Goal: Task Accomplishment & Management: Manage account settings

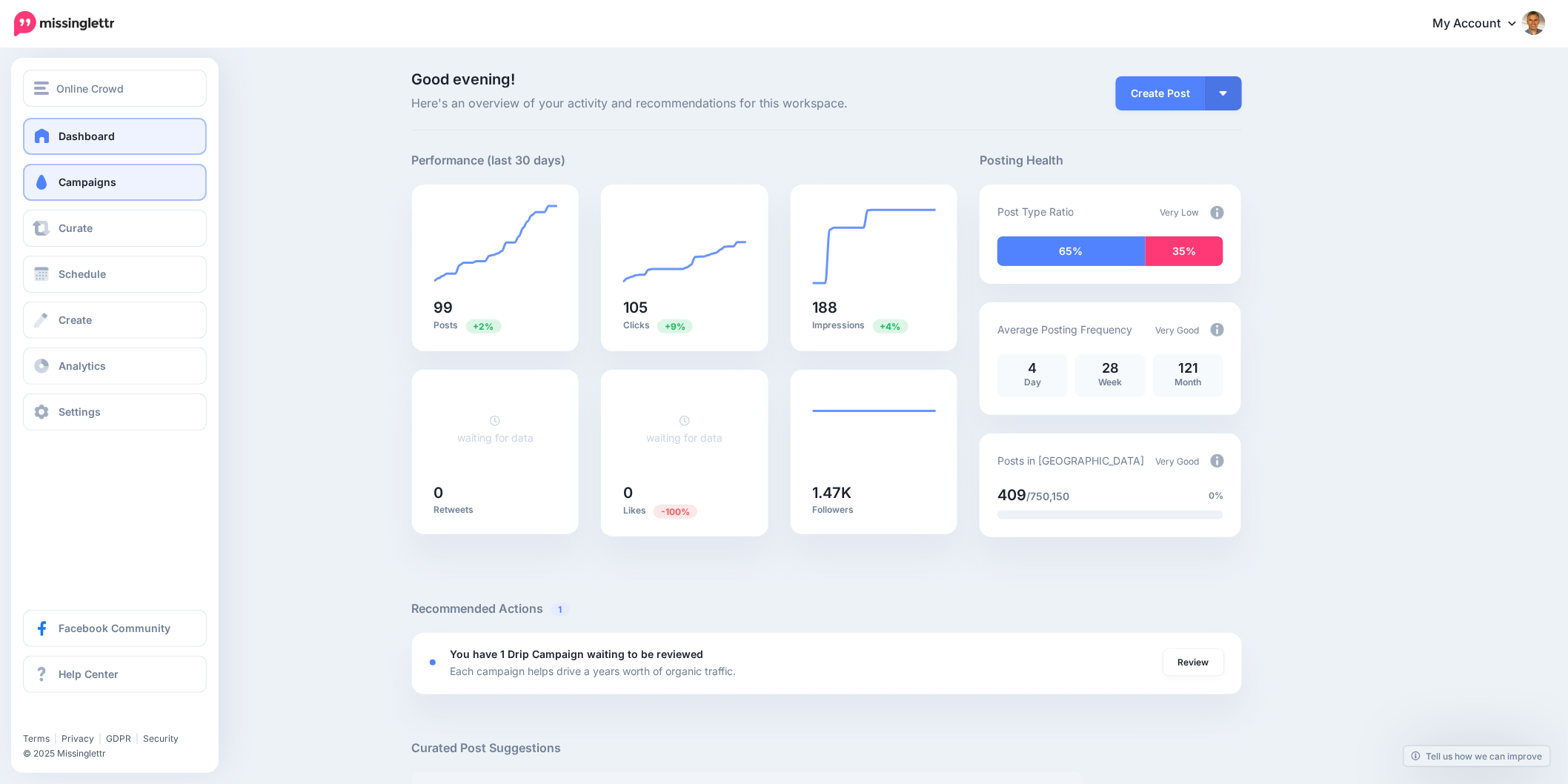
click at [45, 179] on span at bounding box center [41, 182] width 19 height 15
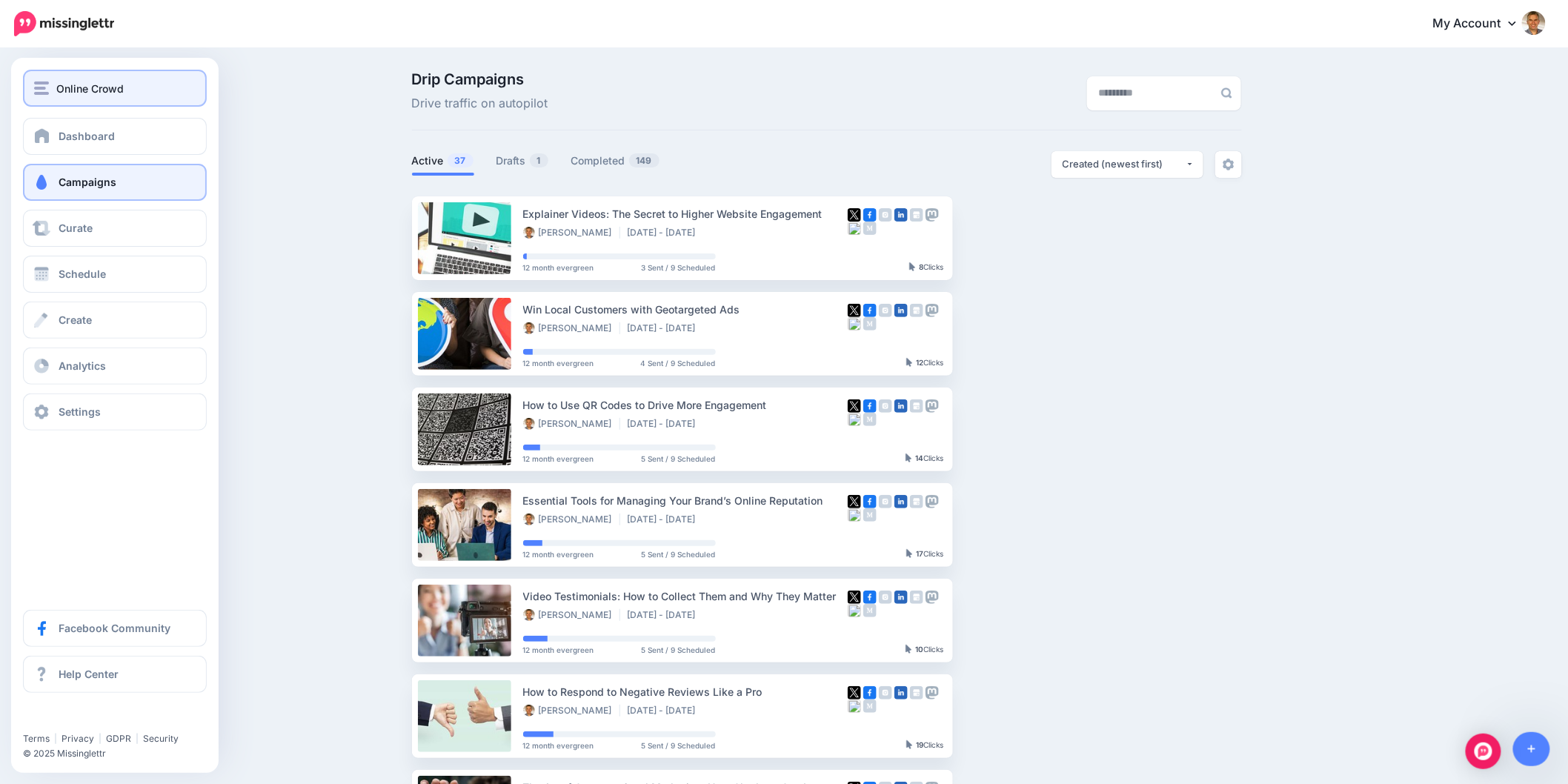
click at [53, 84] on div "Online Crowd" at bounding box center [114, 88] width 162 height 17
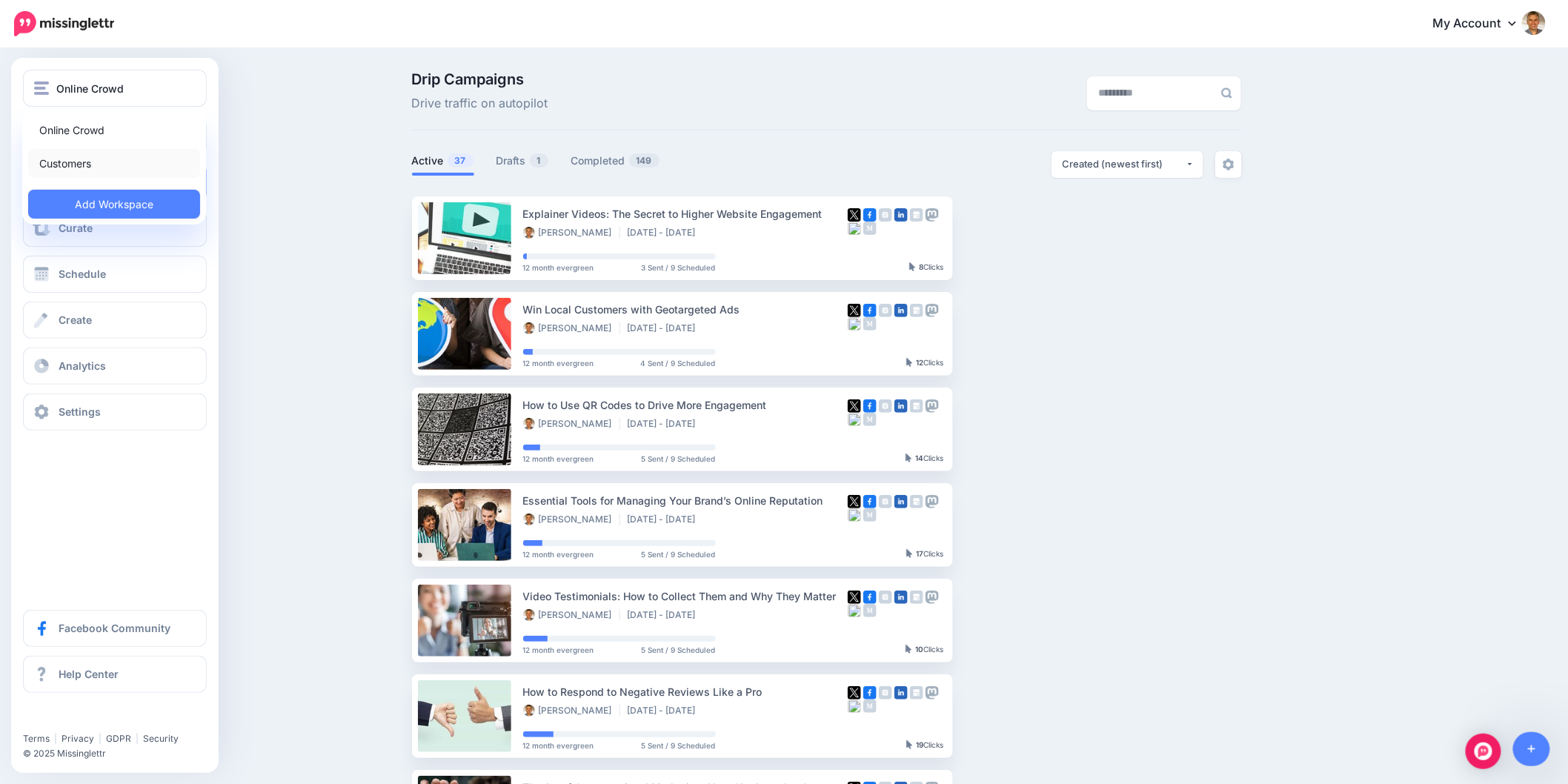
click at [61, 164] on link "Customers" at bounding box center [114, 164] width 172 height 29
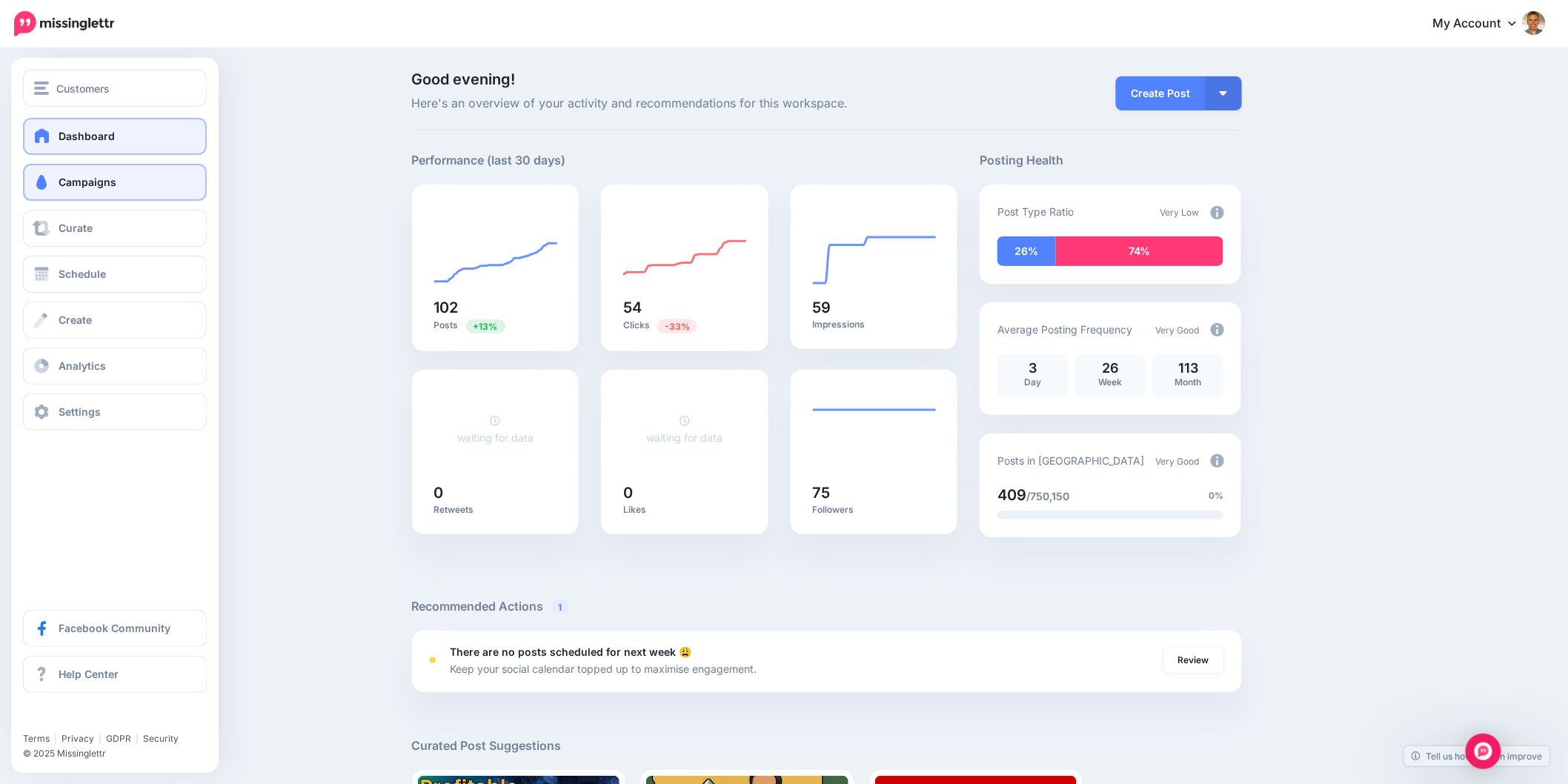
click at [32, 179] on span at bounding box center [41, 182] width 19 height 15
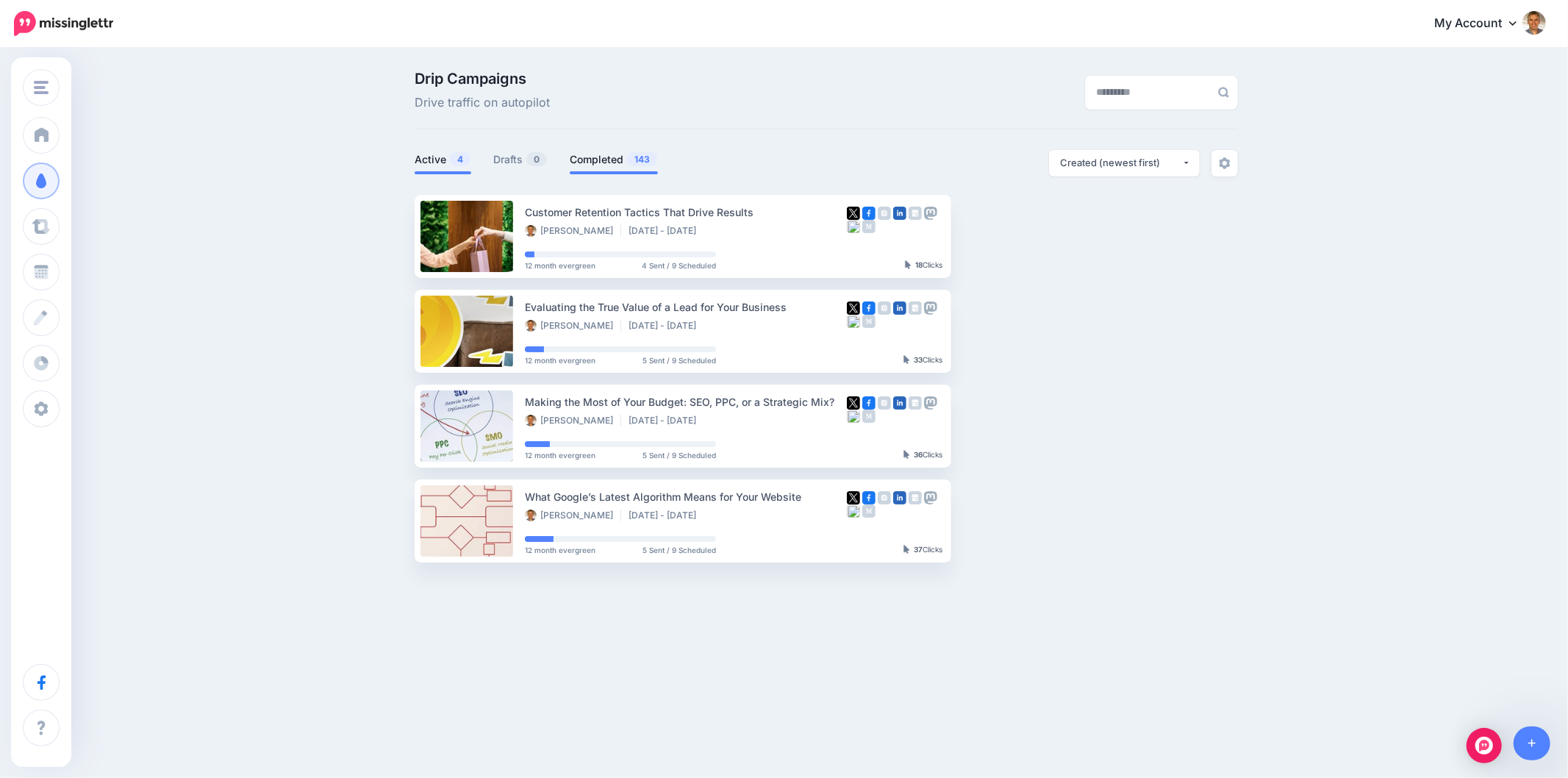
click at [613, 168] on link "Completed 143" at bounding box center [614, 159] width 89 height 18
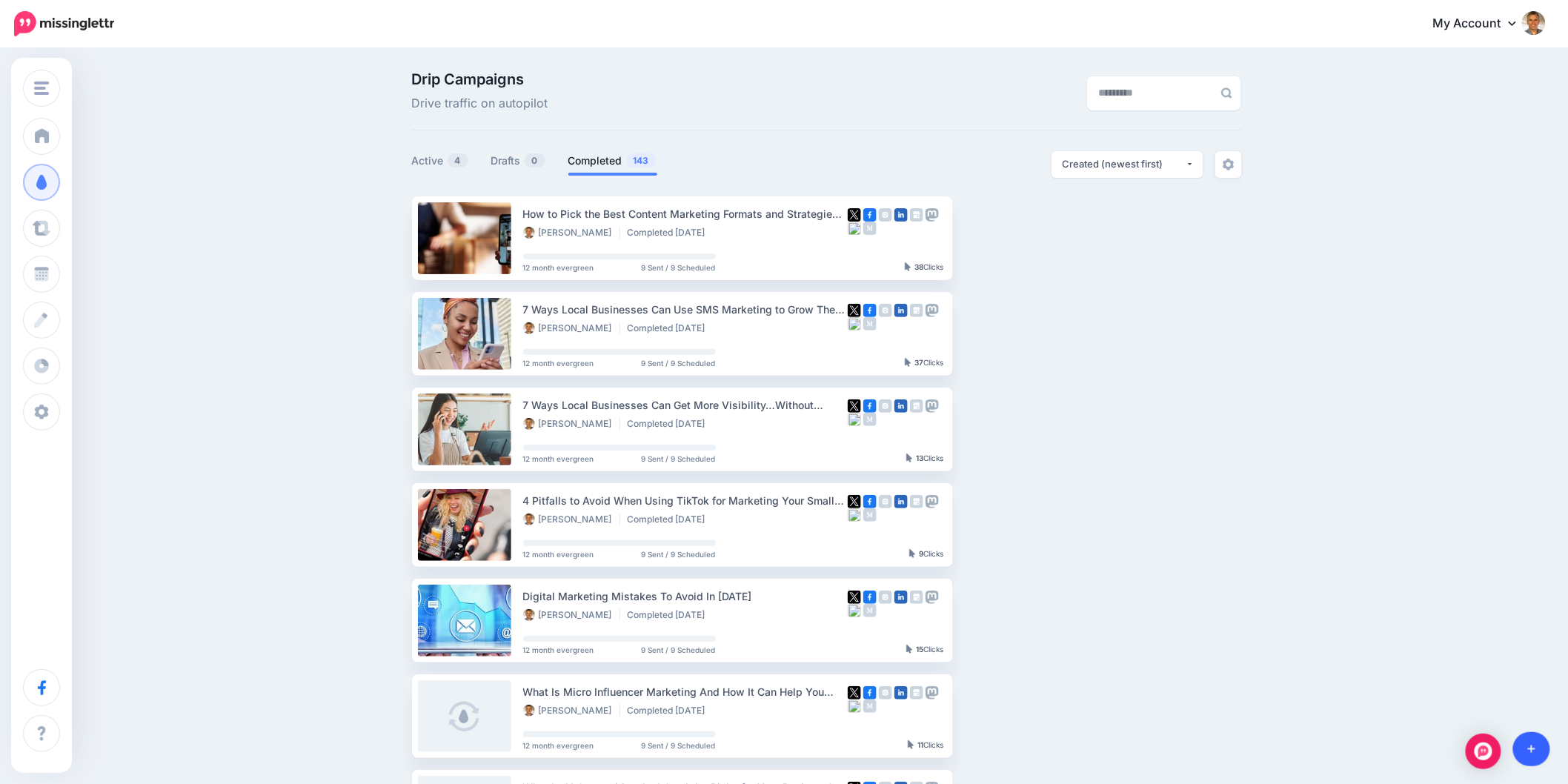
click at [1534, 753] on icon at bounding box center [1532, 749] width 8 height 11
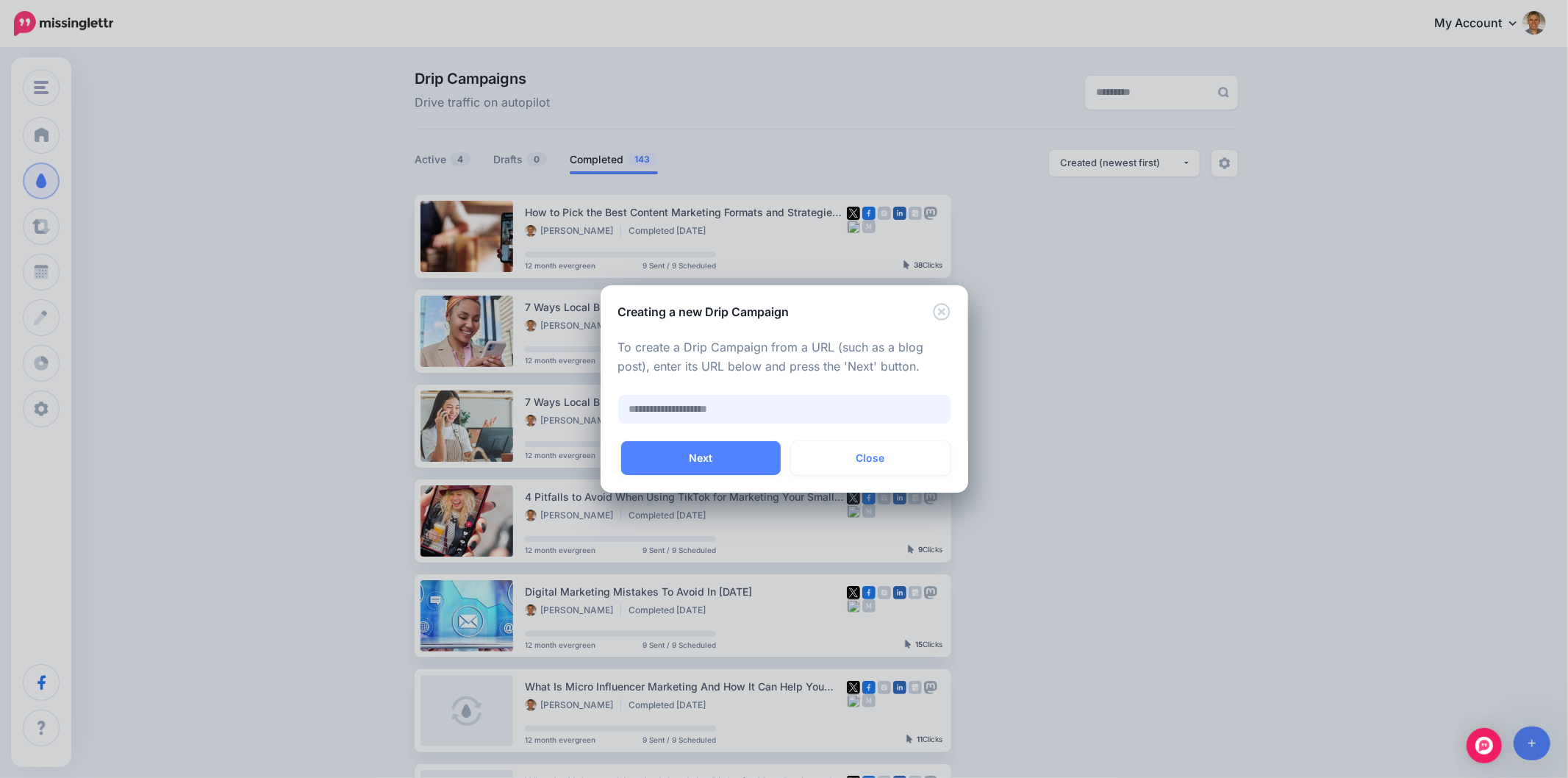
click at [748, 408] on input "text" at bounding box center [784, 409] width 333 height 29
paste input "**********"
type input "**********"
click at [739, 452] on button "Next" at bounding box center [701, 458] width 159 height 34
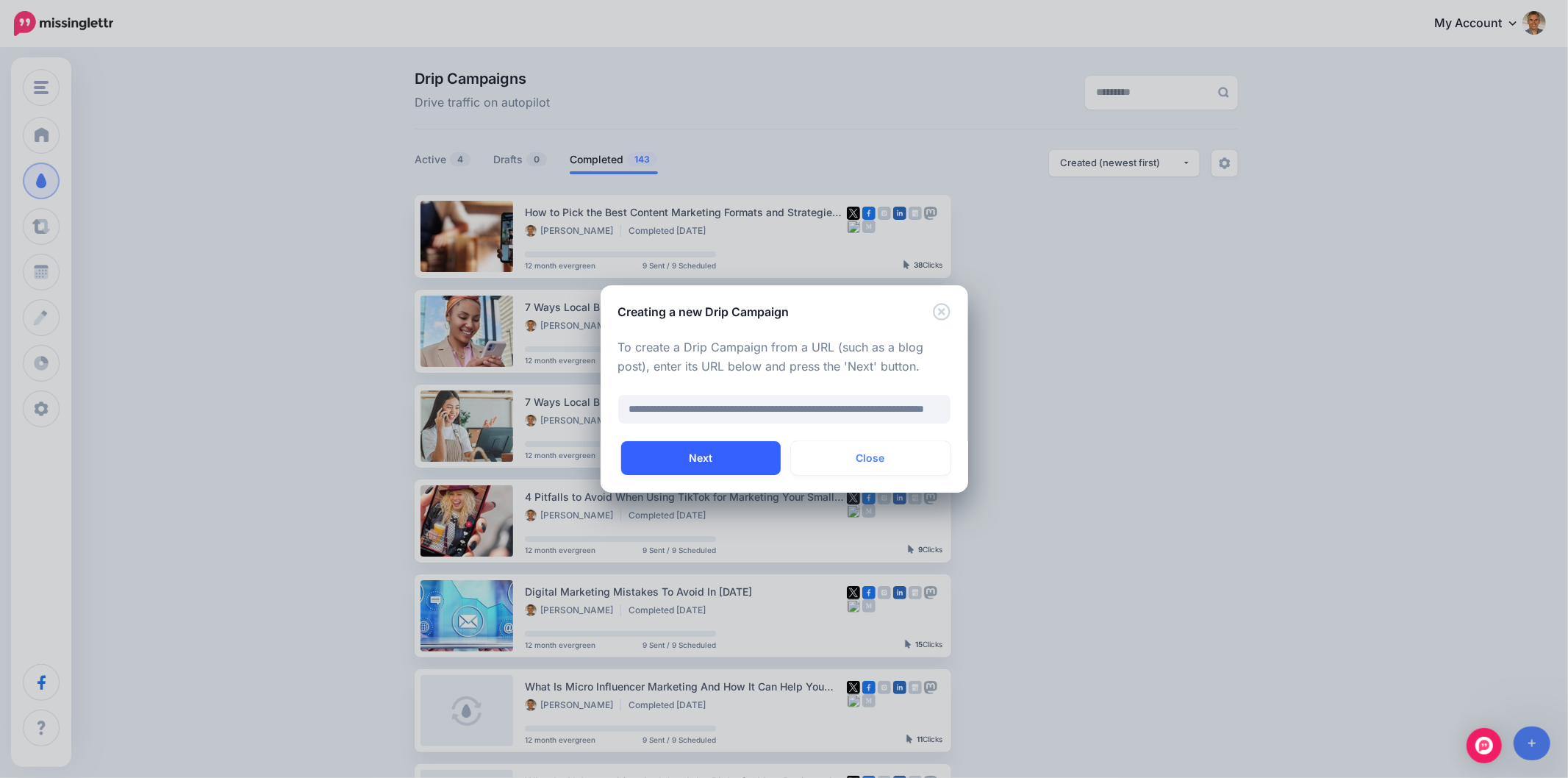
scroll to position [0, 0]
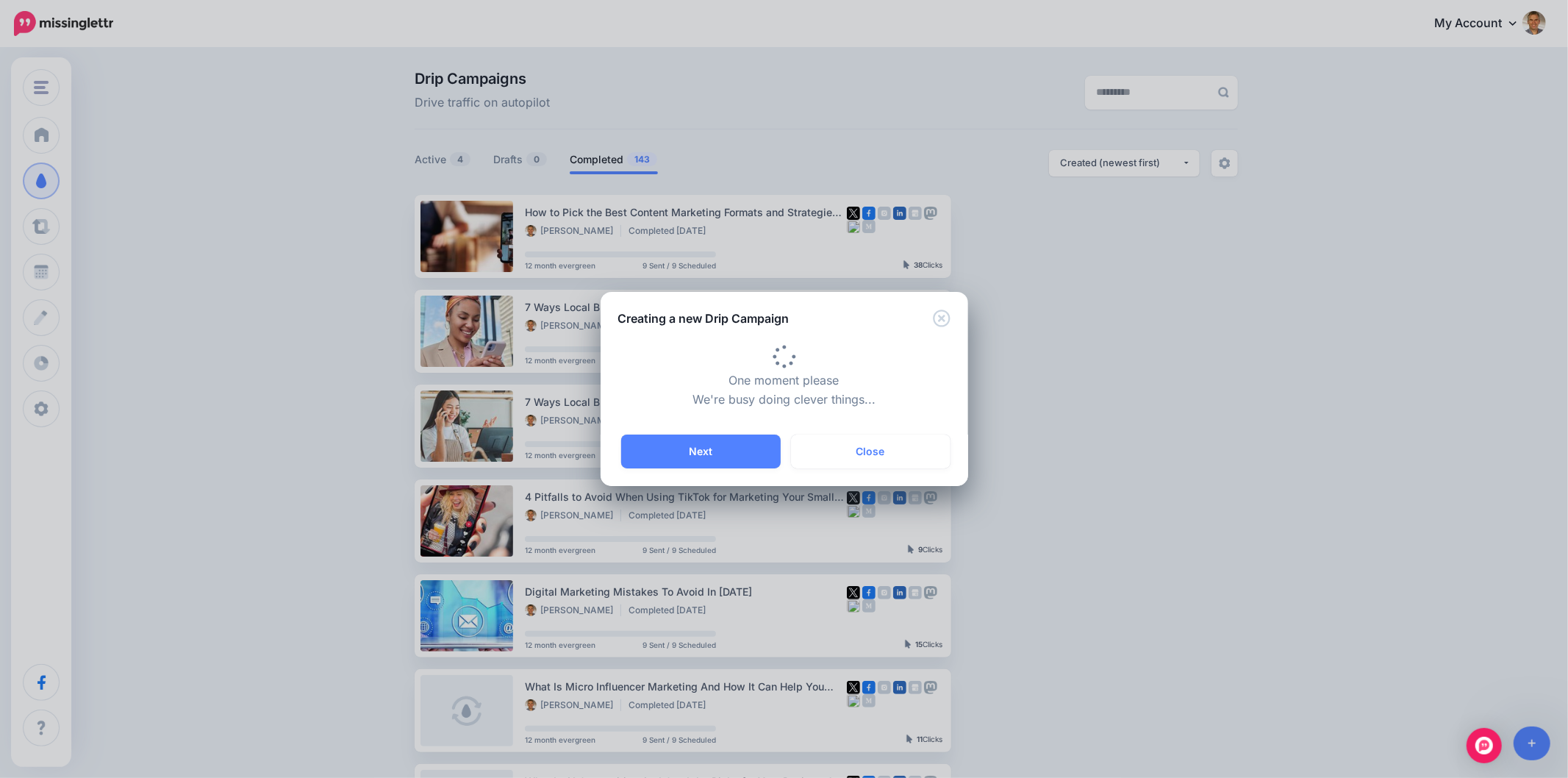
type input "**********"
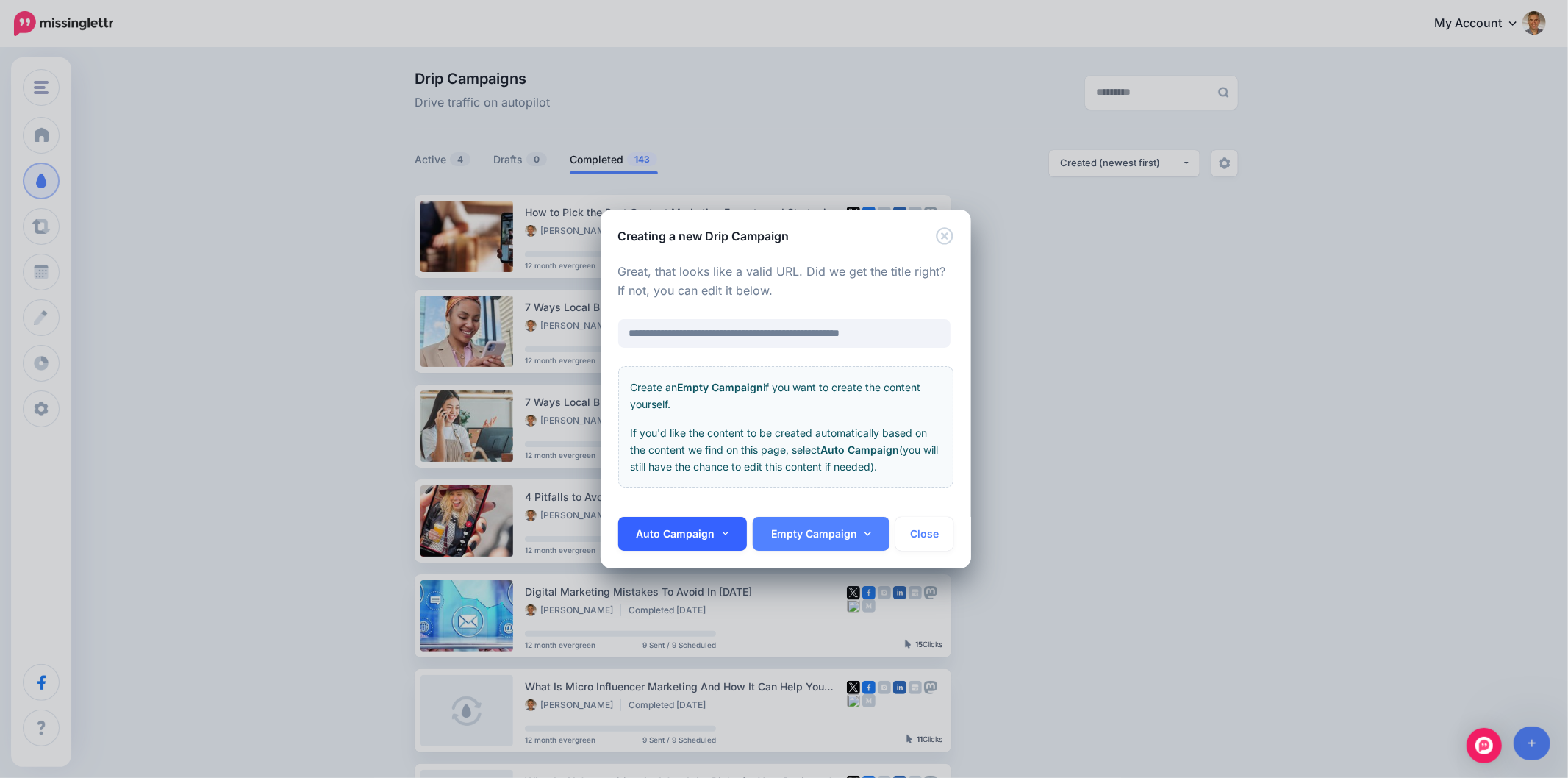
click at [723, 529] on icon at bounding box center [726, 533] width 6 height 10
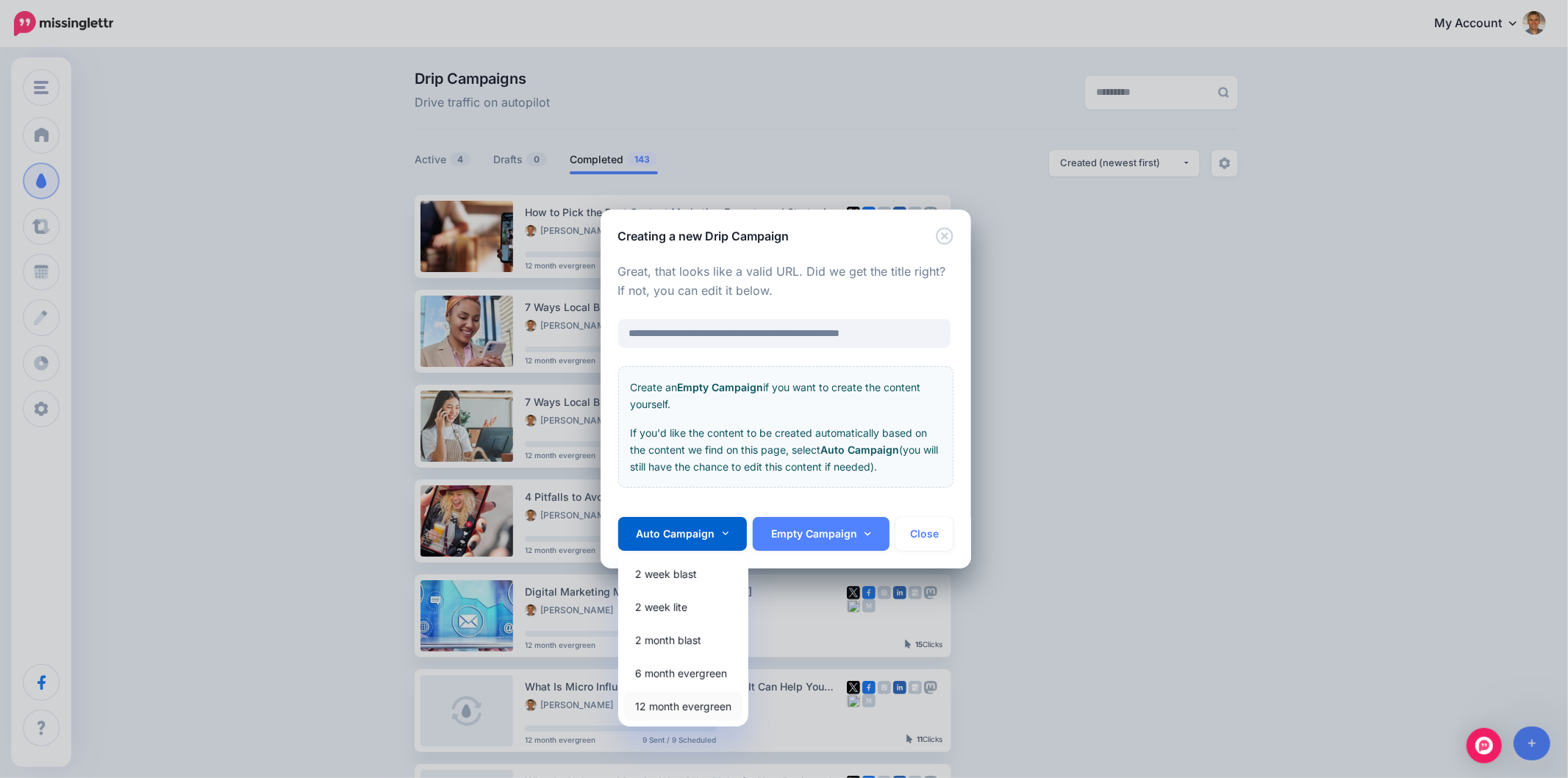
click at [678, 712] on link "12 month evergreen" at bounding box center [683, 706] width 118 height 29
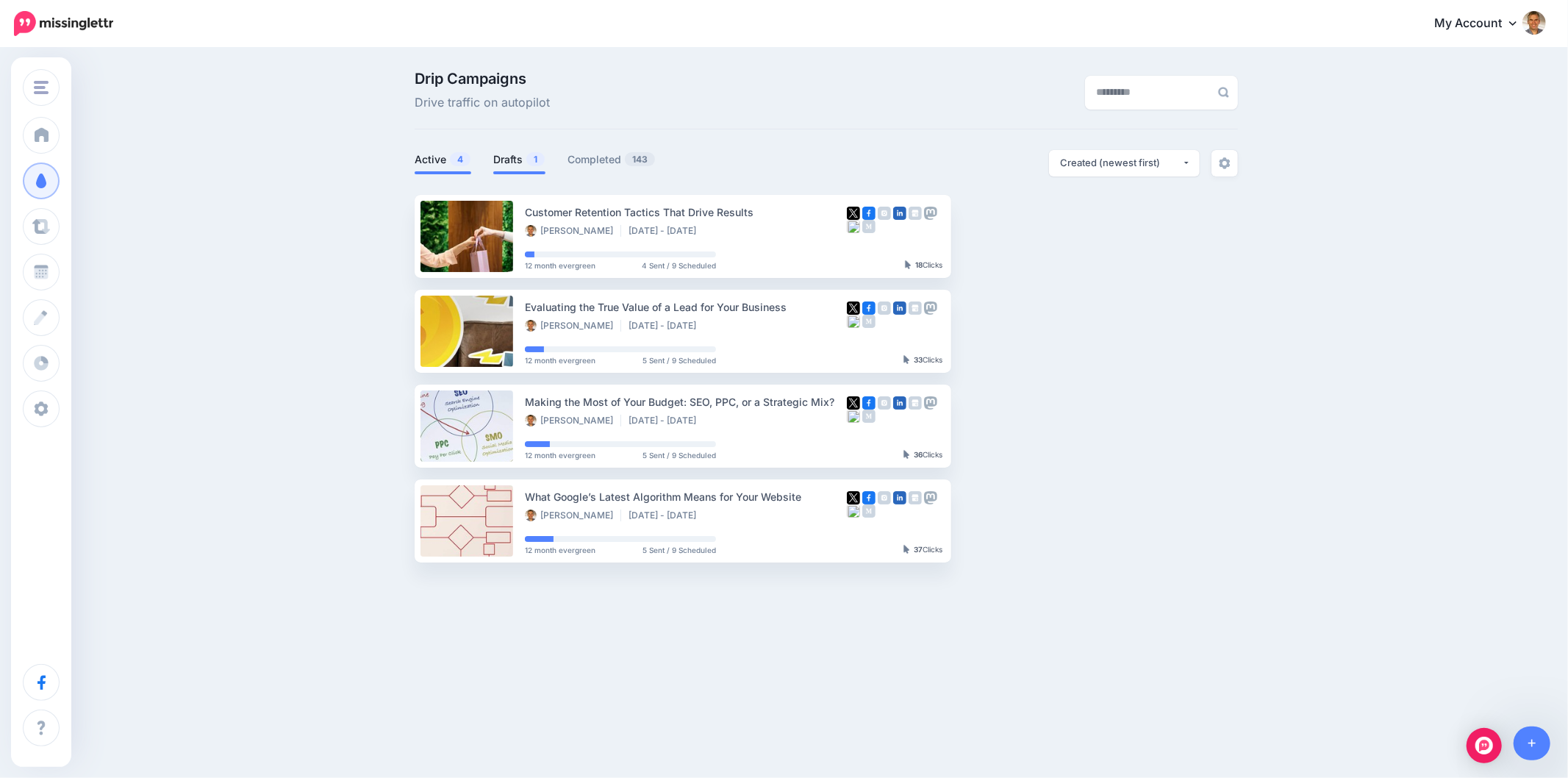
click at [527, 159] on span "1" at bounding box center [536, 159] width 19 height 14
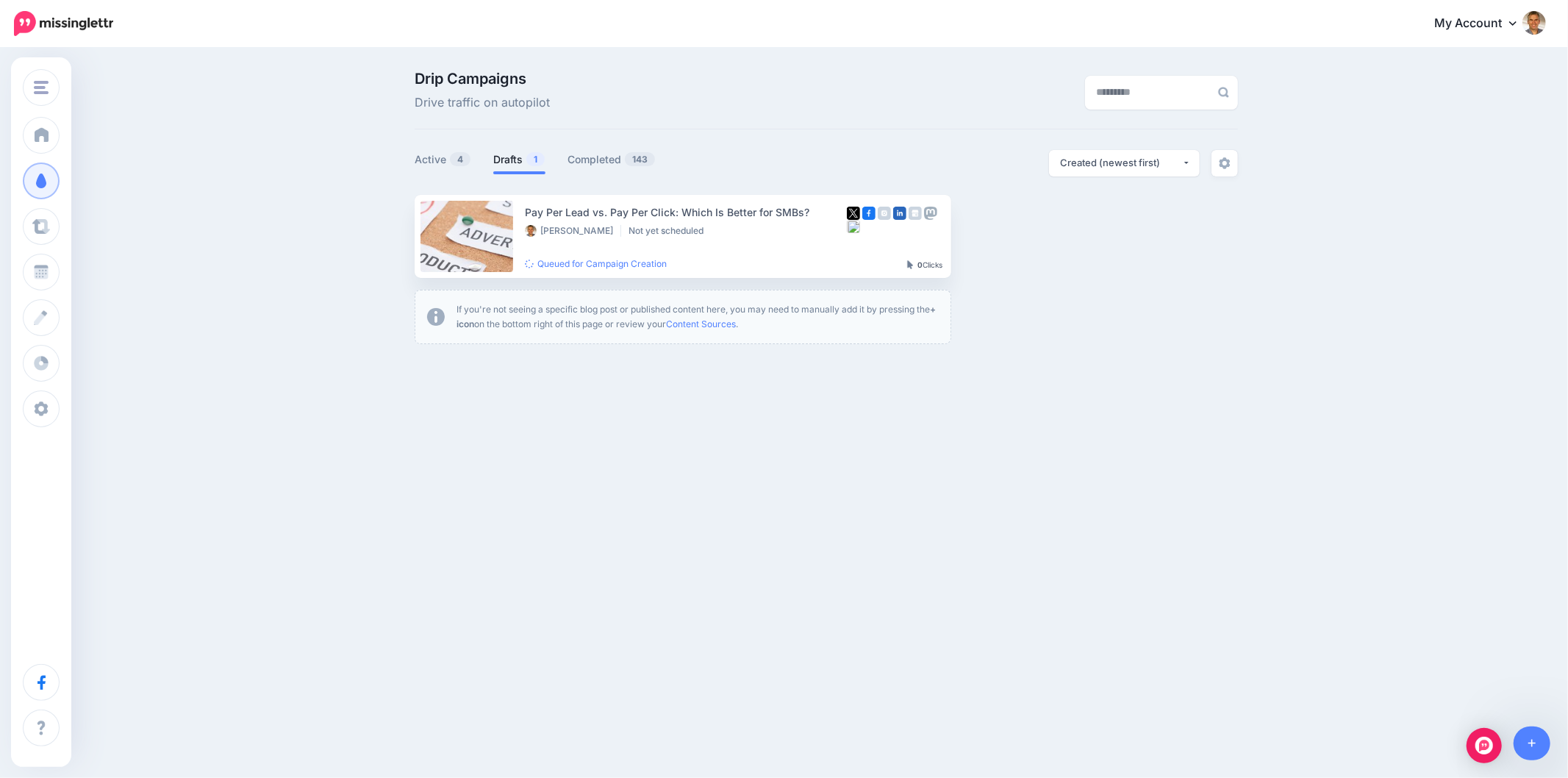
drag, startPoint x: 1253, startPoint y: 526, endPoint x: 1339, endPoint y: 516, distance: 86.6
click at [1252, 526] on div "Customers Online Crowd Customers Add Workspace Dashboard Campaigns Curate Sched…" at bounding box center [784, 389] width 1568 height 778
click at [1085, 236] on img "button" at bounding box center [1081, 235] width 12 height 4
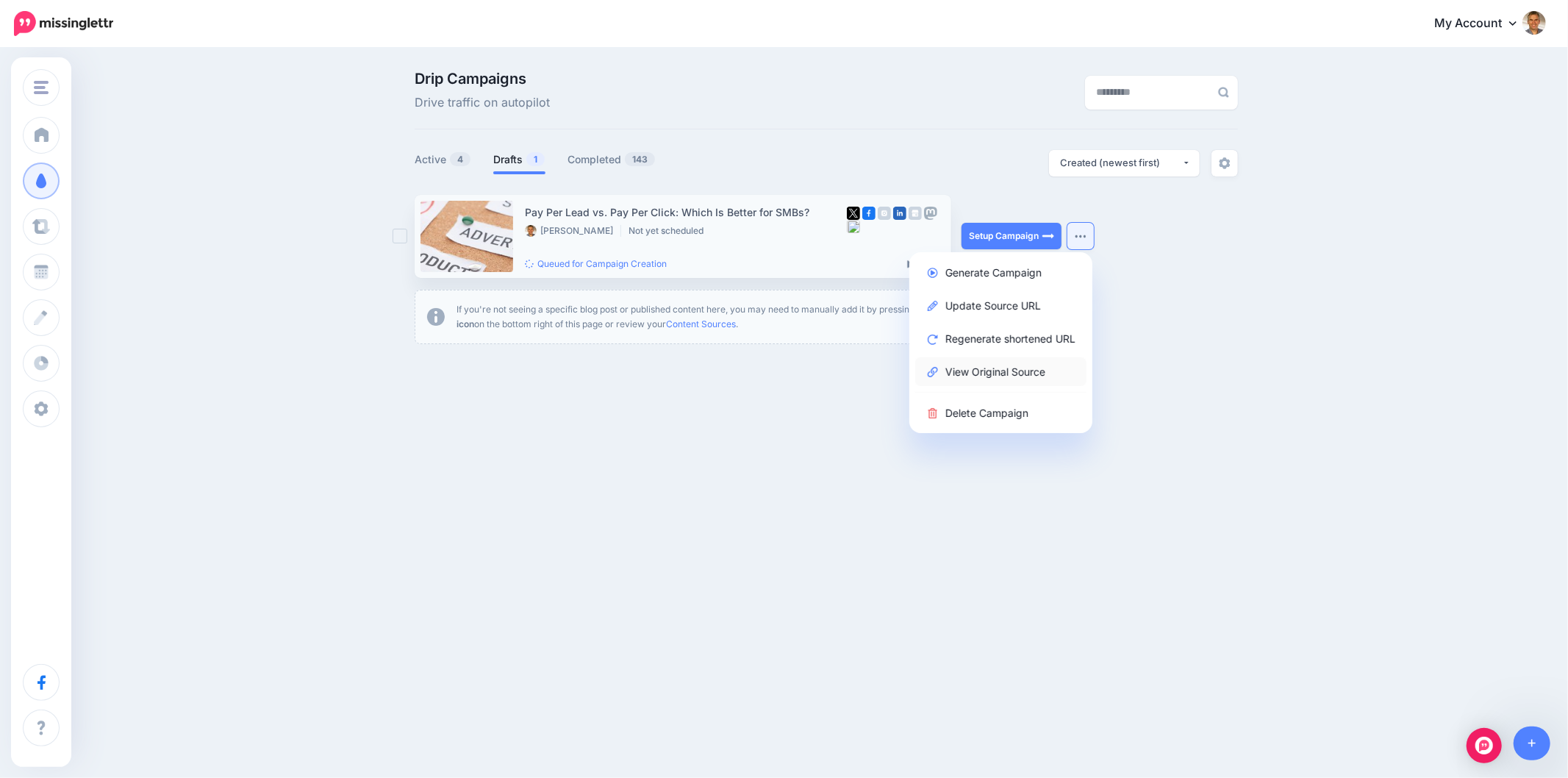
click at [1016, 366] on link "View Original Source" at bounding box center [1001, 372] width 172 height 29
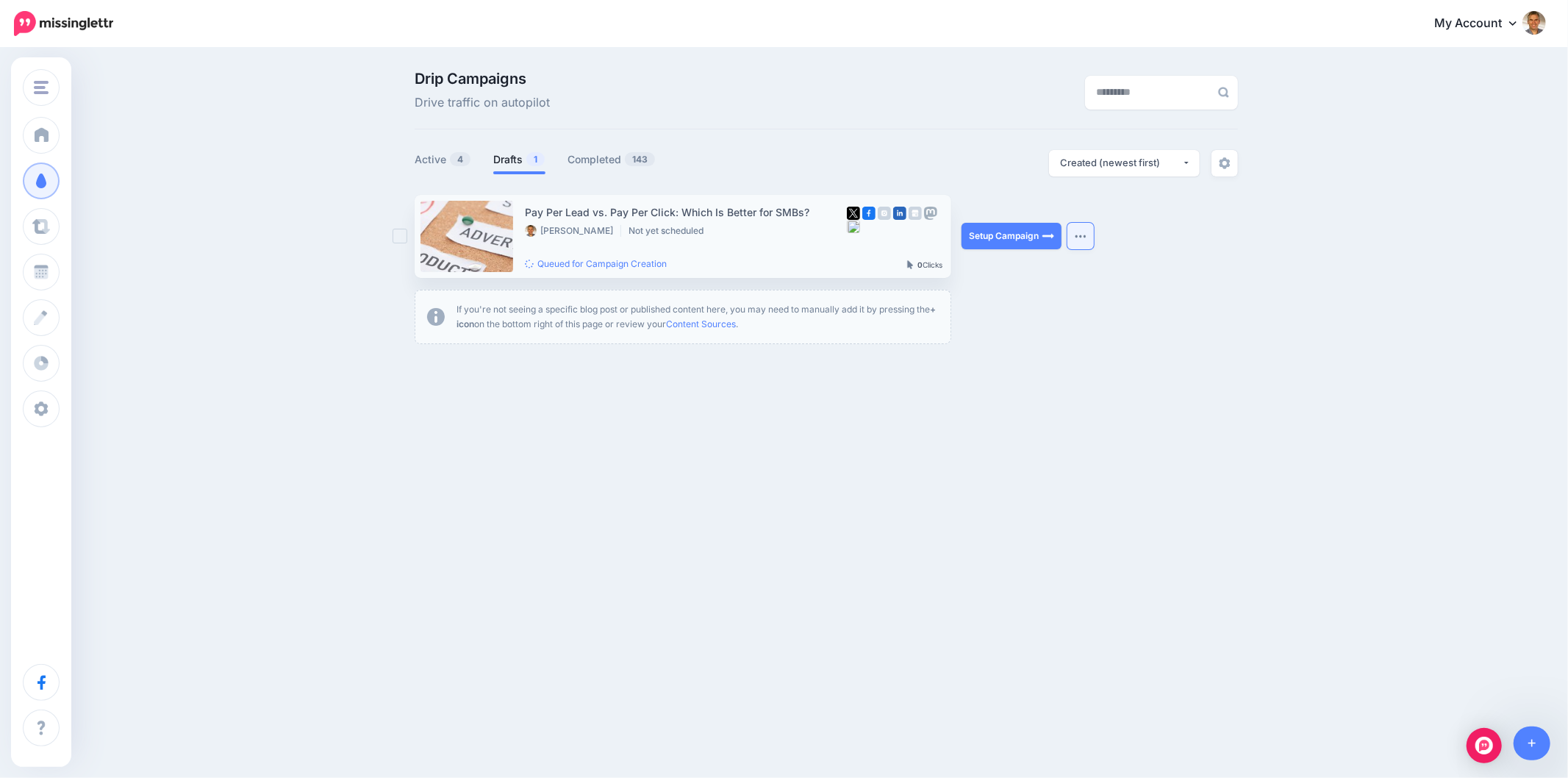
click at [1079, 238] on img "button" at bounding box center [1081, 235] width 12 height 4
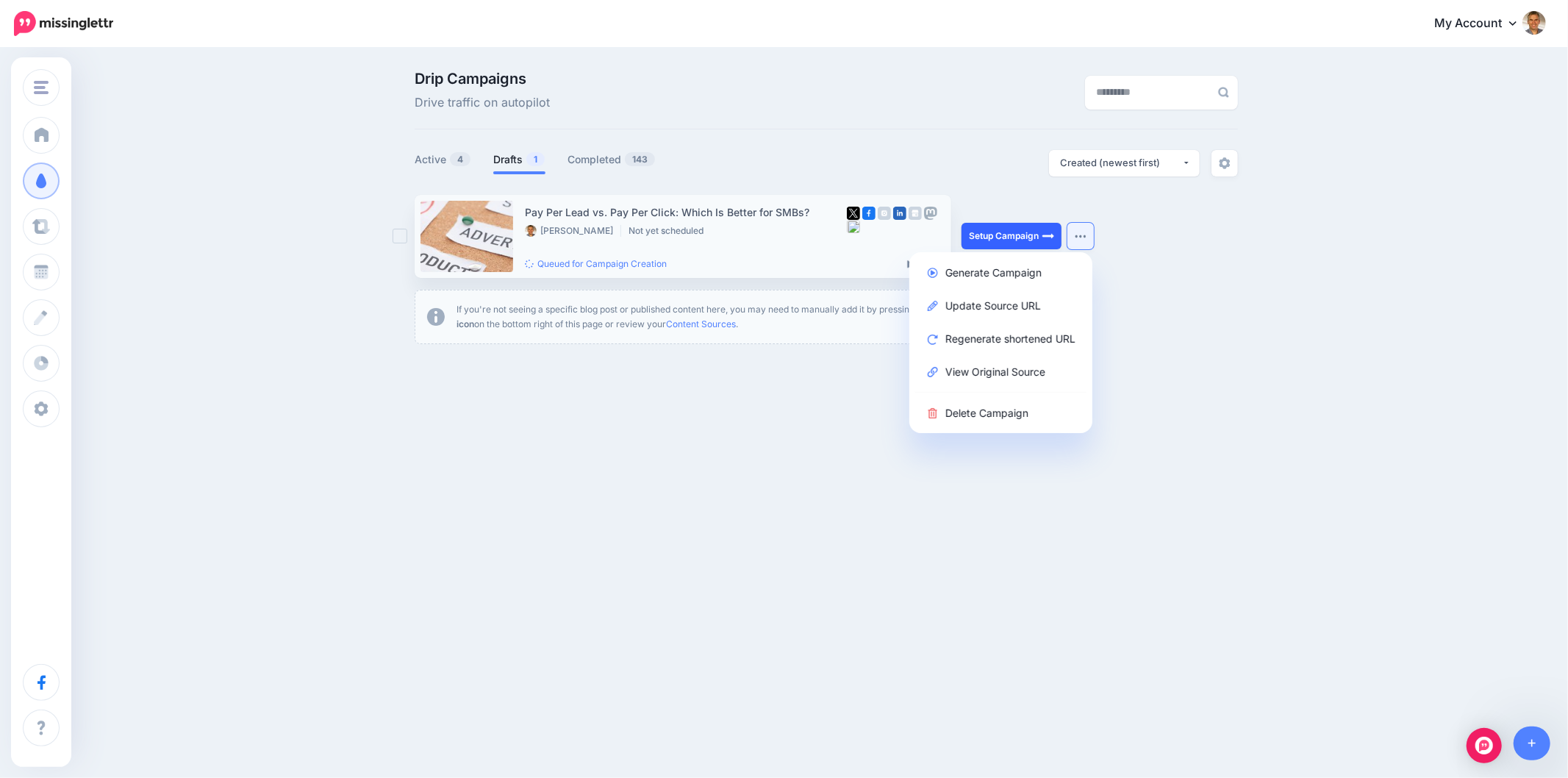
click at [1023, 233] on link "Setup Campaign" at bounding box center [1012, 236] width 100 height 27
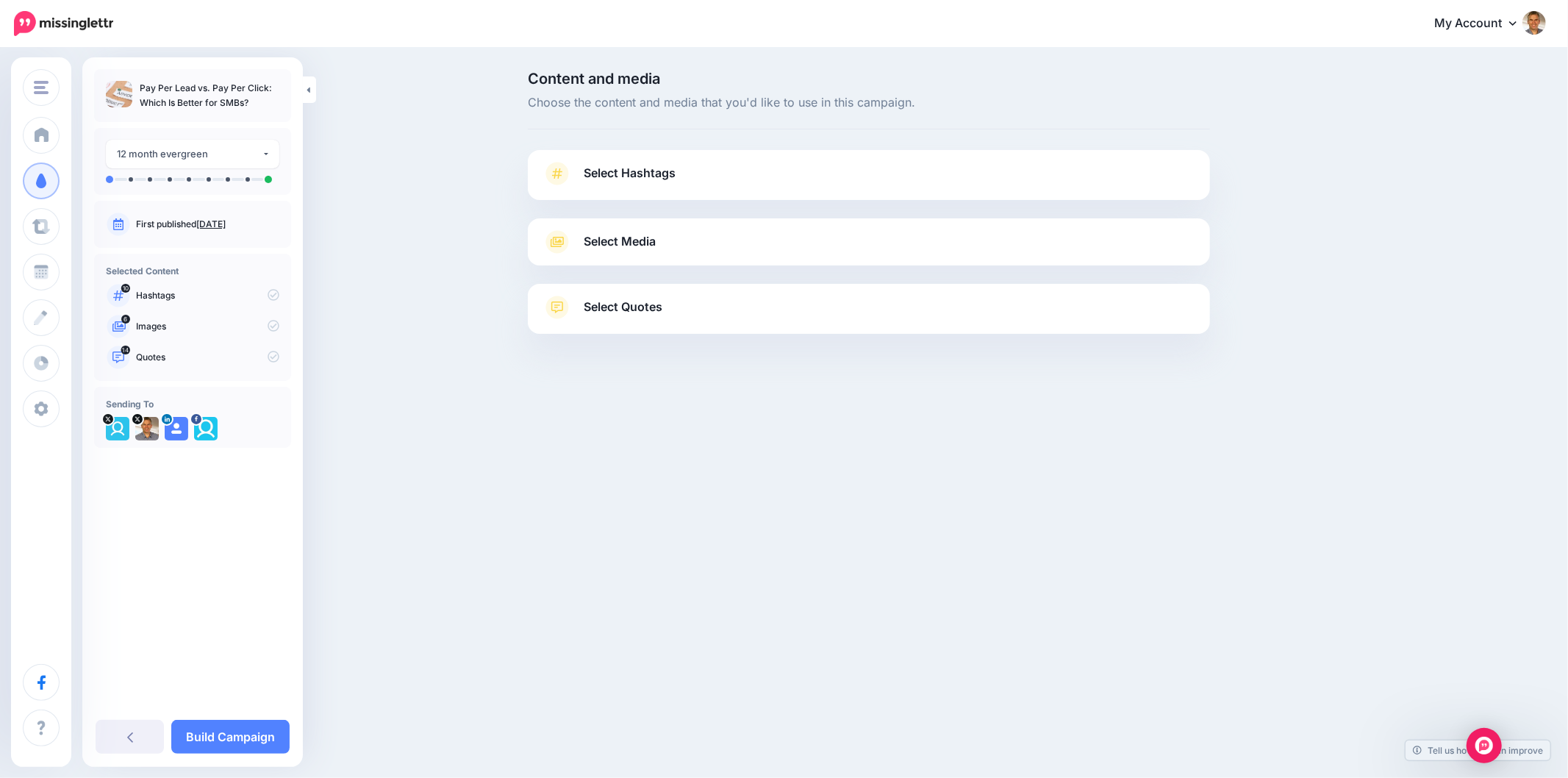
click at [628, 177] on span "Select Hashtags" at bounding box center [630, 173] width 92 height 20
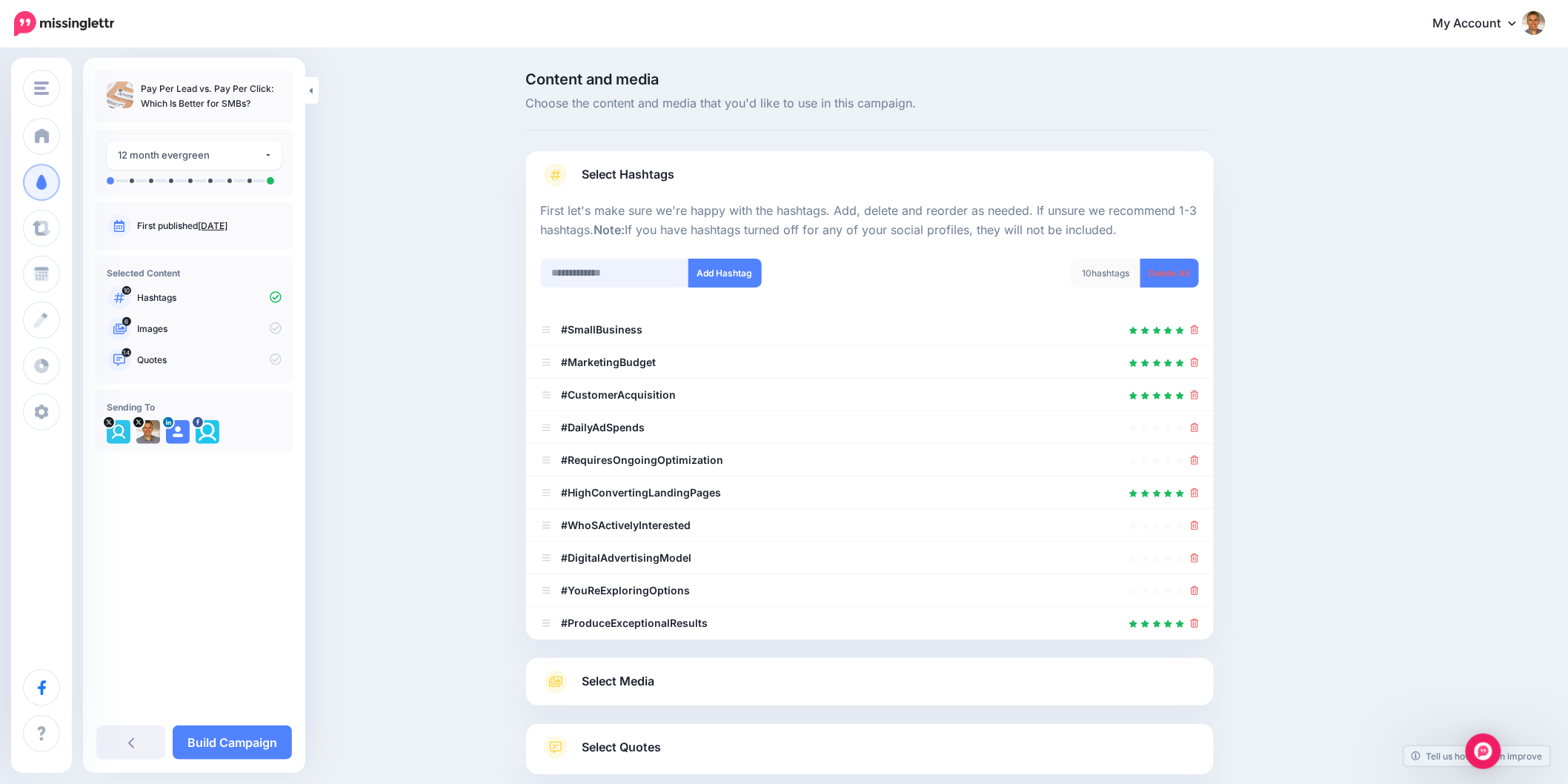
click at [618, 280] on input "text" at bounding box center [614, 274] width 149 height 29
type input "**********"
click at [726, 265] on button "Add Hashtag" at bounding box center [725, 274] width 73 height 29
click at [658, 278] on input "text" at bounding box center [614, 274] width 149 height 29
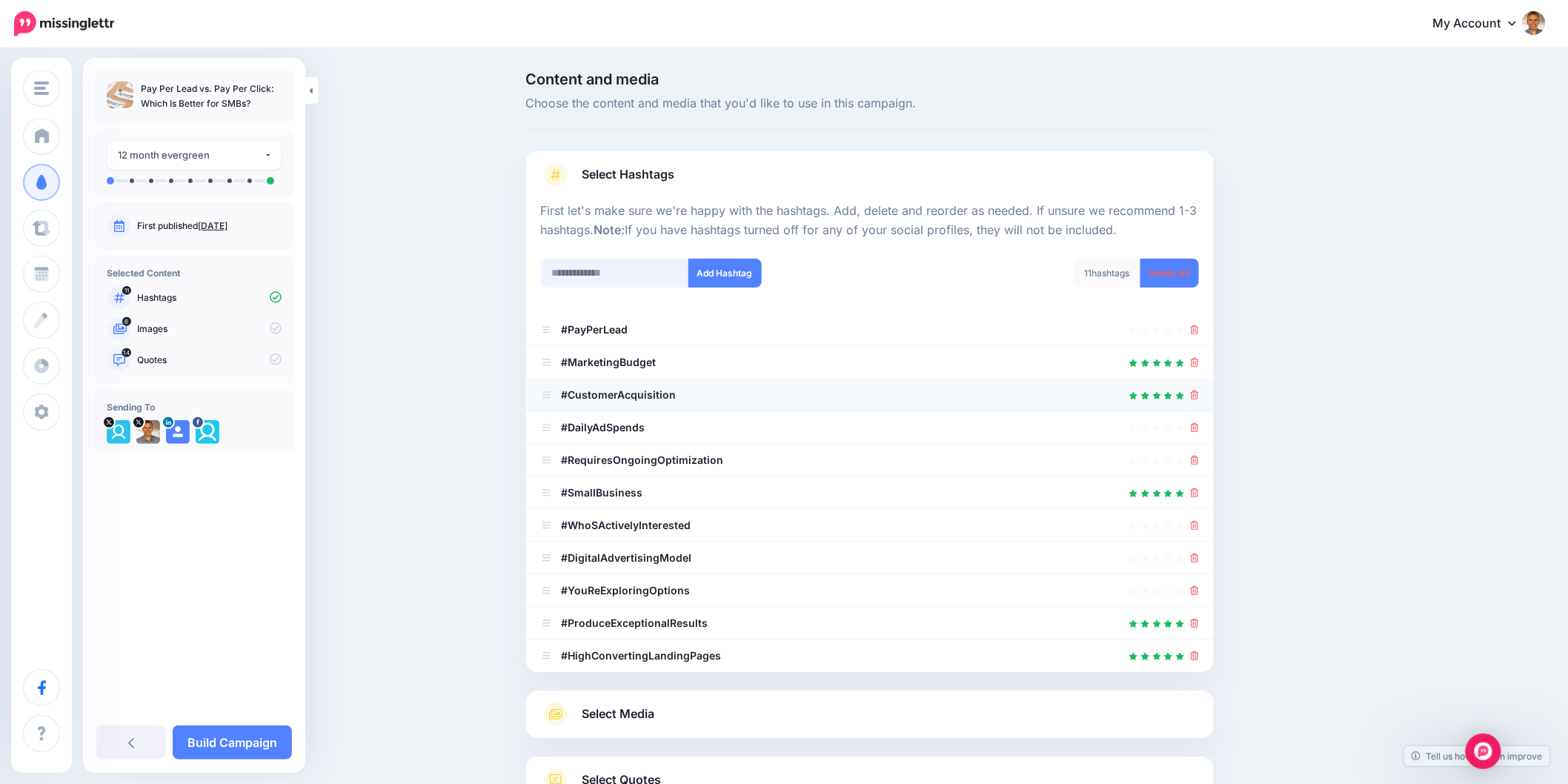
scroll to position [118, 0]
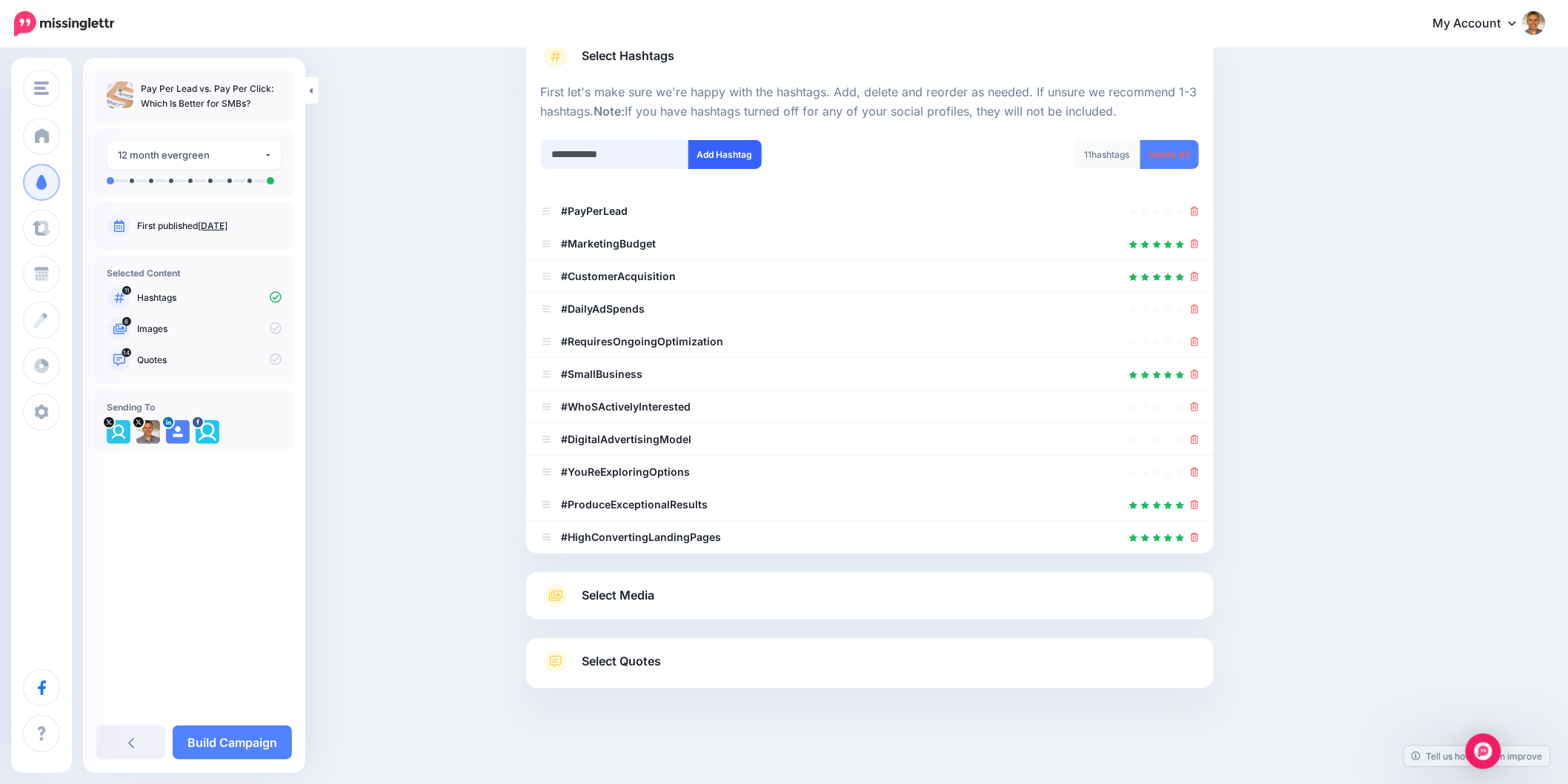
type input "**********"
click at [717, 158] on button "Add Hashtag" at bounding box center [725, 155] width 73 height 29
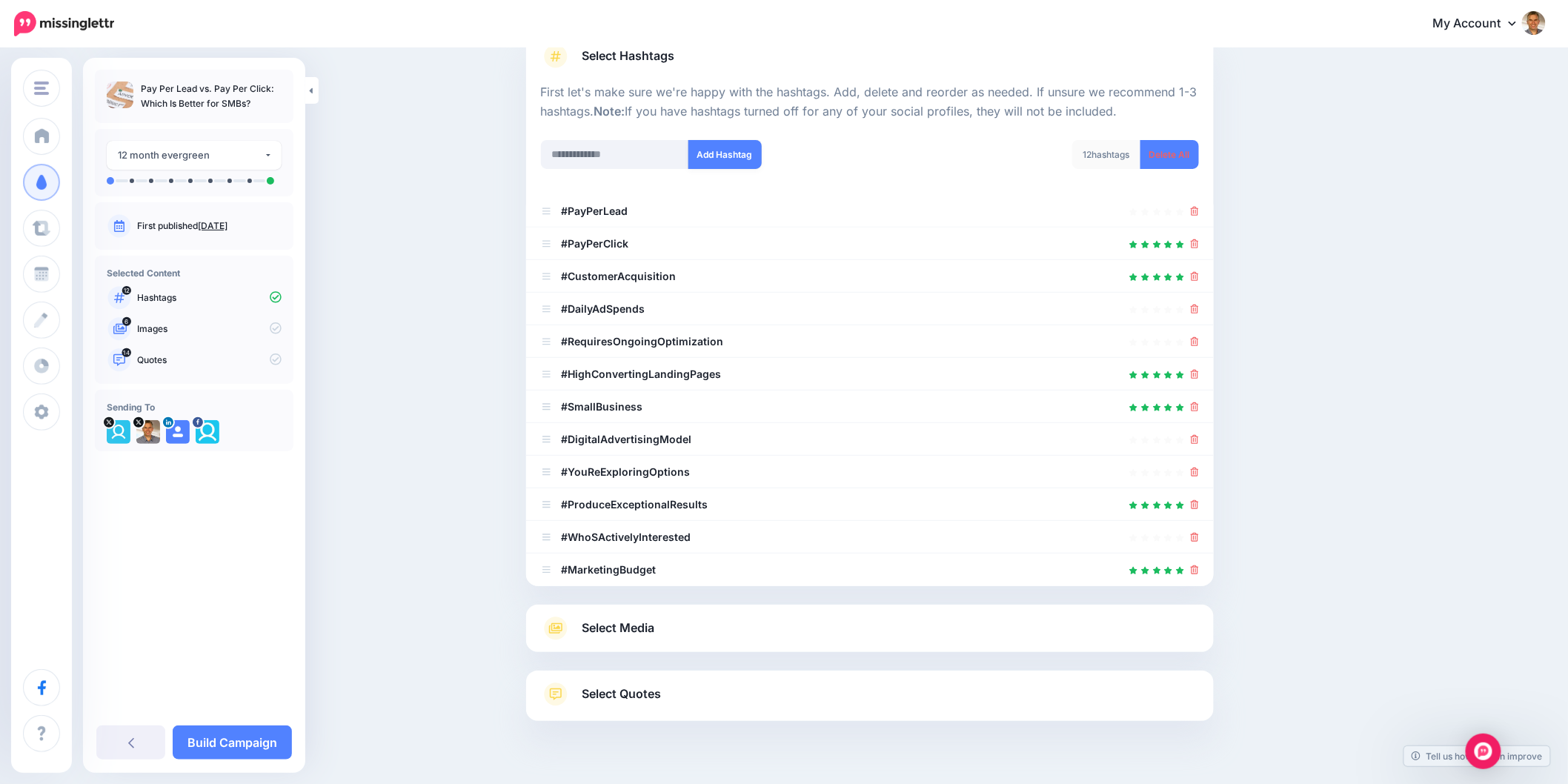
scroll to position [150, 0]
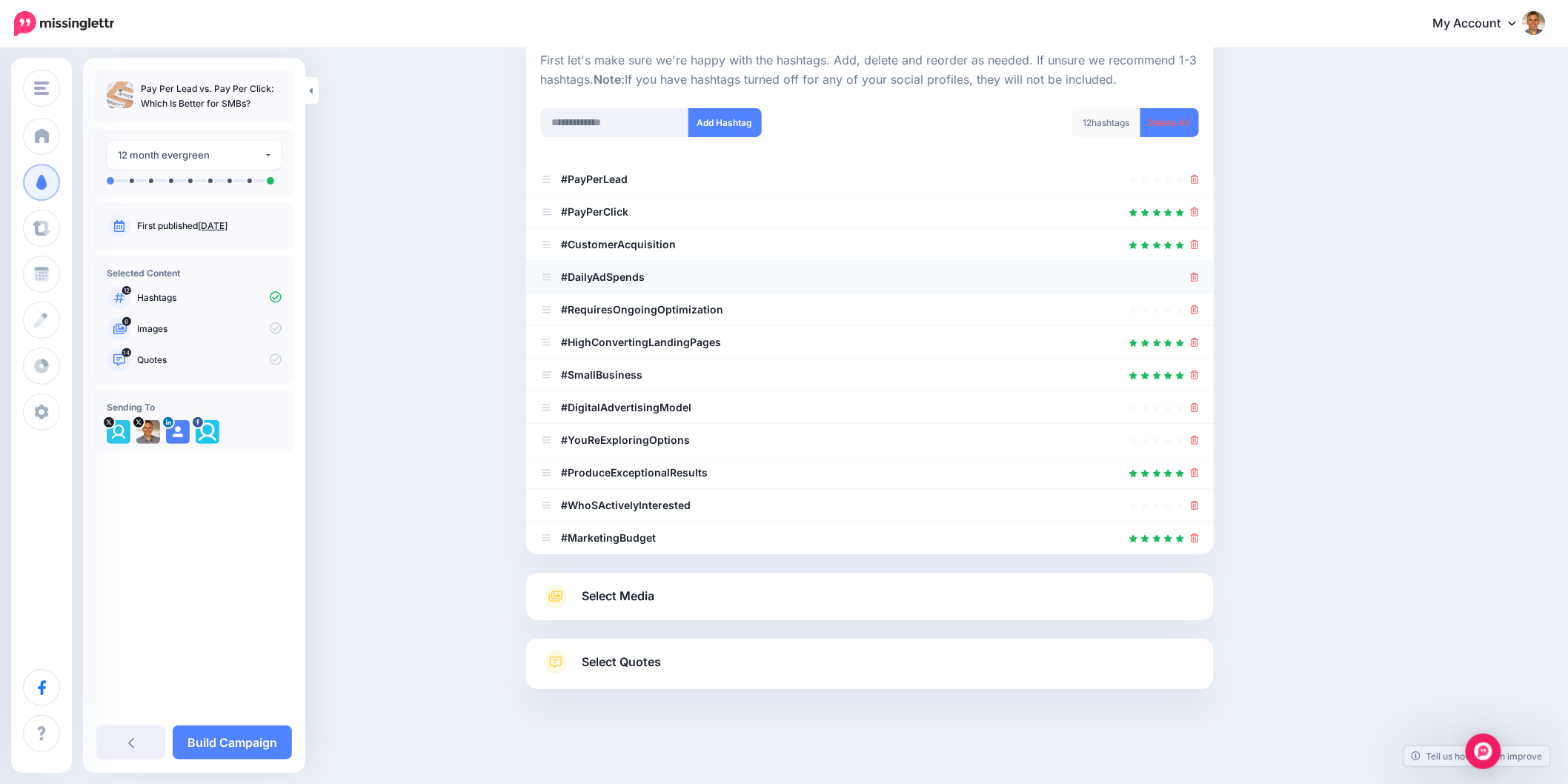
click at [1199, 275] on icon at bounding box center [1195, 277] width 8 height 9
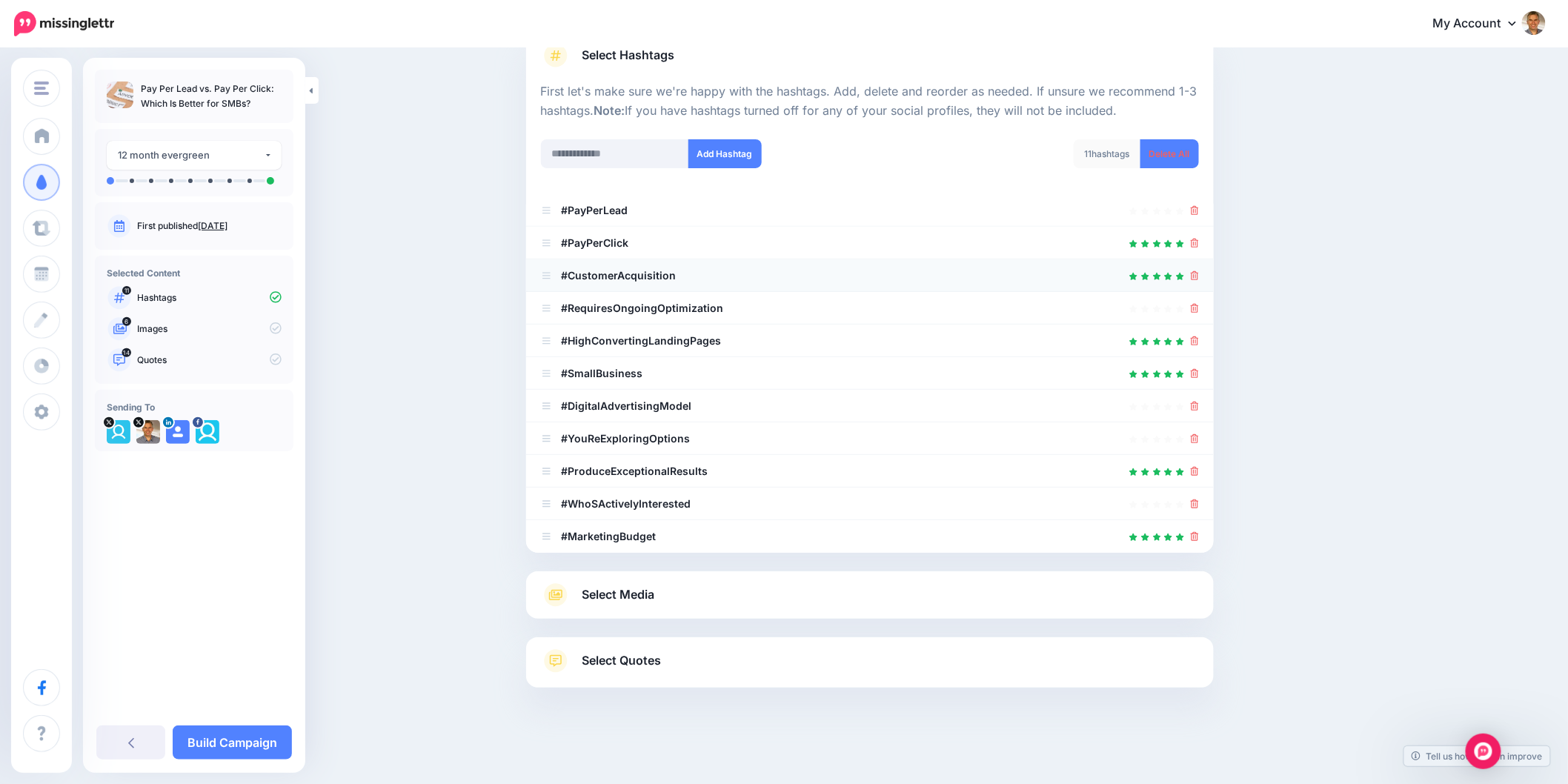
scroll to position [118, 0]
click at [1199, 311] on icon at bounding box center [1195, 308] width 8 height 9
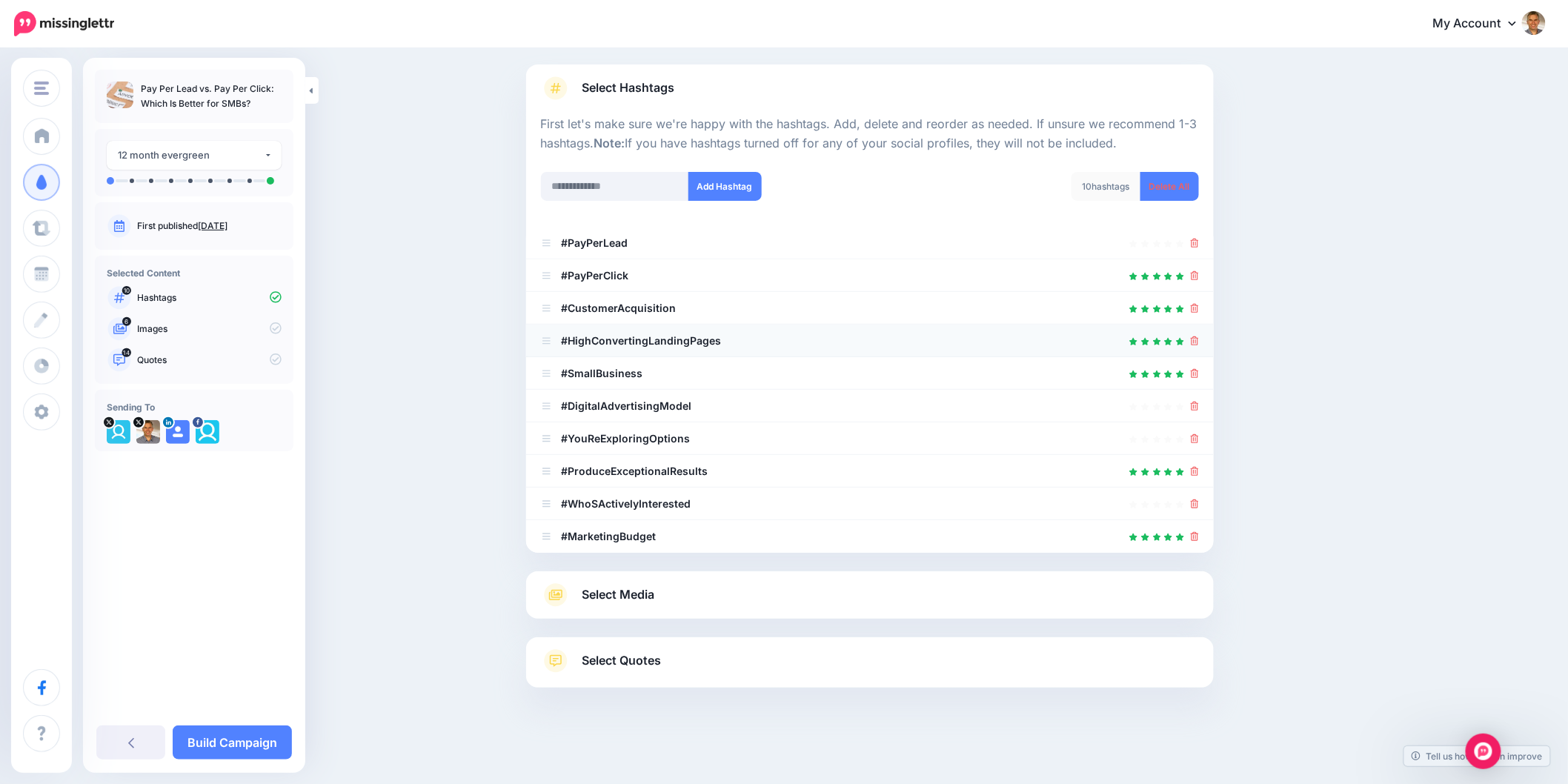
scroll to position [85, 0]
click at [1199, 341] on icon at bounding box center [1195, 342] width 8 height 9
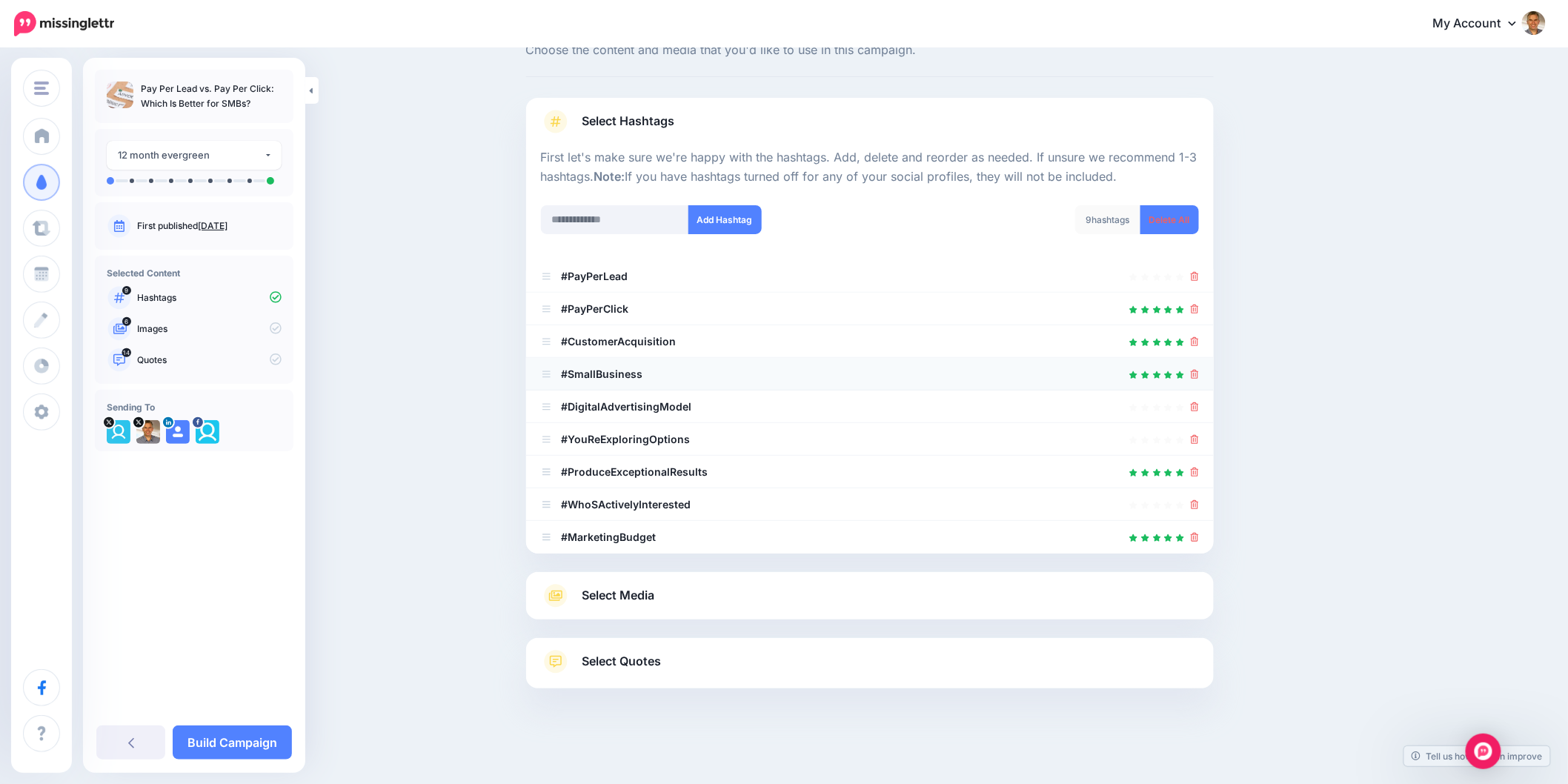
click at [1199, 373] on icon at bounding box center [1195, 374] width 8 height 9
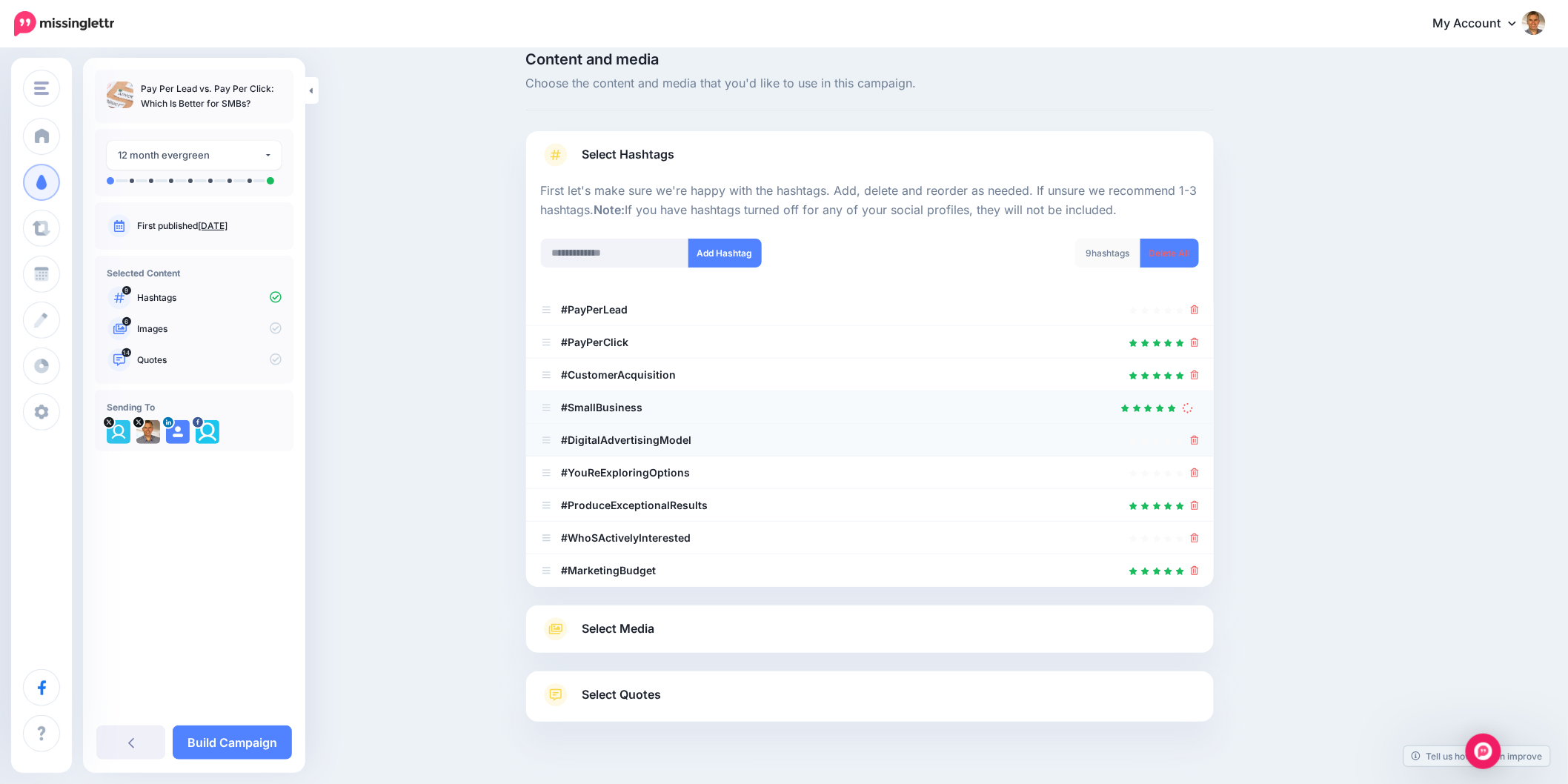
click at [1206, 424] on li "#DigitalAdvertisingModel" at bounding box center [869, 440] width 687 height 32
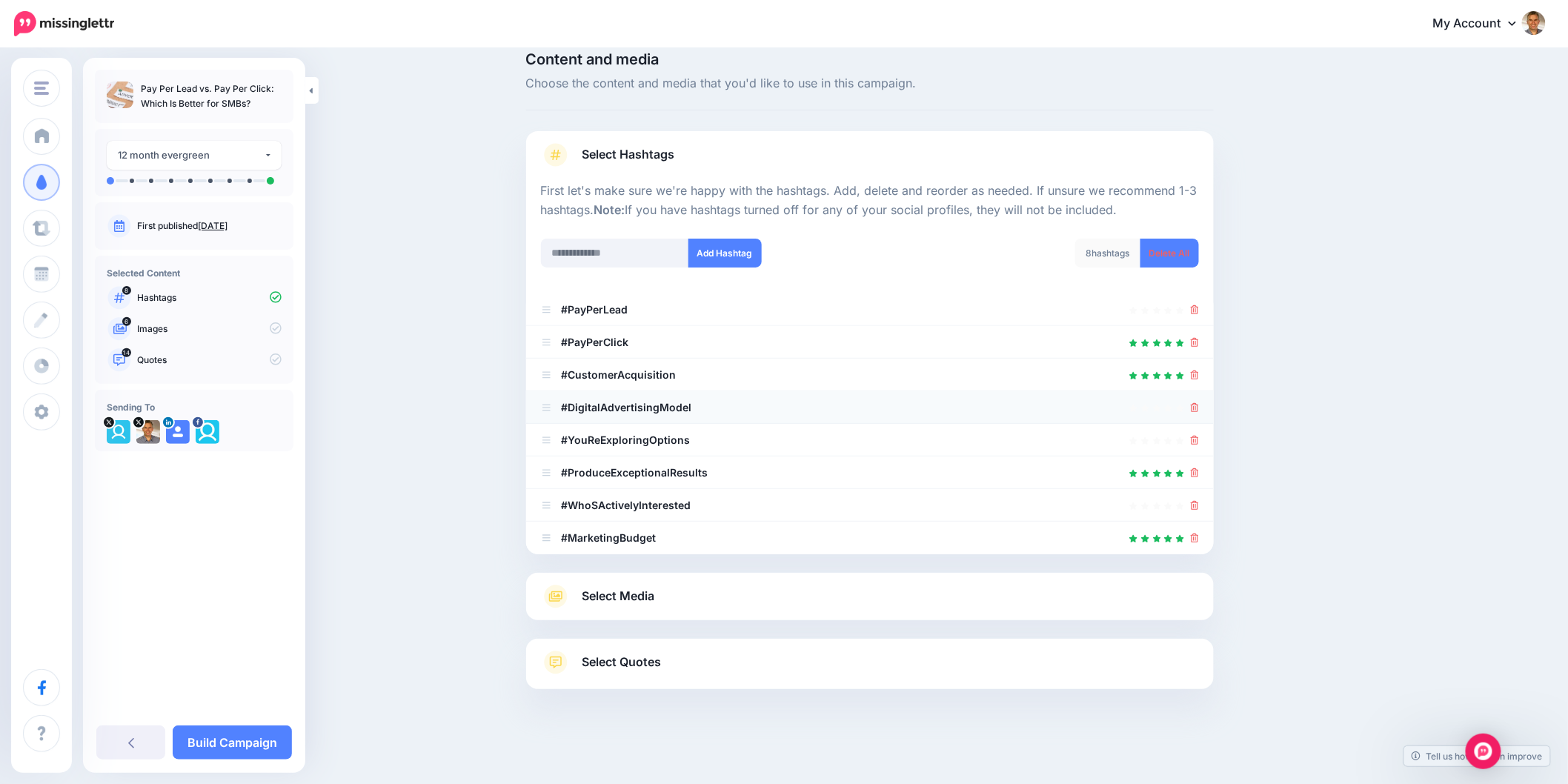
click at [1199, 409] on icon at bounding box center [1195, 407] width 8 height 9
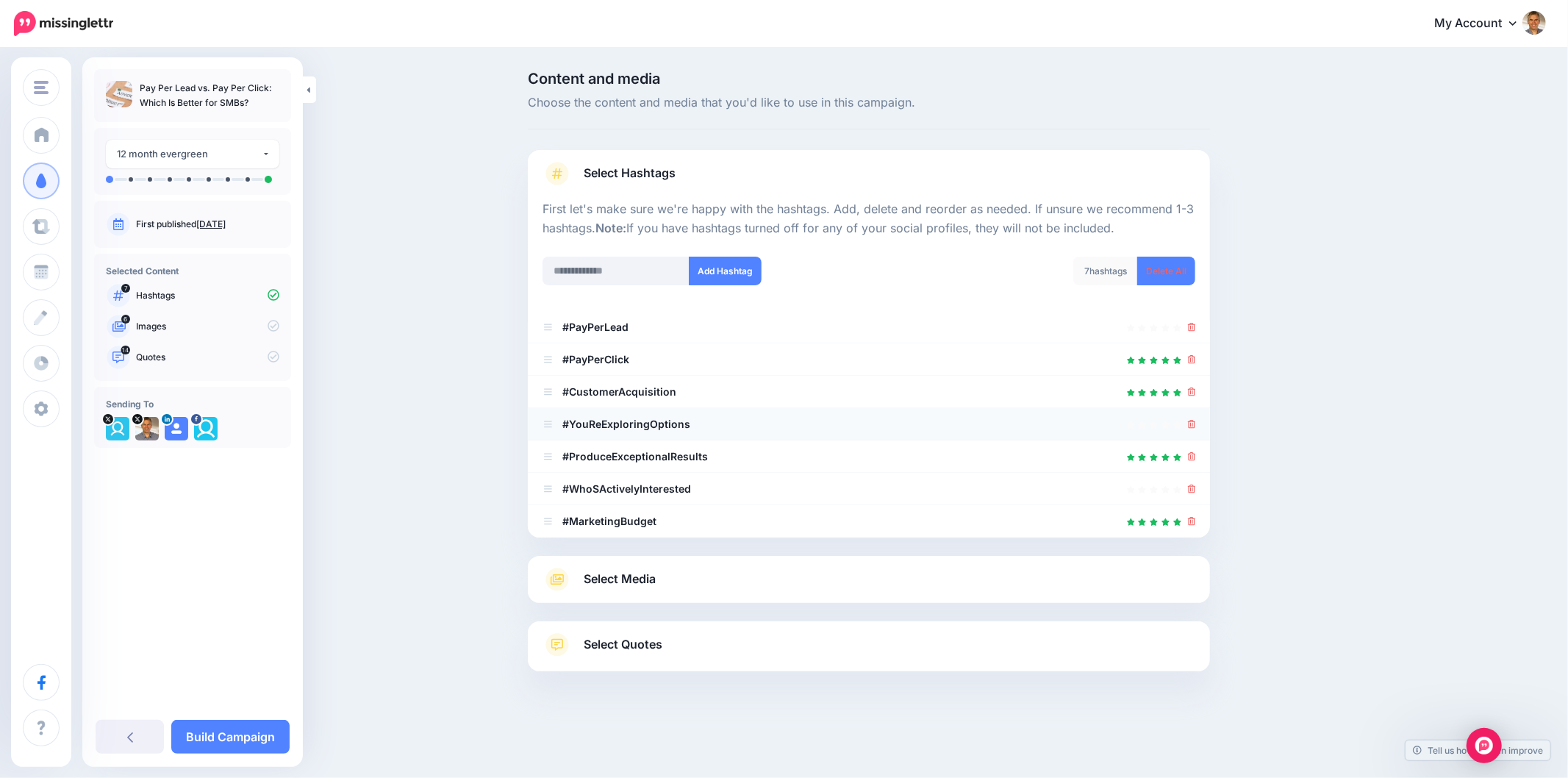
click at [1191, 434] on li "#YouReExploringOptions" at bounding box center [869, 424] width 682 height 32
click at [1187, 420] on div at bounding box center [869, 424] width 653 height 18
click at [1193, 428] on icon at bounding box center [1192, 424] width 8 height 9
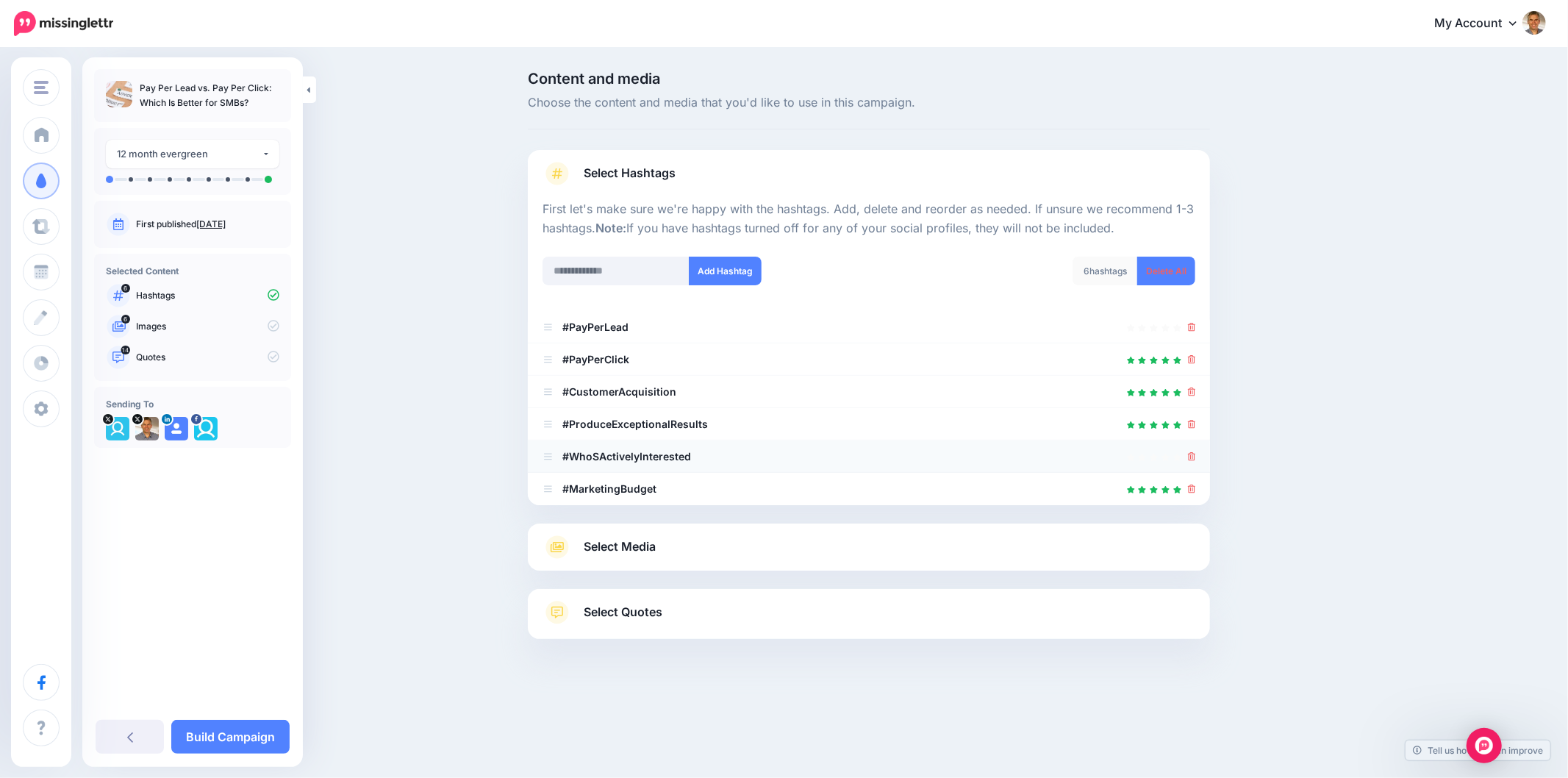
click at [1191, 453] on icon at bounding box center [1192, 456] width 8 height 9
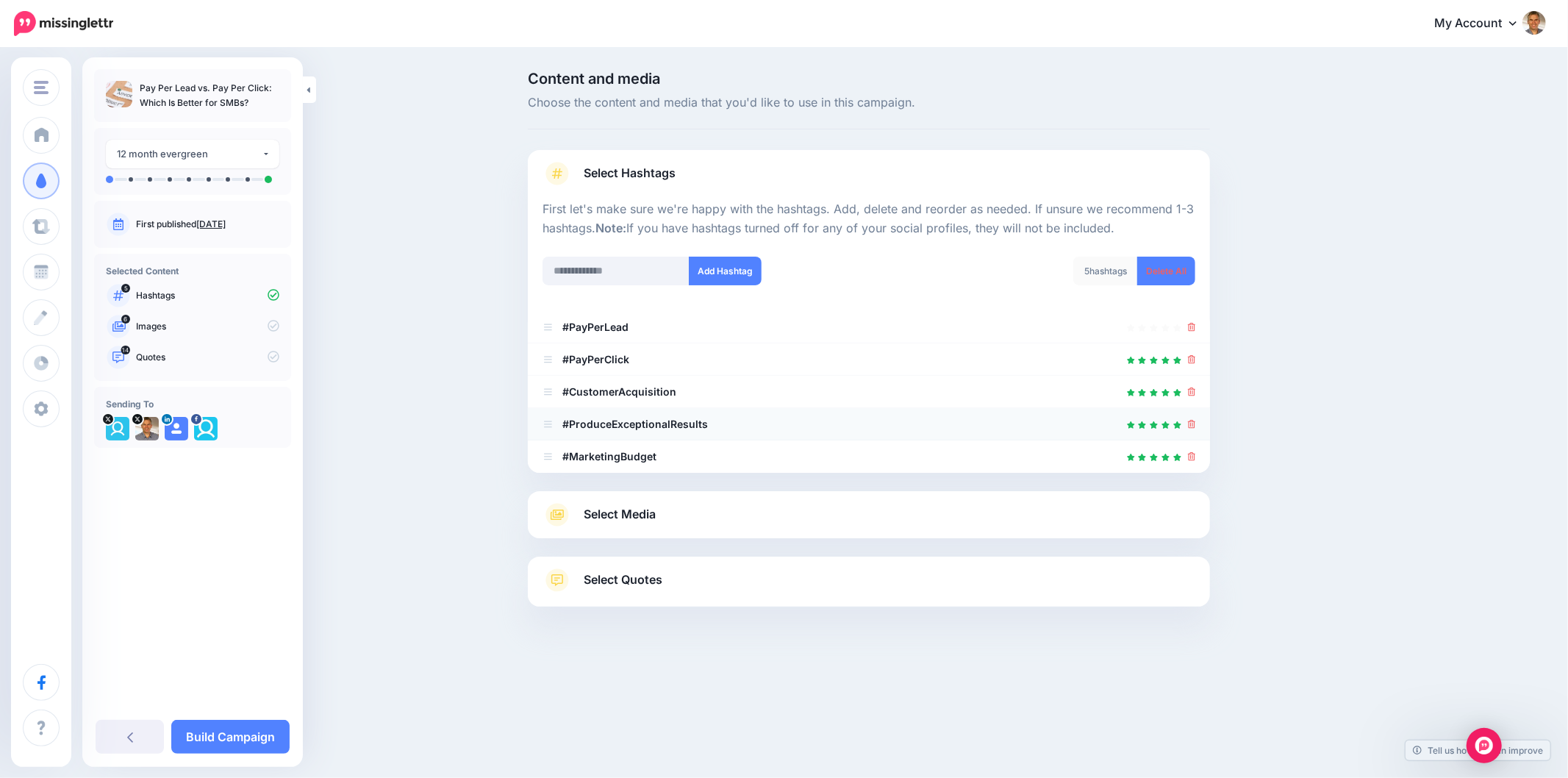
click at [1194, 424] on icon at bounding box center [1192, 424] width 8 height 9
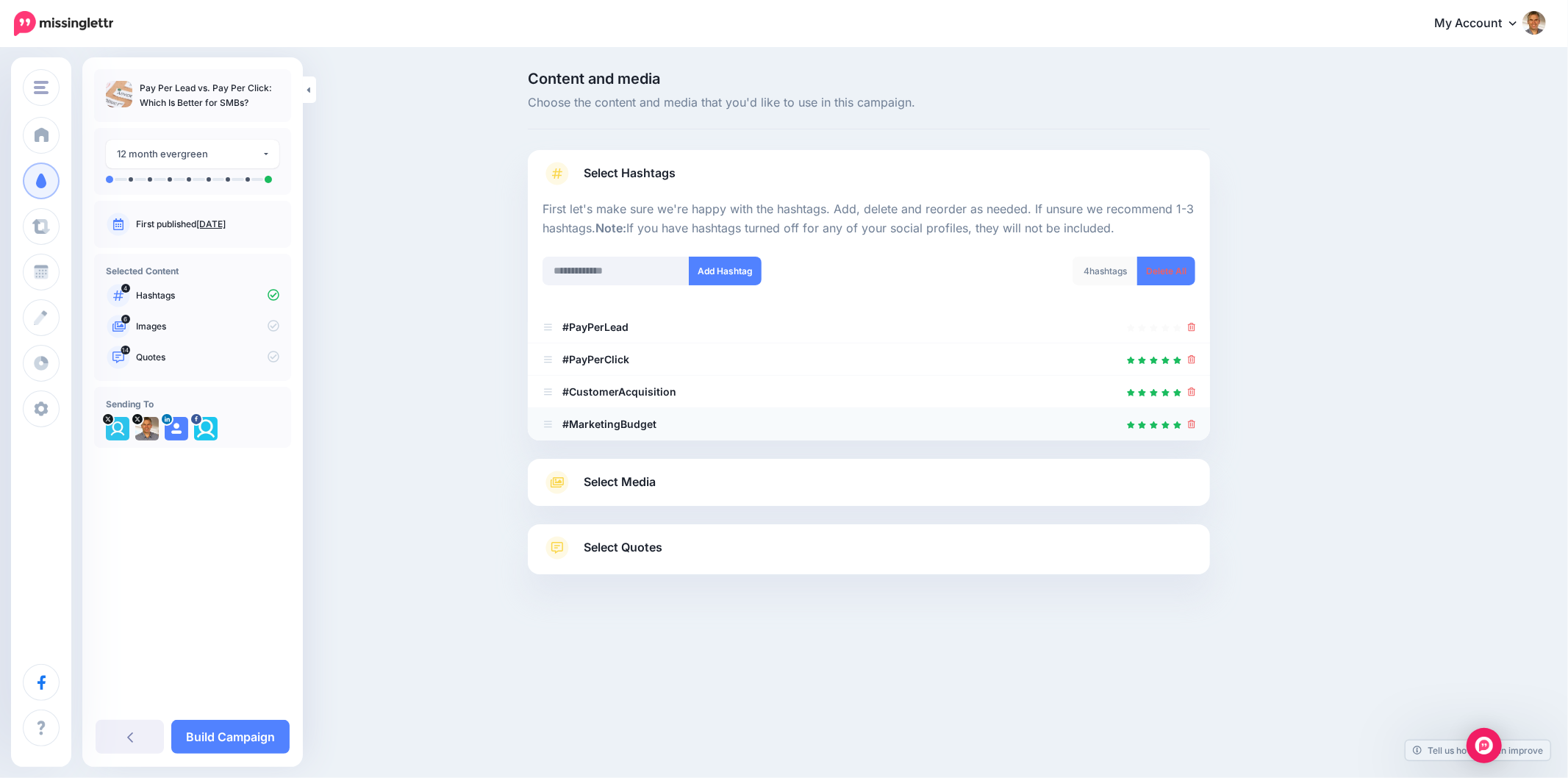
click at [1194, 430] on div at bounding box center [1192, 424] width 8 height 18
click at [1194, 420] on icon at bounding box center [1192, 424] width 8 height 9
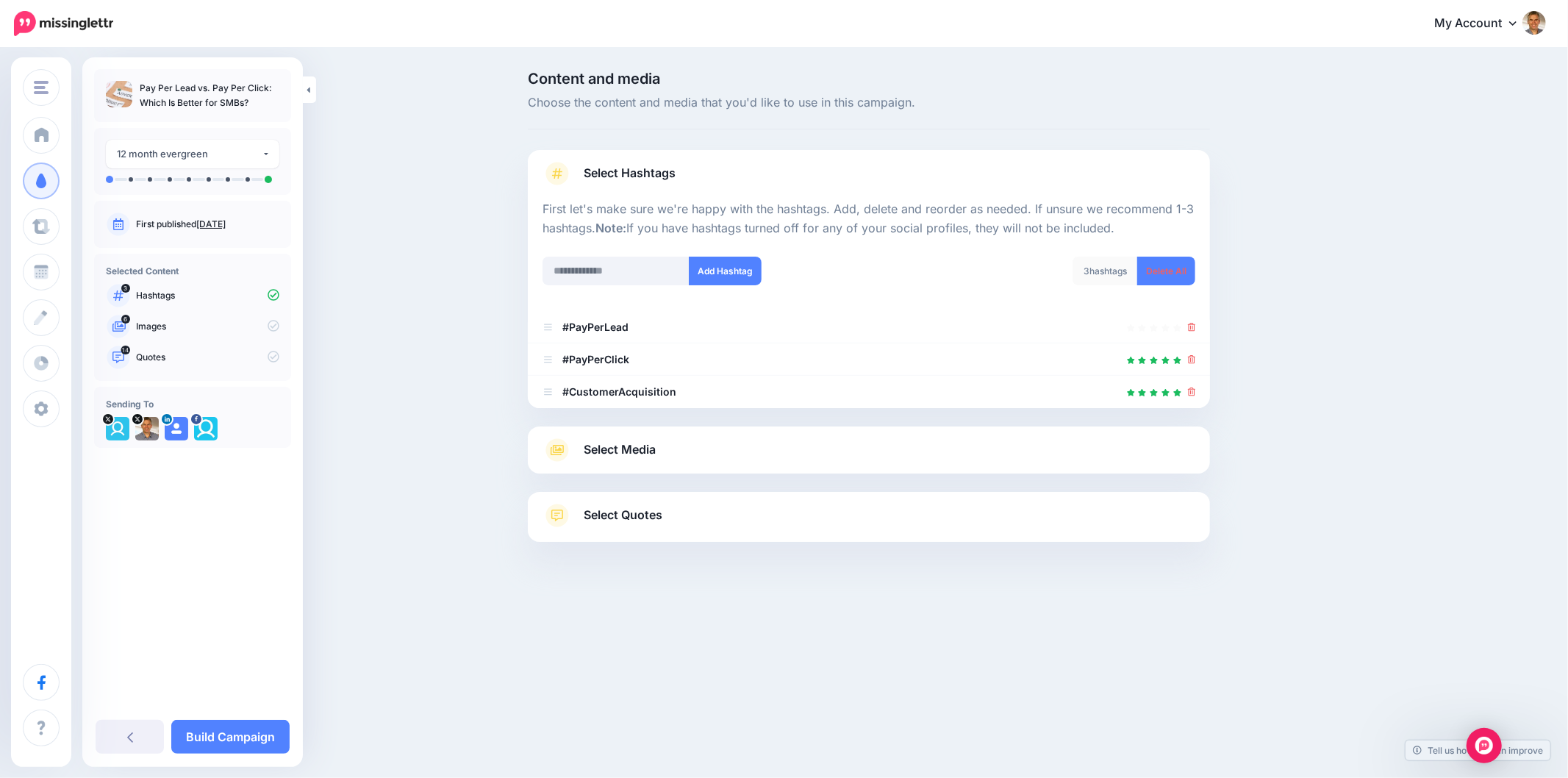
click at [667, 493] on div "Select Quotes Choose your favourite quotes or go with our recommendations. The …" at bounding box center [869, 517] width 682 height 50
click at [659, 470] on div "Select Media Next, let's make sure we have the best media for this campaign. De…" at bounding box center [869, 450] width 682 height 47
click at [652, 449] on span "Select Media" at bounding box center [619, 449] width 72 height 20
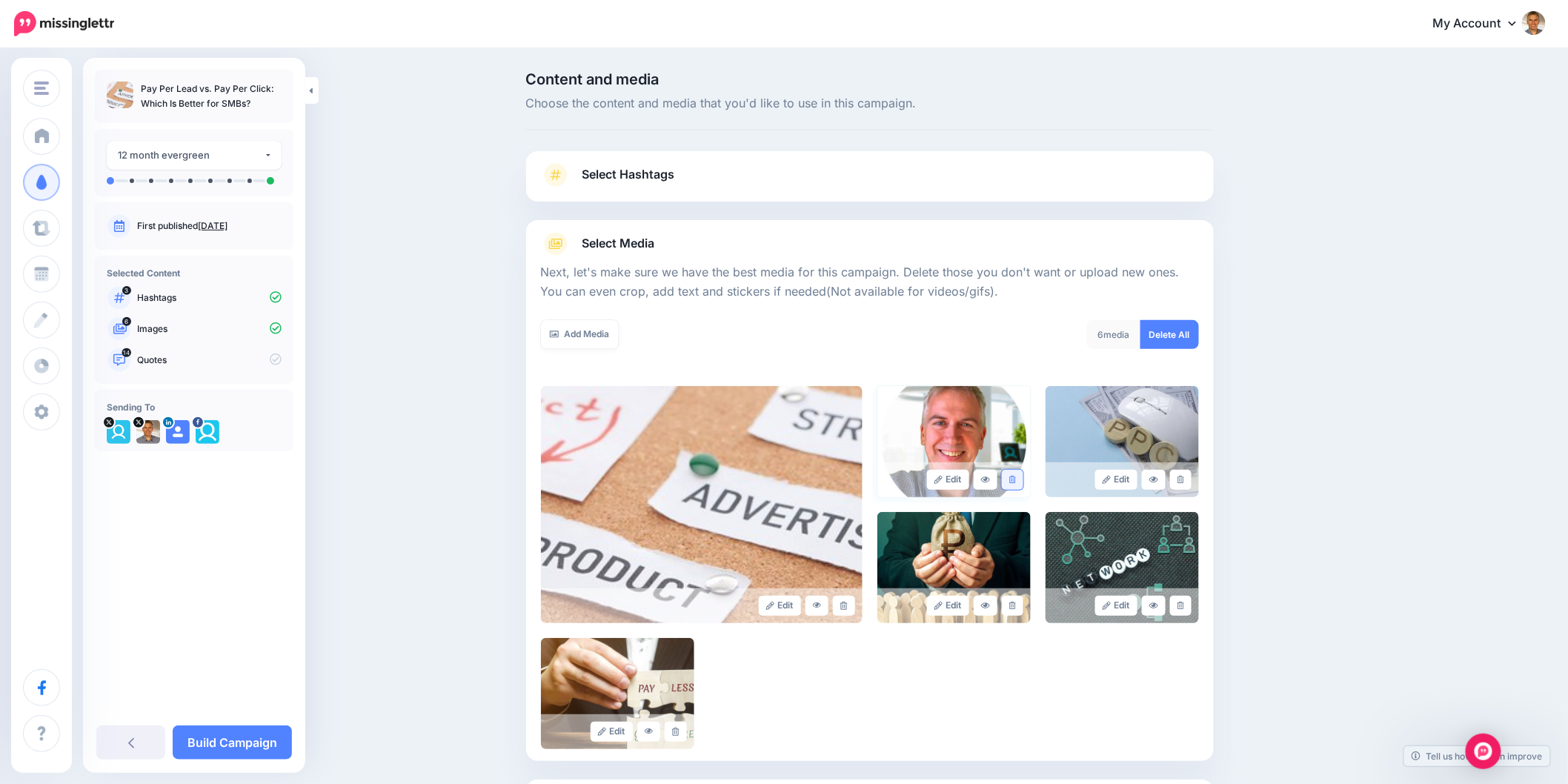
click at [1020, 474] on link at bounding box center [1012, 480] width 21 height 20
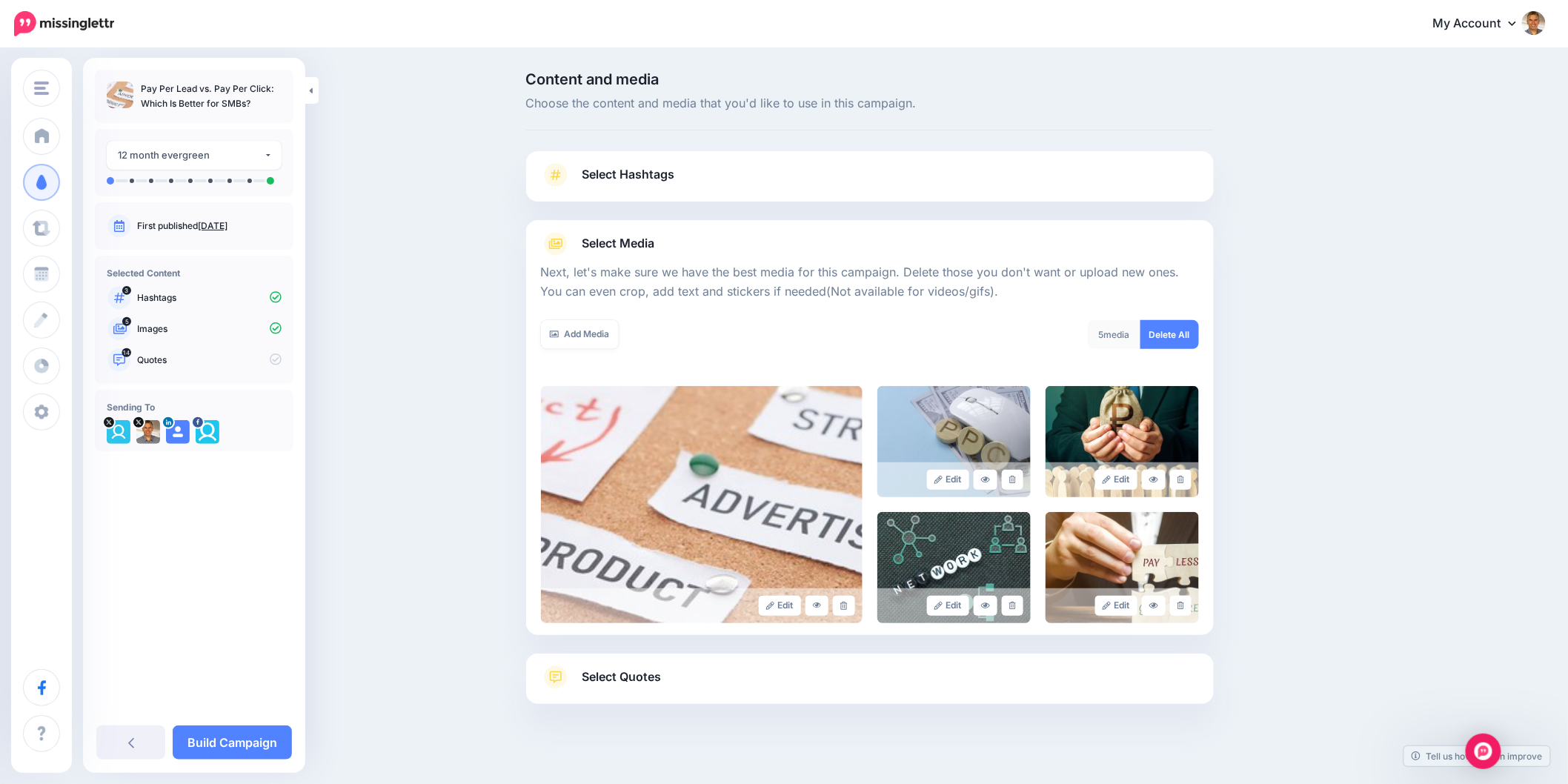
scroll to position [15, 0]
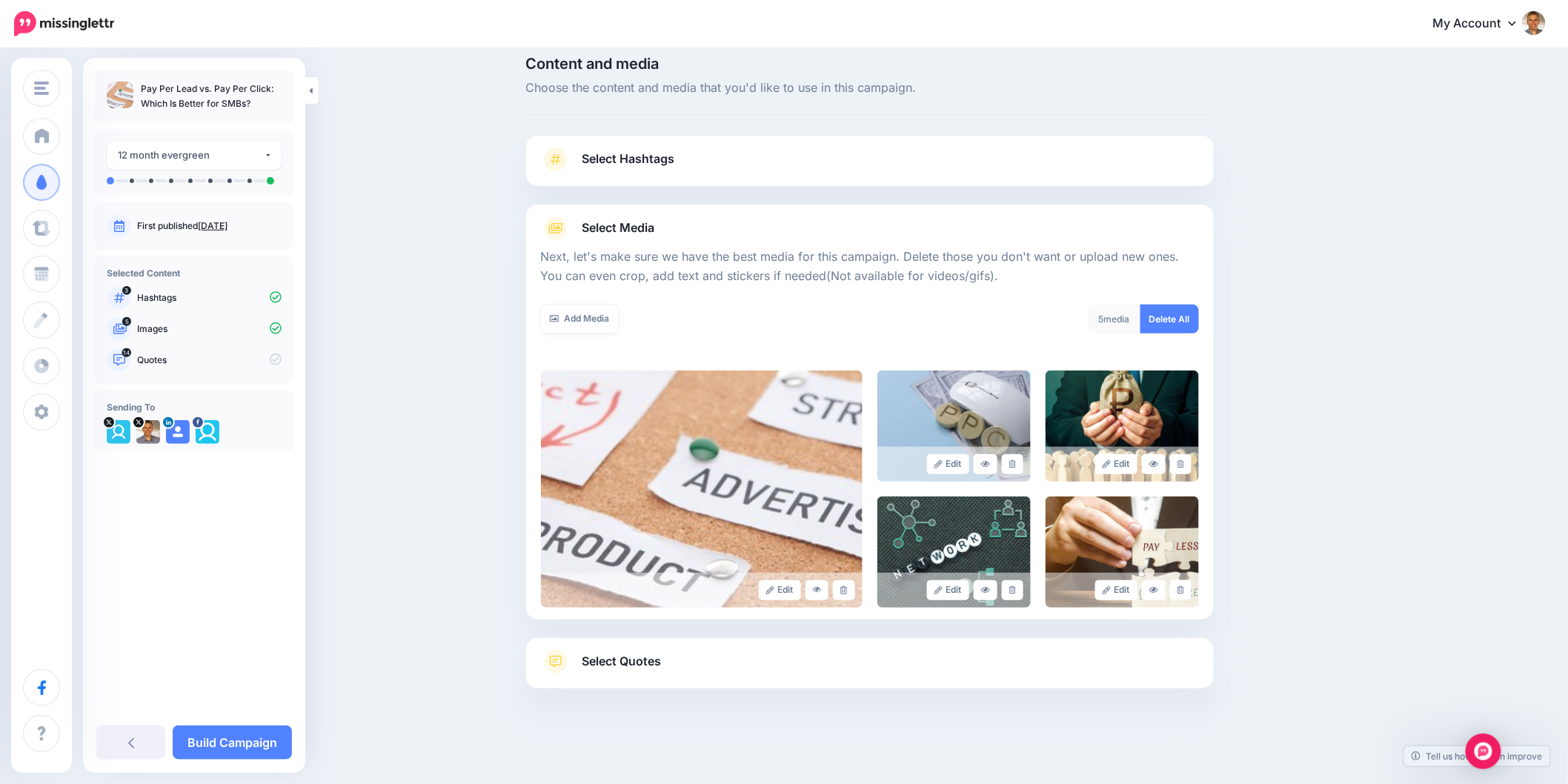
click at [686, 657] on link "Select Quotes" at bounding box center [869, 669] width 658 height 38
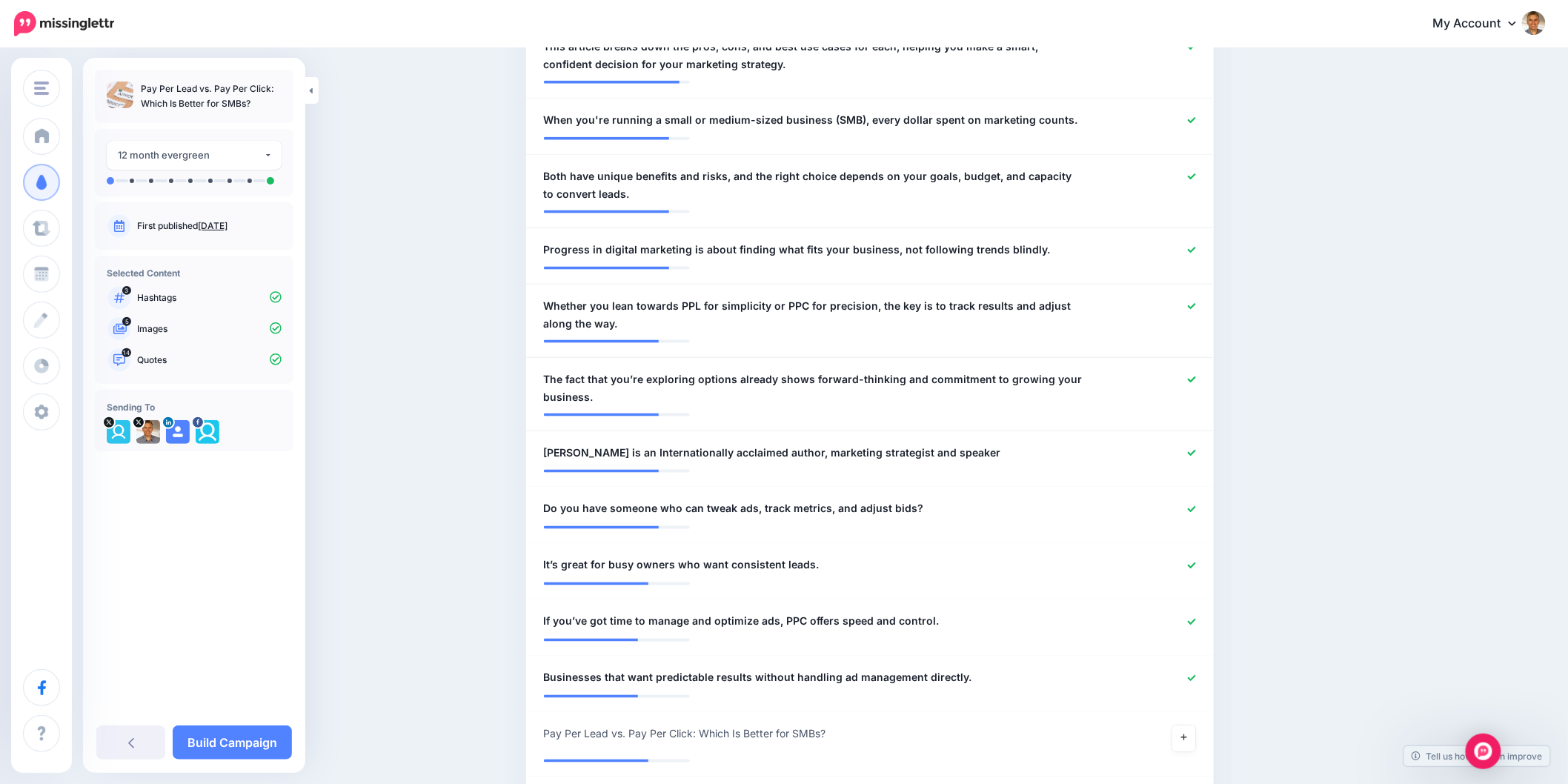
scroll to position [756, 0]
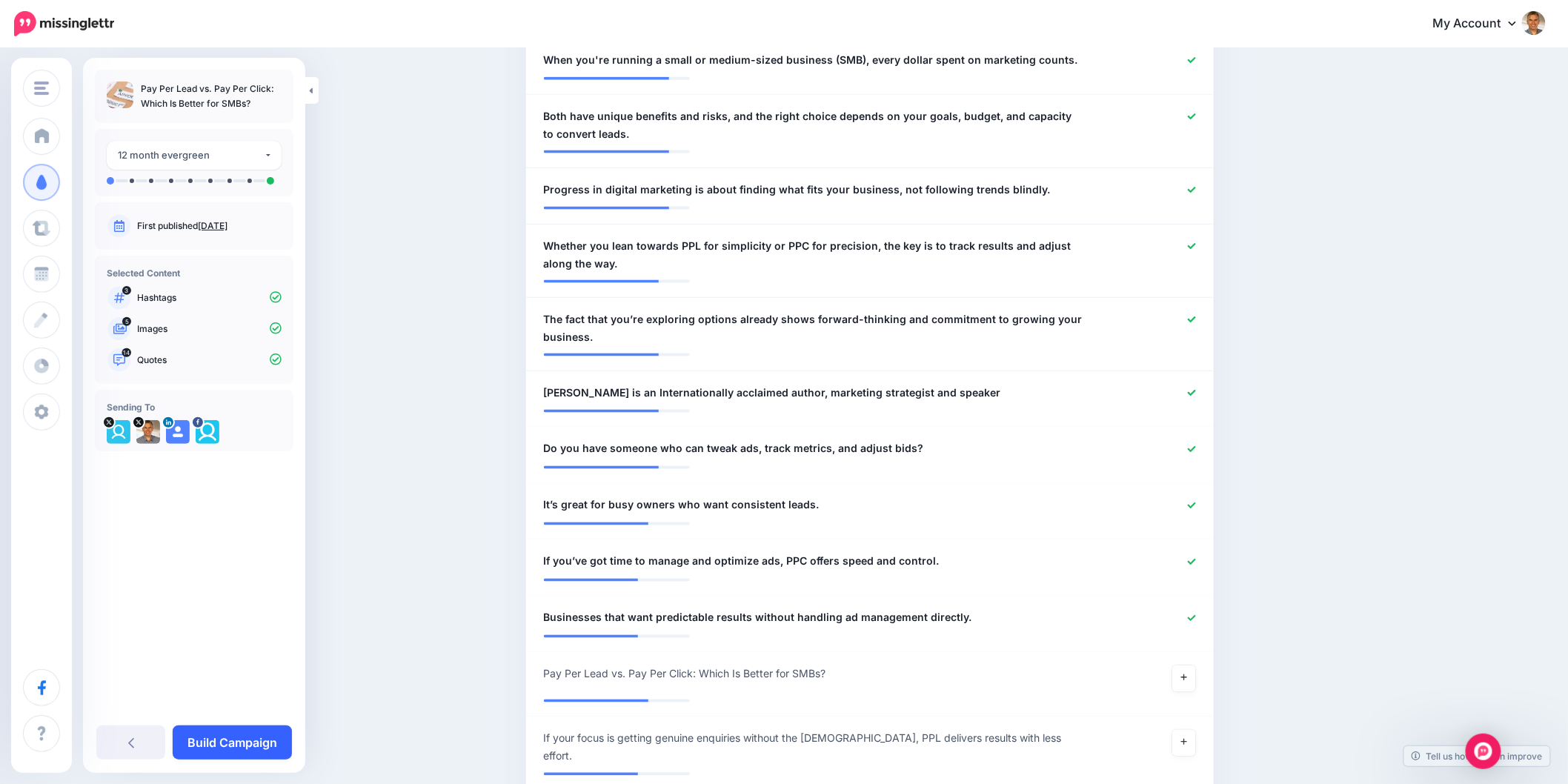
click at [272, 742] on link "Build Campaign" at bounding box center [232, 743] width 119 height 34
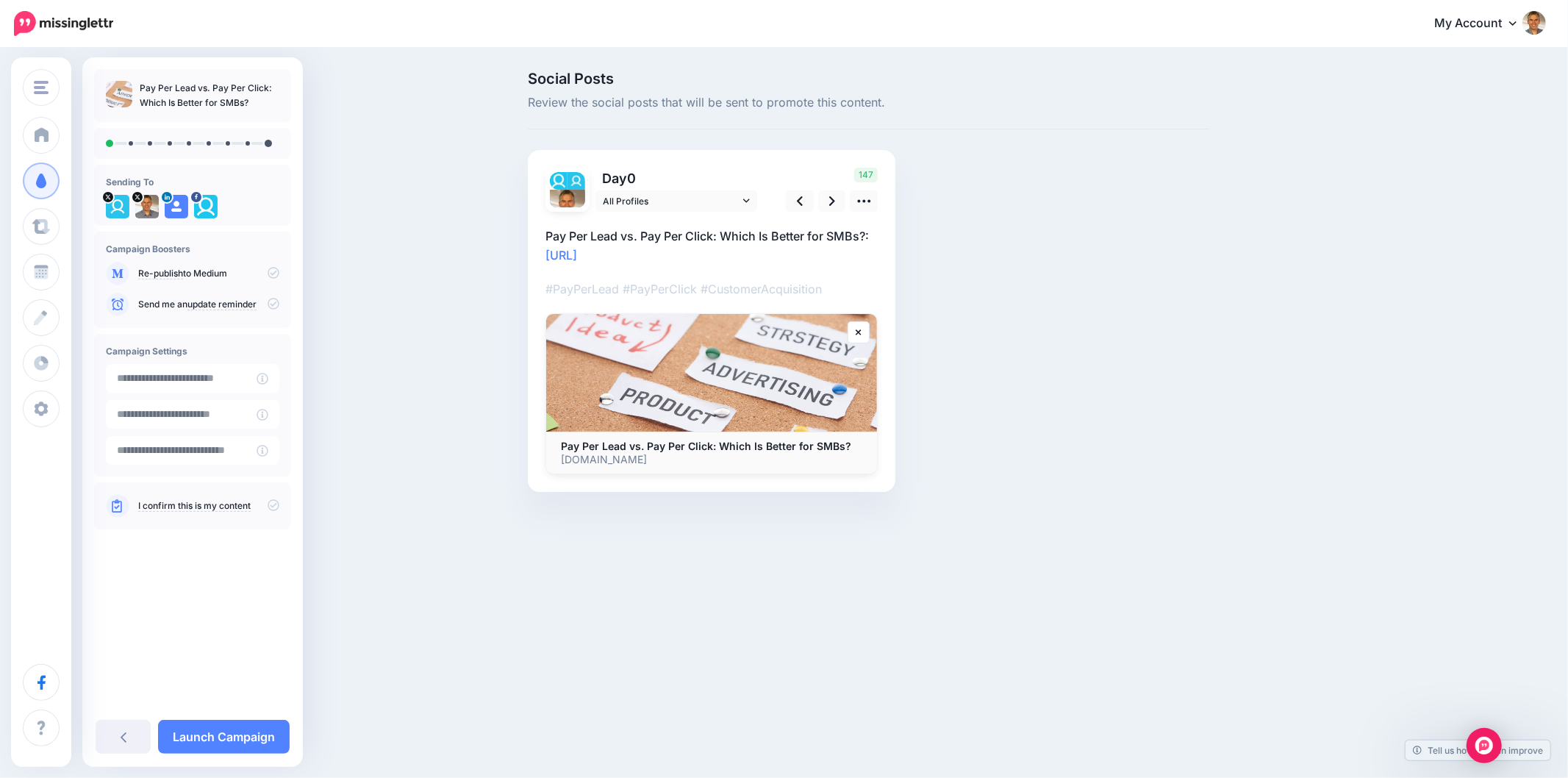
click at [1492, 434] on div "Social Posts Review the social posts that will be sent to promote this content.…" at bounding box center [784, 304] width 1568 height 509
click at [831, 200] on icon at bounding box center [832, 201] width 6 height 15
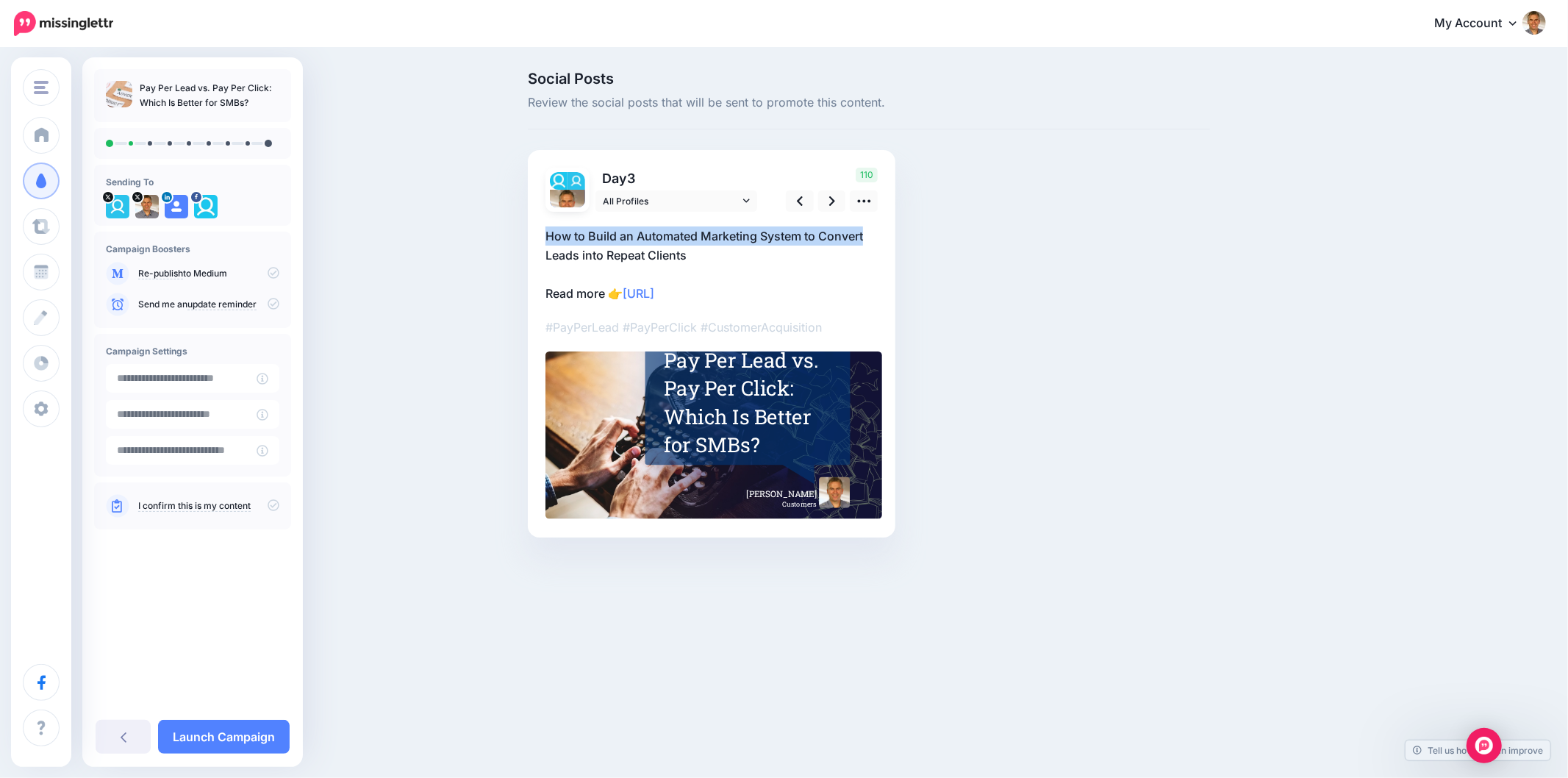
drag, startPoint x: 523, startPoint y: 234, endPoint x: 865, endPoint y: 238, distance: 342.0
click at [865, 238] on div "Social Posts Review the social posts that will be sent to promote this content.…" at bounding box center [869, 327] width 705 height 511
copy p "How to Build an Automated Marketing System to Convert"
click at [831, 197] on icon at bounding box center [832, 201] width 6 height 10
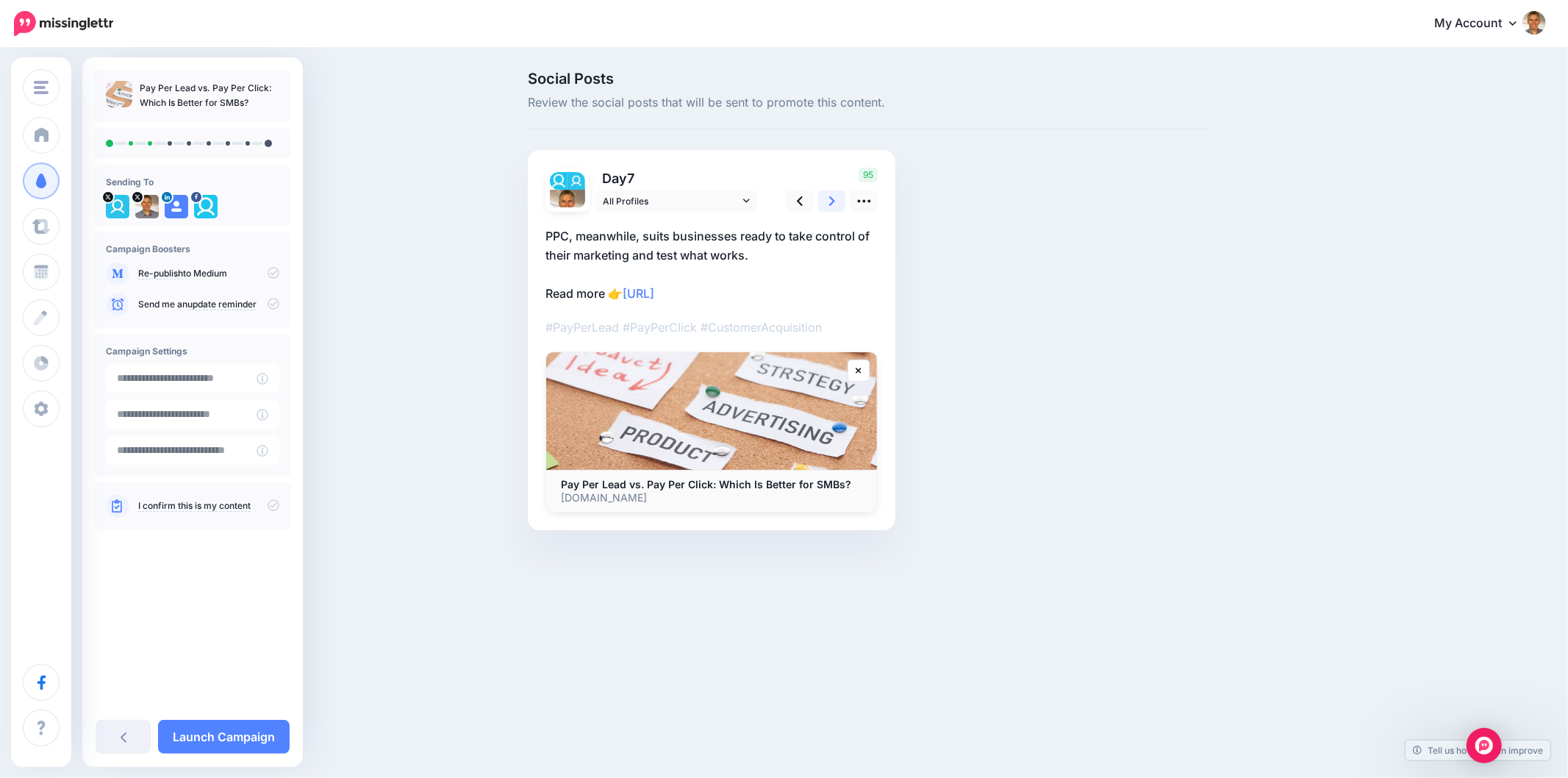
click at [834, 204] on icon at bounding box center [832, 201] width 6 height 15
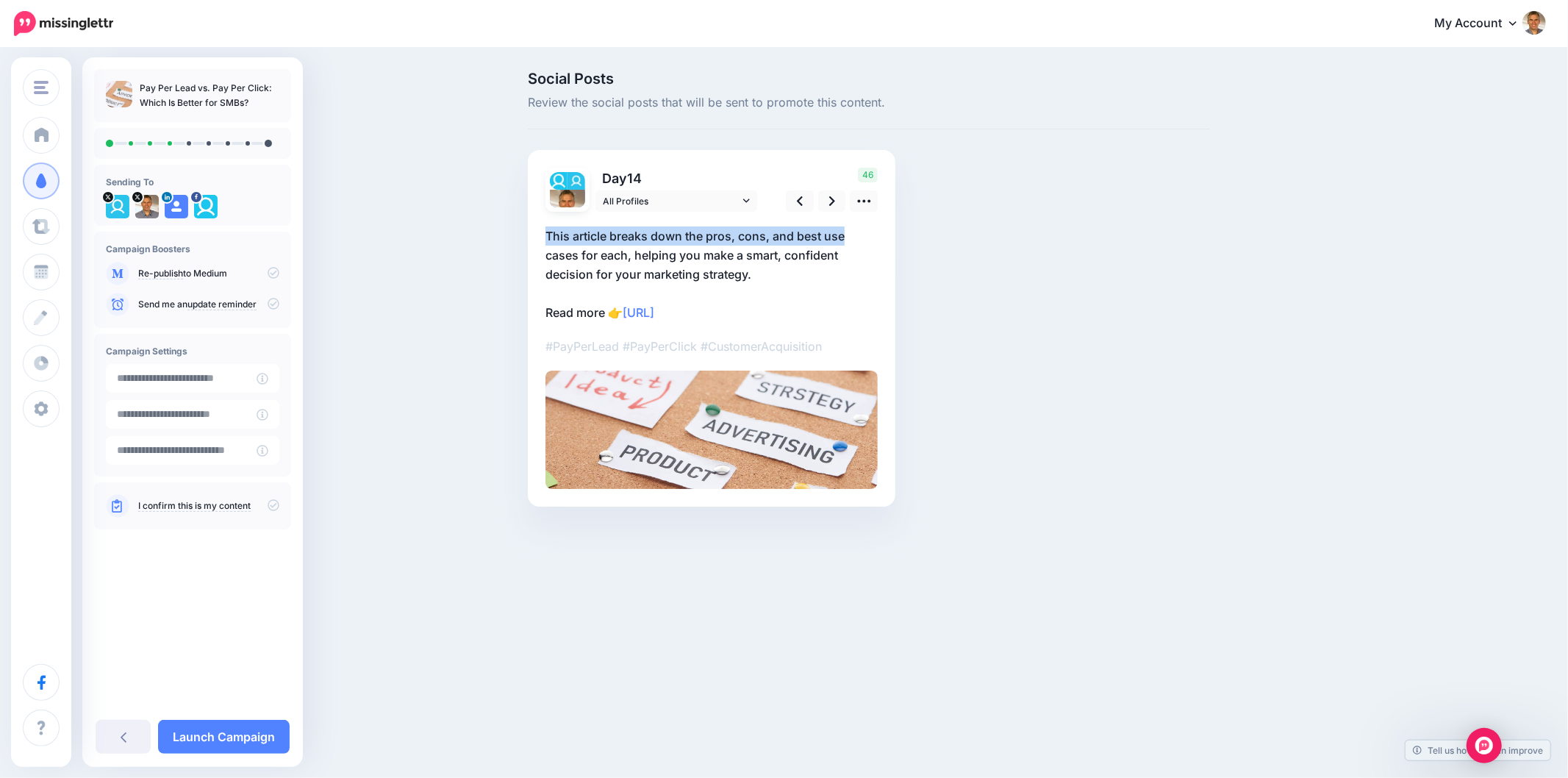
drag, startPoint x: 539, startPoint y: 241, endPoint x: 879, endPoint y: 230, distance: 340.2
click at [879, 230] on div "Day 14 All Profiles" at bounding box center [712, 328] width 367 height 357
copy p "This article breaks down the pros, cons, and best use"
drag, startPoint x: 773, startPoint y: 281, endPoint x: 540, endPoint y: 234, distance: 237.7
click at [540, 234] on div "Day 14 All Profiles" at bounding box center [712, 328] width 367 height 357
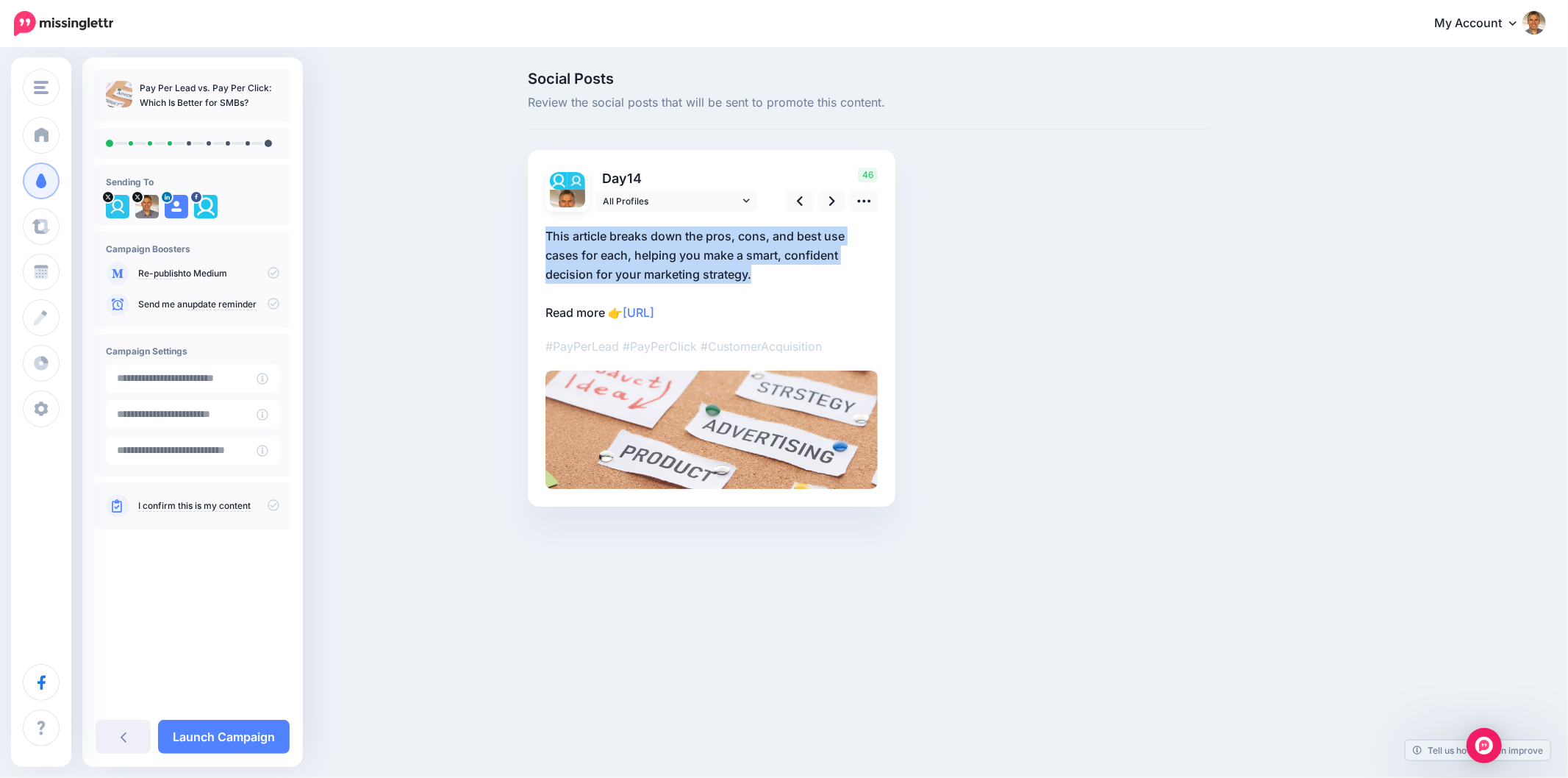
click at [811, 280] on p "This article breaks down the pros, cons, and best use cases for each, helping y…" at bounding box center [711, 274] width 333 height 96
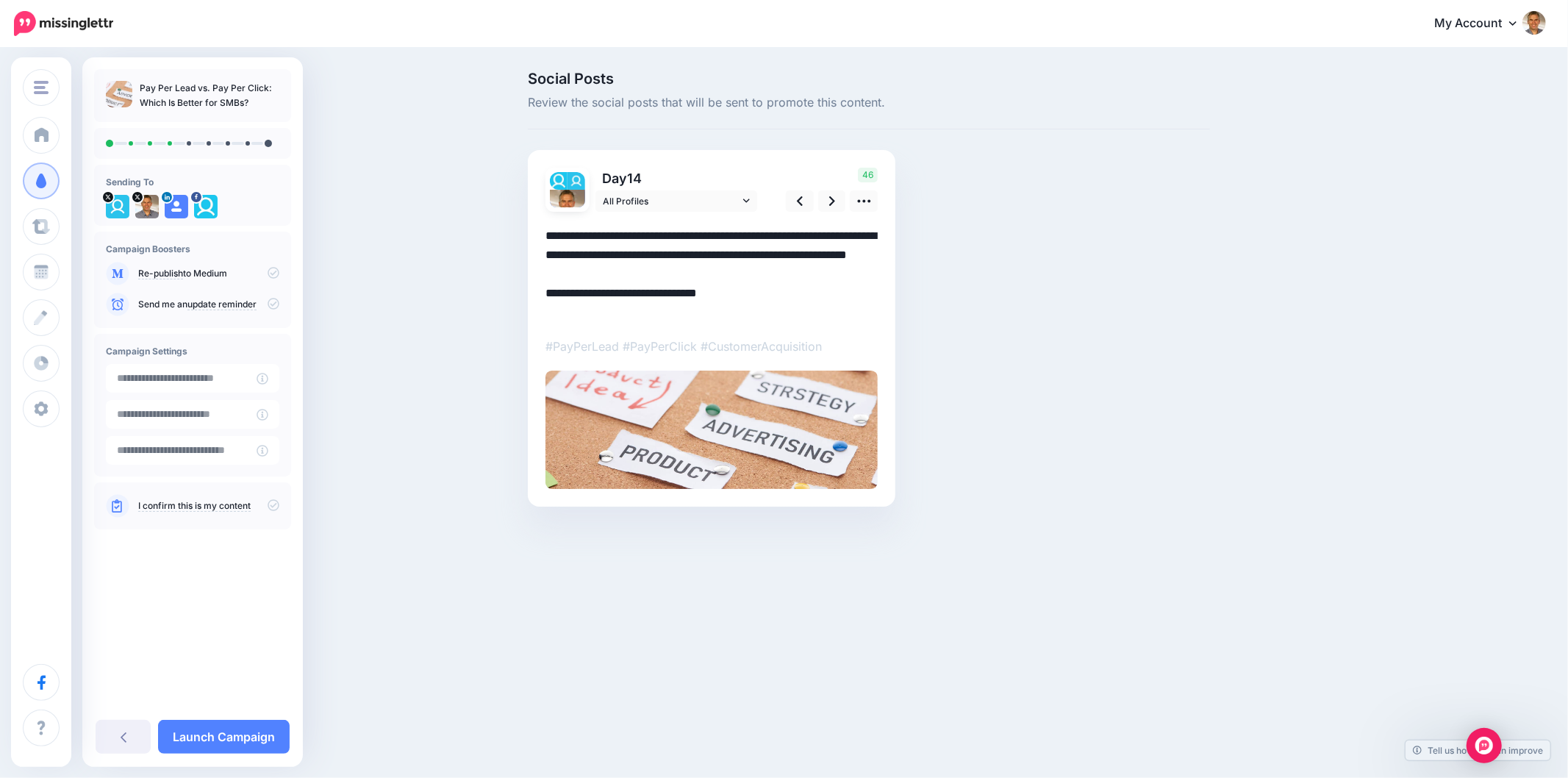
drag, startPoint x: 784, startPoint y: 278, endPoint x: 542, endPoint y: 230, distance: 246.7
click at [542, 230] on div "Day 14 All Profiles" at bounding box center [712, 328] width 367 height 357
paste textarea
click at [866, 207] on icon at bounding box center [864, 201] width 15 height 15
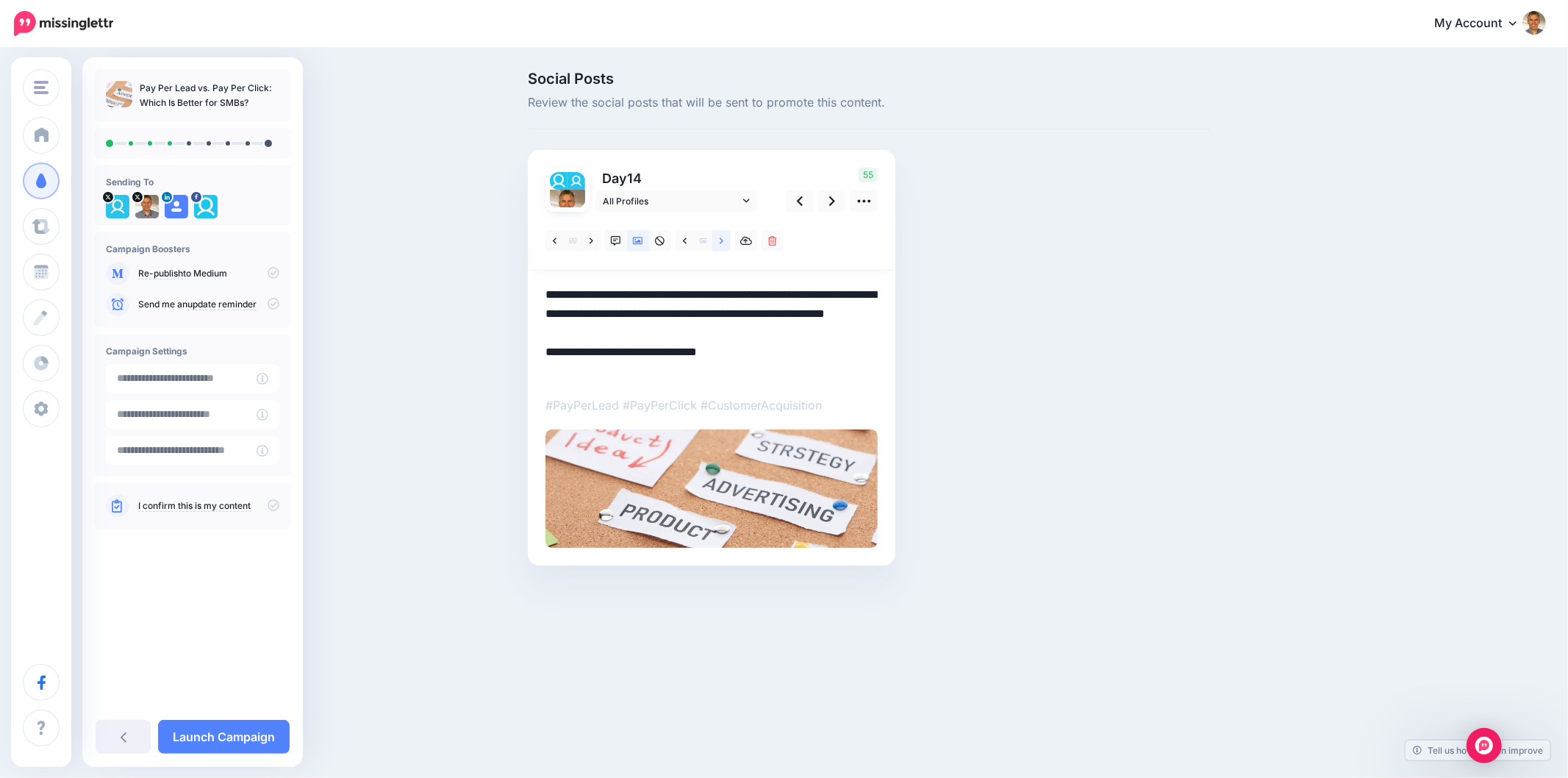
click at [718, 235] on link at bounding box center [722, 241] width 19 height 21
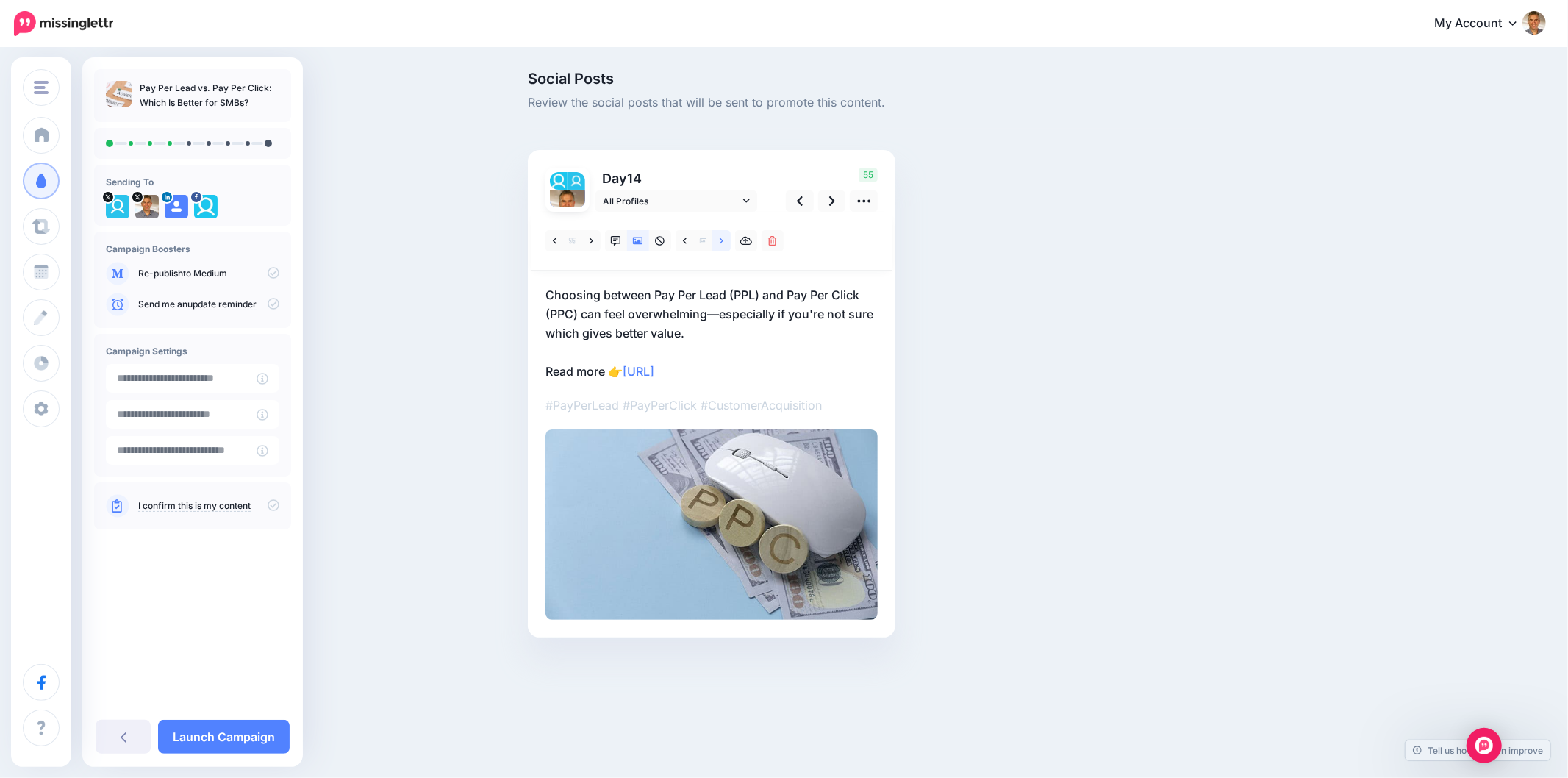
click at [718, 235] on link at bounding box center [722, 241] width 19 height 21
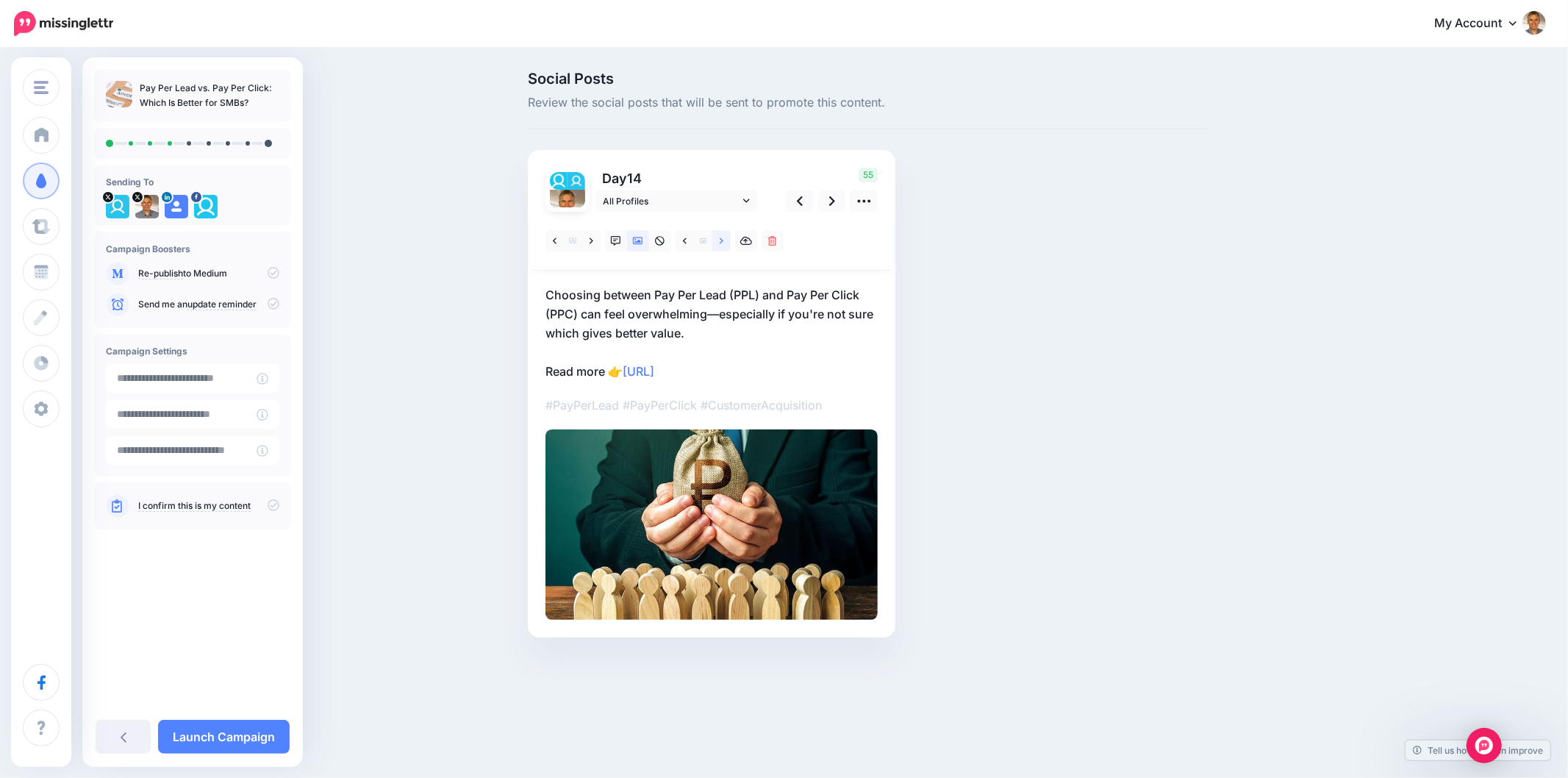
click at [722, 236] on icon at bounding box center [722, 241] width 4 height 10
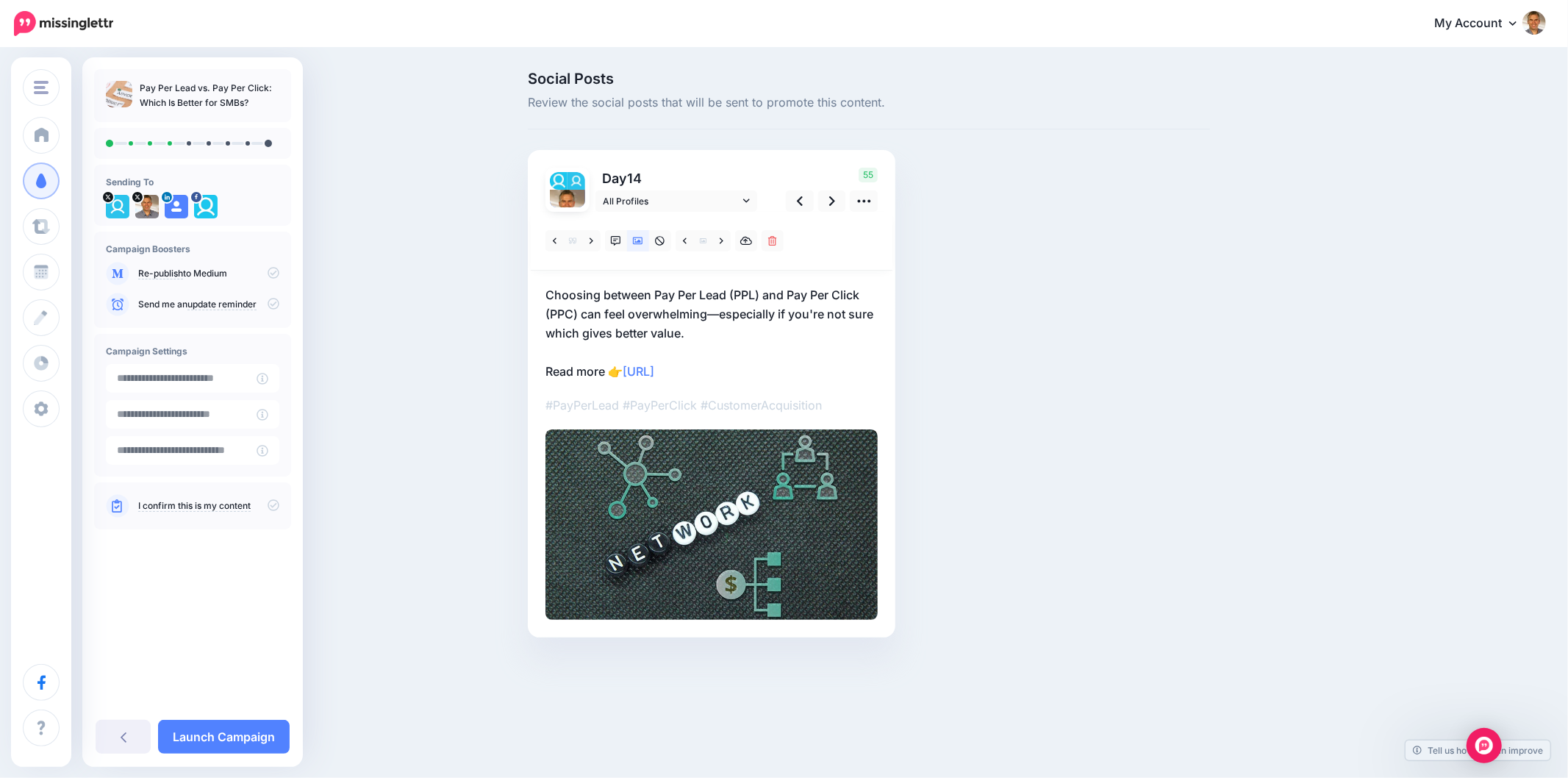
click at [1474, 395] on div "Social Posts Review the social posts that will be sent to promote this content.…" at bounding box center [784, 376] width 1568 height 655
drag, startPoint x: 1141, startPoint y: 365, endPoint x: 928, endPoint y: 267, distance: 234.5
click at [1141, 365] on div "Social Posts Review the social posts that will be sent to promote this content.…" at bounding box center [869, 377] width 705 height 610
click at [827, 199] on link at bounding box center [832, 201] width 28 height 21
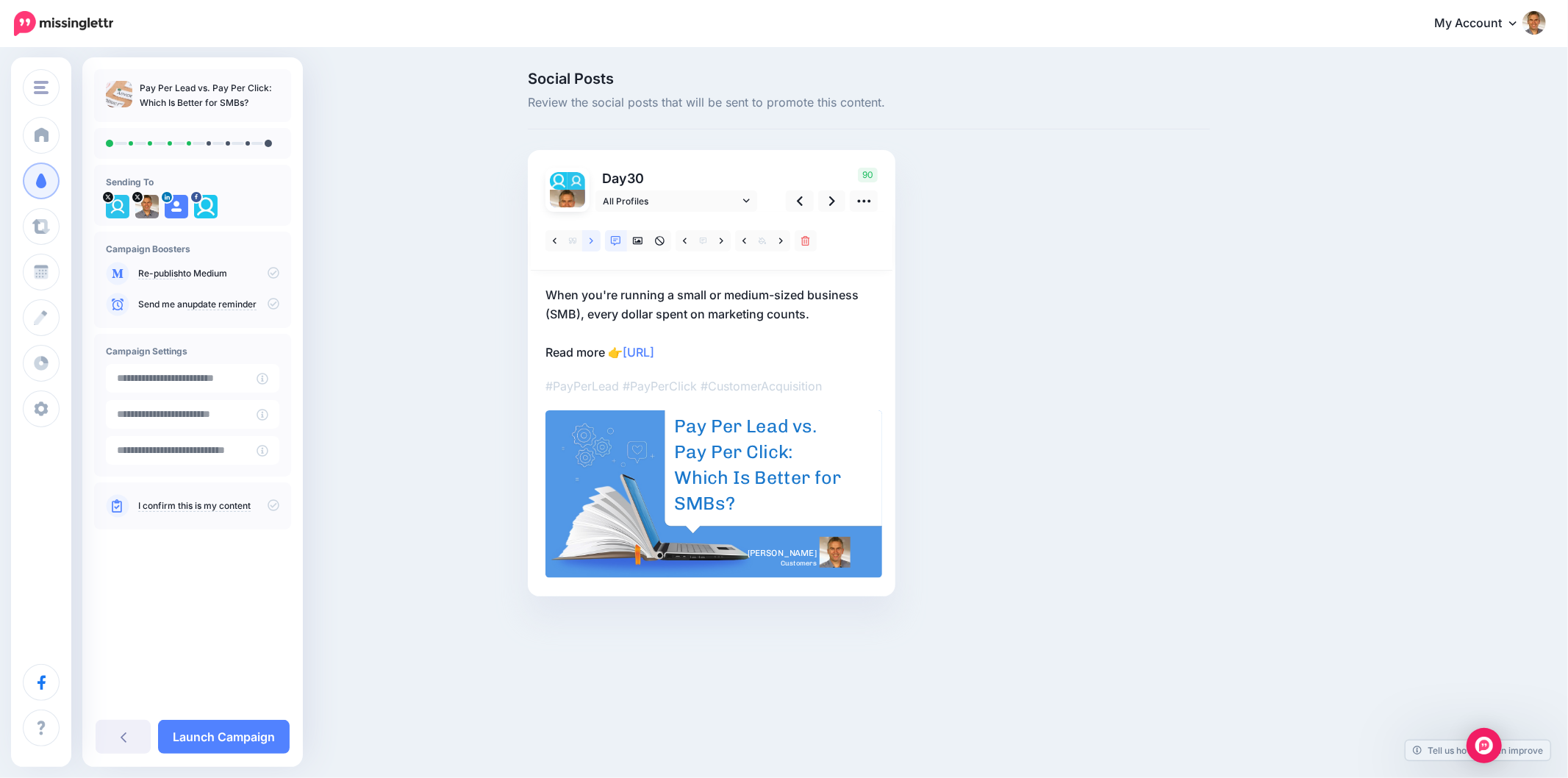
click at [585, 238] on link at bounding box center [591, 241] width 19 height 21
click at [590, 241] on icon at bounding box center [591, 241] width 4 height 10
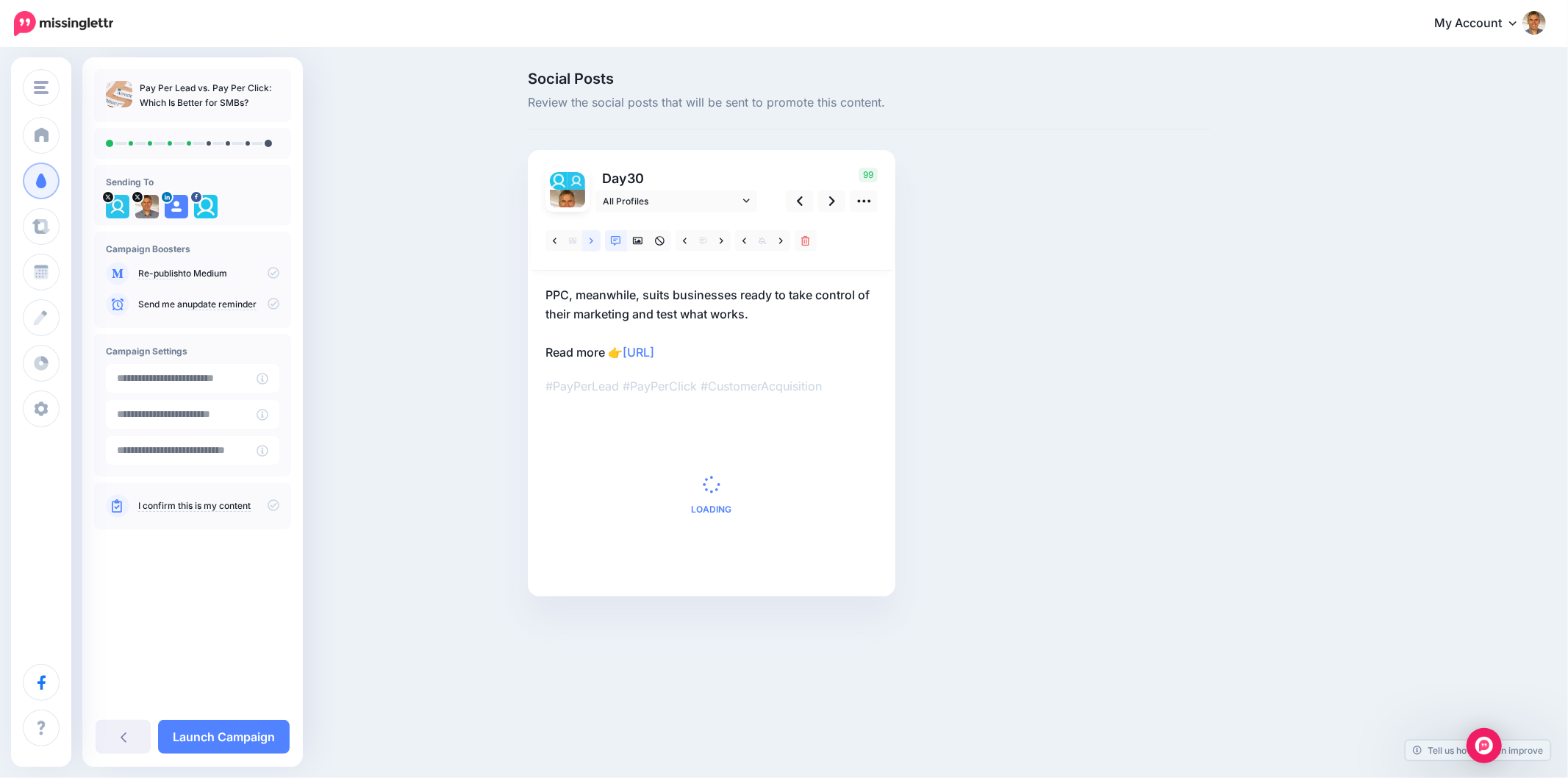
click at [586, 241] on link at bounding box center [591, 241] width 19 height 21
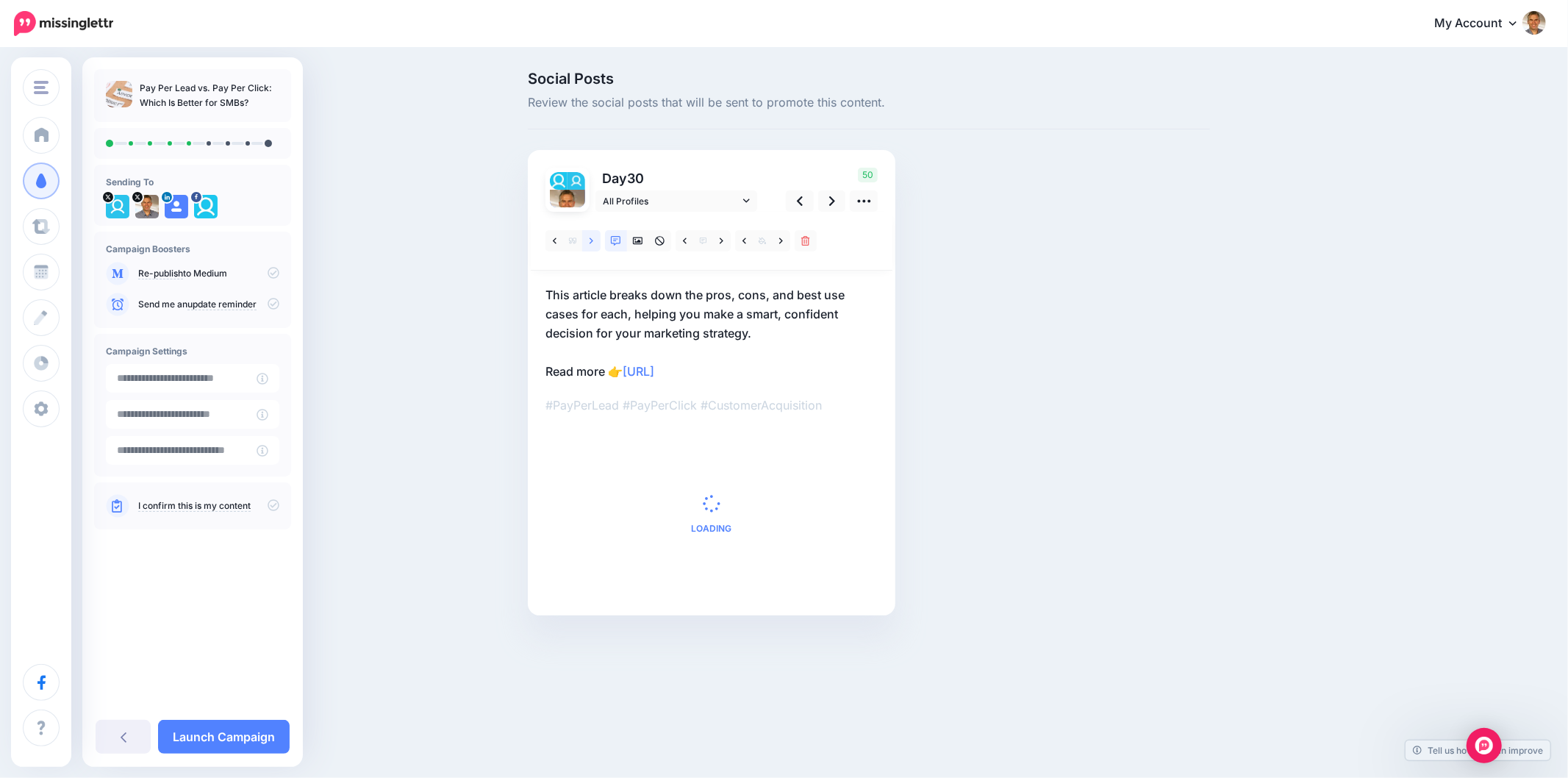
click at [584, 239] on link at bounding box center [591, 241] width 19 height 21
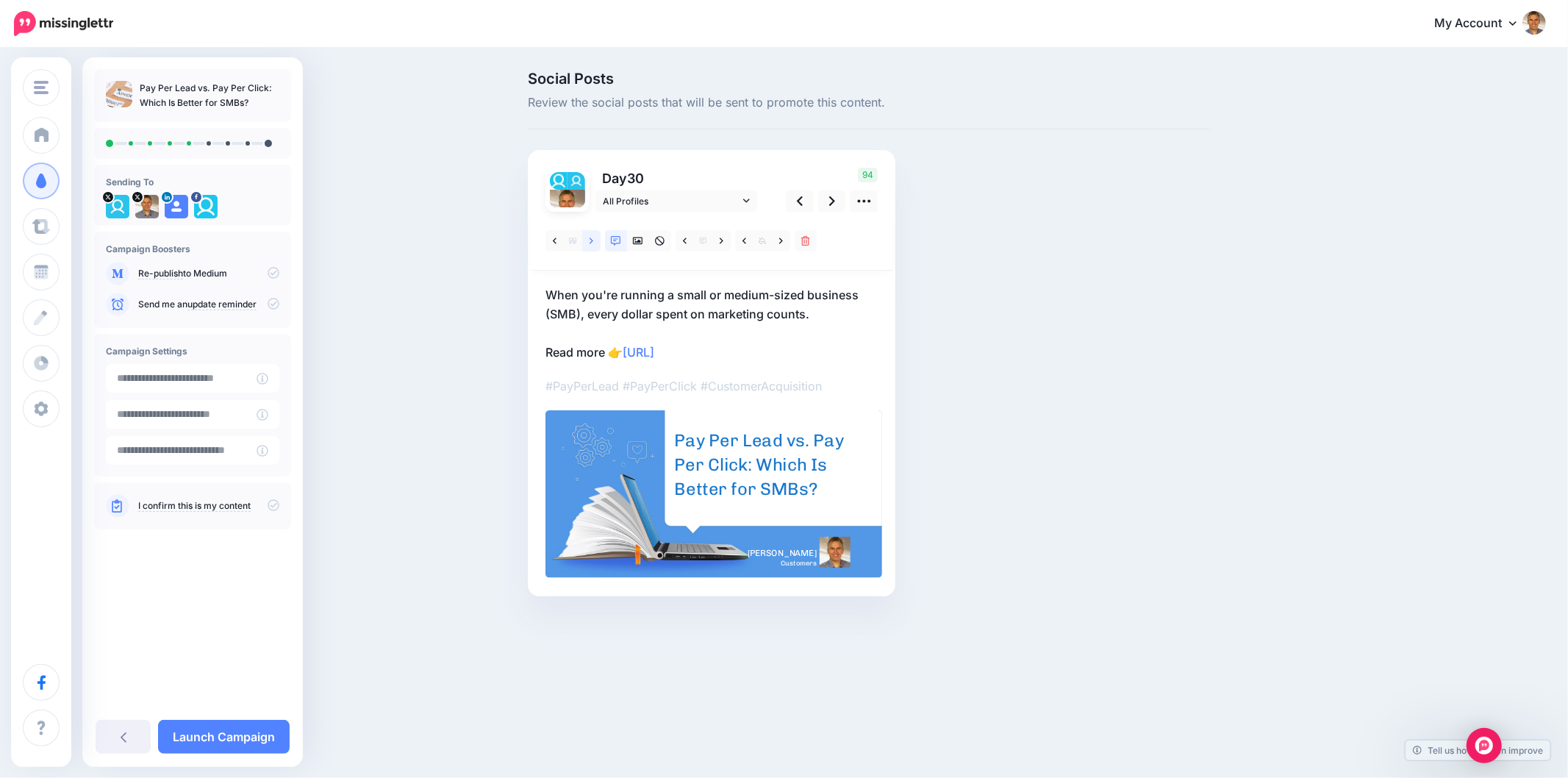
click at [590, 243] on icon at bounding box center [591, 241] width 4 height 10
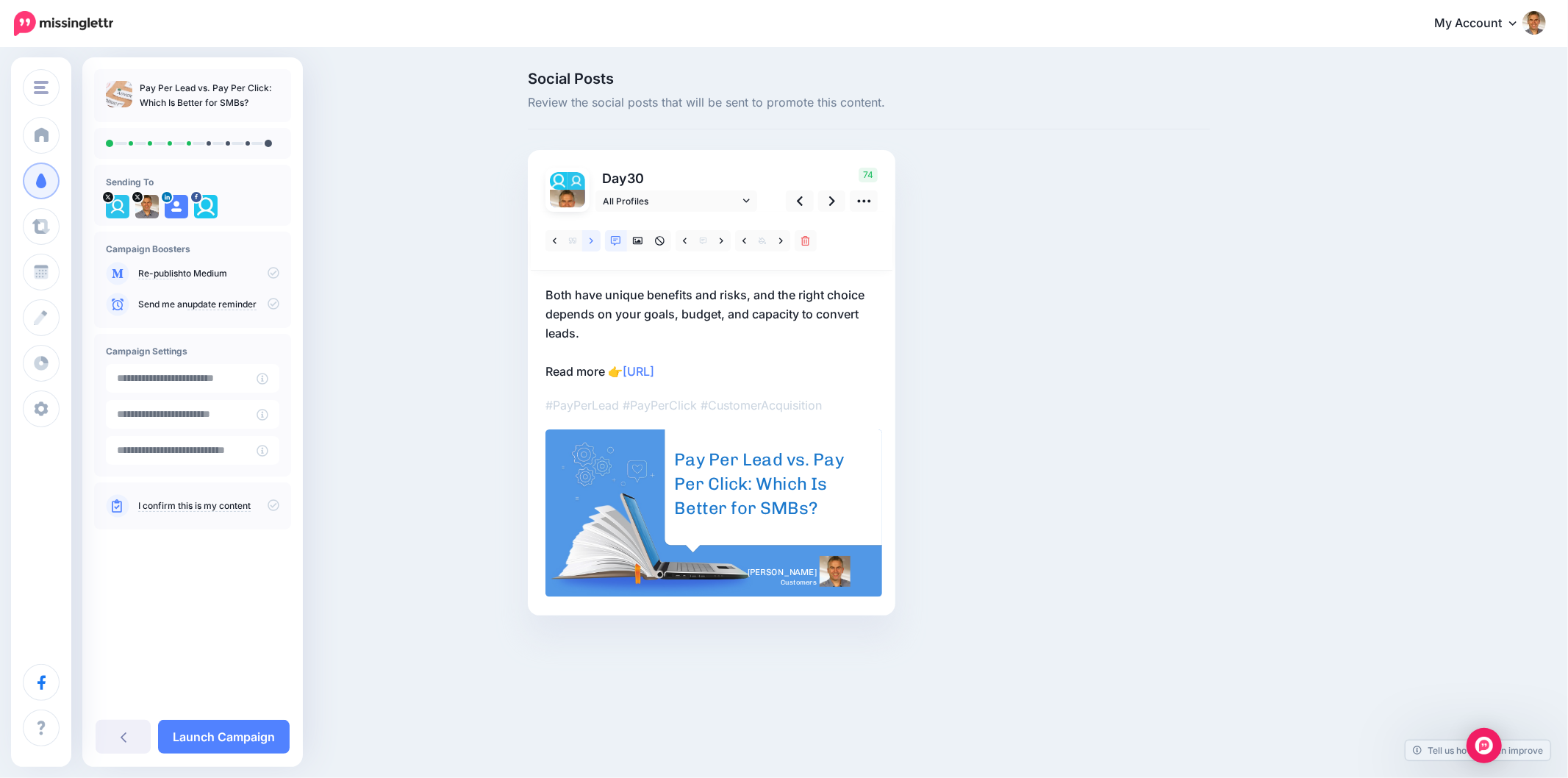
click at [590, 243] on icon at bounding box center [591, 240] width 4 height 6
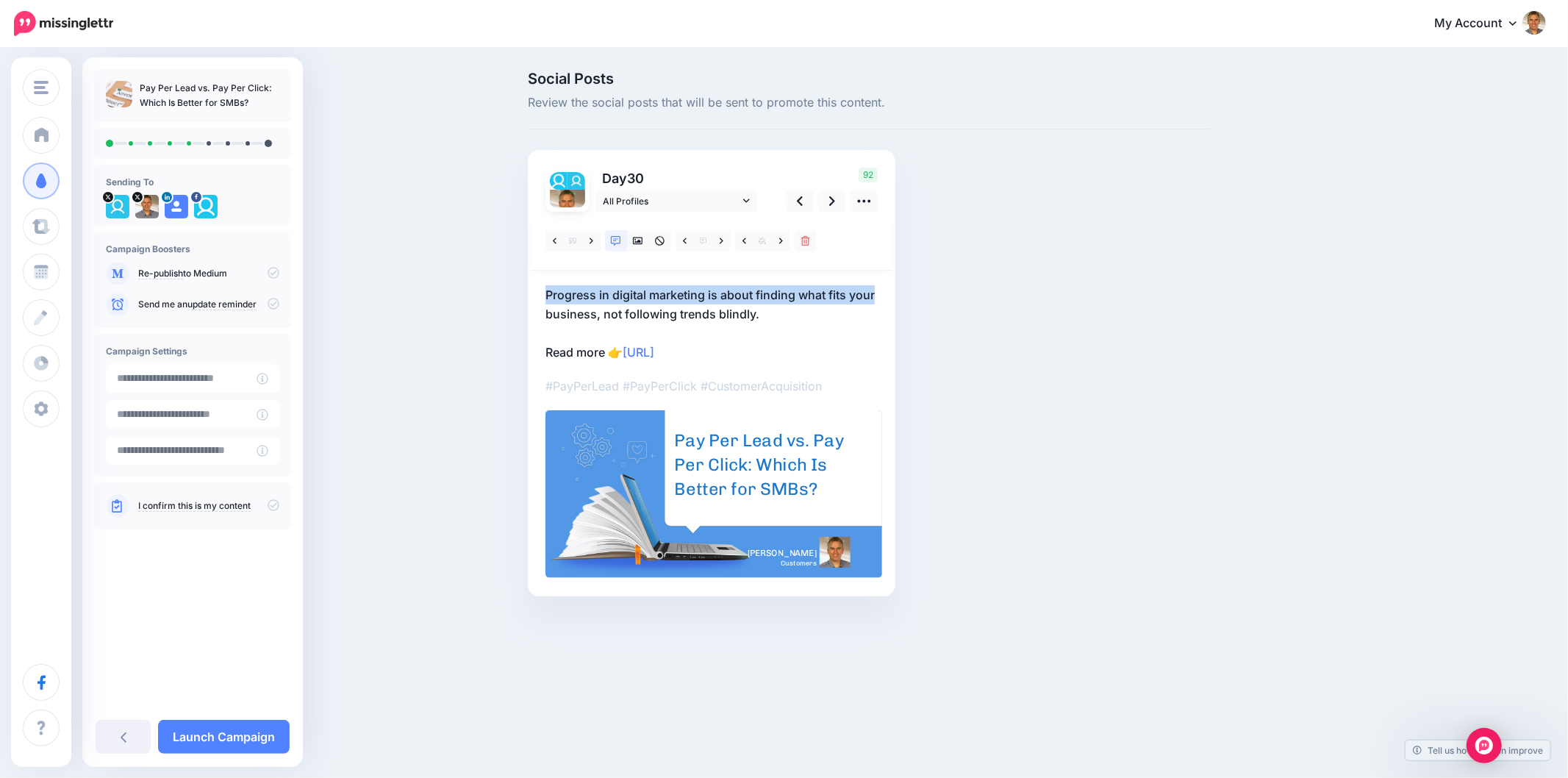
drag, startPoint x: 520, startPoint y: 298, endPoint x: 890, endPoint y: 296, distance: 370.0
click at [890, 296] on div "Social Posts Review the social posts that will be sent to promote this content.…" at bounding box center [869, 356] width 705 height 569
copy p "Progress in digital marketing is about finding what fits your"
click at [707, 302] on p "Progress in digital marketing is about finding what fits your business, not fol…" at bounding box center [711, 323] width 333 height 77
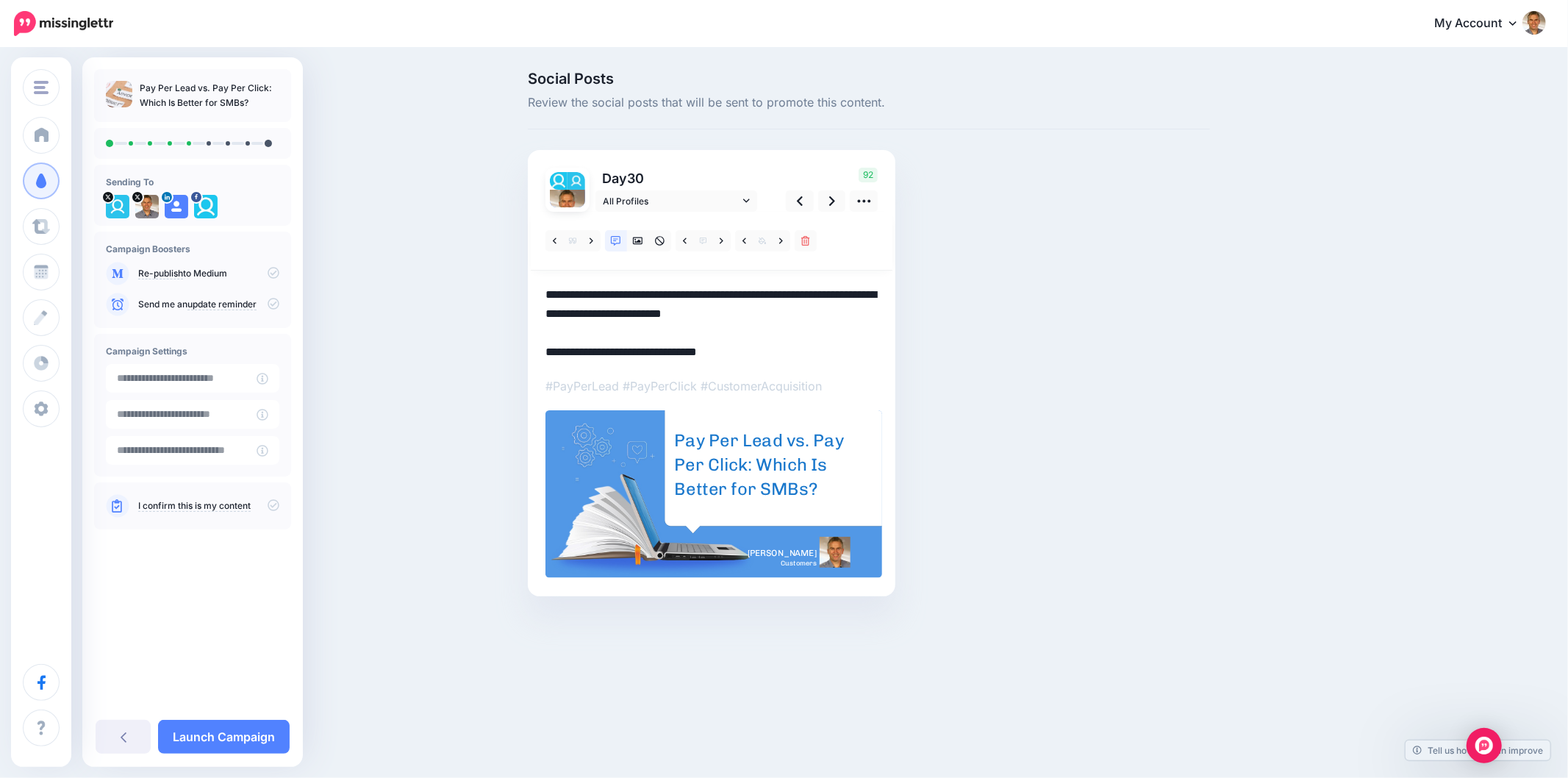
drag, startPoint x: 591, startPoint y: 292, endPoint x: 875, endPoint y: 294, distance: 284.0
click at [875, 292] on div "Day 30 All Profiles" at bounding box center [712, 373] width 367 height 446
drag, startPoint x: 875, startPoint y: 294, endPoint x: 532, endPoint y: 305, distance: 343.2
click at [532, 305] on div "Day 30 All Profiles" at bounding box center [712, 373] width 367 height 446
drag, startPoint x: 532, startPoint y: 305, endPoint x: 544, endPoint y: 302, distance: 12.4
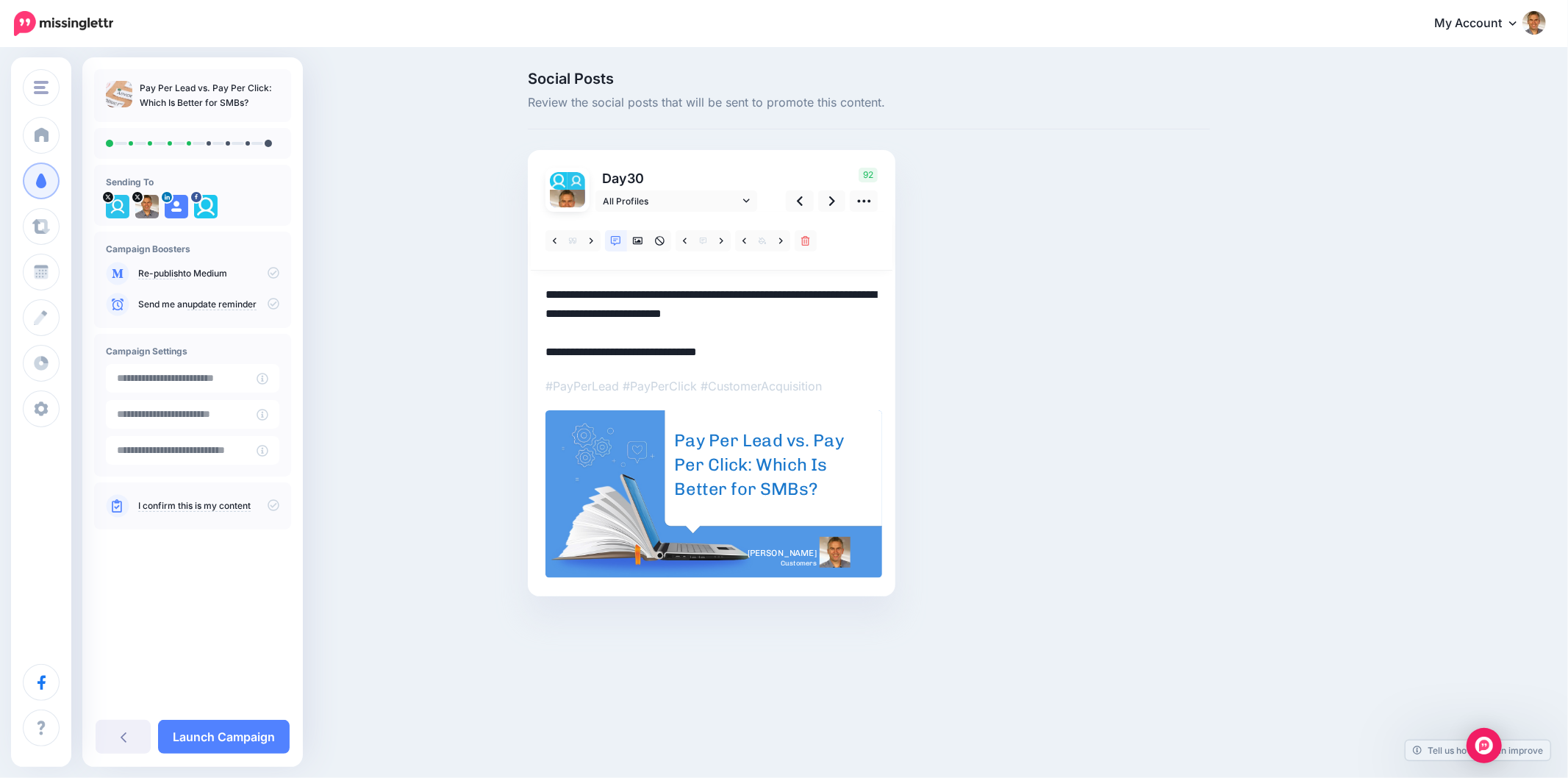
click at [534, 304] on div "Day 30 All Profiles" at bounding box center [712, 373] width 367 height 446
drag, startPoint x: 886, startPoint y: 294, endPoint x: 574, endPoint y: 296, distance: 312.0
click at [575, 296] on div "Day 30 All Profiles" at bounding box center [712, 373] width 367 height 446
drag, startPoint x: 879, startPoint y: 295, endPoint x: 577, endPoint y: 305, distance: 302.2
click at [577, 305] on div "Day 30 All Profiles" at bounding box center [712, 373] width 367 height 446
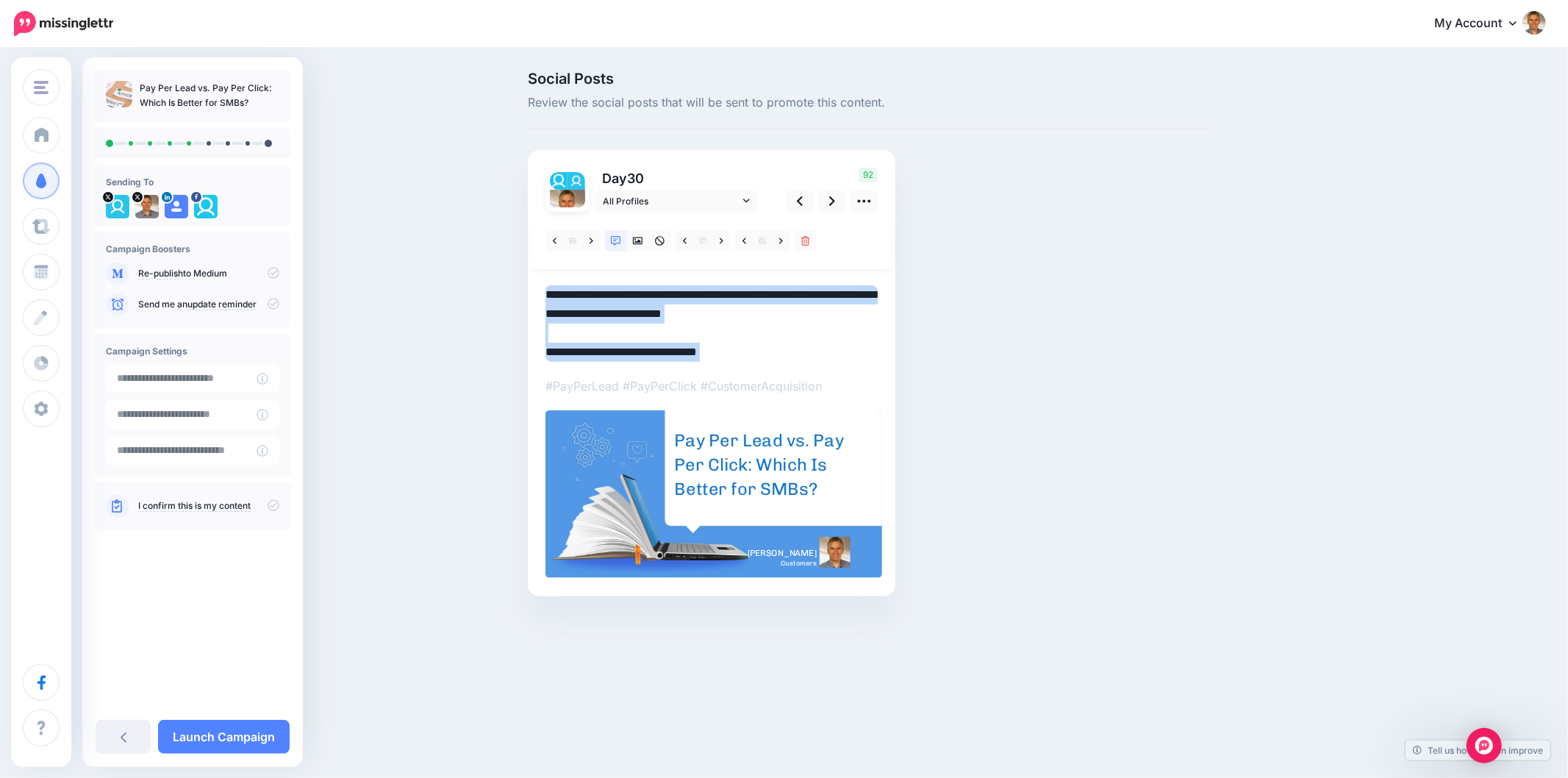
drag, startPoint x: 547, startPoint y: 296, endPoint x: 887, endPoint y: 284, distance: 340.2
click at [890, 284] on div "Day 30 All Profiles" at bounding box center [712, 373] width 367 height 446
click at [833, 291] on textarea "**********" at bounding box center [711, 323] width 333 height 77
drag, startPoint x: 878, startPoint y: 296, endPoint x: 532, endPoint y: 300, distance: 346.0
click at [532, 300] on div "Day 30 All Profiles" at bounding box center [712, 373] width 367 height 446
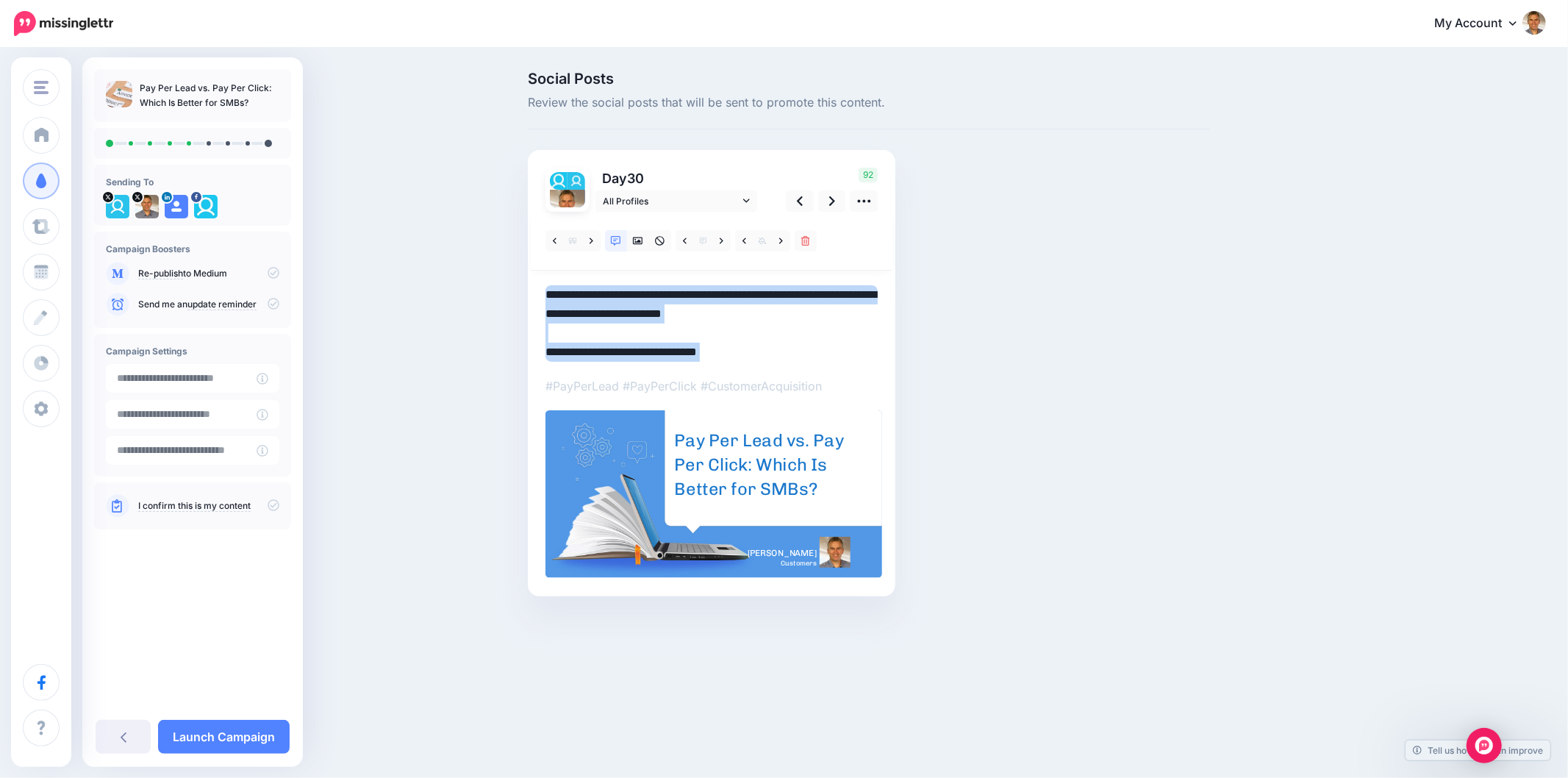
drag, startPoint x: 536, startPoint y: 297, endPoint x: 579, endPoint y: 308, distance: 44.4
click at [536, 297] on div "Day 30 All Profiles" at bounding box center [712, 373] width 367 height 446
click at [603, 313] on textarea "**********" at bounding box center [711, 323] width 333 height 77
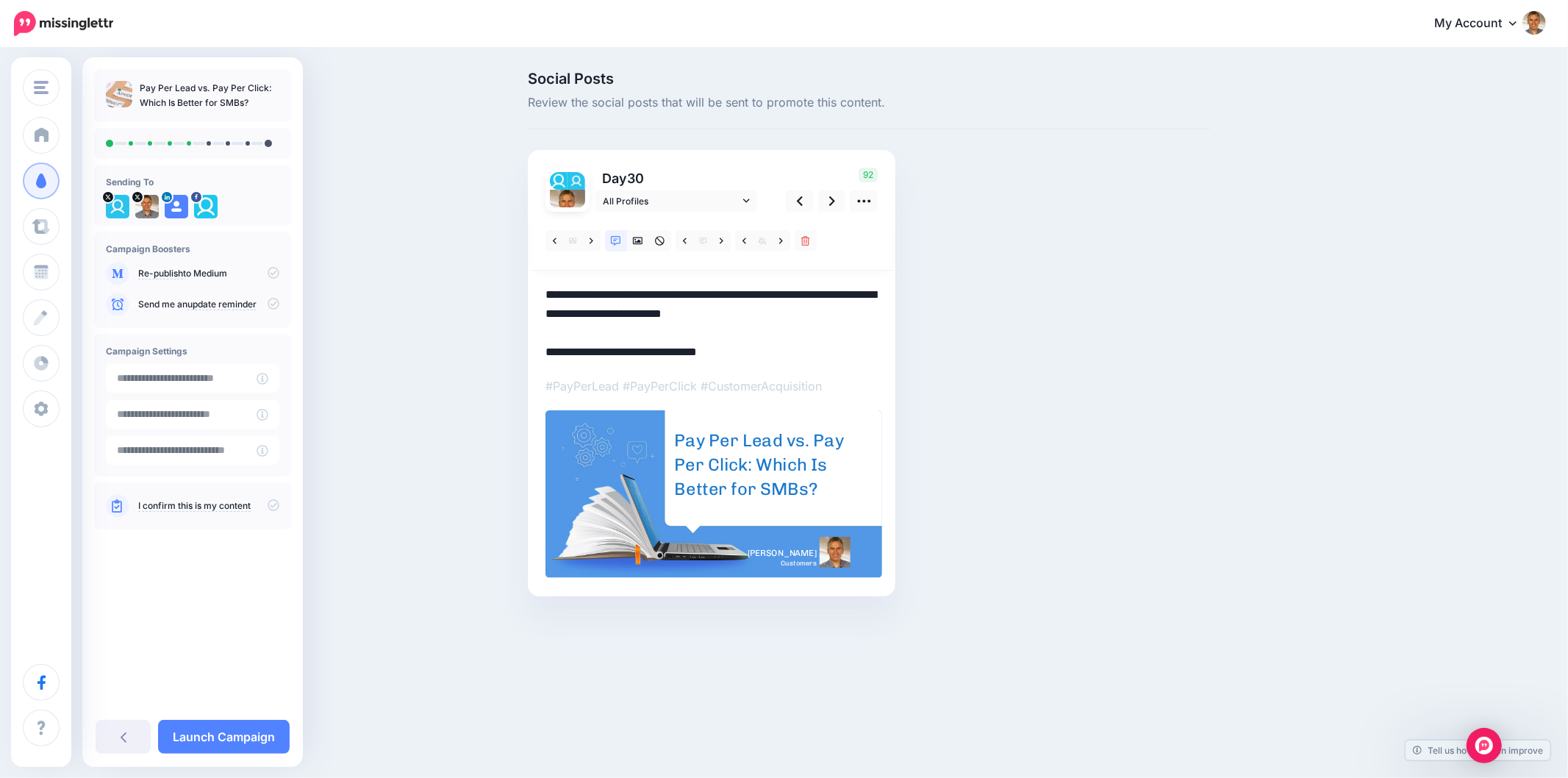
drag, startPoint x: 762, startPoint y: 312, endPoint x: 541, endPoint y: 300, distance: 221.3
click at [541, 300] on div "Day 30 All Profiles" at bounding box center [712, 373] width 367 height 446
click at [593, 241] on icon at bounding box center [591, 241] width 4 height 10
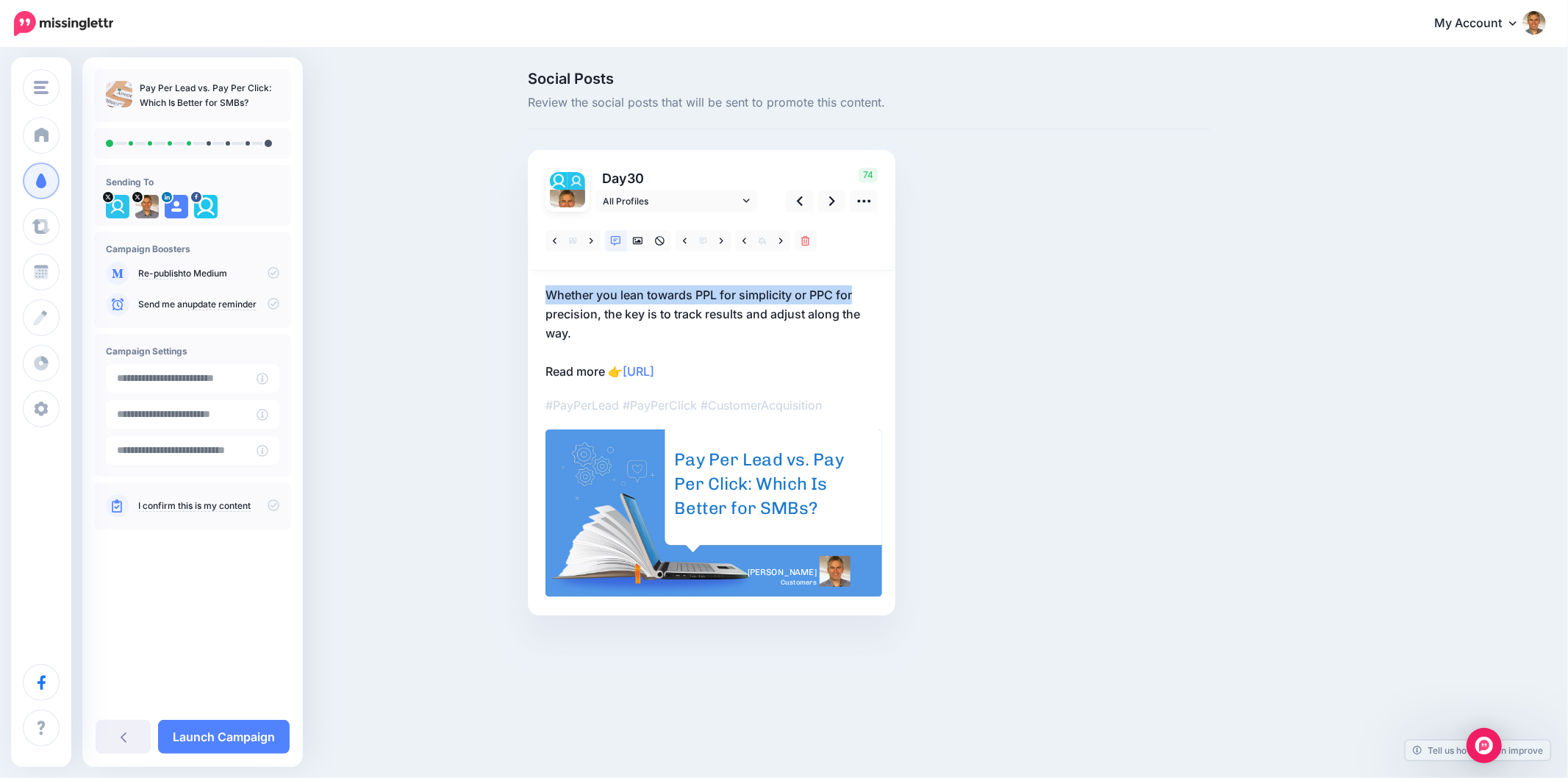
drag, startPoint x: 581, startPoint y: 288, endPoint x: 880, endPoint y: 285, distance: 299.0
click at [879, 285] on div "Day 30 All Profiles" at bounding box center [712, 383] width 367 height 466
copy p "Whether you lean towards PPL for simplicity or PPC for"
click at [590, 243] on icon at bounding box center [591, 240] width 4 height 6
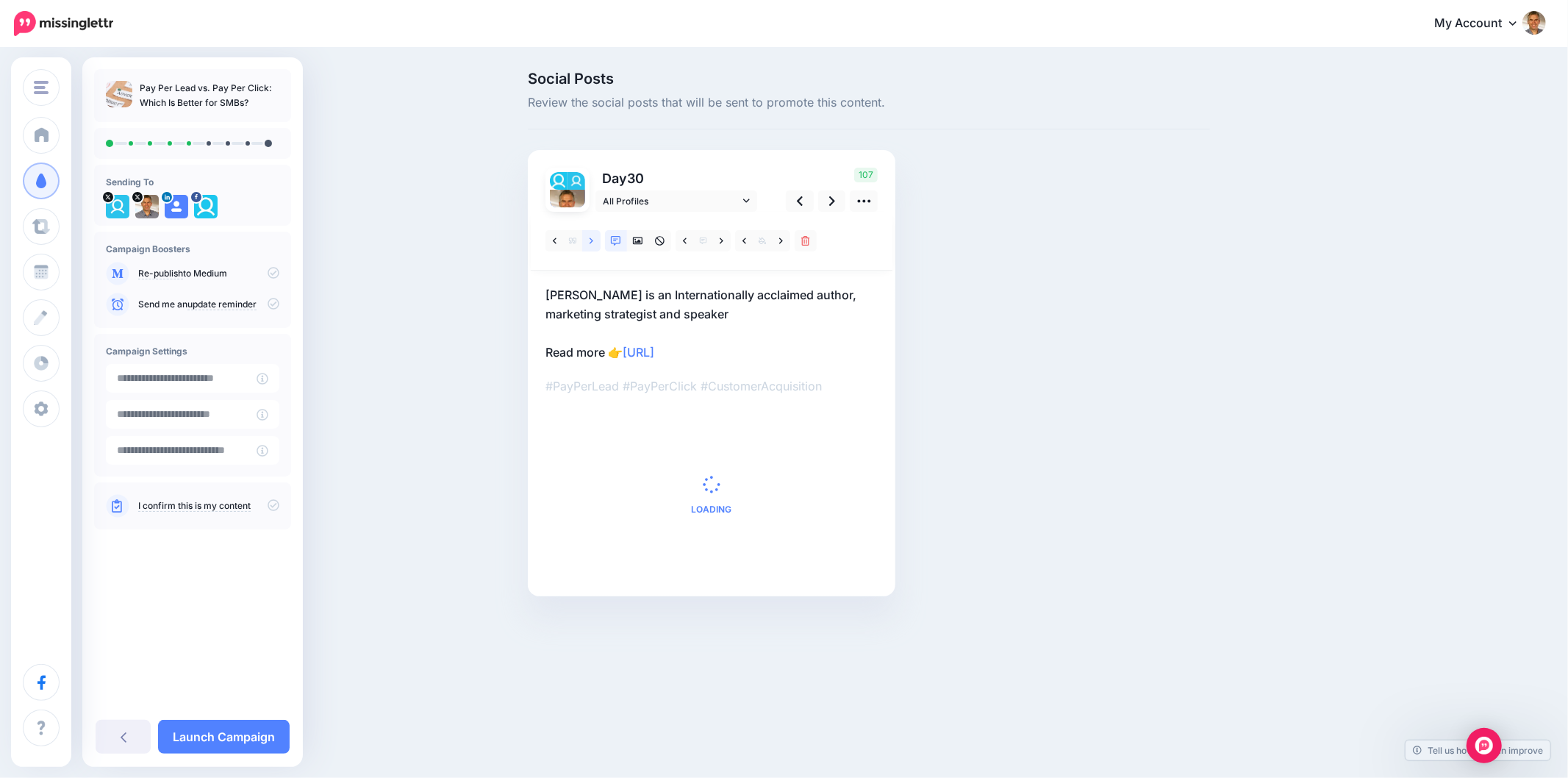
click at [590, 243] on icon at bounding box center [591, 240] width 4 height 6
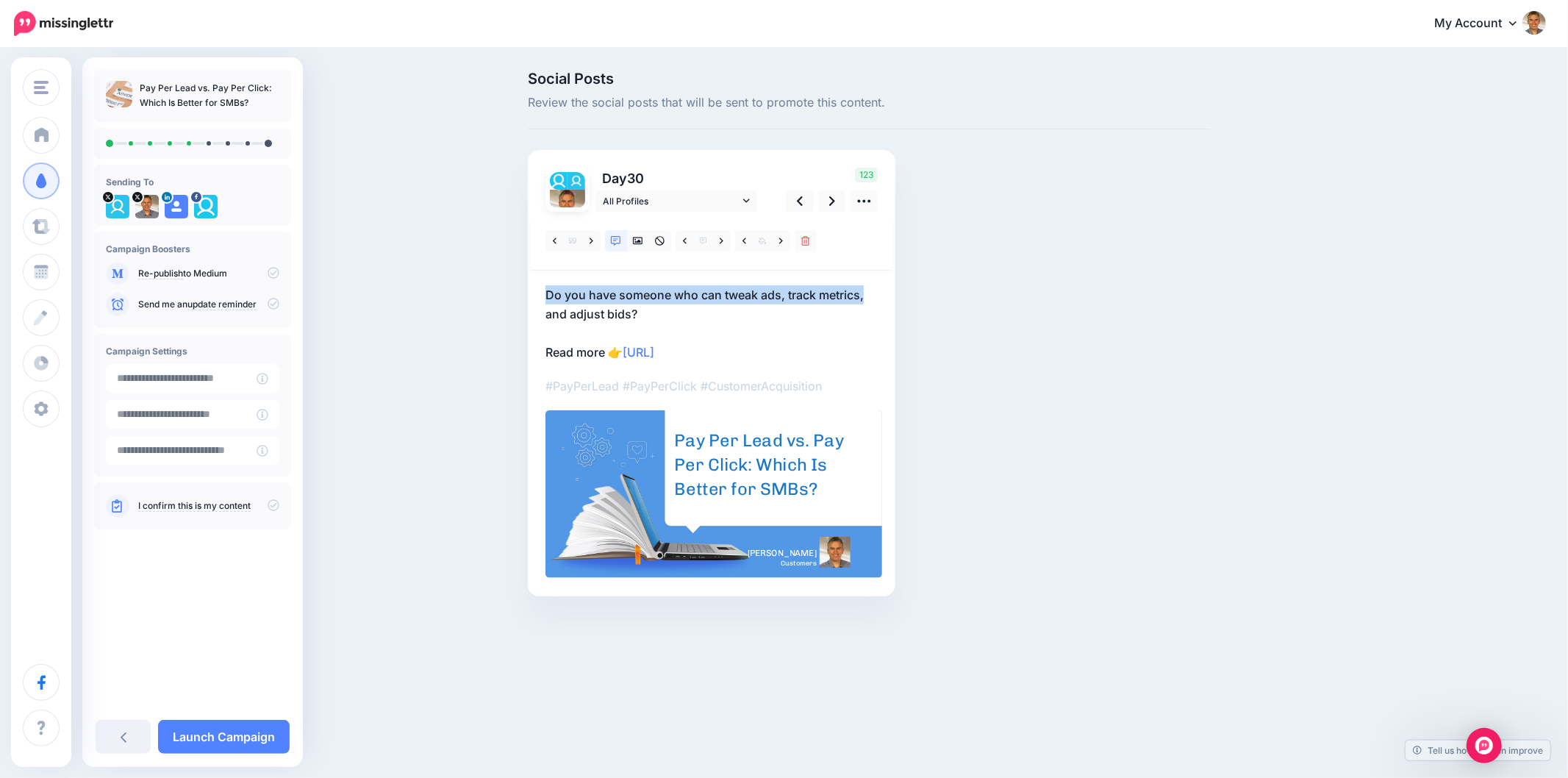
drag, startPoint x: 548, startPoint y: 291, endPoint x: 885, endPoint y: 275, distance: 337.4
click at [885, 275] on div "Day 30 All Profiles" at bounding box center [712, 373] width 367 height 446
copy p "Do you have someone who can tweak ads, track metrics,"
drag, startPoint x: 590, startPoint y: 241, endPoint x: 620, endPoint y: 232, distance: 31.3
click at [590, 241] on icon at bounding box center [591, 241] width 4 height 10
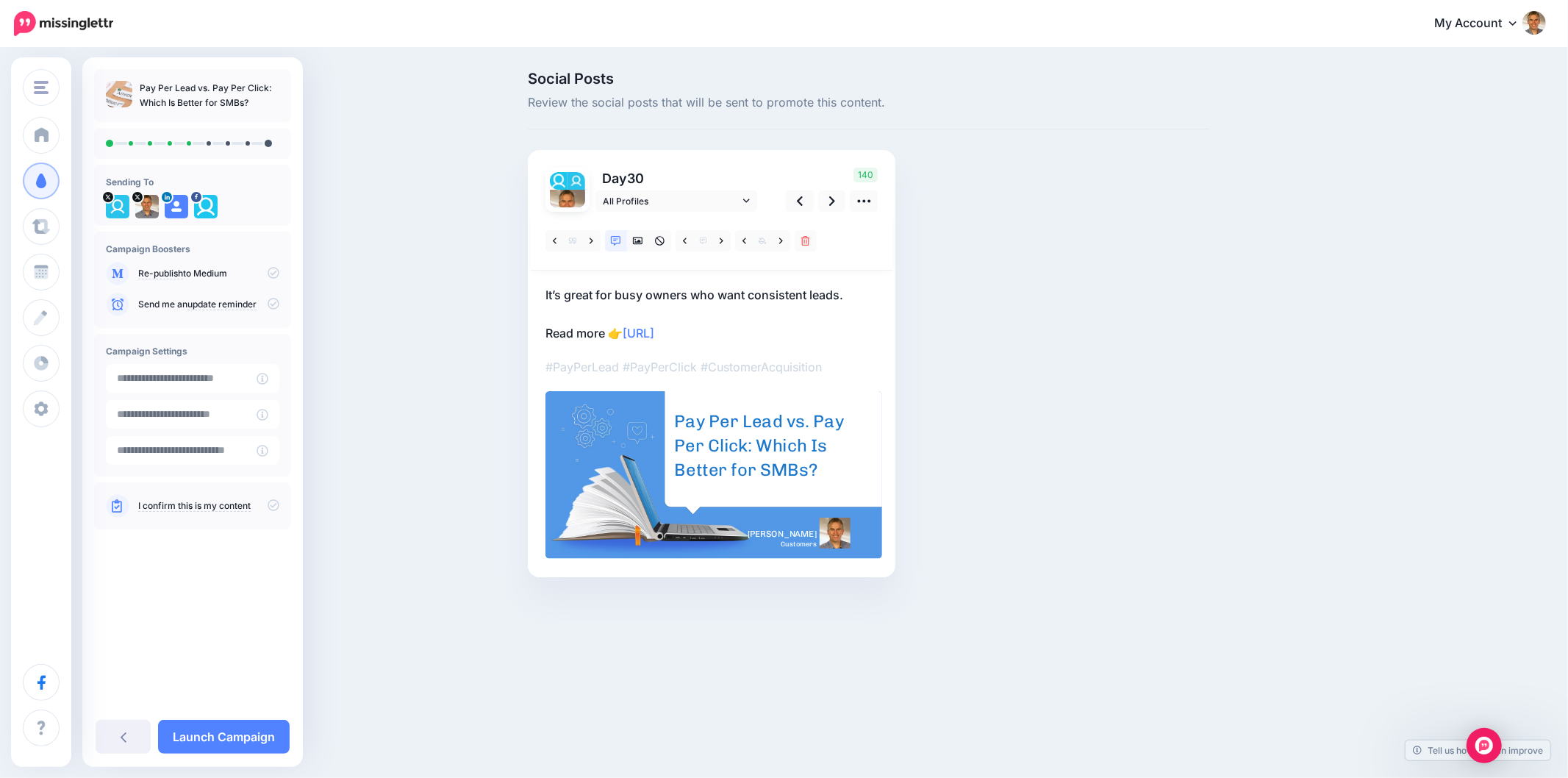
click at [758, 297] on p "It’s great for busy owners who want consistent leads. Read more 👉 https://lttr.…" at bounding box center [711, 313] width 333 height 57
click at [0, 0] on textarea "**********" at bounding box center [0, 0] width 0 height 0
click at [758, 297] on textarea "**********" at bounding box center [711, 313] width 333 height 57
paste textarea "**********"
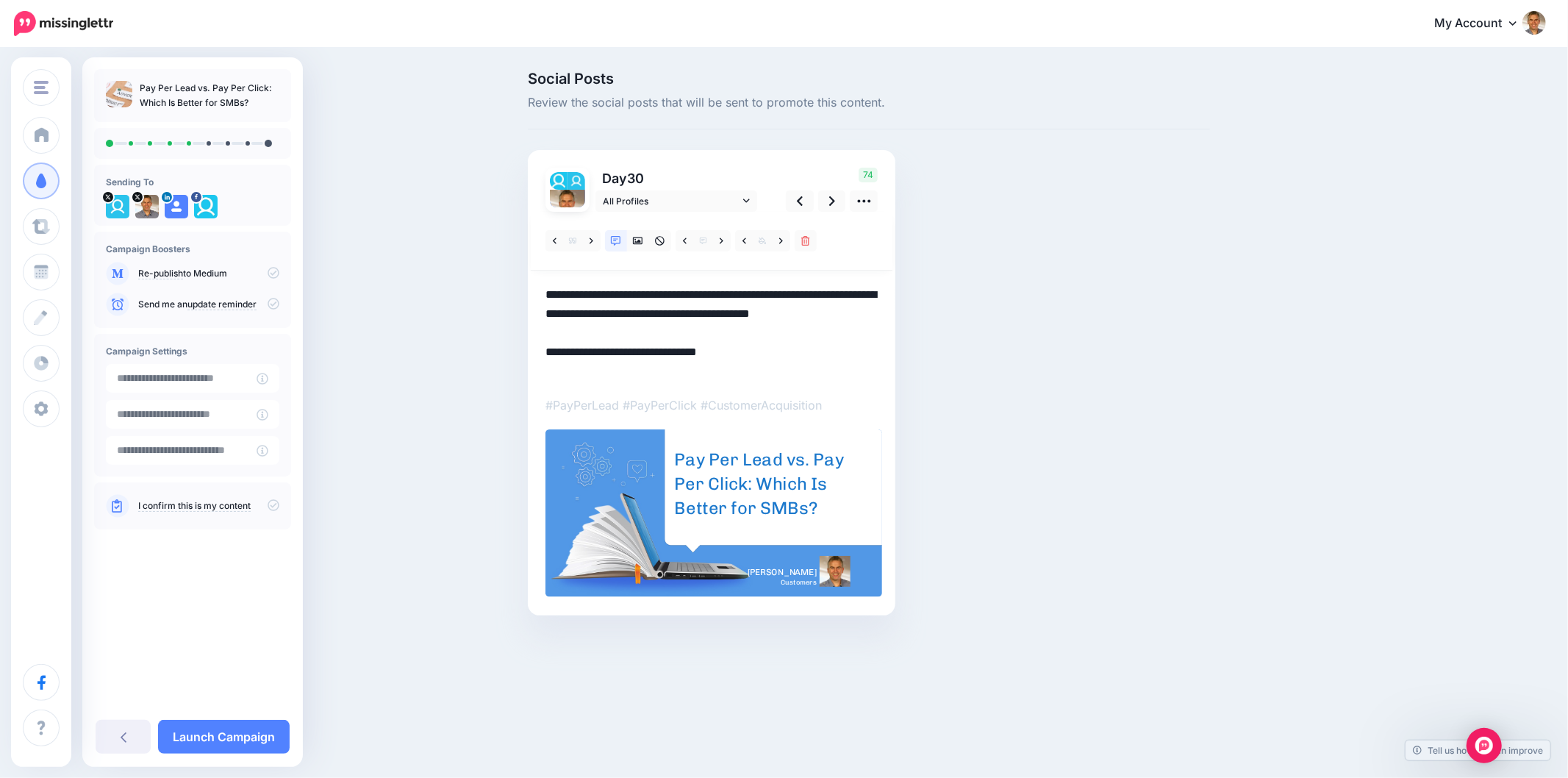
type textarea "**********"
click at [1086, 350] on div "Social Posts Review the social posts that will be sent to promote this content.…" at bounding box center [869, 366] width 705 height 588
click at [637, 240] on icon at bounding box center [638, 241] width 10 height 10
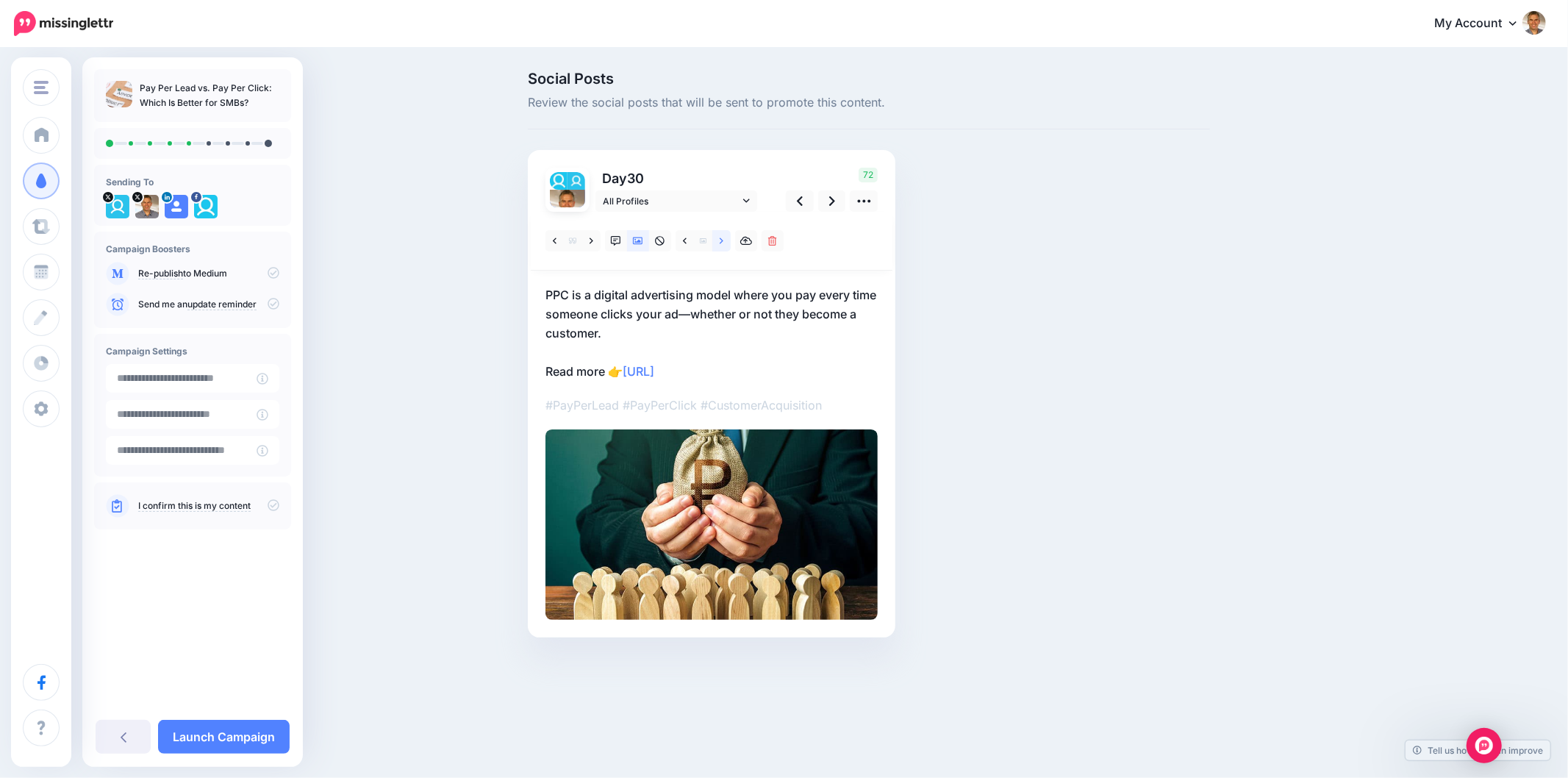
click at [718, 241] on link at bounding box center [722, 241] width 19 height 21
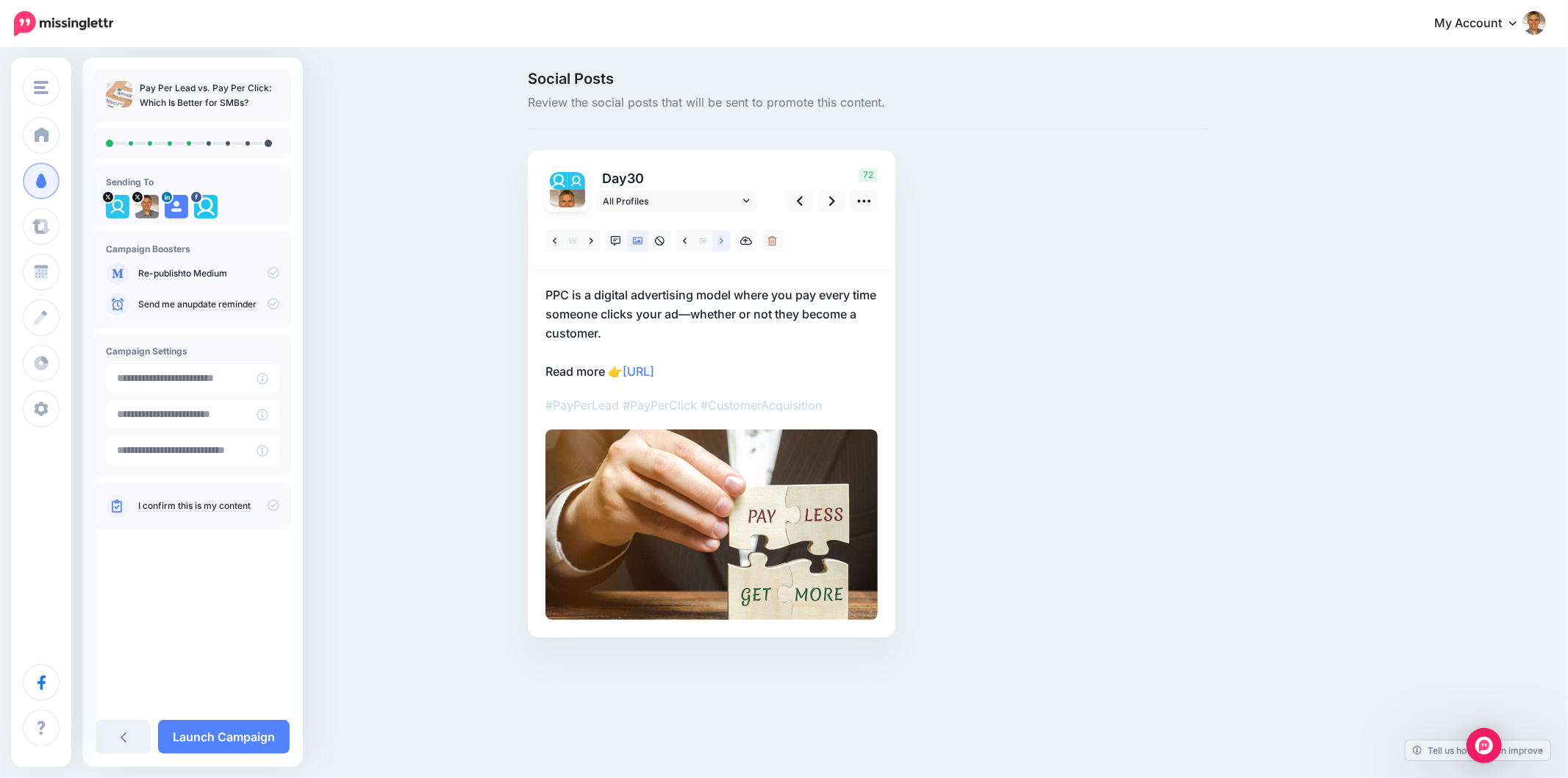
click at [718, 241] on link at bounding box center [722, 241] width 19 height 21
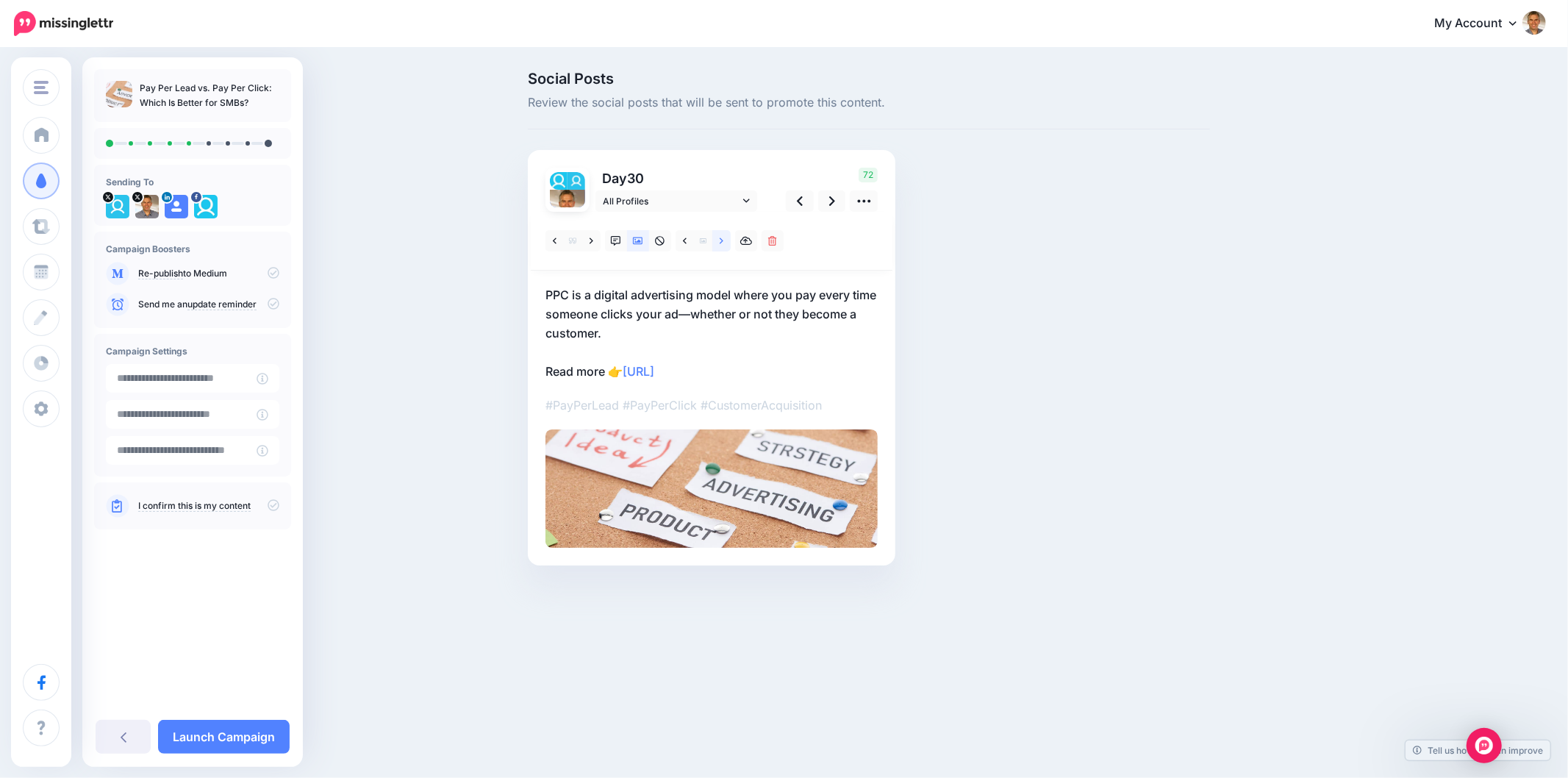
click at [726, 243] on link at bounding box center [722, 241] width 19 height 21
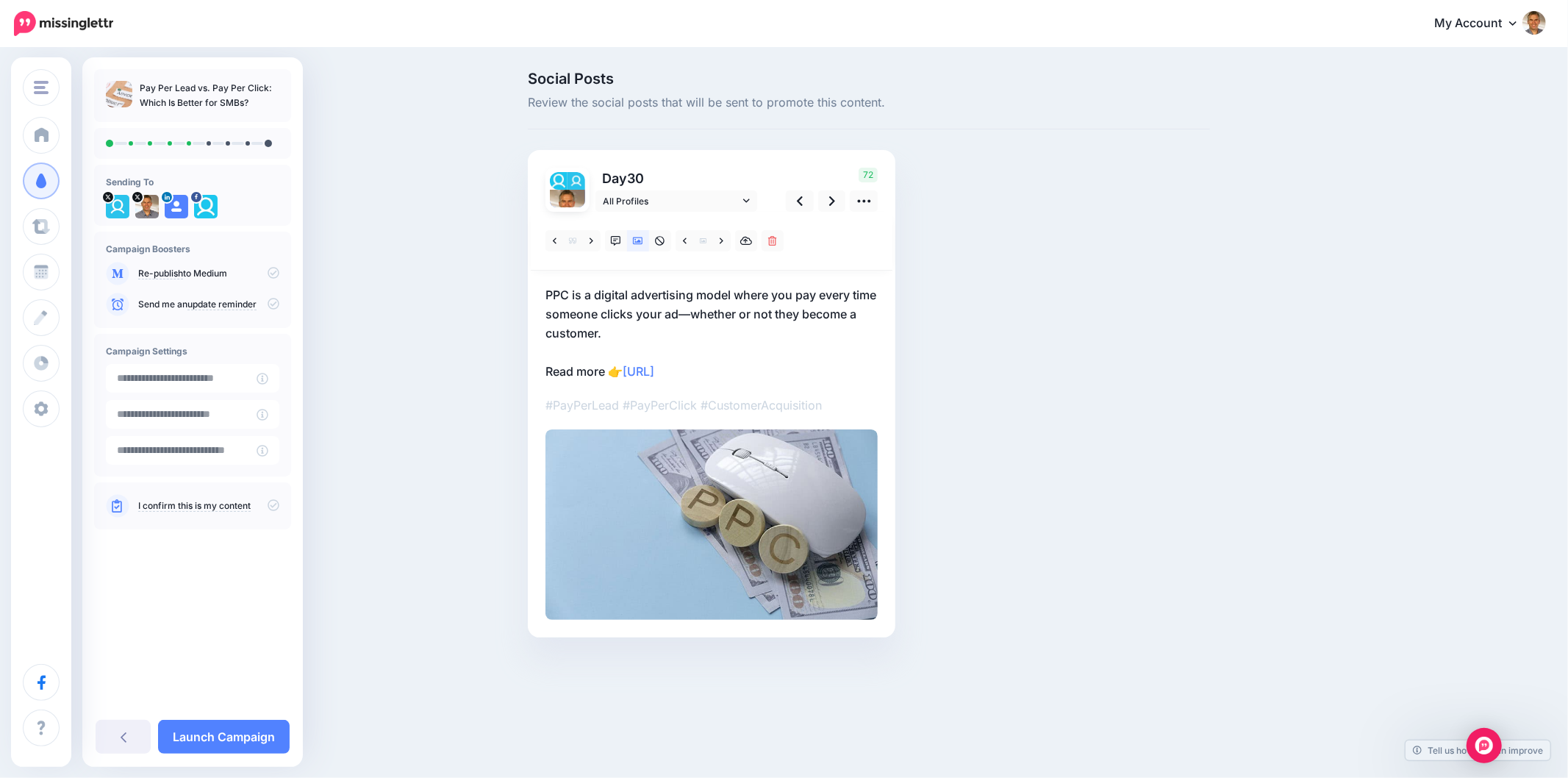
click at [1009, 279] on div "Social Posts Review the social posts that will be sent to promote this content.…" at bounding box center [869, 377] width 705 height 610
drag, startPoint x: 1275, startPoint y: 384, endPoint x: 987, endPoint y: 302, distance: 299.4
click at [1274, 384] on div "Social Posts Review the social posts that will be sent to promote this content.…" at bounding box center [940, 377] width 846 height 610
click at [830, 195] on icon at bounding box center [832, 201] width 6 height 15
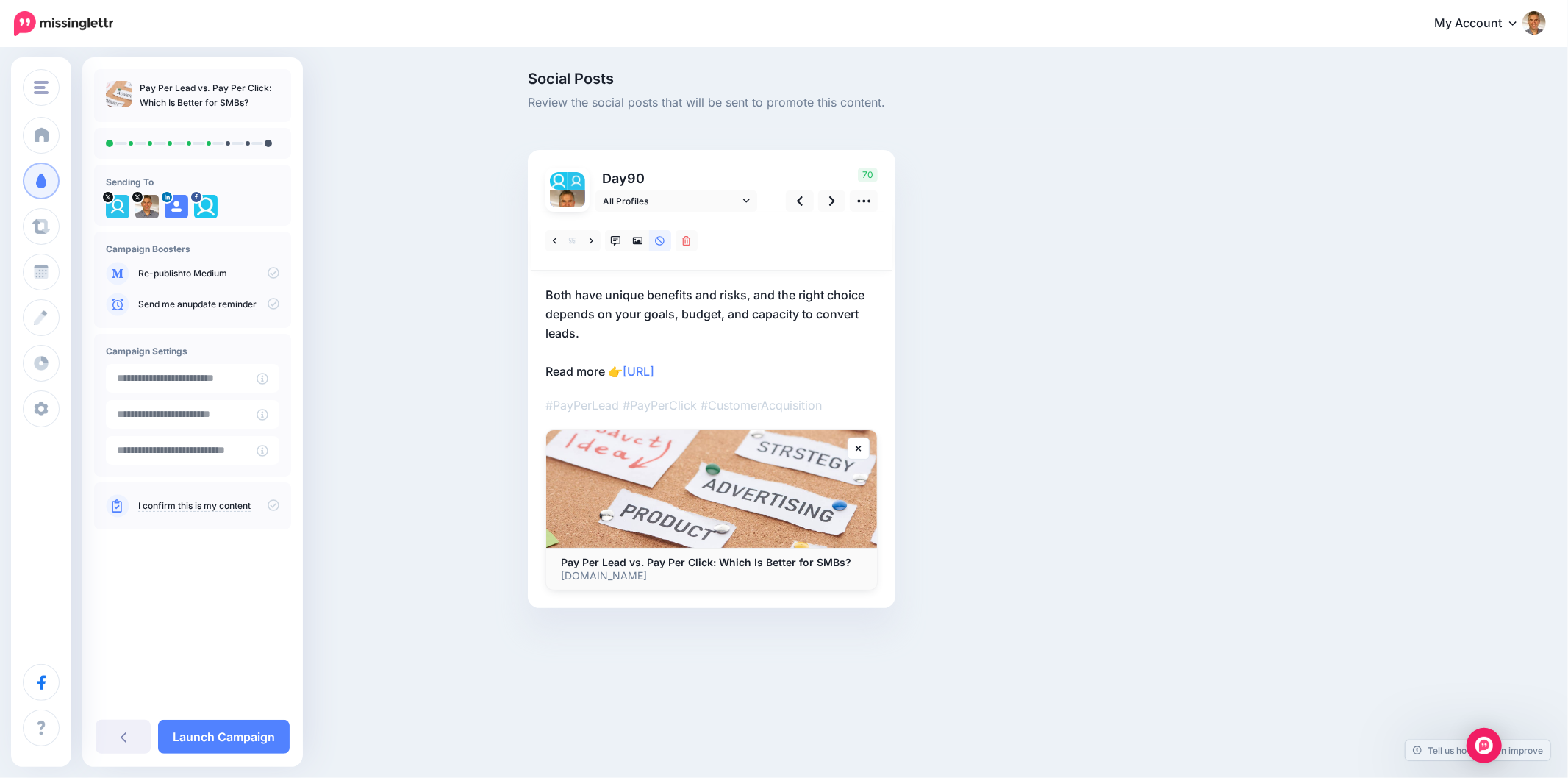
click at [1130, 248] on div "Social Posts Review the social posts that will be sent to promote this content.…" at bounding box center [869, 362] width 705 height 581
click at [591, 237] on icon at bounding box center [591, 241] width 4 height 10
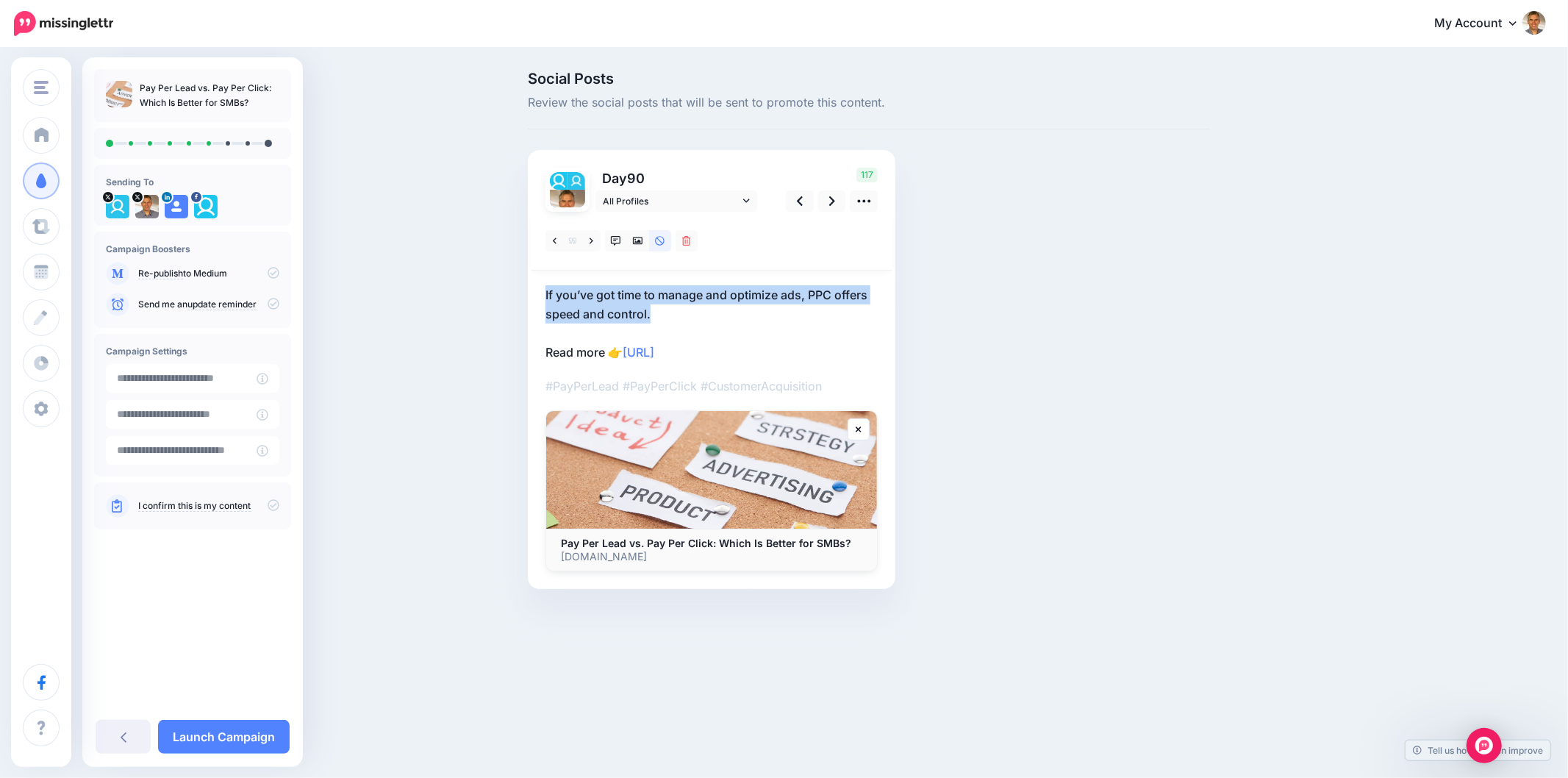
drag, startPoint x: 626, startPoint y: 307, endPoint x: 1318, endPoint y: 296, distance: 692.1
click at [536, 296] on div "Day 90 All Profiles" at bounding box center [712, 369] width 367 height 439
copy p "If you’ve got time to manage and optimize ads, PPC offers speed and control."
click at [1235, 292] on div "Social Posts Review the social posts that will be sent to promote this content.…" at bounding box center [940, 353] width 846 height 562
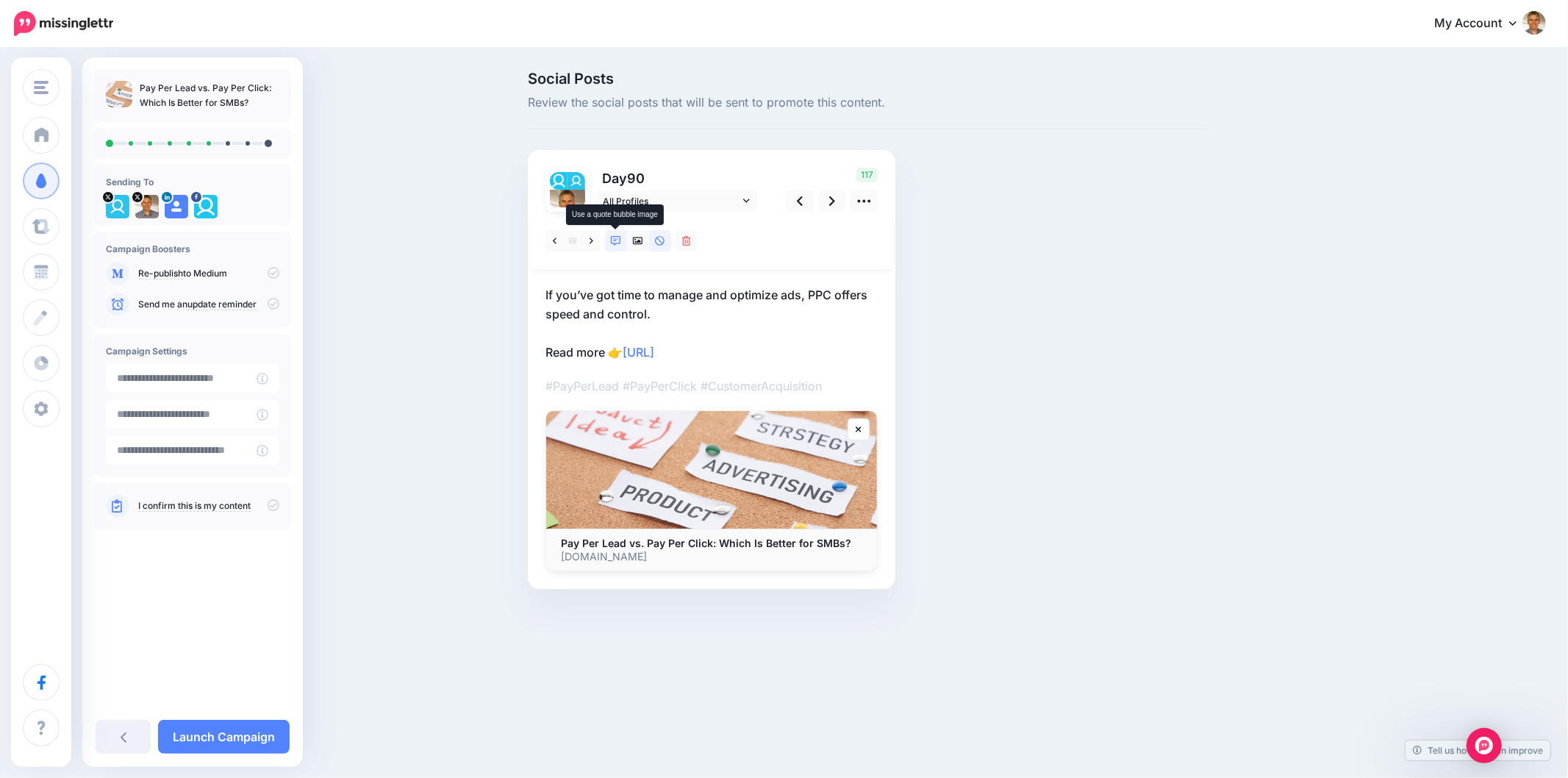
click at [610, 239] on link at bounding box center [615, 241] width 22 height 21
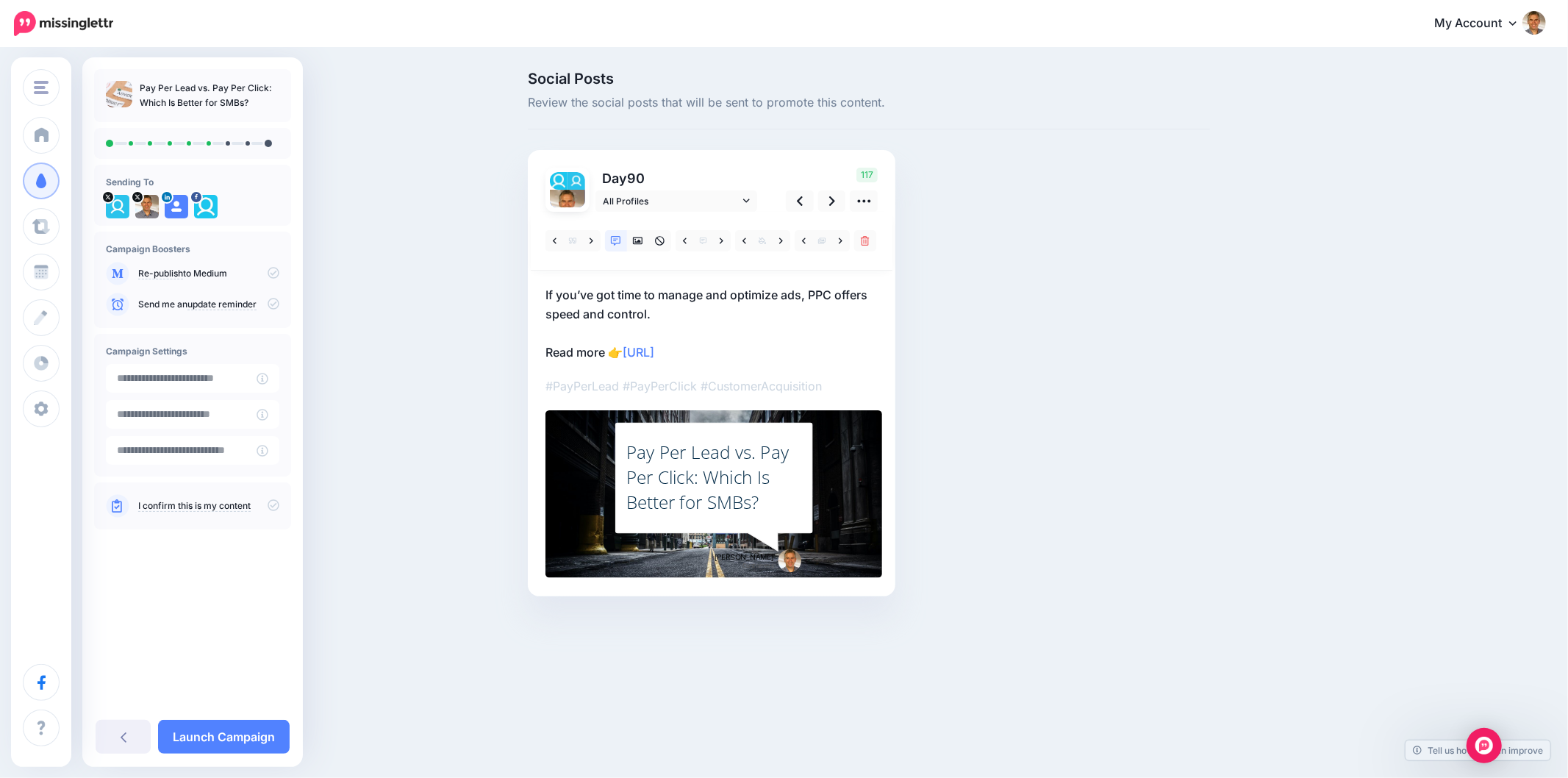
click at [697, 480] on div "Pay Per Lead vs. Pay Per Click: Which Is Better for SMBs?" at bounding box center [714, 477] width 176 height 75
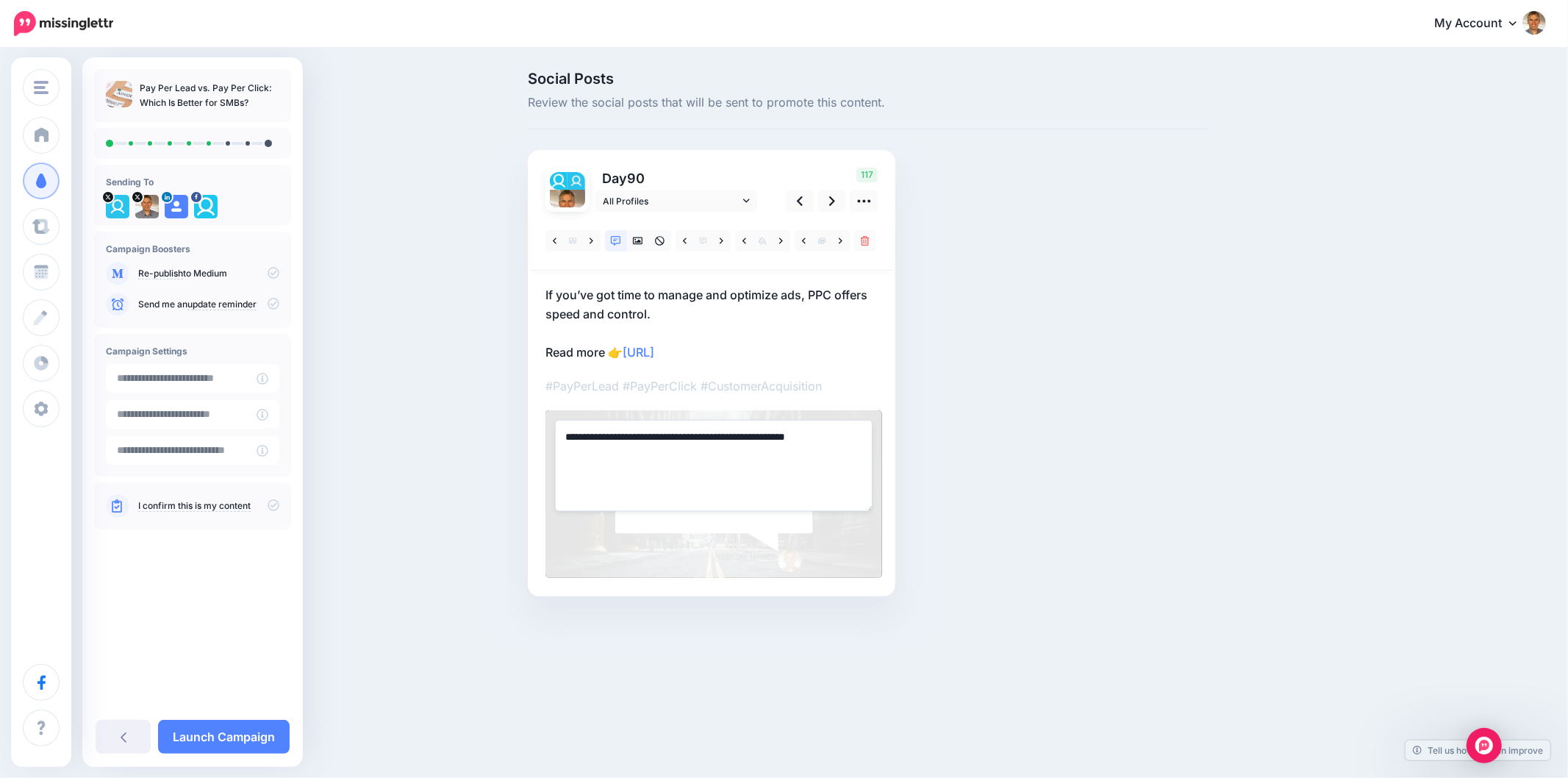
click at [697, 480] on textarea "**********" at bounding box center [714, 465] width 317 height 91
click at [697, 481] on textarea "**********" at bounding box center [714, 465] width 317 height 91
paste textarea "**********"
type textarea "**********"
click at [1049, 457] on div "Social Posts Review the social posts that will be sent to promote this content.…" at bounding box center [869, 356] width 705 height 569
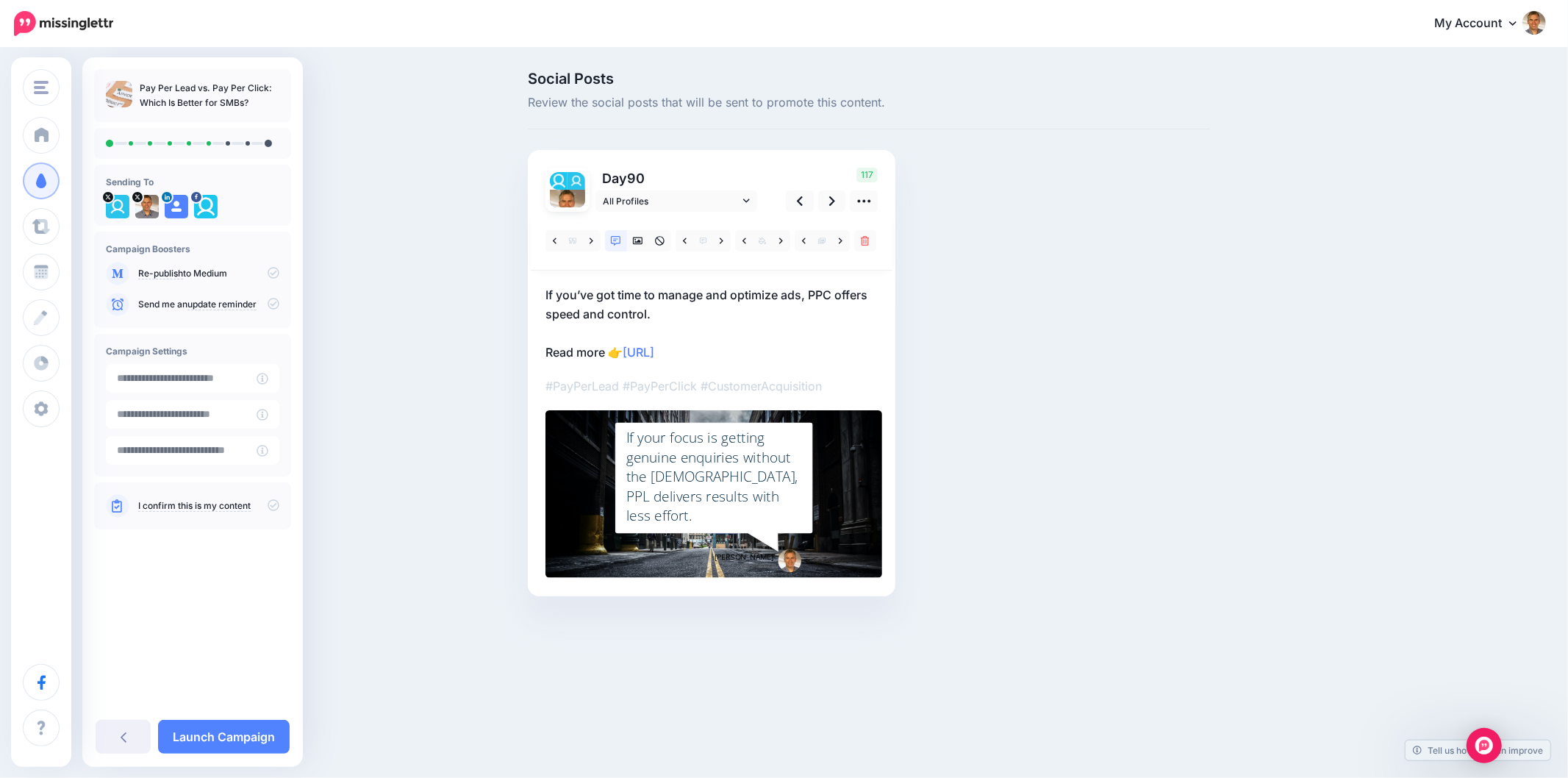
click at [1049, 457] on div "Social Posts Review the social posts that will be sent to promote this content.…" at bounding box center [869, 356] width 705 height 569
click at [1230, 283] on div "Social Posts Review the social posts that will be sent to promote this content.…" at bounding box center [940, 356] width 846 height 569
click at [834, 199] on icon at bounding box center [832, 201] width 6 height 15
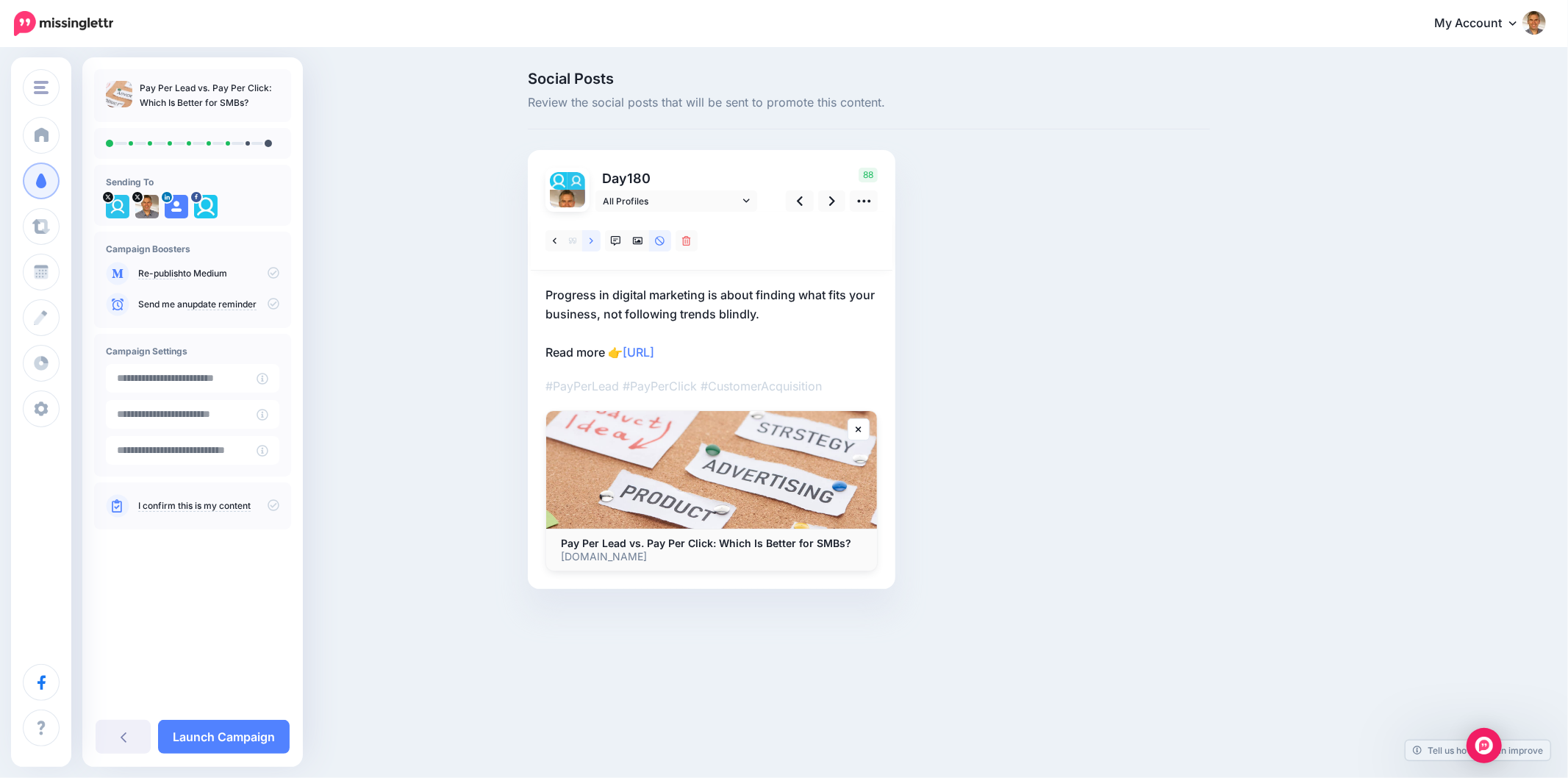
click at [590, 238] on icon at bounding box center [591, 240] width 4 height 6
click at [1268, 506] on div "Social Posts Review the social posts that will be sent to promote this content.…" at bounding box center [940, 353] width 846 height 562
drag, startPoint x: 536, startPoint y: 304, endPoint x: 884, endPoint y: 283, distance: 348.6
click at [884, 283] on div "Day 180 All Profiles" at bounding box center [712, 369] width 367 height 439
copy p "Businesses that want predictable results without handling"
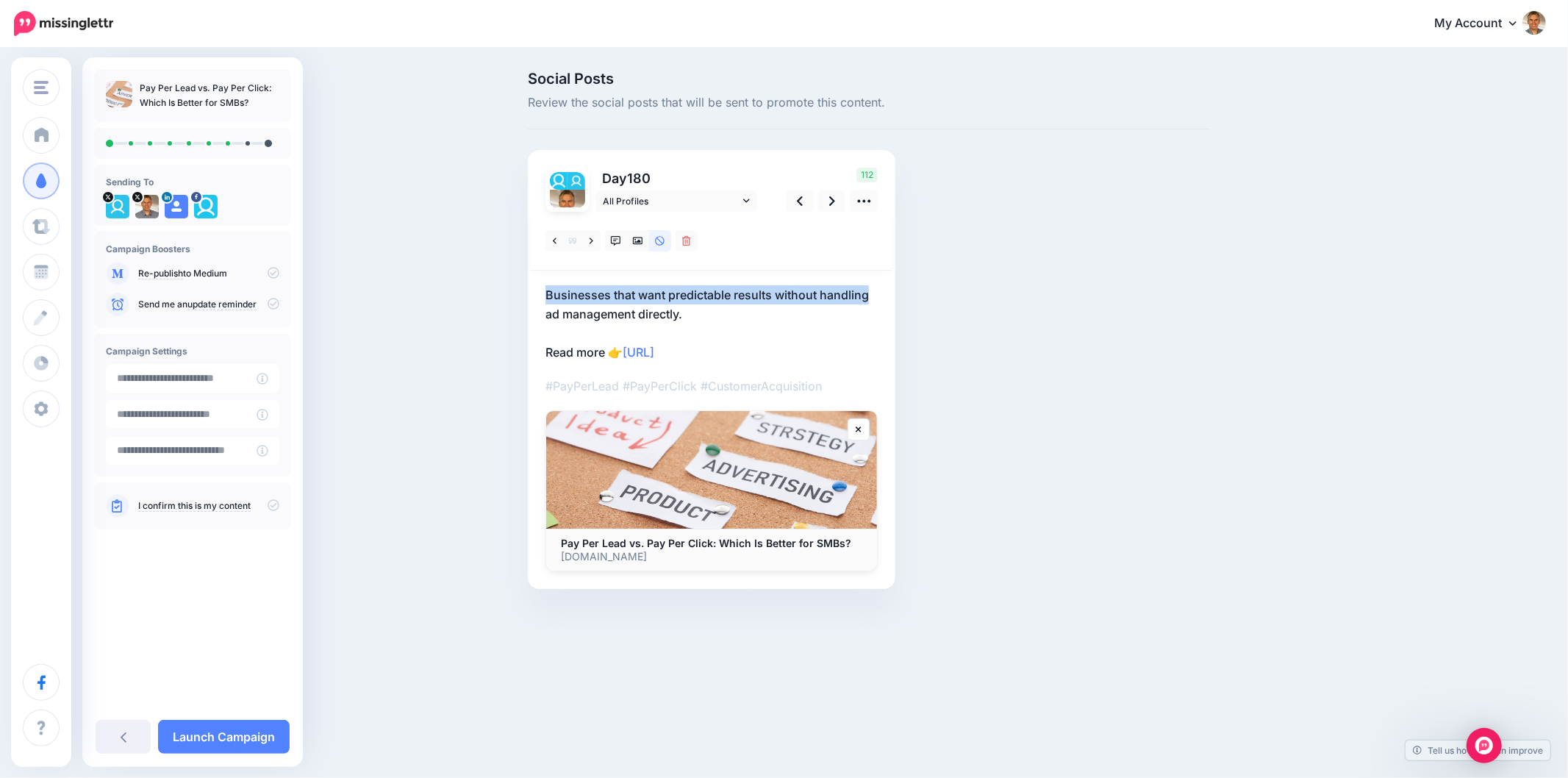
click at [621, 314] on p "Businesses that want predictable results without handling ad management directl…" at bounding box center [711, 323] width 333 height 77
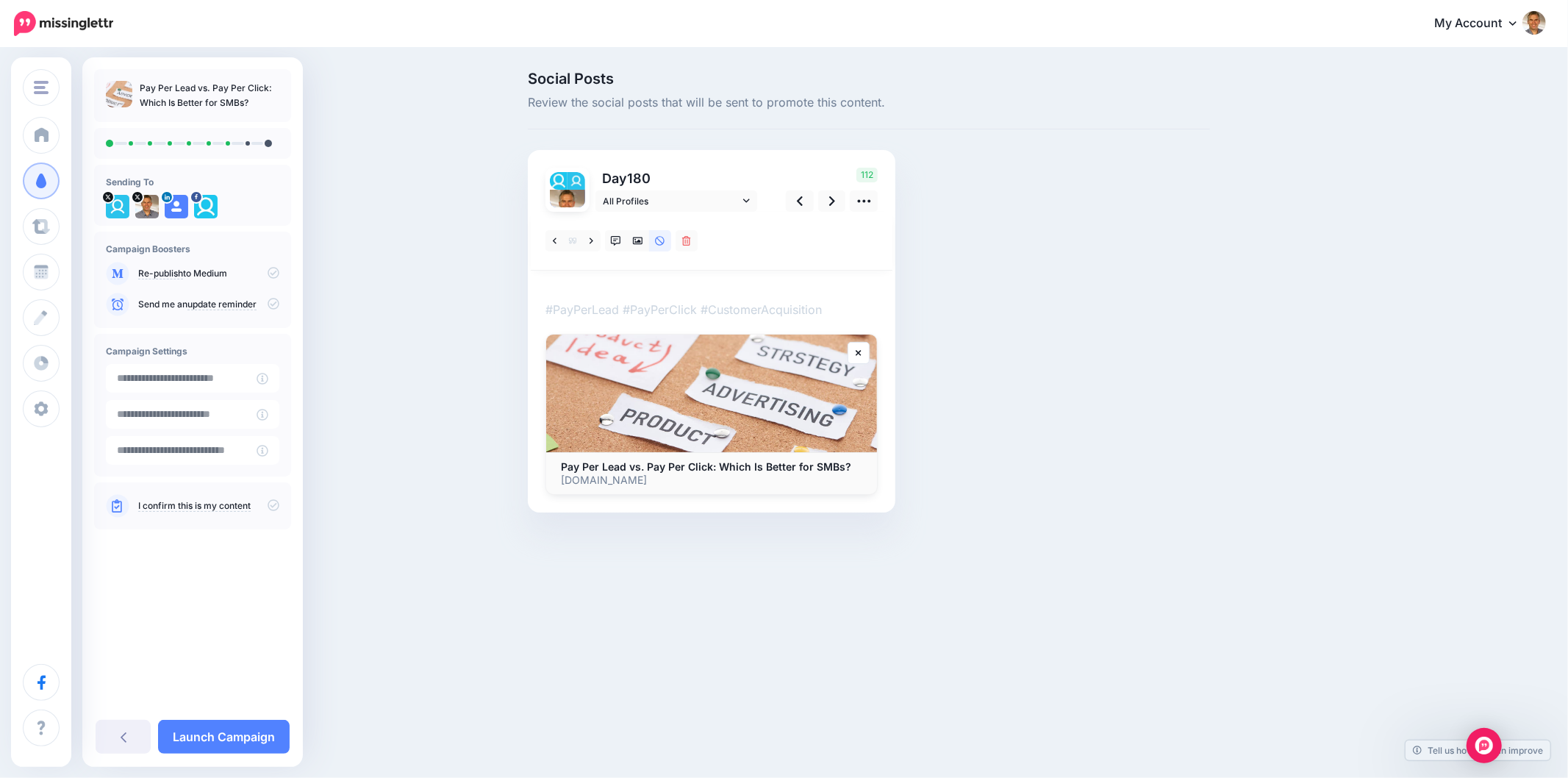
click at [545, 285] on textarea "**********" at bounding box center [545, 285] width 0 height 0
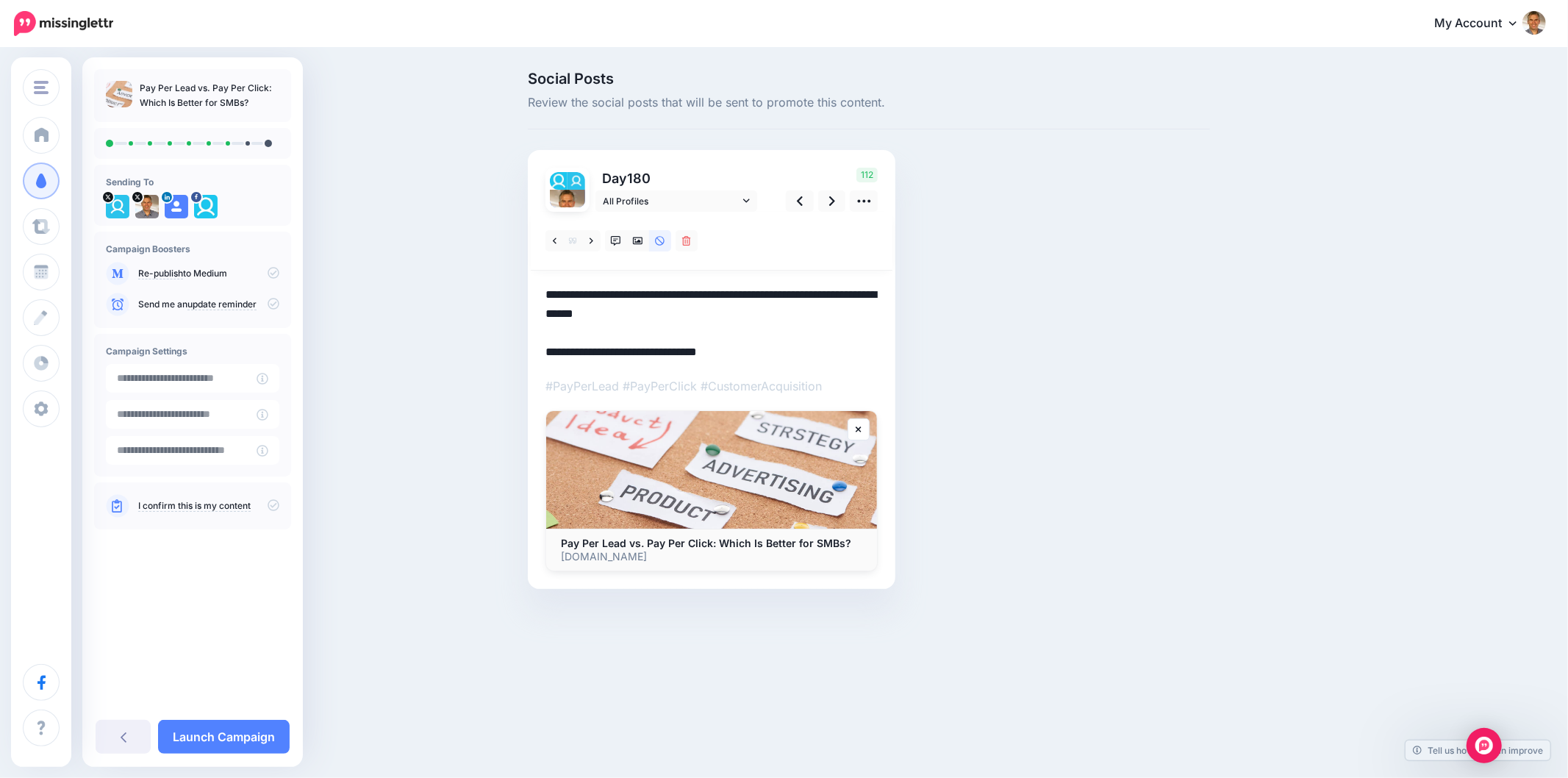
click at [621, 314] on textarea "**********" at bounding box center [711, 323] width 333 height 77
paste textarea "**********"
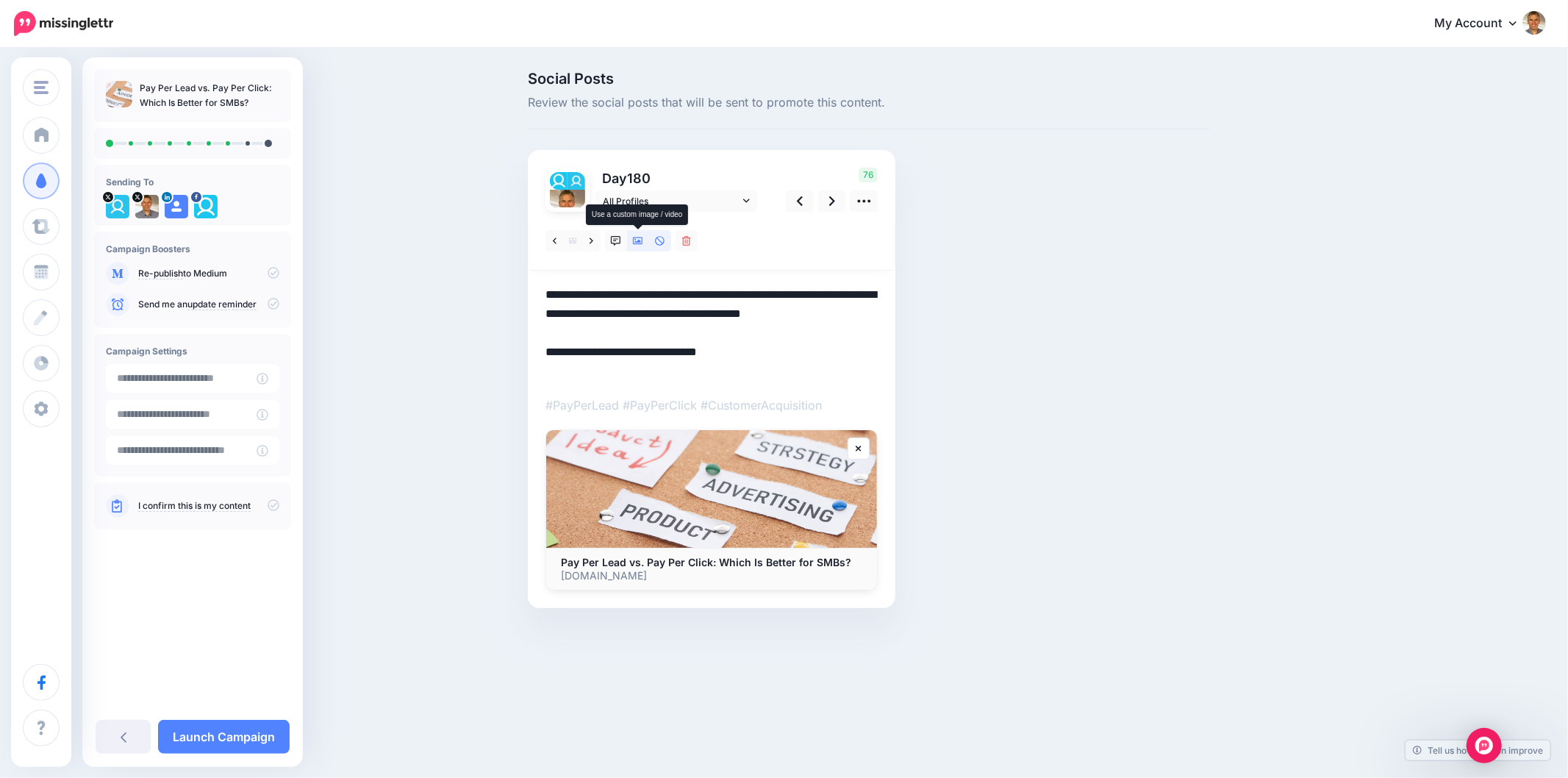
click at [634, 240] on link at bounding box center [638, 241] width 22 height 21
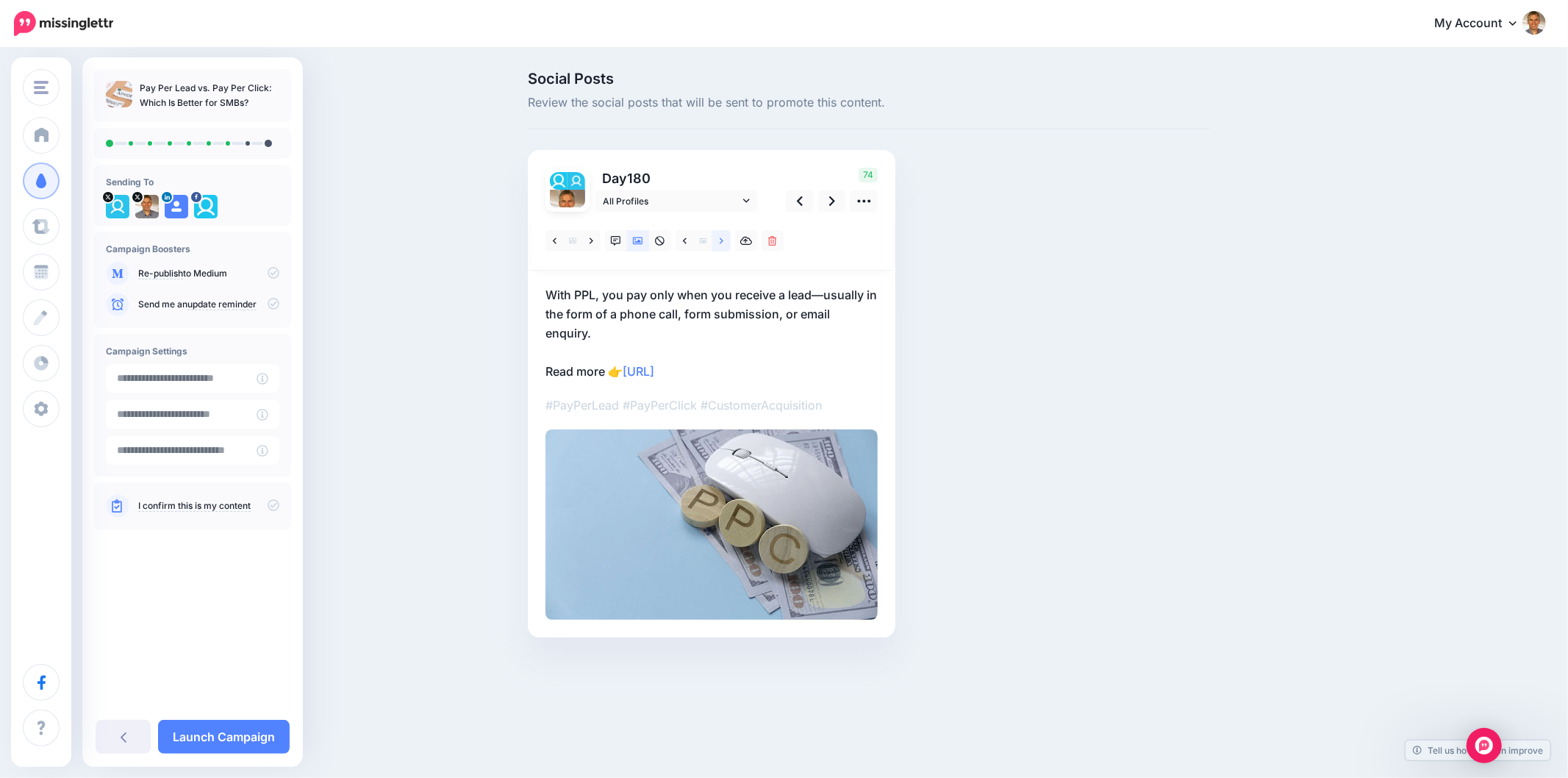
click at [729, 243] on link at bounding box center [722, 241] width 19 height 21
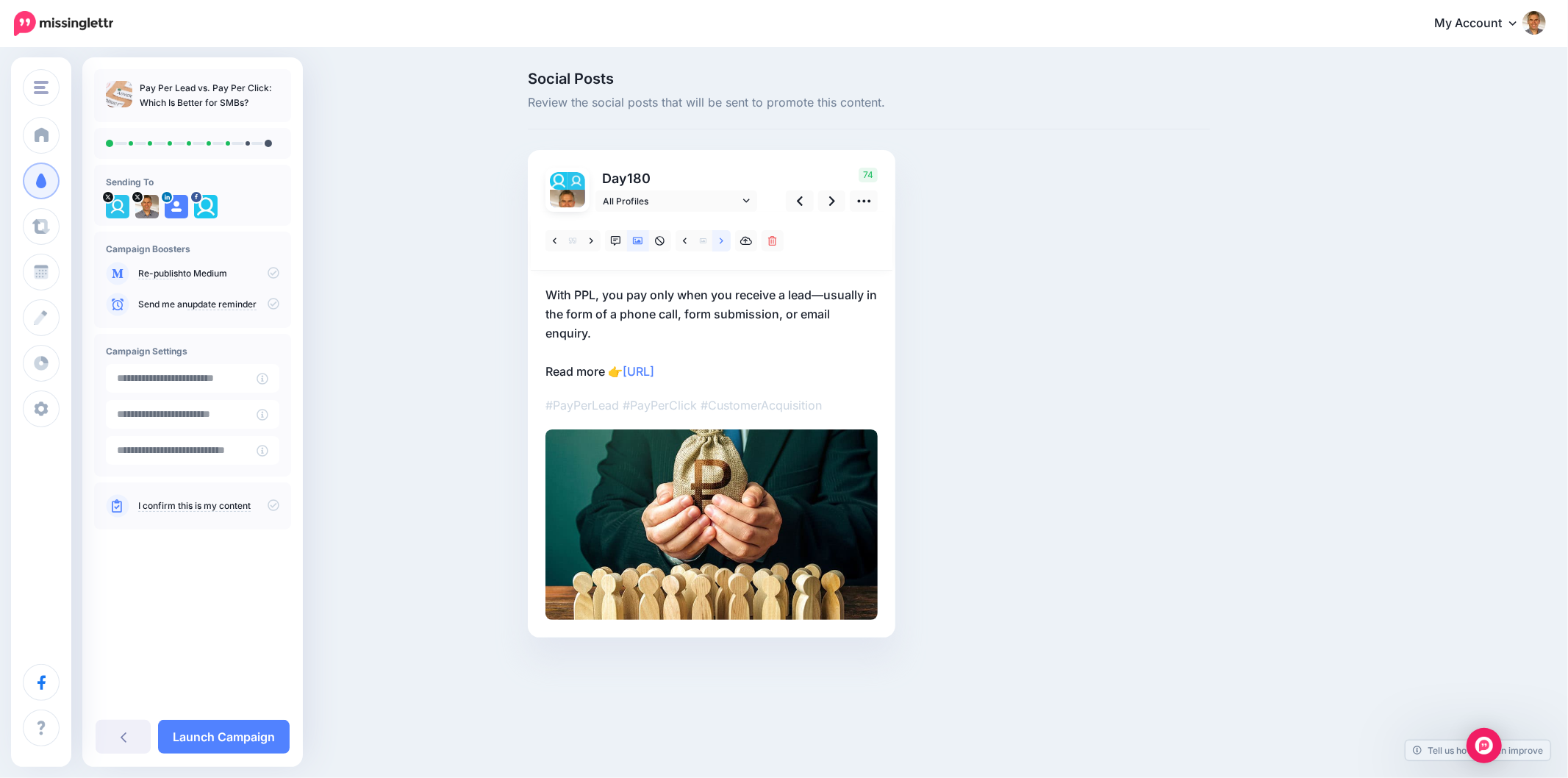
click at [723, 243] on link at bounding box center [722, 241] width 19 height 21
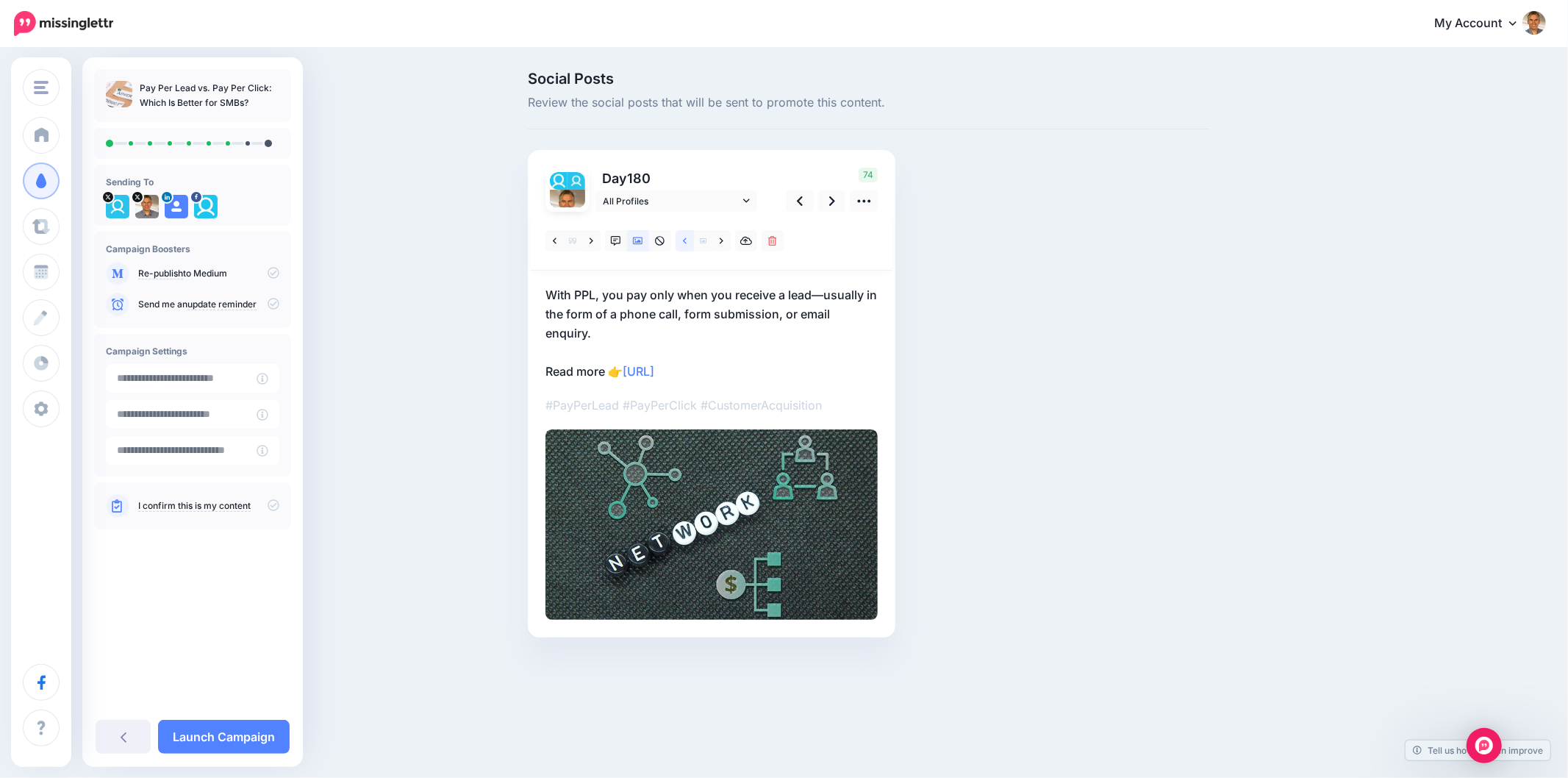
click at [685, 246] on link at bounding box center [685, 241] width 19 height 21
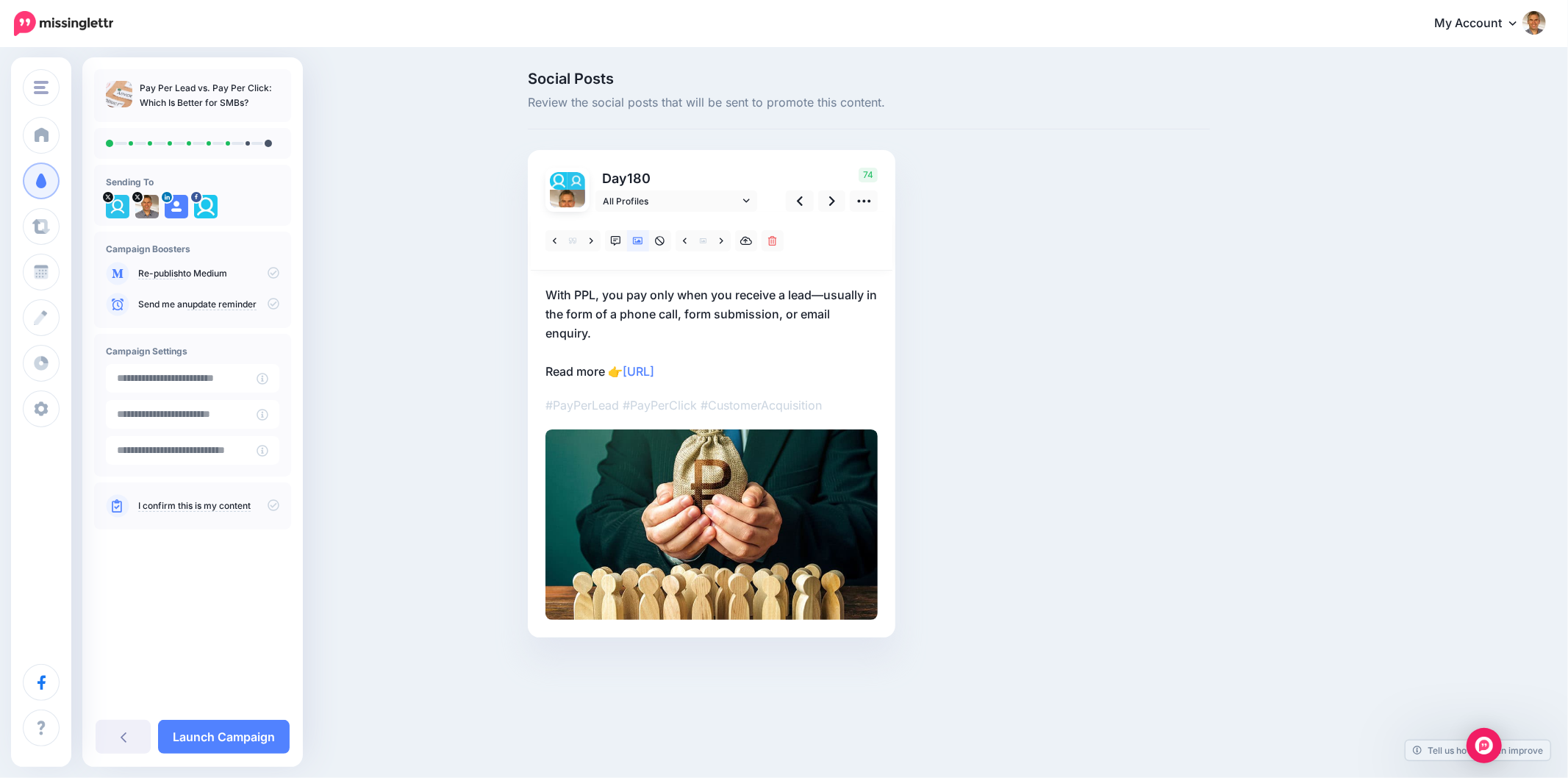
click at [1305, 456] on div "Social Posts Review the social posts that will be sent to promote this content.…" at bounding box center [940, 377] width 846 height 610
click at [830, 201] on icon at bounding box center [832, 201] width 6 height 15
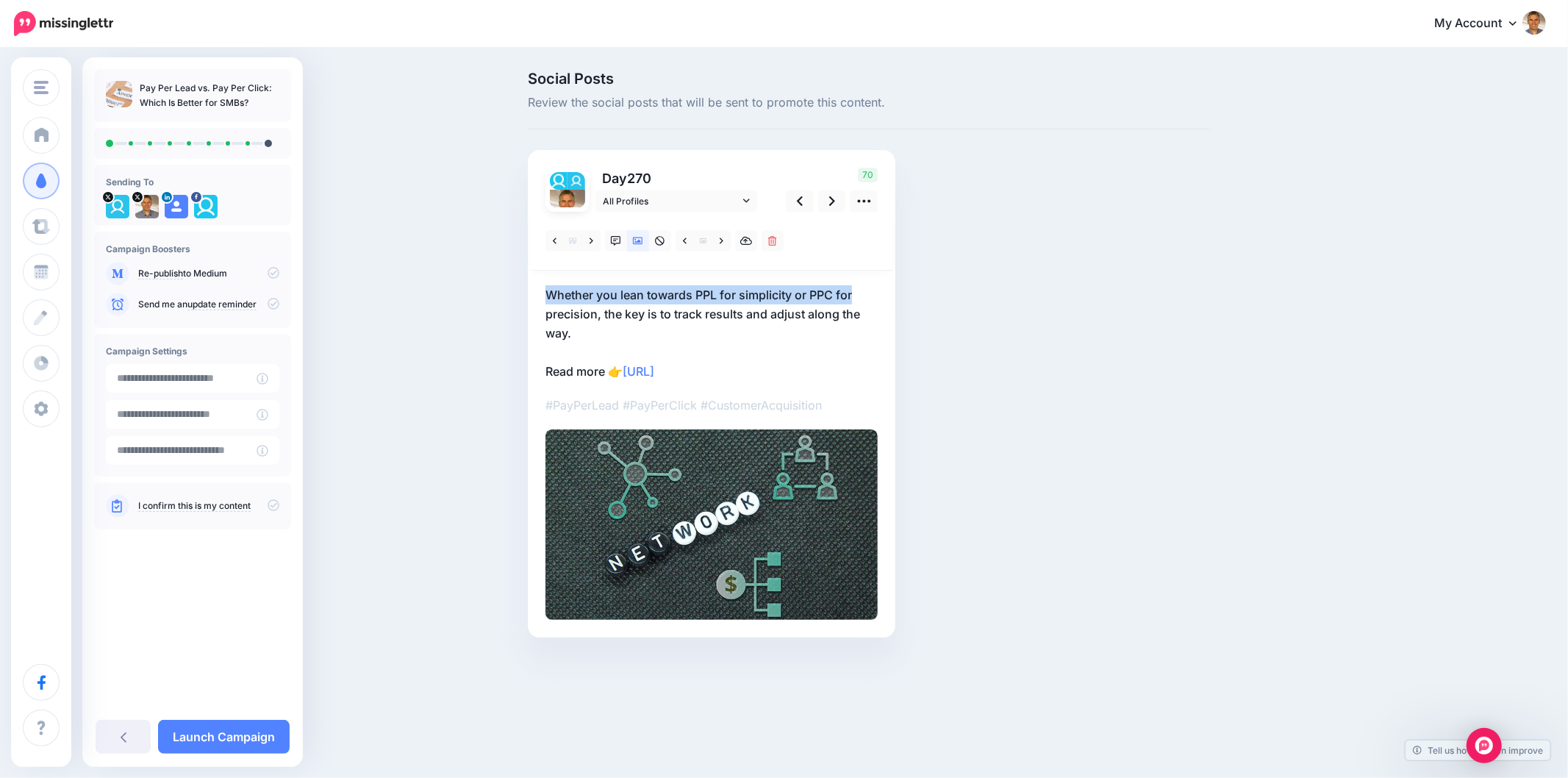
drag, startPoint x: 540, startPoint y: 300, endPoint x: 857, endPoint y: 301, distance: 317.0
click at [857, 301] on div "Social Posts Review the social posts that will be sent to promote this content.…" at bounding box center [869, 377] width 705 height 610
copy p "Whether you lean towards PPL for simplicity or PPC for"
click at [831, 207] on icon at bounding box center [832, 201] width 6 height 15
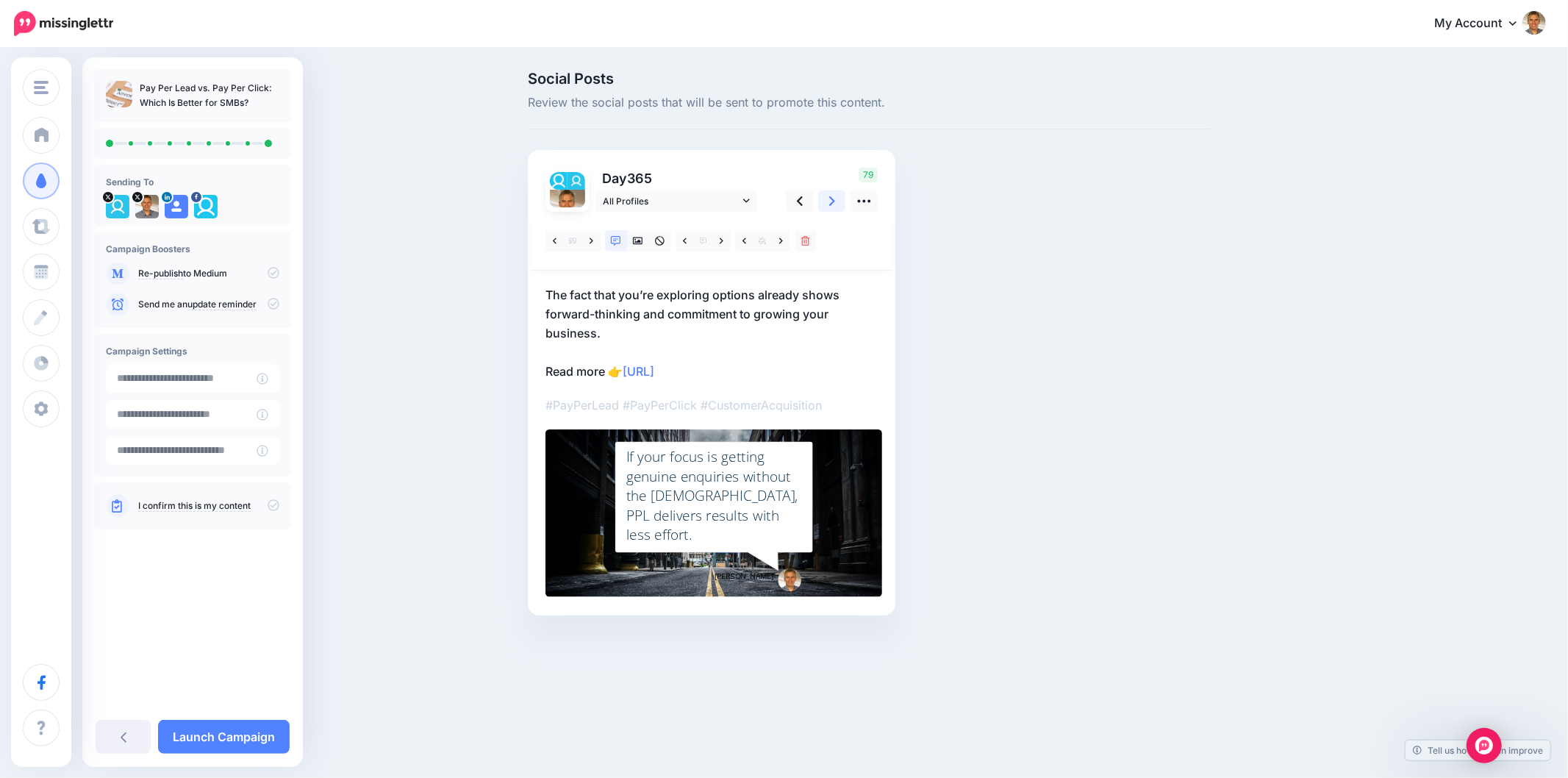
click at [831, 207] on icon at bounding box center [832, 201] width 6 height 15
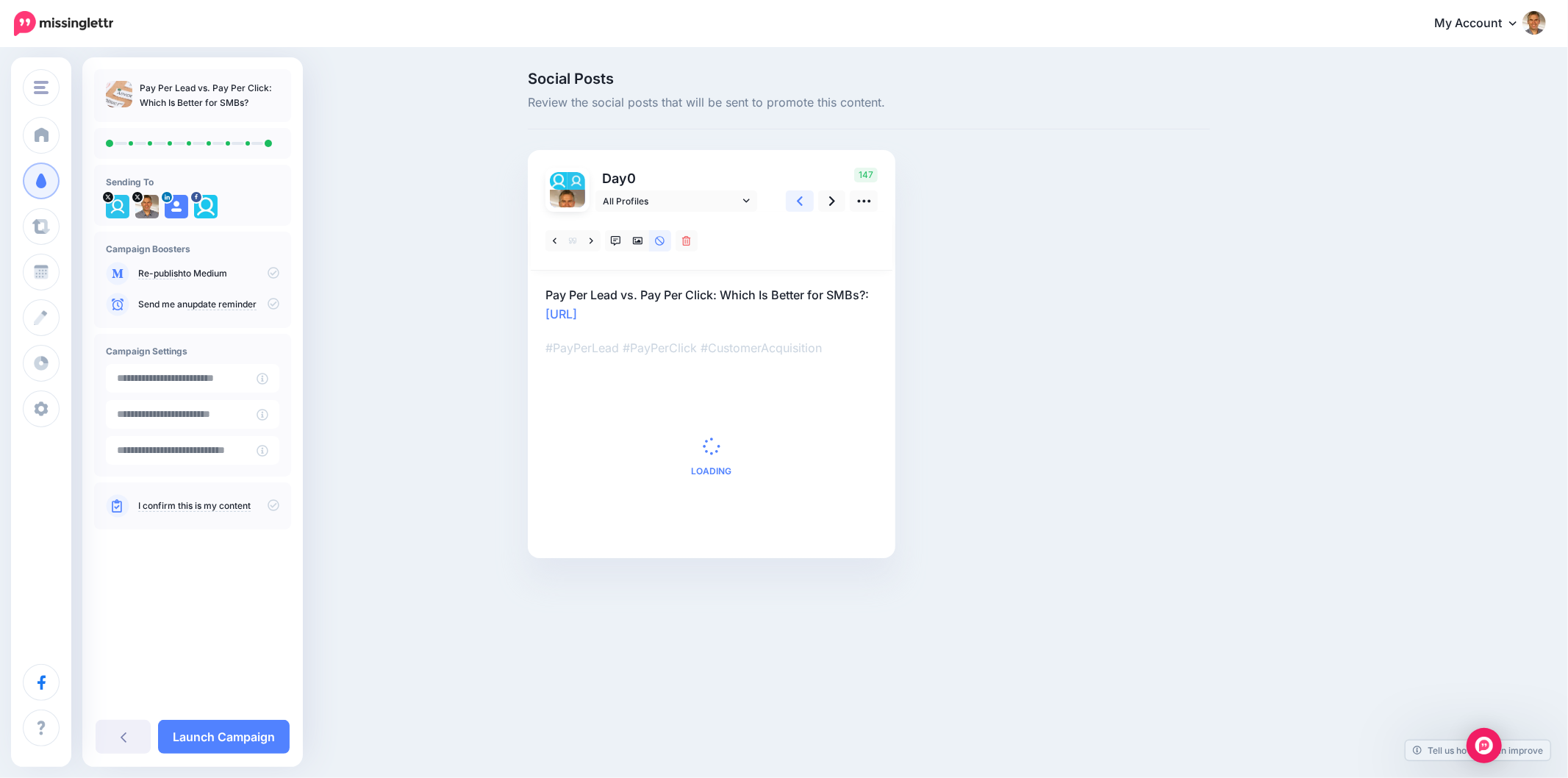
click at [799, 206] on icon at bounding box center [800, 201] width 6 height 15
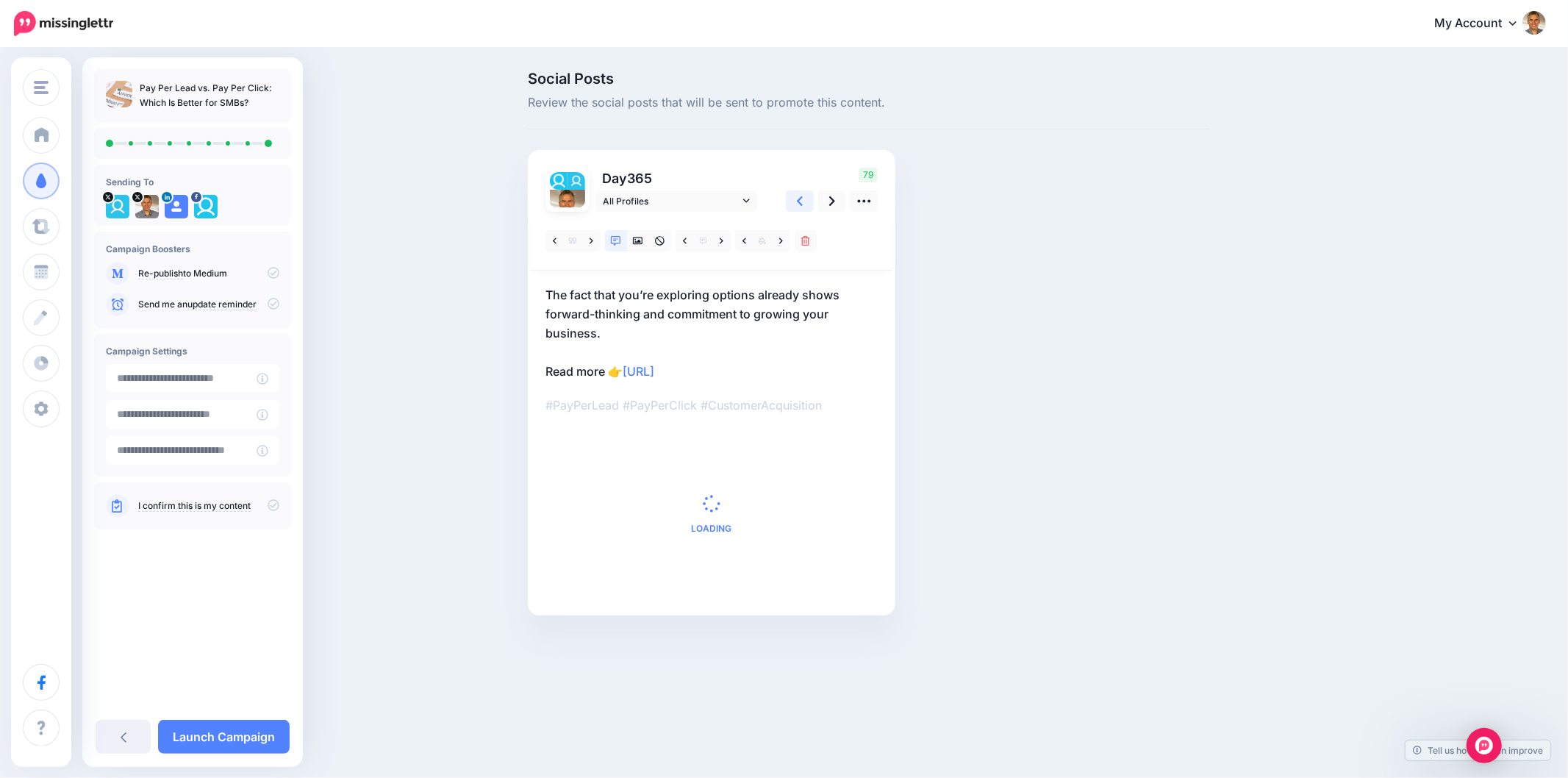
click at [798, 205] on icon at bounding box center [800, 201] width 6 height 15
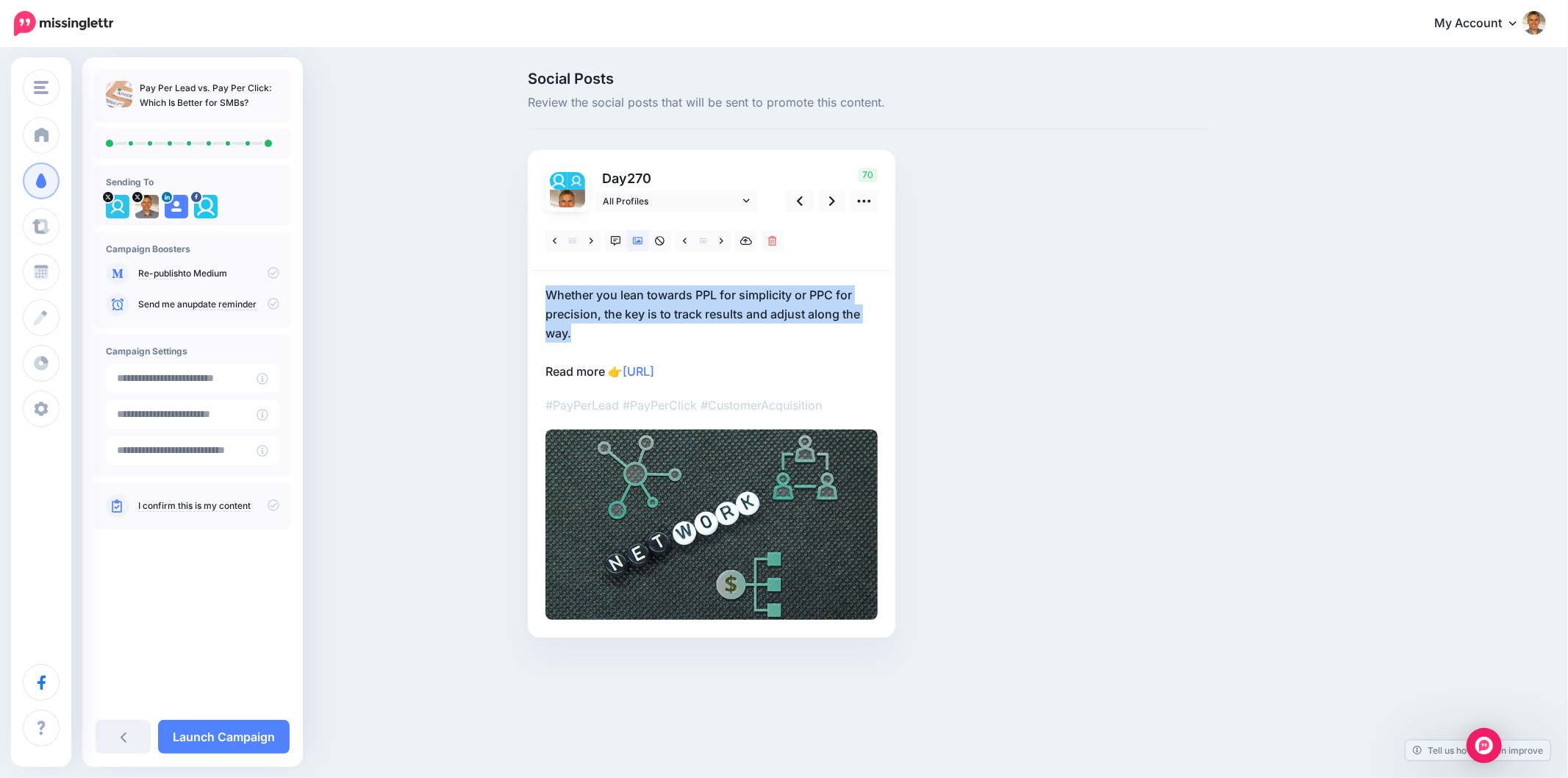
drag, startPoint x: 554, startPoint y: 321, endPoint x: 529, endPoint y: 285, distance: 43.8
click at [529, 288] on div "Day 270 All Profiles" at bounding box center [712, 393] width 367 height 487
click at [589, 333] on p "Whether you lean towards PPL for simplicity or PPC for precision, the key is to…" at bounding box center [711, 333] width 333 height 96
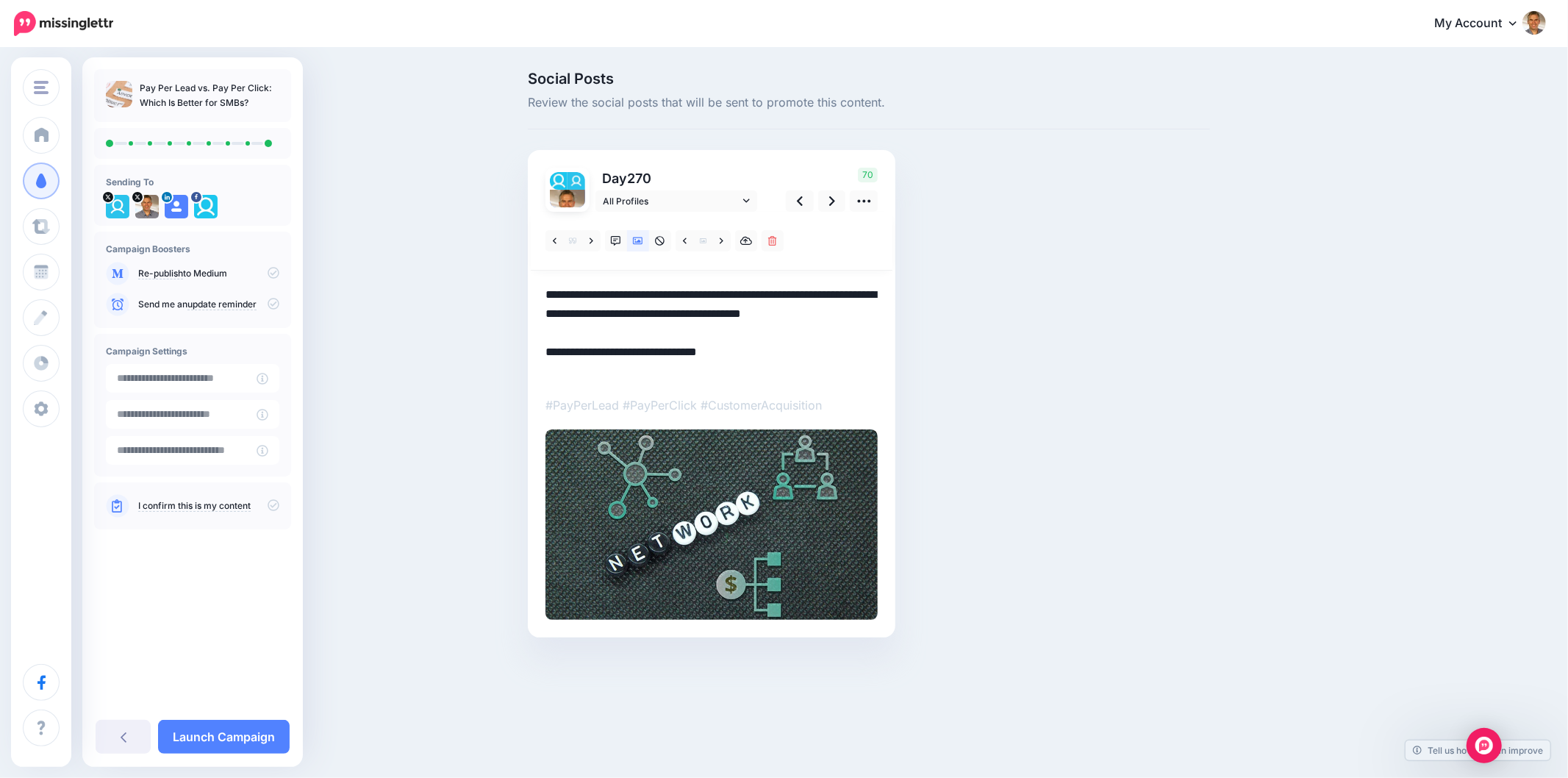
drag, startPoint x: 573, startPoint y: 329, endPoint x: 547, endPoint y: 291, distance: 46.0
click at [547, 291] on textarea "**********" at bounding box center [711, 333] width 333 height 96
paste textarea
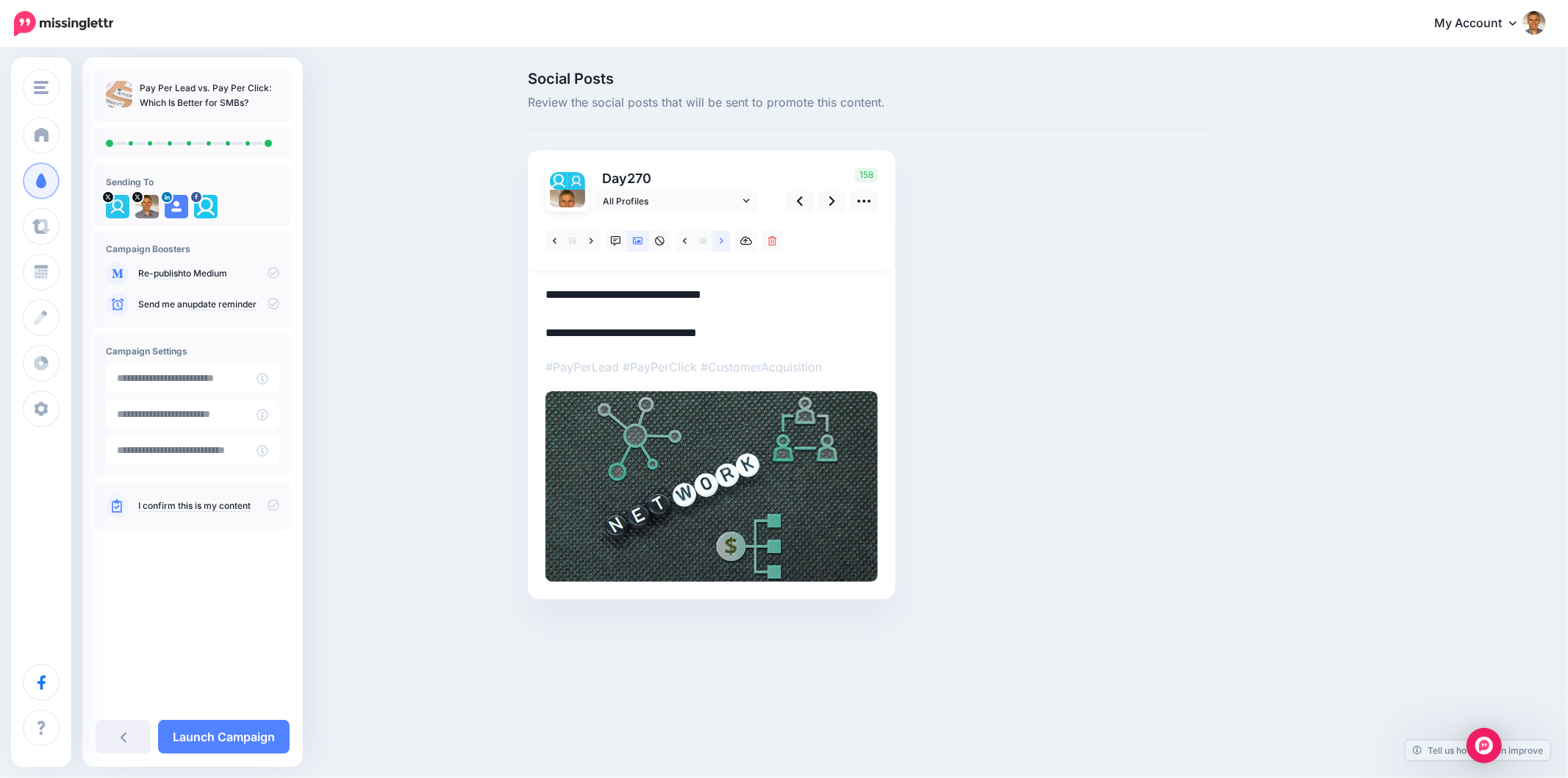
click at [723, 240] on link at bounding box center [722, 241] width 19 height 21
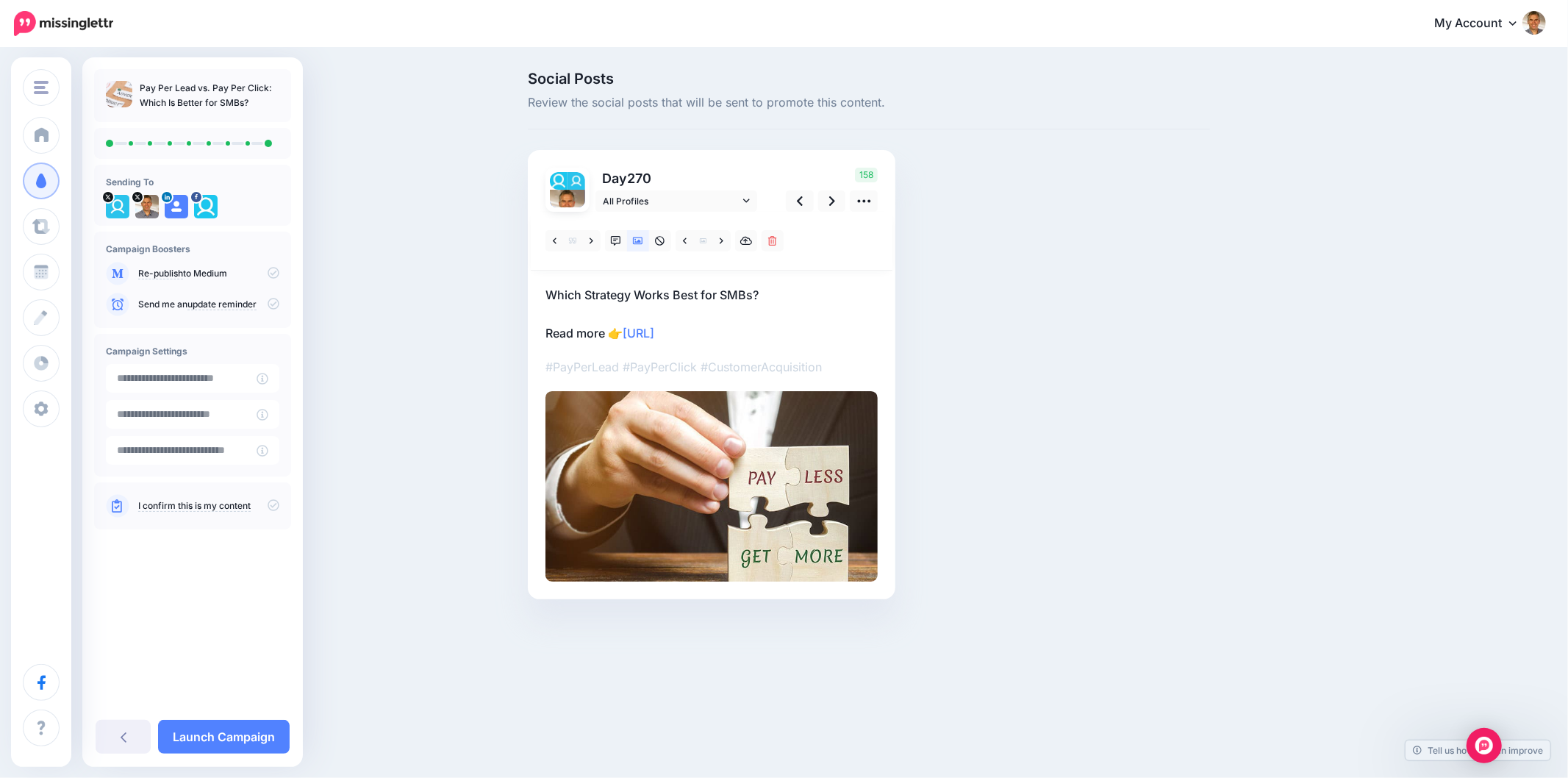
drag, startPoint x: 1471, startPoint y: 423, endPoint x: 1549, endPoint y: 481, distance: 97.2
click at [1471, 423] on div "Social Posts Review the social posts that will be sent to promote this content.…" at bounding box center [784, 357] width 1568 height 616
drag, startPoint x: 1159, startPoint y: 461, endPoint x: 1175, endPoint y: 458, distance: 16.3
click at [1159, 461] on div "Social Posts Review the social posts that will be sent to promote this content.…" at bounding box center [869, 358] width 705 height 572
click at [828, 196] on link at bounding box center [832, 201] width 28 height 21
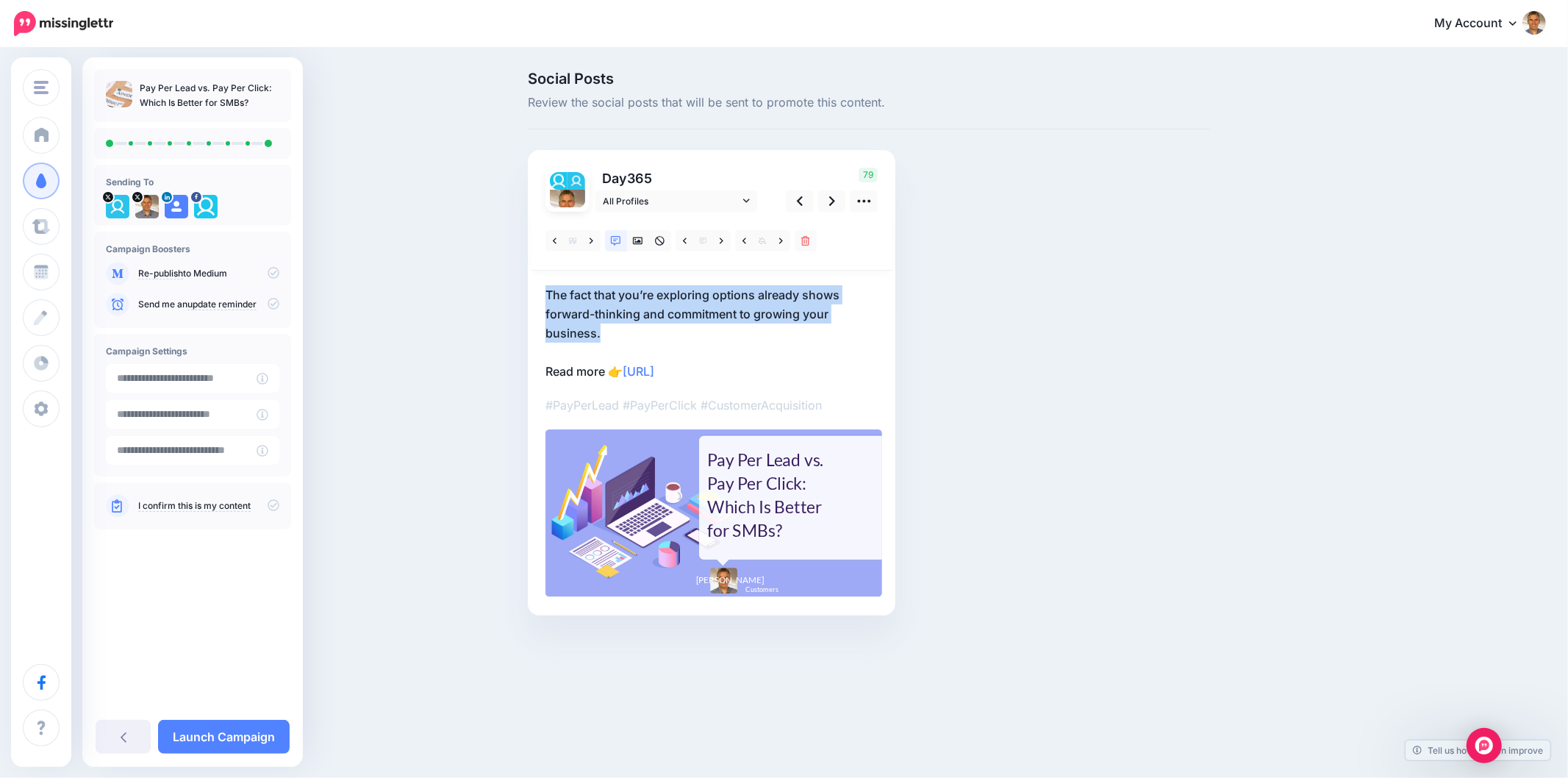
drag, startPoint x: 616, startPoint y: 331, endPoint x: 529, endPoint y: 269, distance: 106.8
click at [529, 269] on div "Day 365 All Profiles" at bounding box center [712, 383] width 367 height 466
click at [627, 333] on p "The fact that you’re exploring options already shows forward-thinking and commi…" at bounding box center [711, 333] width 333 height 96
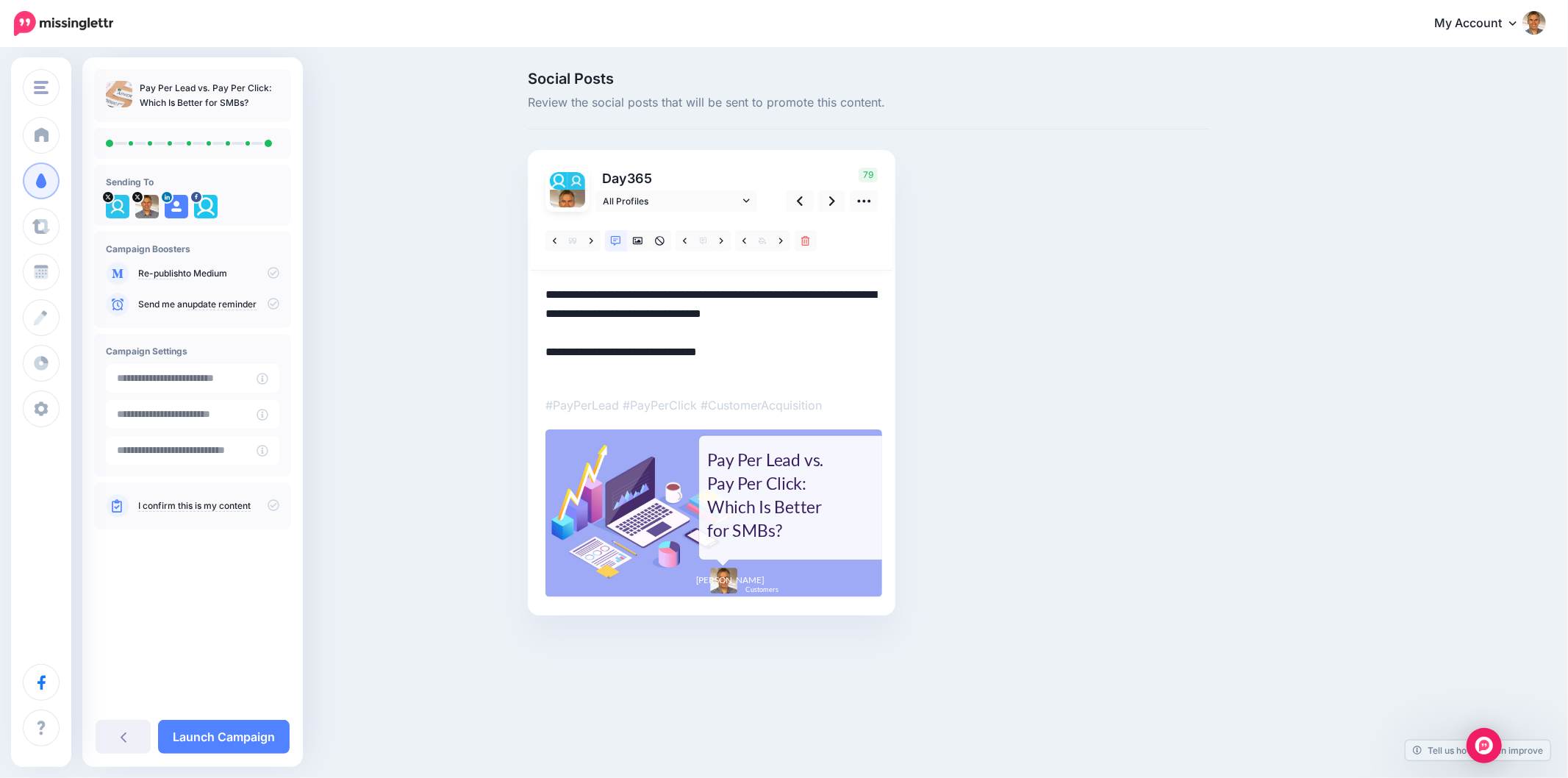
drag, startPoint x: 603, startPoint y: 333, endPoint x: 532, endPoint y: 292, distance: 82.0
click at [532, 292] on div "Day 365 All Profiles" at bounding box center [712, 383] width 367 height 466
paste textarea
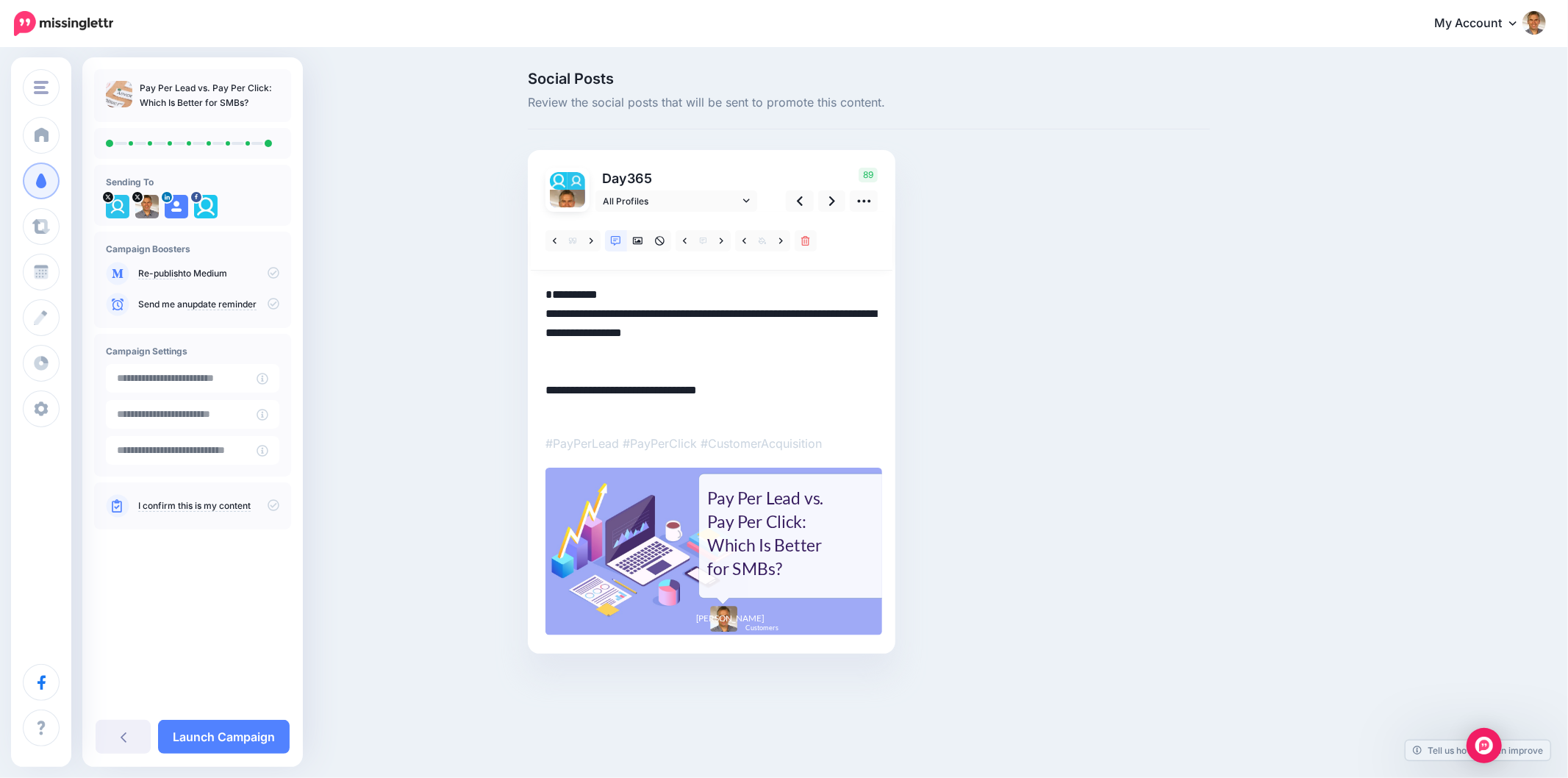
drag, startPoint x: 545, startPoint y: 335, endPoint x: 532, endPoint y: 312, distance: 26.4
click at [532, 312] on div "Day 365 All Profiles" at bounding box center [712, 401] width 367 height 503
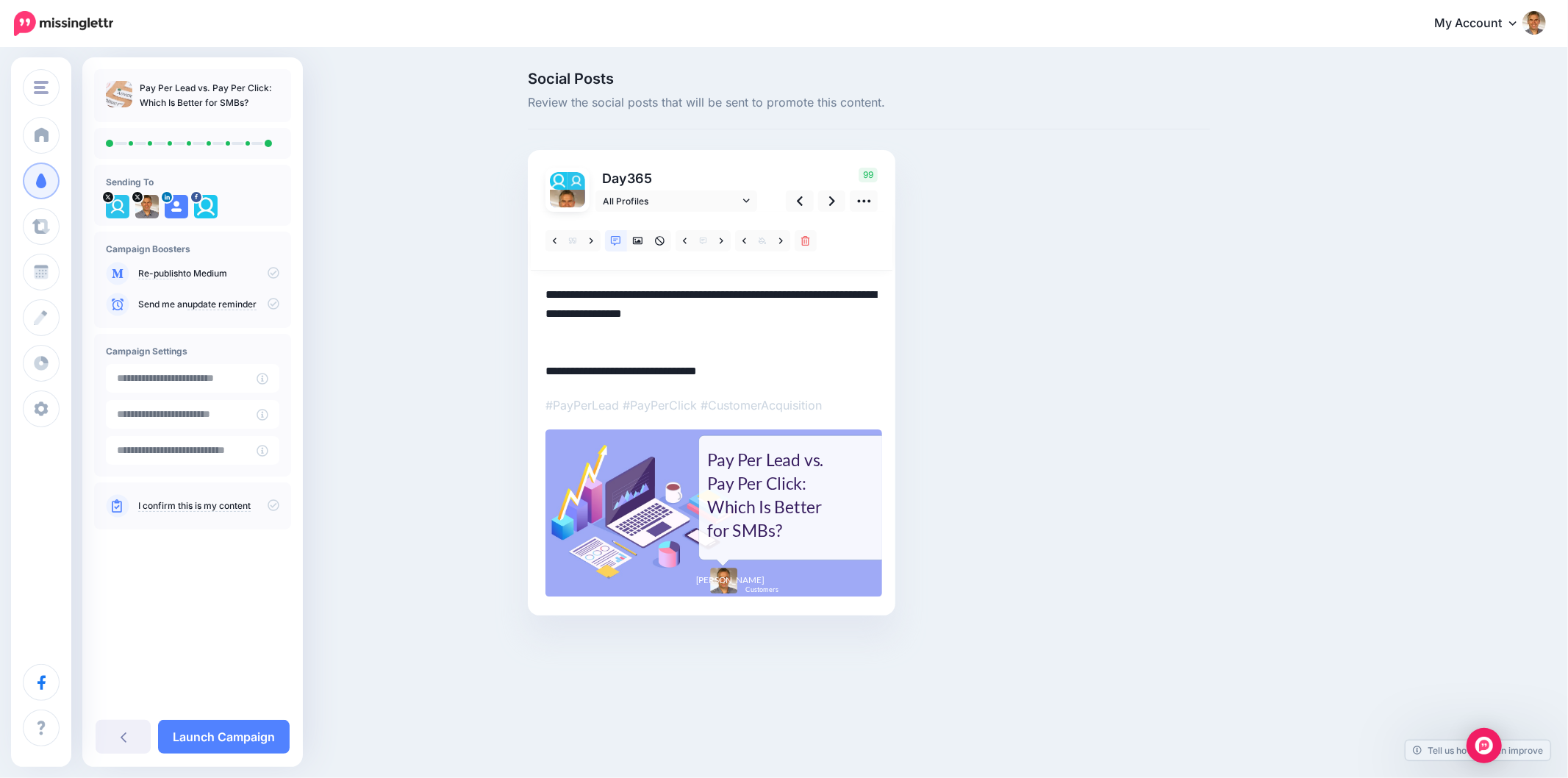
type textarea "**********"
click at [1368, 457] on div "Social Posts Review the social posts that will be sent to promote this content.…" at bounding box center [784, 365] width 1568 height 632
click at [788, 503] on div "Pay Per Lead vs. Pay Per Click: Which Is Better for SMBs?" at bounding box center [776, 495] width 139 height 94
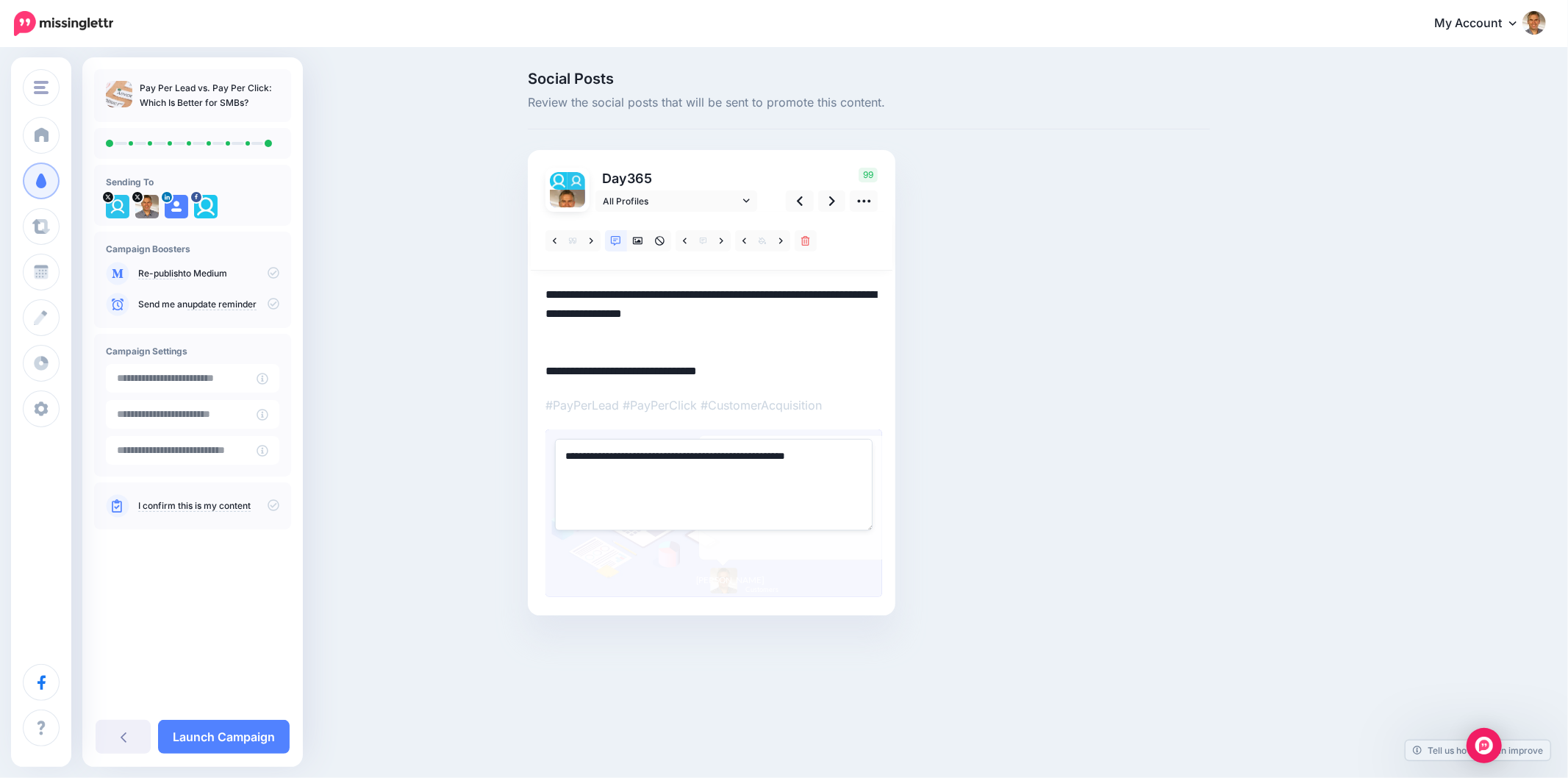
click at [788, 503] on textarea "**********" at bounding box center [714, 484] width 317 height 91
paste textarea "**********"
type textarea "**********"
click at [1062, 454] on div "Social Posts Review the social posts that will be sent to promote this content.…" at bounding box center [869, 366] width 705 height 588
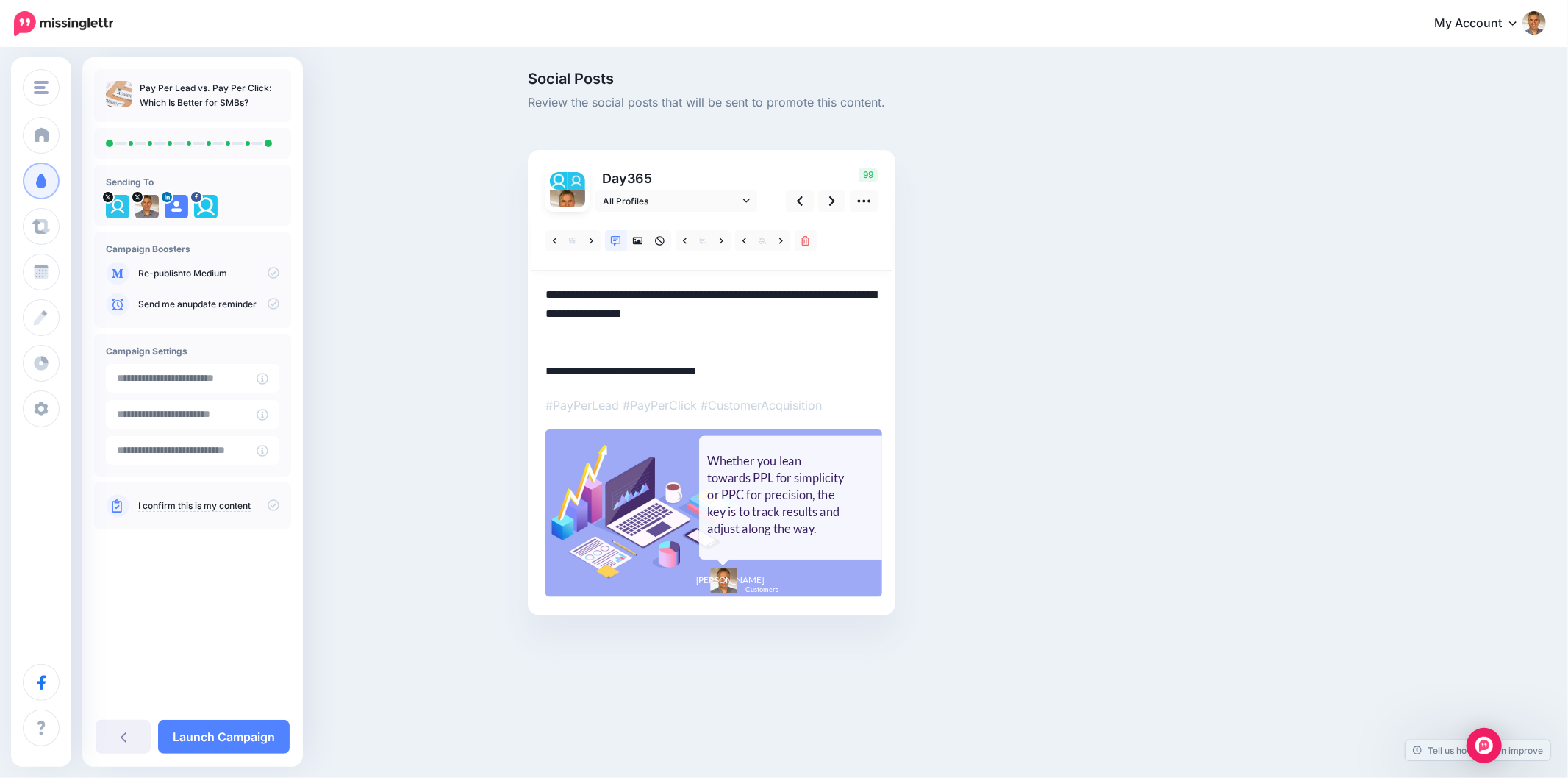
click at [1062, 454] on div "Social Posts Review the social posts that will be sent to promote this content.…" at bounding box center [869, 366] width 705 height 588
click at [556, 341] on textarea "**********" at bounding box center [711, 333] width 333 height 96
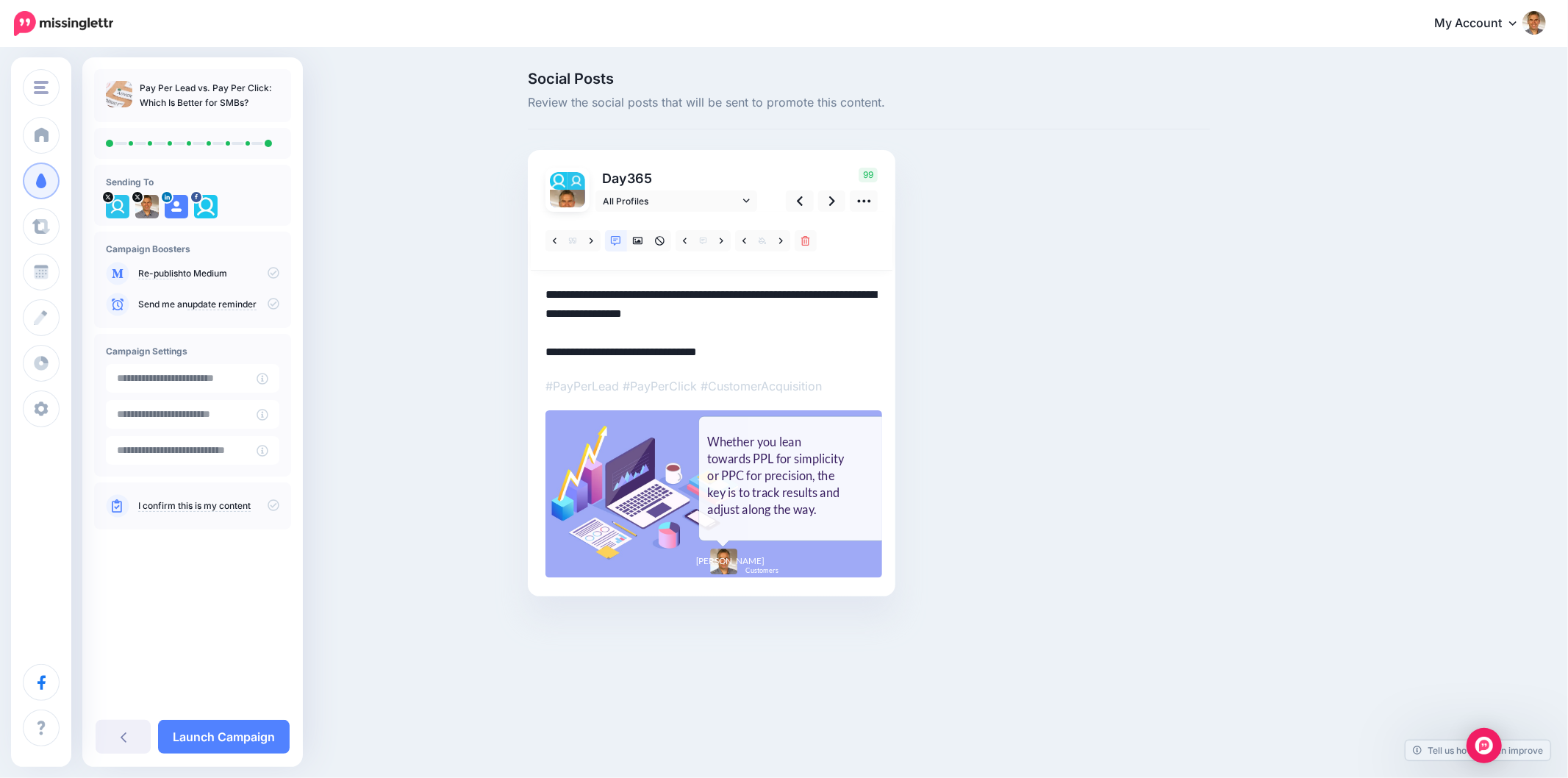
type textarea "**********"
click at [1236, 474] on div "Social Posts Review the social posts that will be sent to promote this content.…" at bounding box center [940, 356] width 846 height 569
drag, startPoint x: 1260, startPoint y: 434, endPoint x: 1254, endPoint y: 424, distance: 11.7
click at [1259, 434] on div "Social Posts Review the social posts that will be sent to promote this content.…" at bounding box center [940, 356] width 846 height 569
click at [834, 204] on icon at bounding box center [832, 201] width 6 height 15
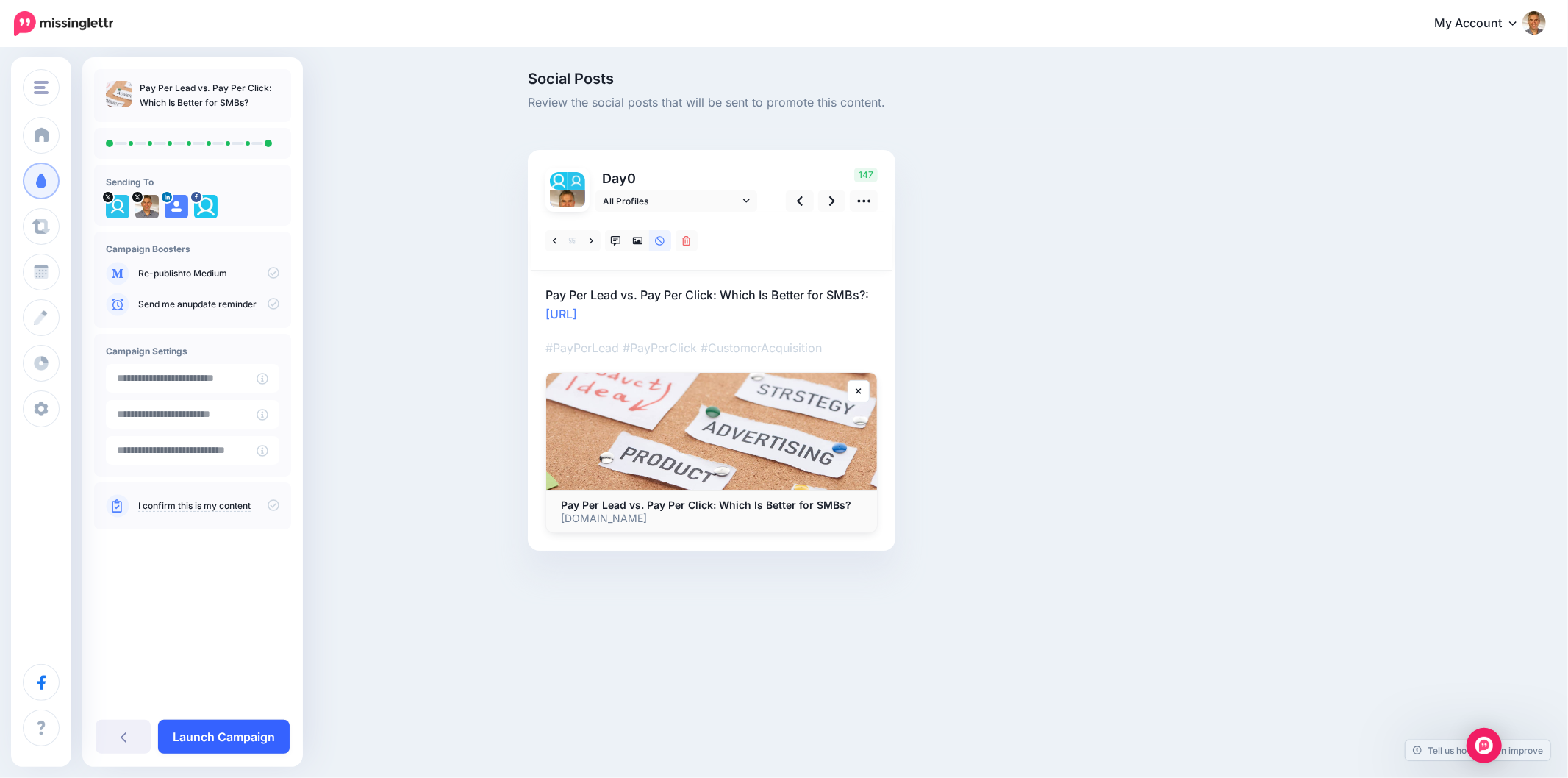
click at [240, 730] on link "Launch Campaign" at bounding box center [223, 737] width 131 height 34
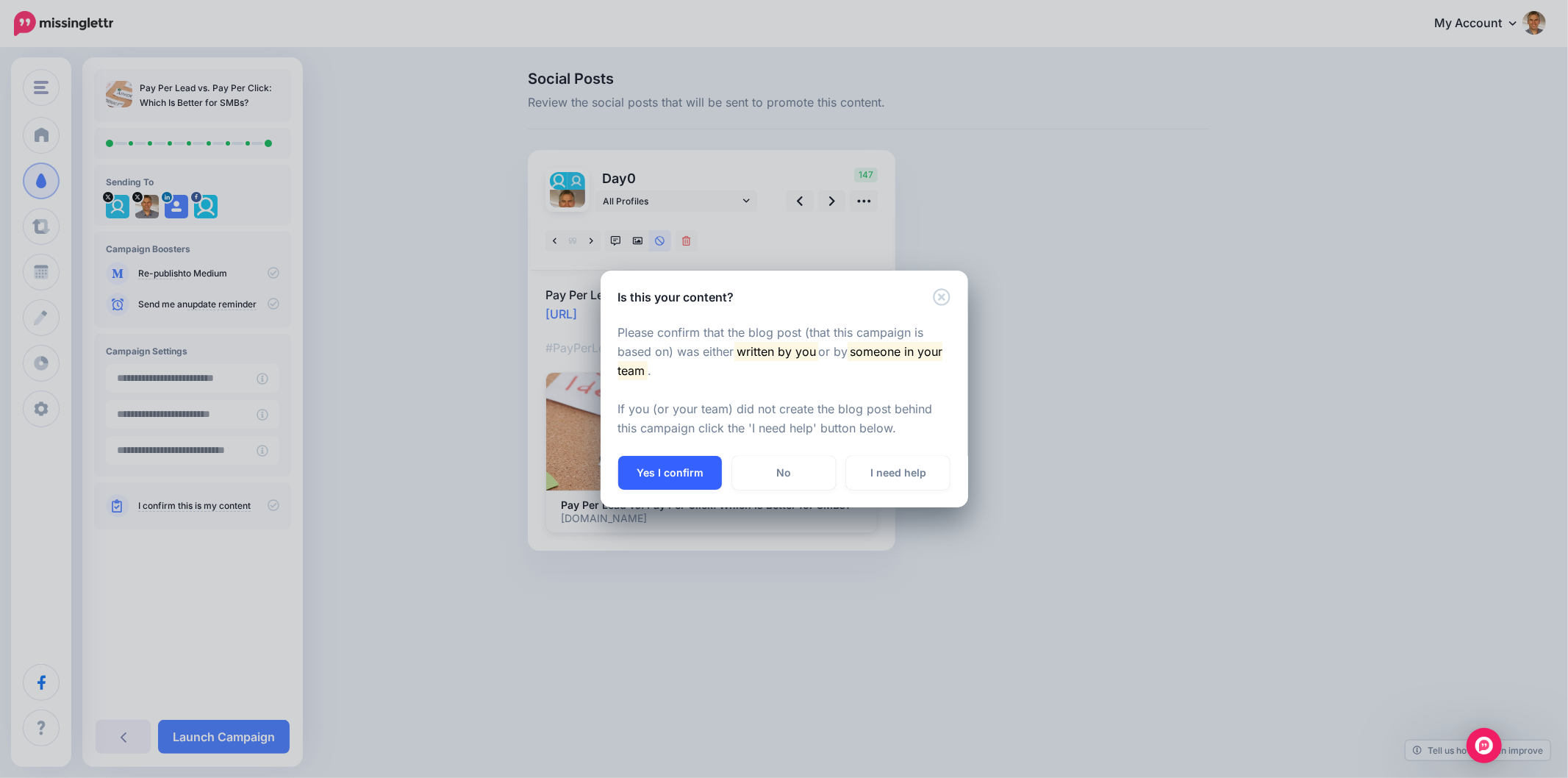
click at [672, 482] on button "Yes I confirm" at bounding box center [670, 473] width 104 height 34
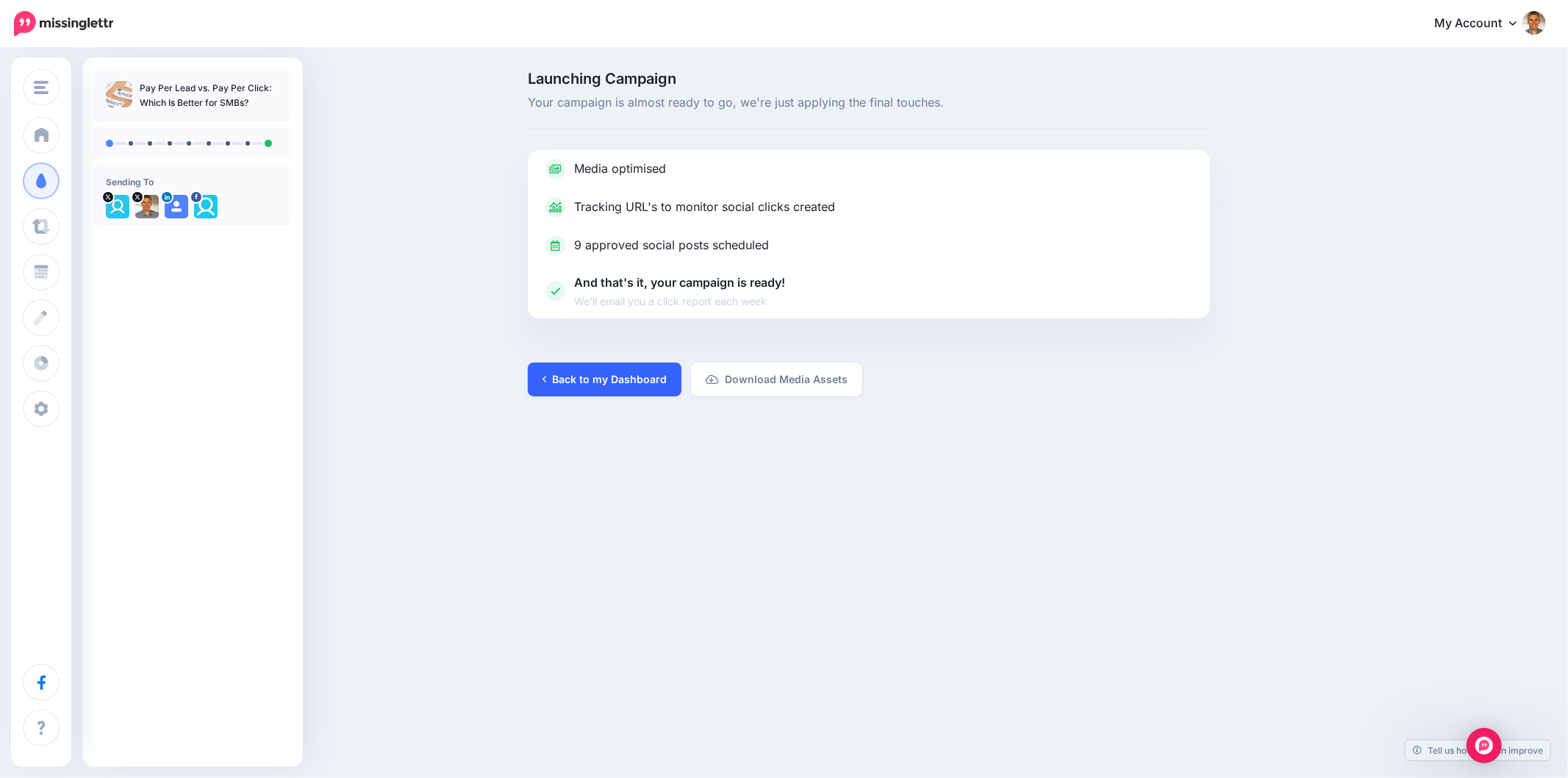
drag, startPoint x: 602, startPoint y: 384, endPoint x: 614, endPoint y: 378, distance: 13.4
click at [601, 384] on link "Back to my Dashboard" at bounding box center [605, 379] width 154 height 34
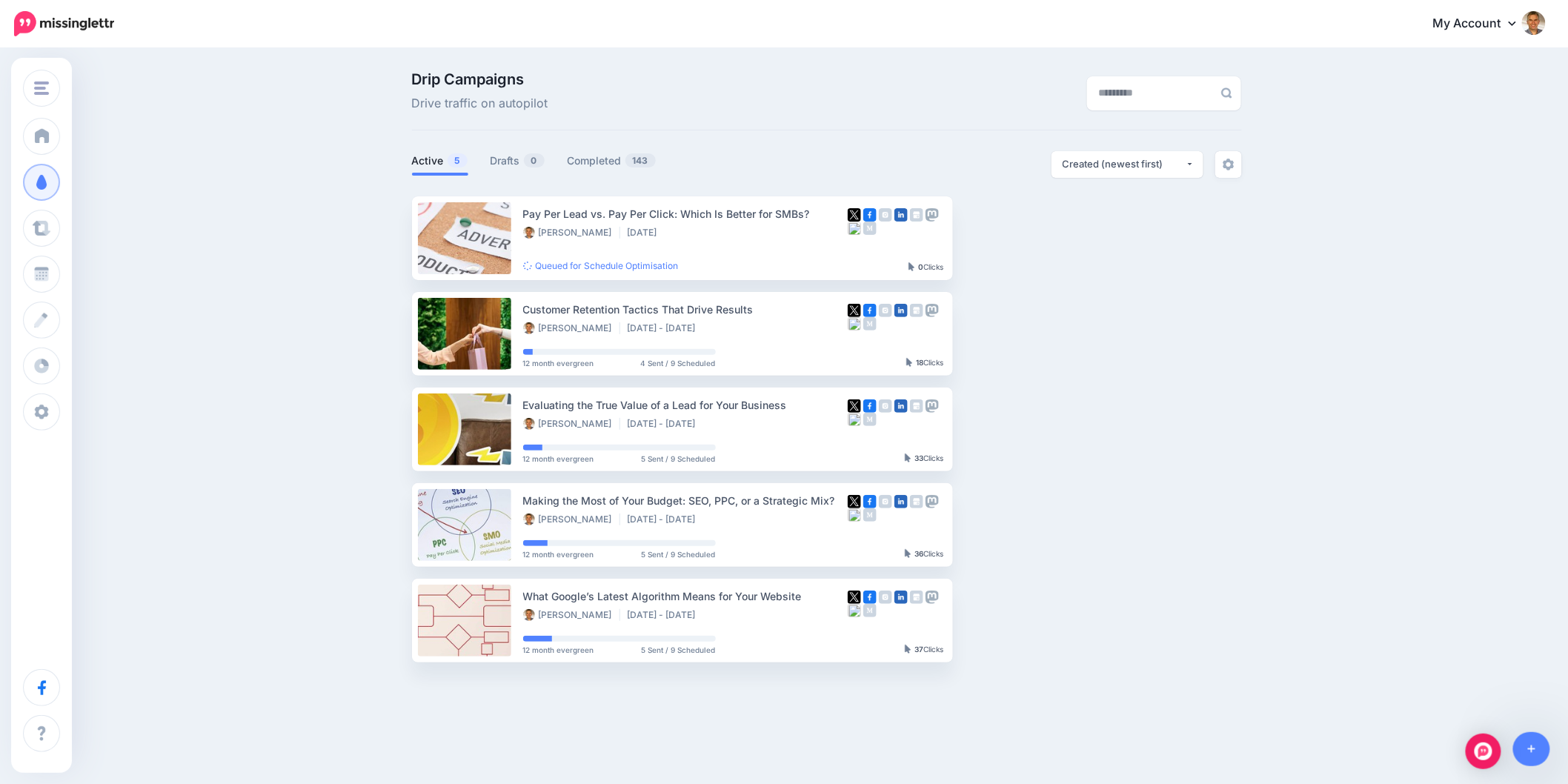
click at [1198, 498] on ul "Pay Per Lead vs. Pay Per Click: Which Is Better for SMBs? [PERSON_NAME] [DATE] …" at bounding box center [827, 429] width 830 height 466
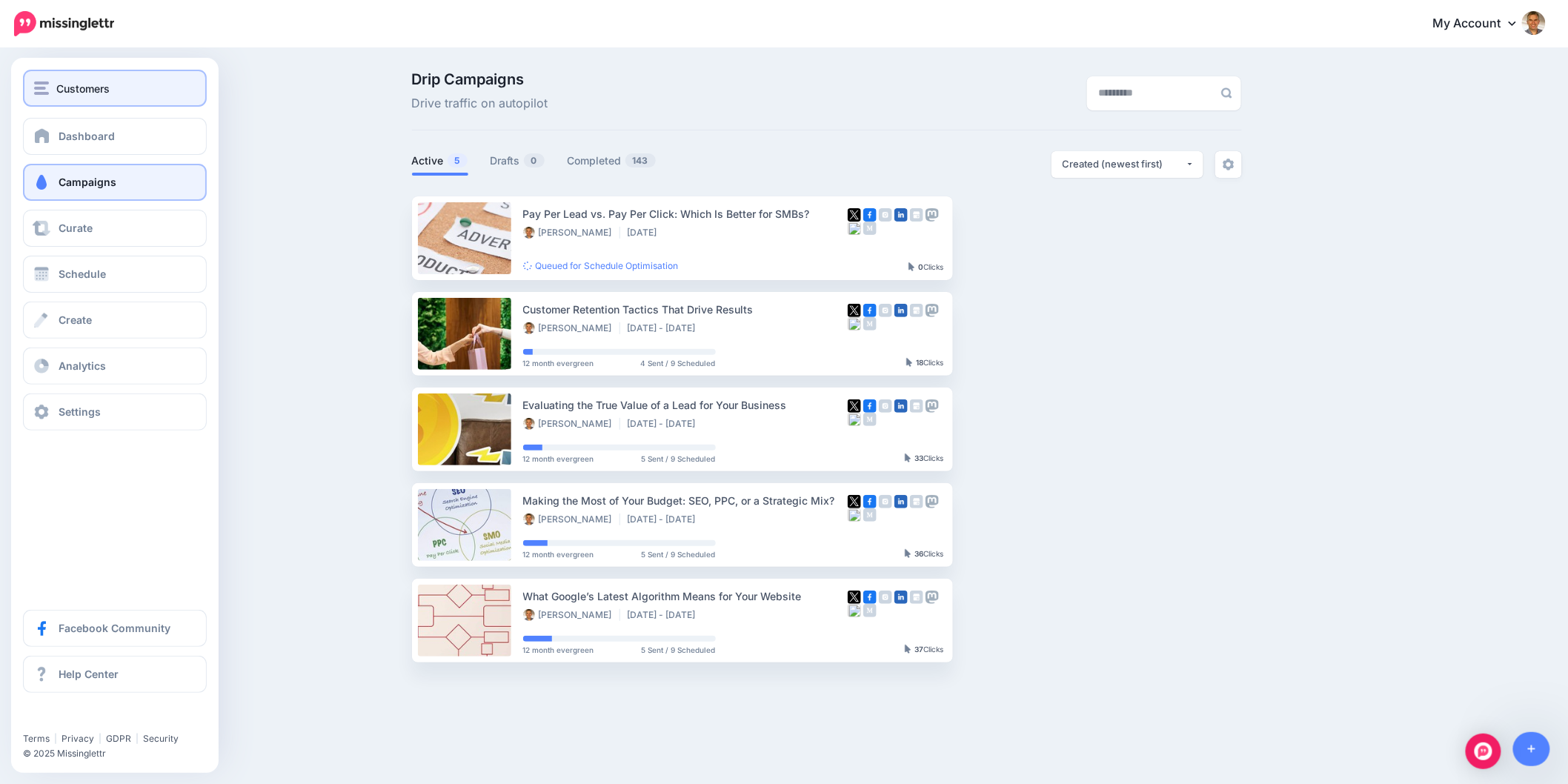
click at [43, 98] on button "Customers" at bounding box center [114, 88] width 183 height 37
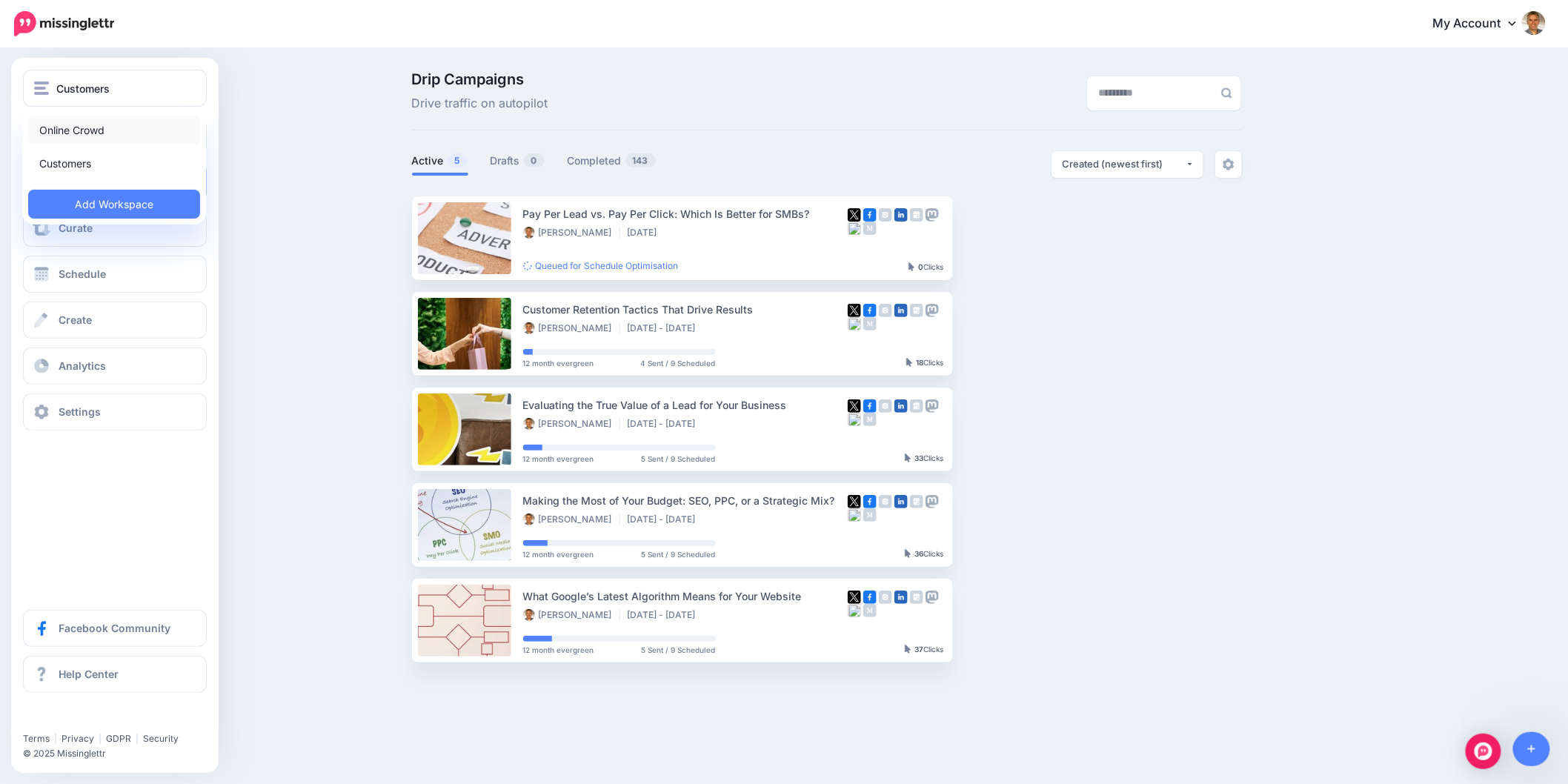
click at [50, 123] on link "Online Crowd" at bounding box center [114, 130] width 172 height 29
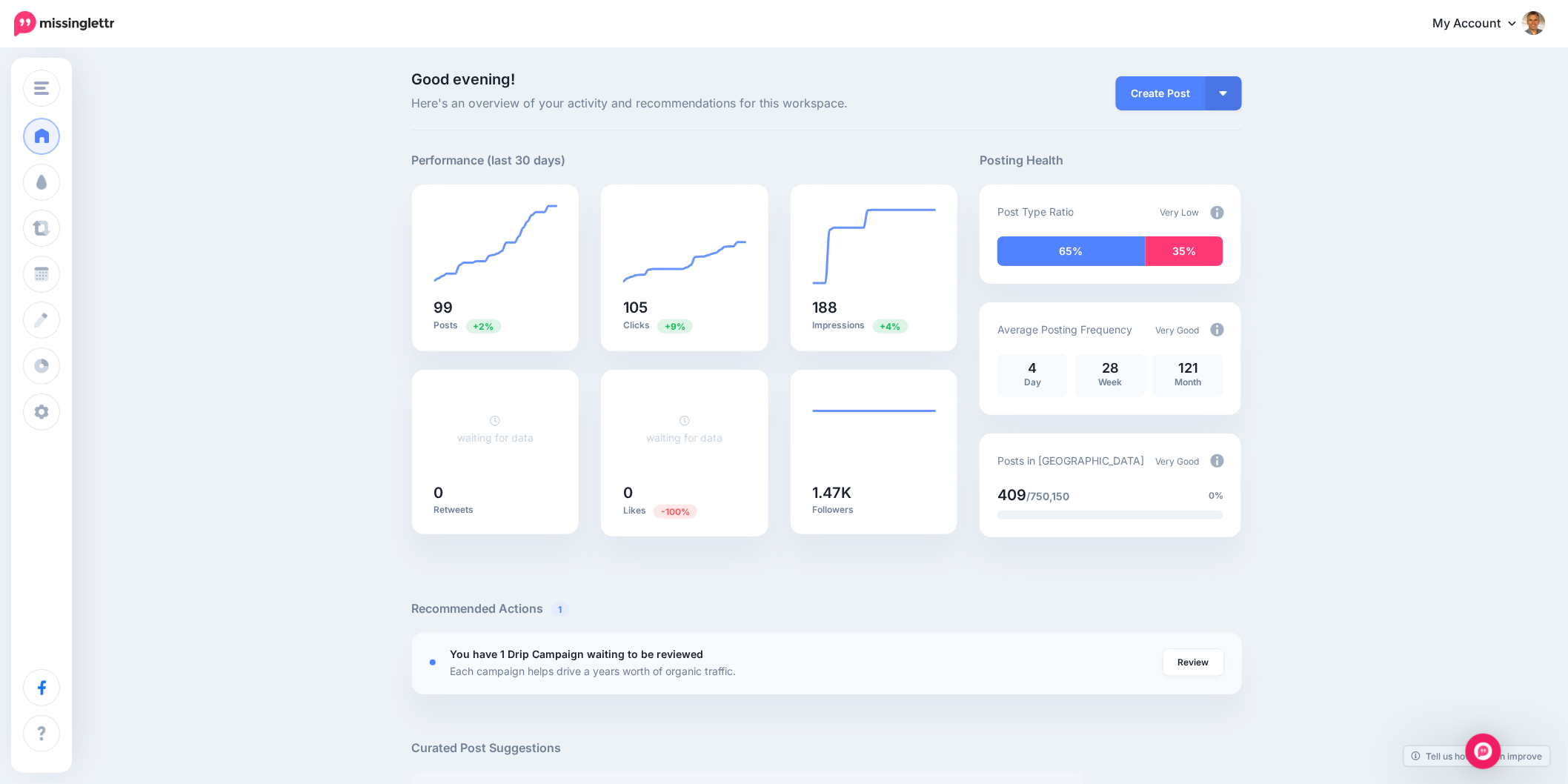
click at [737, 665] on p "Each campaign helps drive a years worth of organic traffic." at bounding box center [593, 670] width 286 height 17
click at [1211, 661] on link "Review" at bounding box center [1193, 662] width 61 height 27
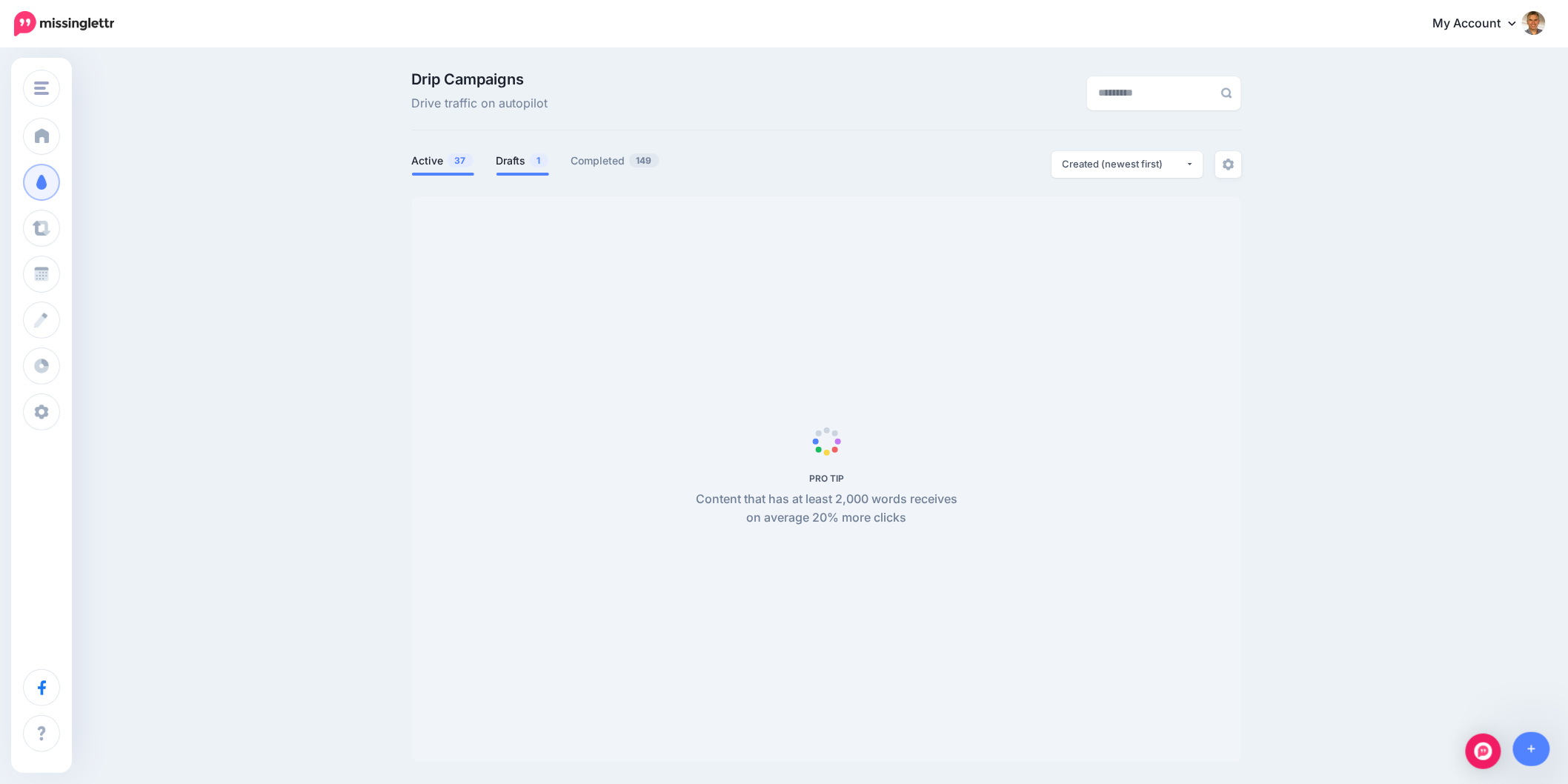
click at [515, 166] on link "Drafts 1" at bounding box center [523, 161] width 53 height 18
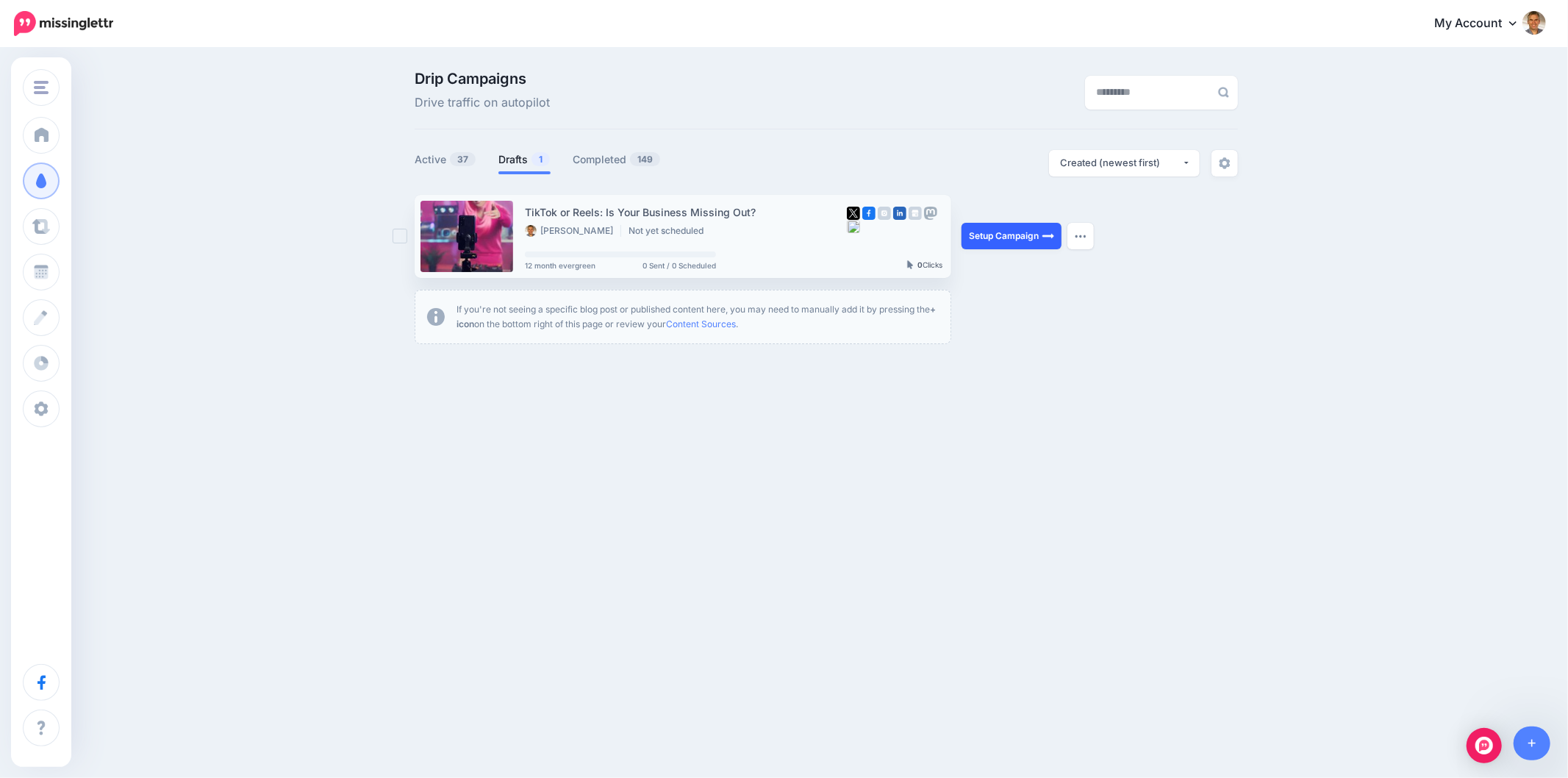
click at [997, 237] on link "Setup Campaign" at bounding box center [1012, 236] width 100 height 27
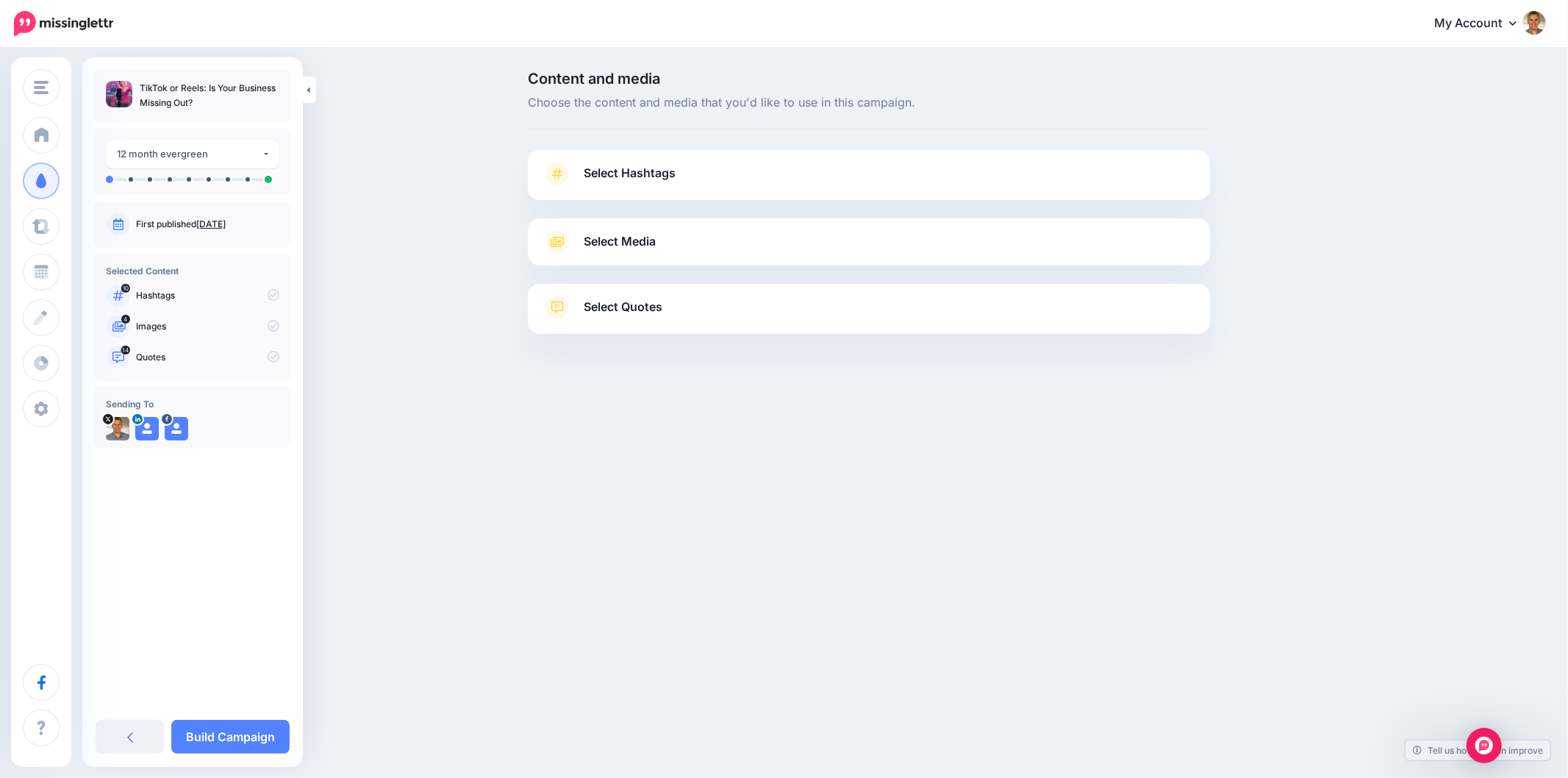
click at [614, 170] on span "Select Hashtags" at bounding box center [630, 173] width 92 height 20
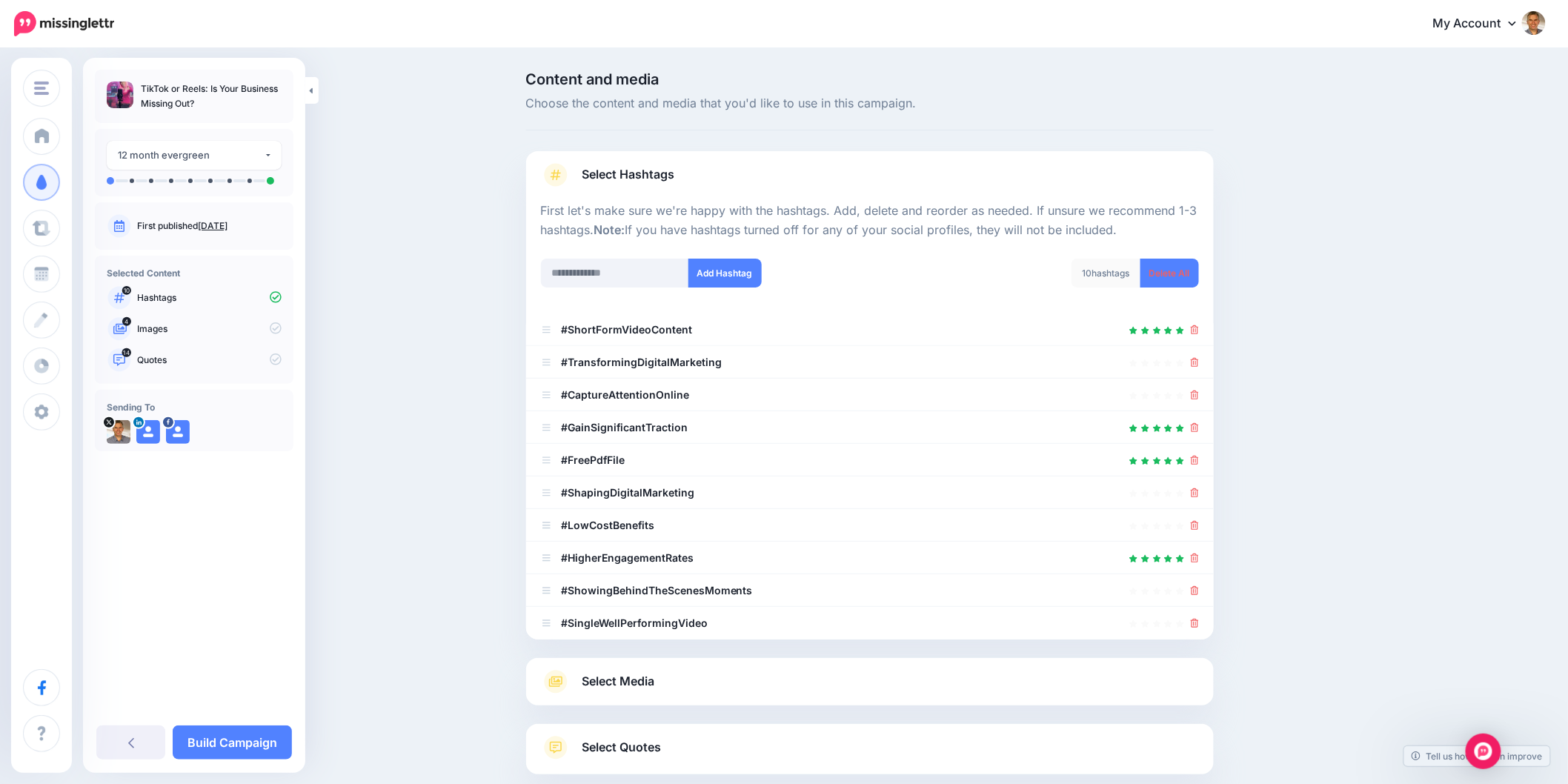
click at [311, 89] on icon at bounding box center [312, 90] width 3 height 6
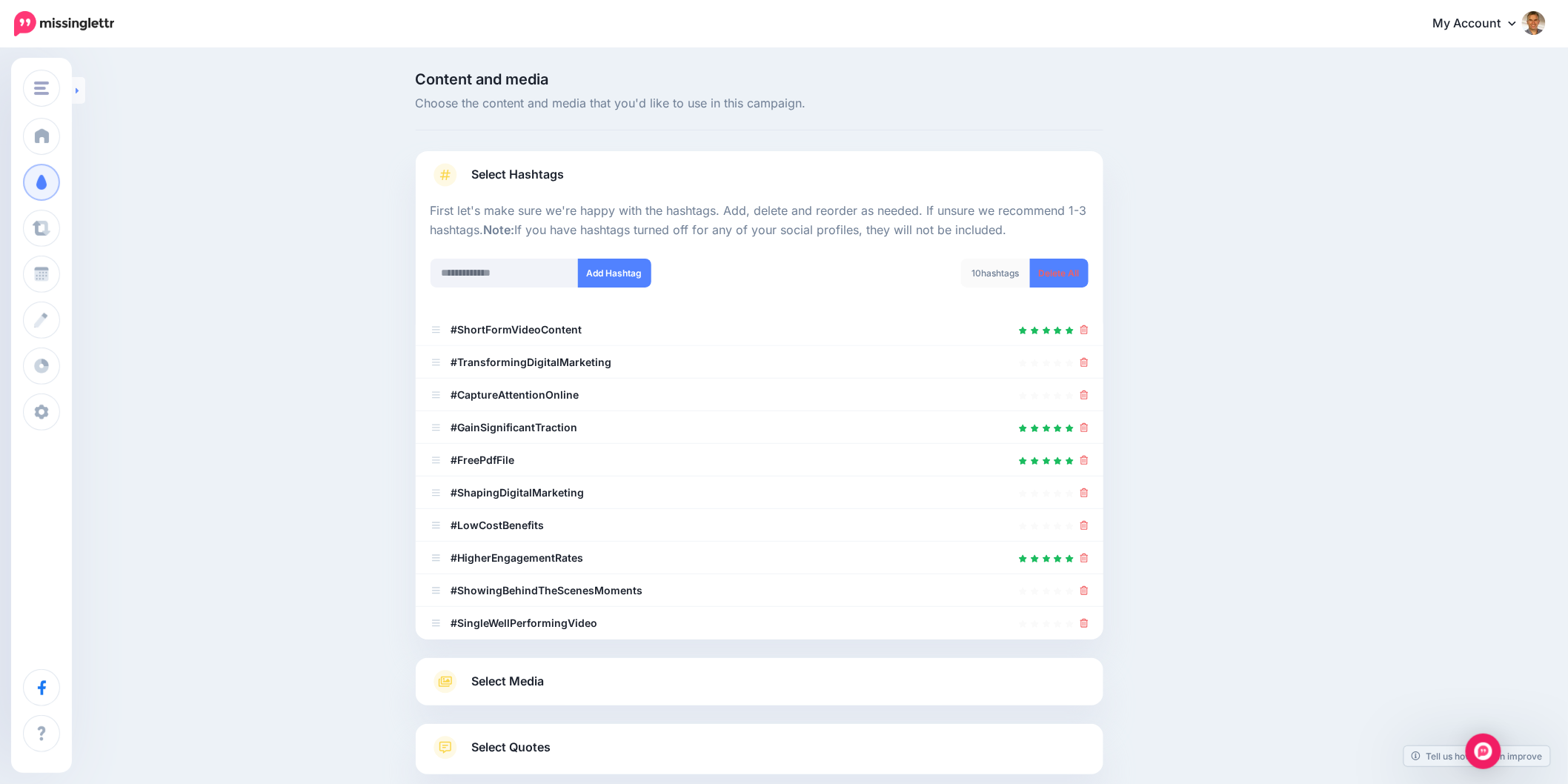
click at [83, 92] on link at bounding box center [79, 90] width 13 height 27
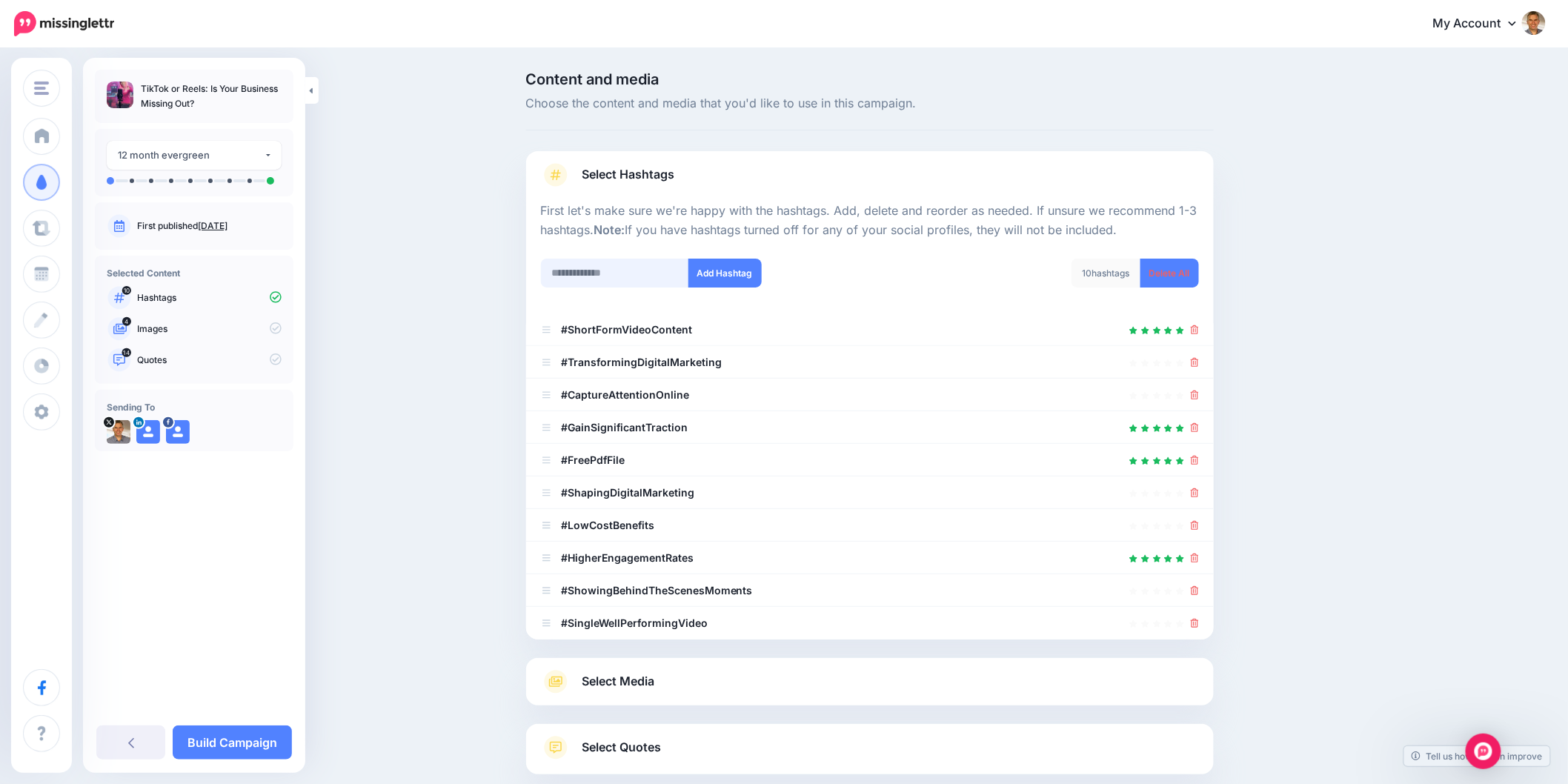
drag, startPoint x: 623, startPoint y: 269, endPoint x: 618, endPoint y: 262, distance: 8.6
click at [623, 269] on input "text" at bounding box center [614, 274] width 149 height 29
type input "*******"
click at [746, 269] on button "Add Hashtag" at bounding box center [725, 274] width 73 height 29
click at [623, 273] on input "text" at bounding box center [614, 274] width 149 height 29
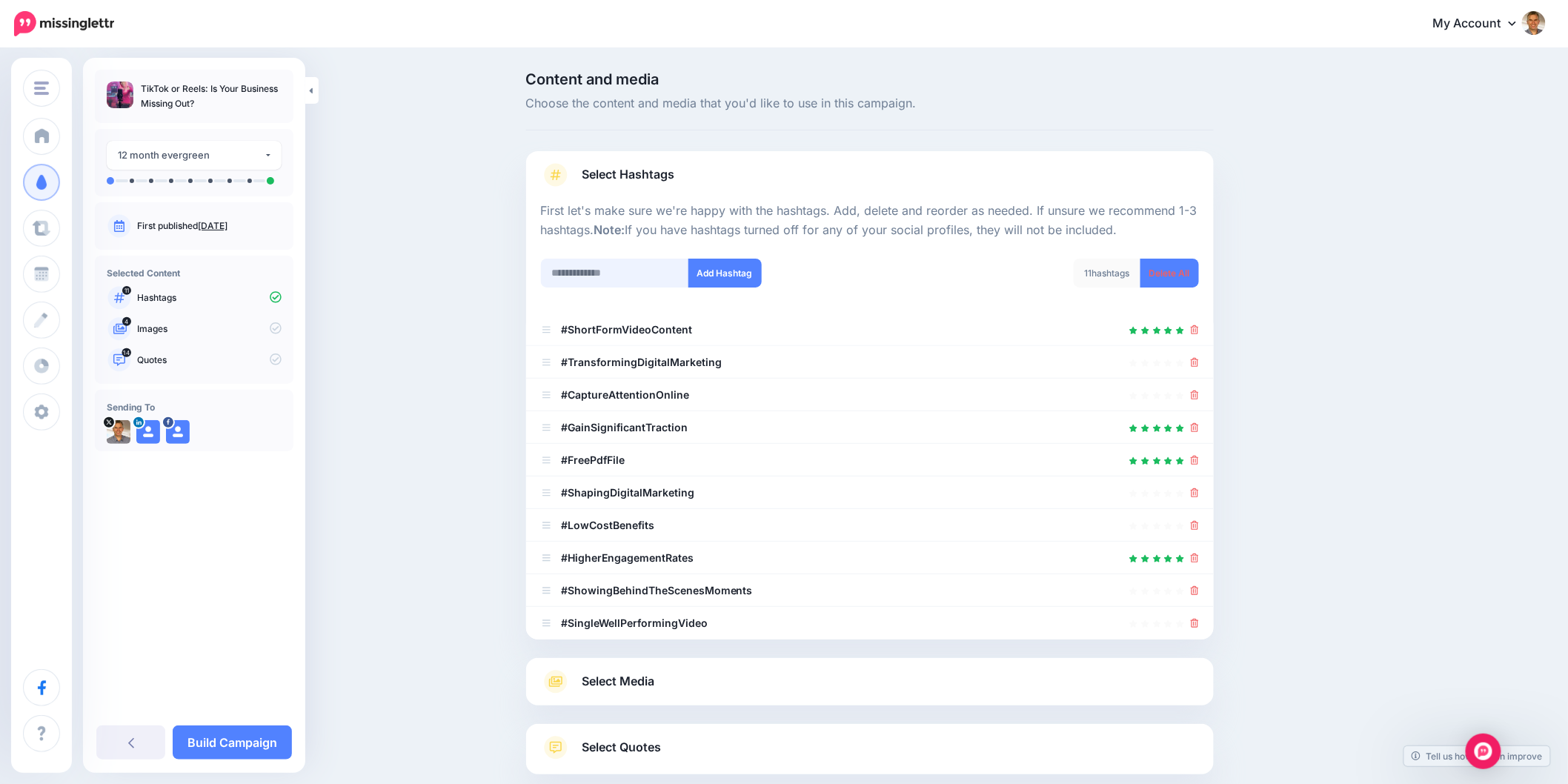
click at [623, 272] on input "text" at bounding box center [614, 274] width 149 height 29
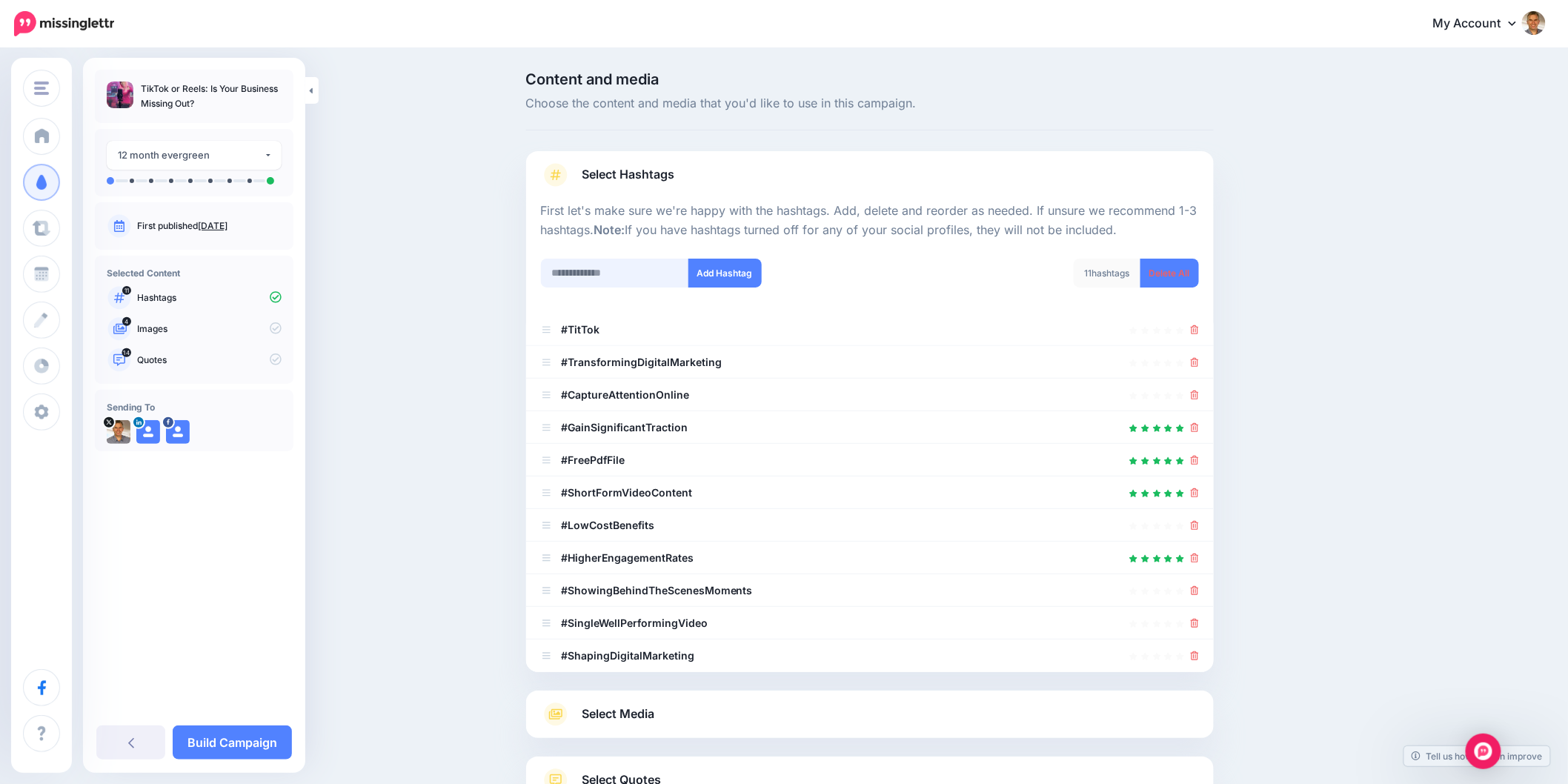
scroll to position [118, 0]
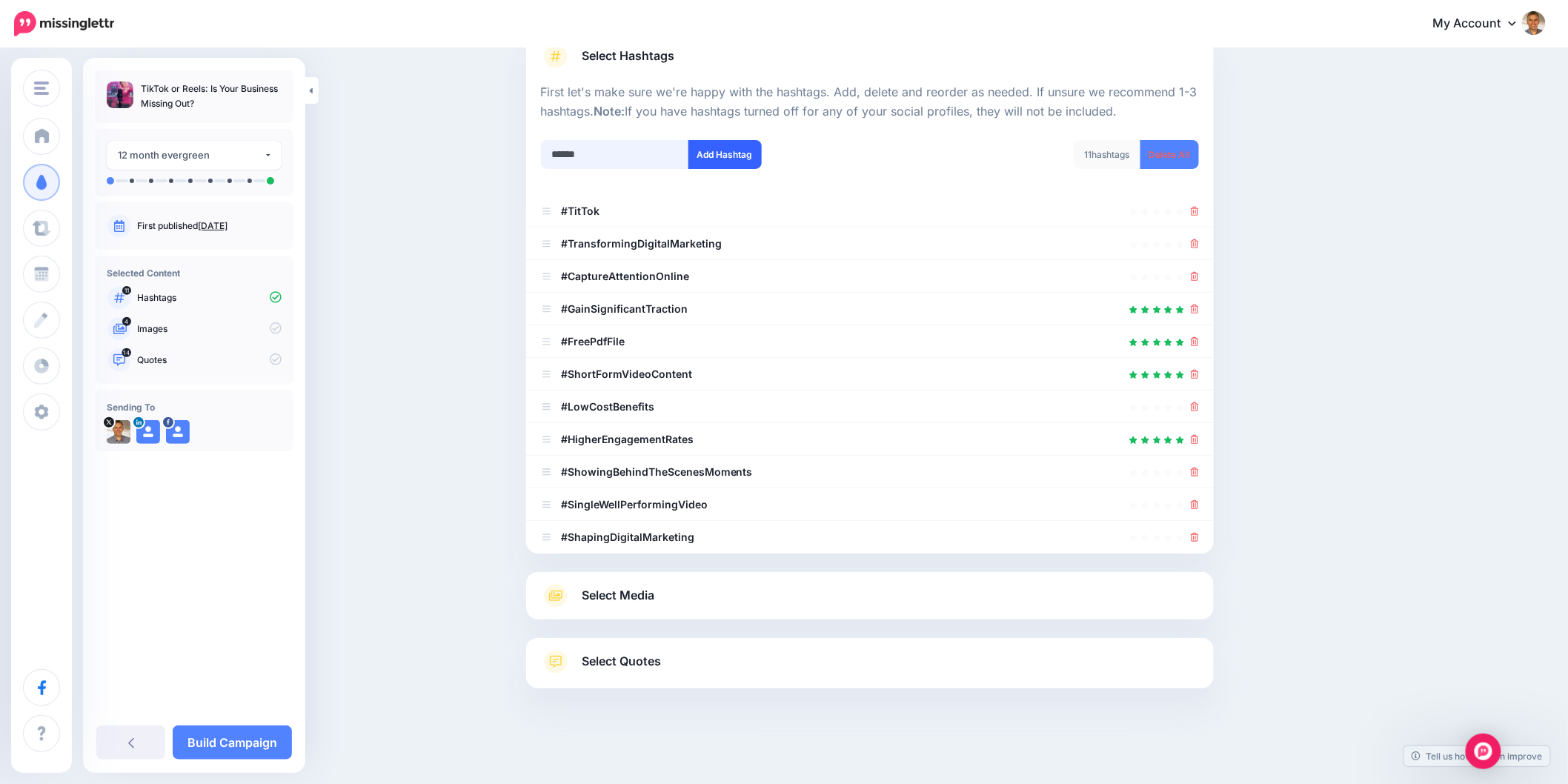
type input "******"
click at [722, 163] on button "Add Hashtag" at bounding box center [725, 155] width 73 height 29
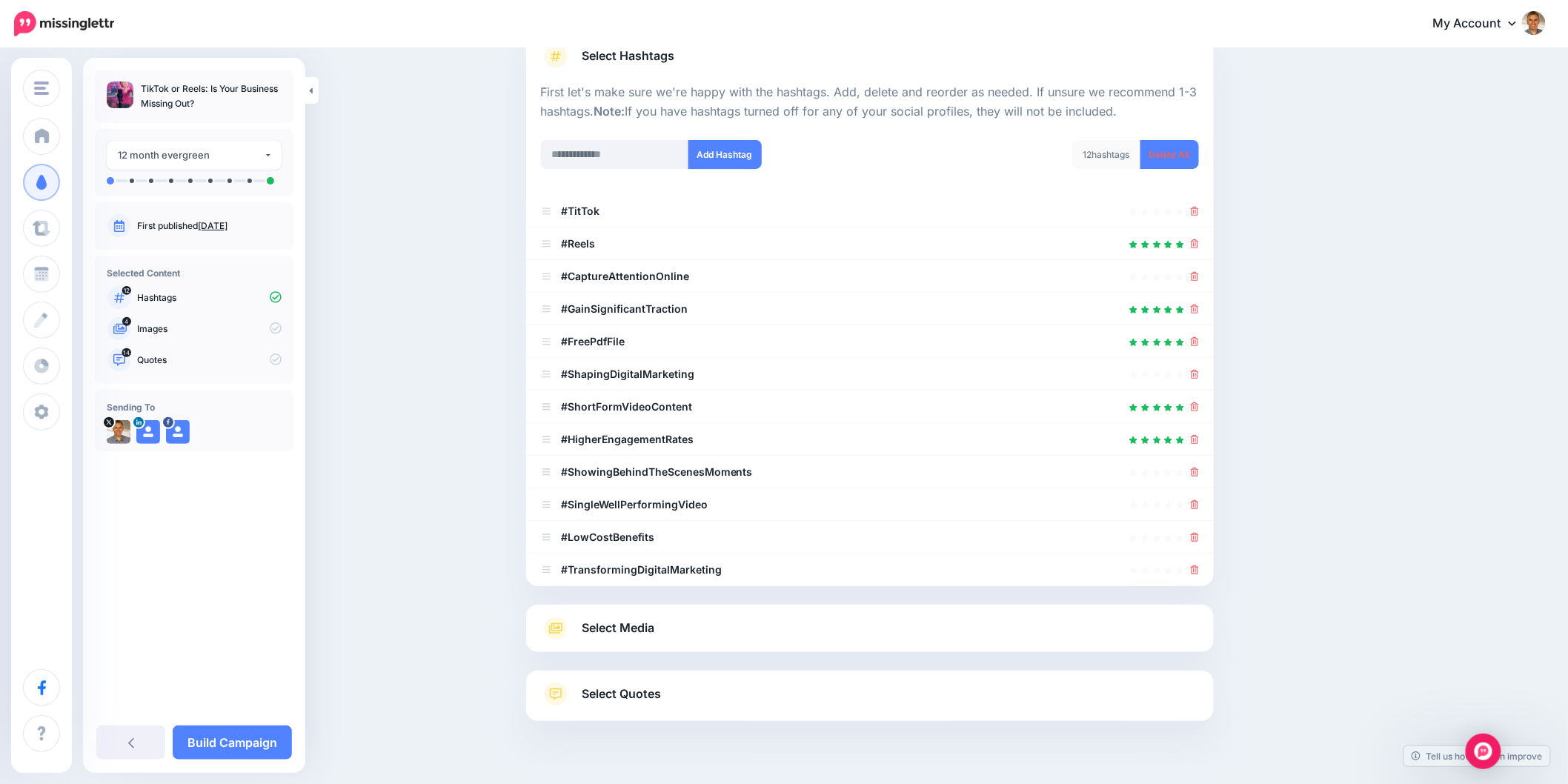
scroll to position [150, 0]
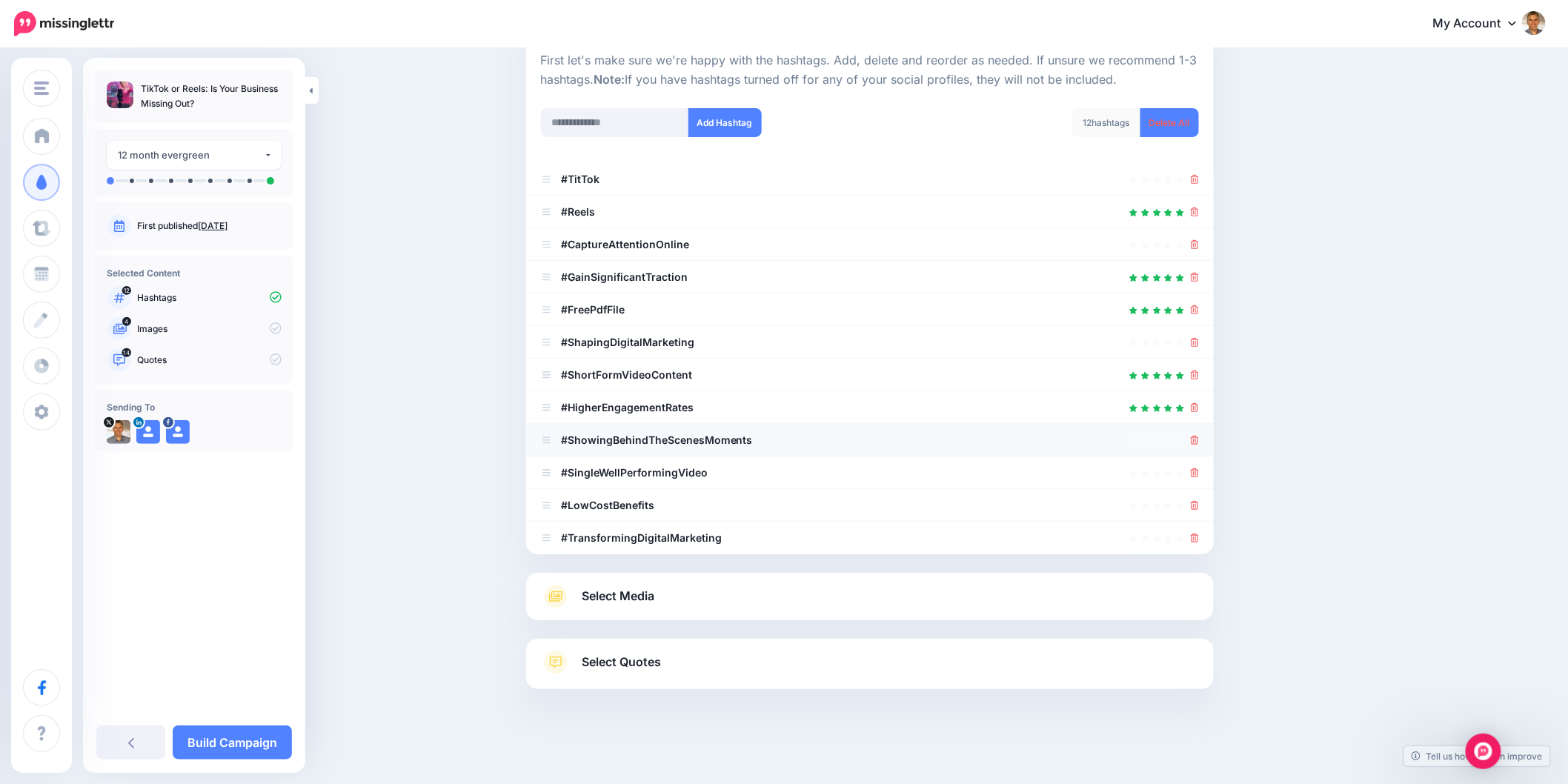
click at [1199, 442] on icon at bounding box center [1195, 440] width 8 height 9
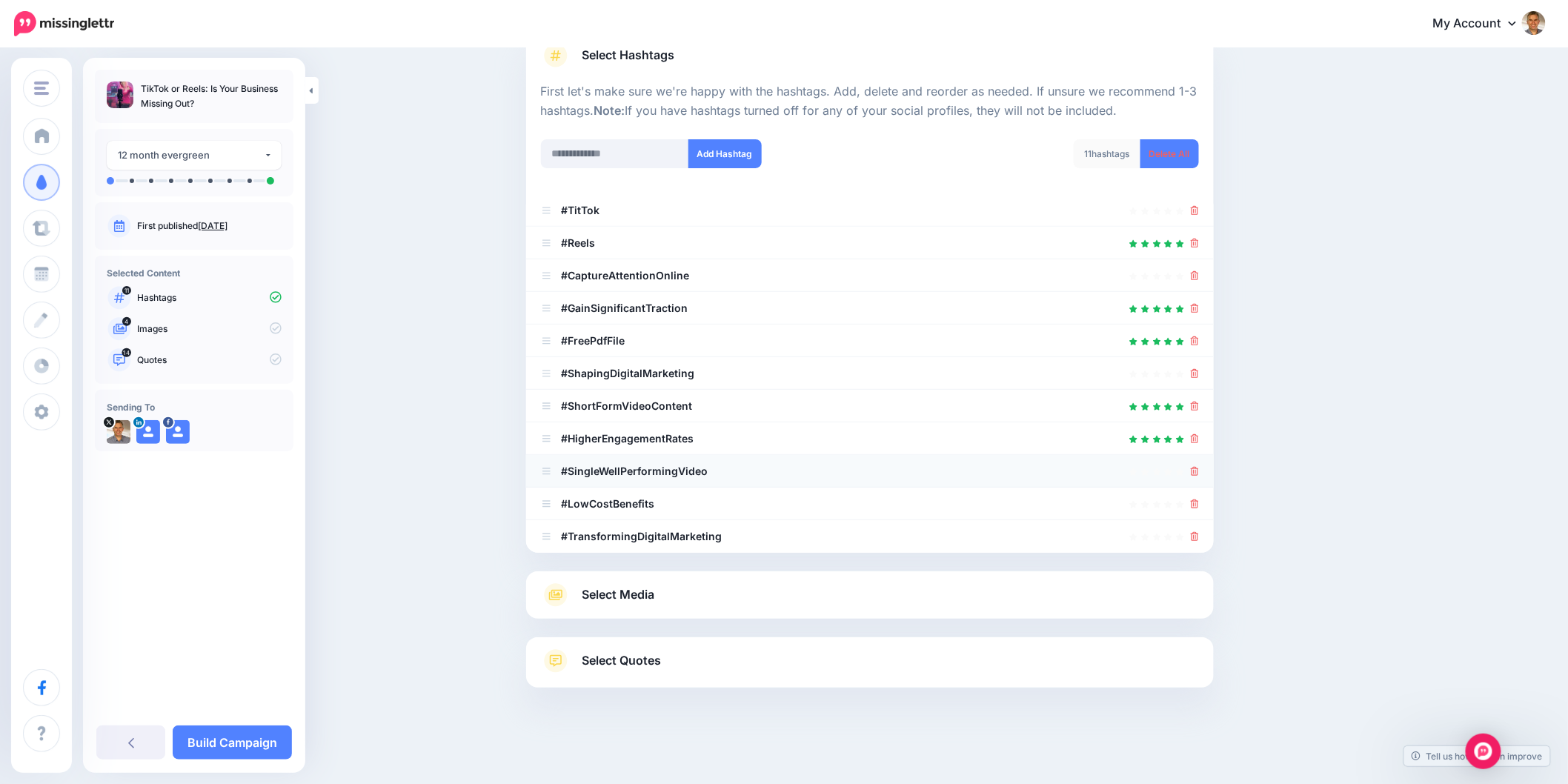
scroll to position [118, 0]
click at [1199, 469] on icon at bounding box center [1195, 472] width 8 height 9
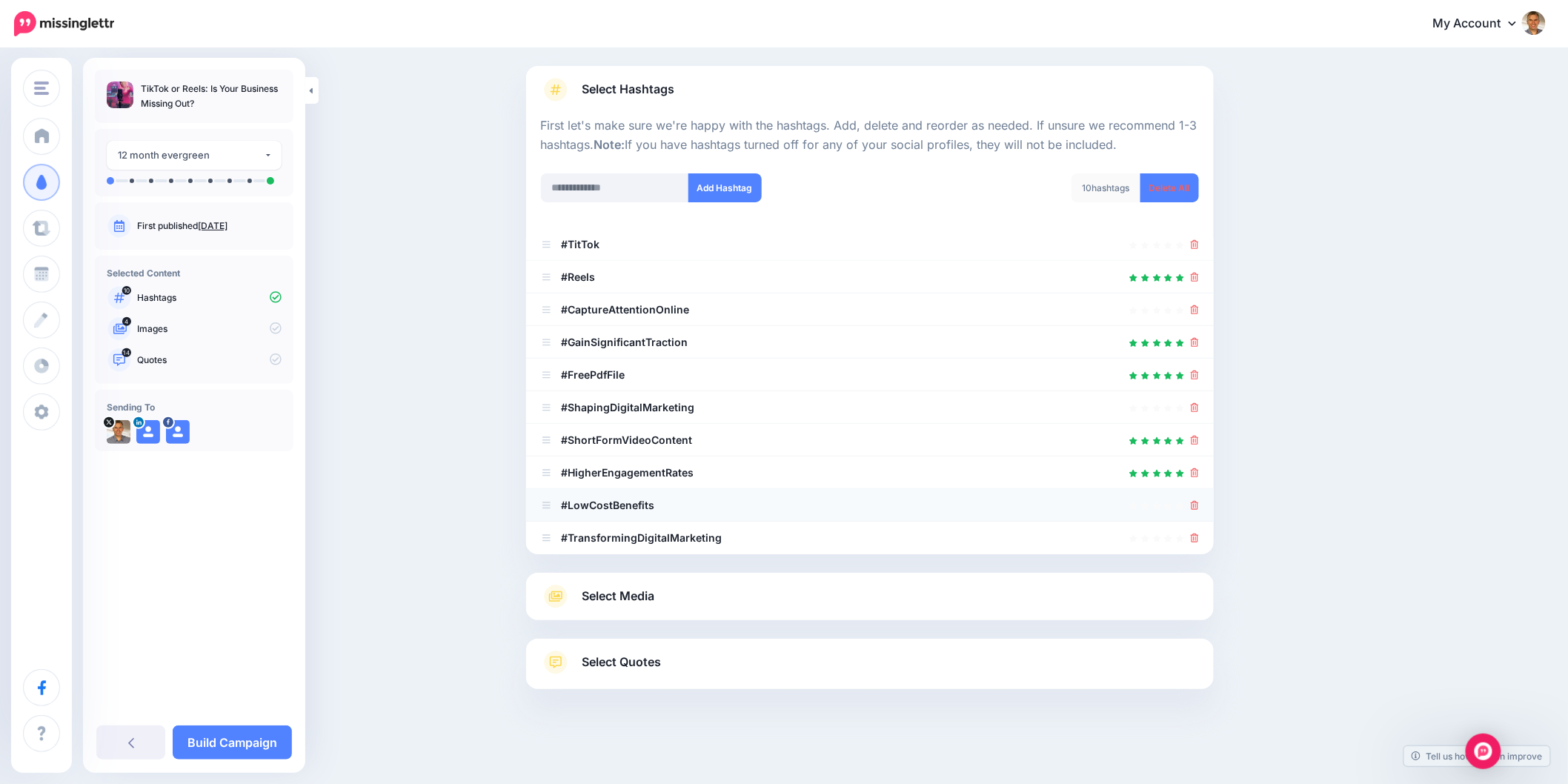
click at [1199, 506] on icon at bounding box center [1195, 505] width 8 height 9
click at [1199, 533] on icon at bounding box center [1195, 537] width 8 height 9
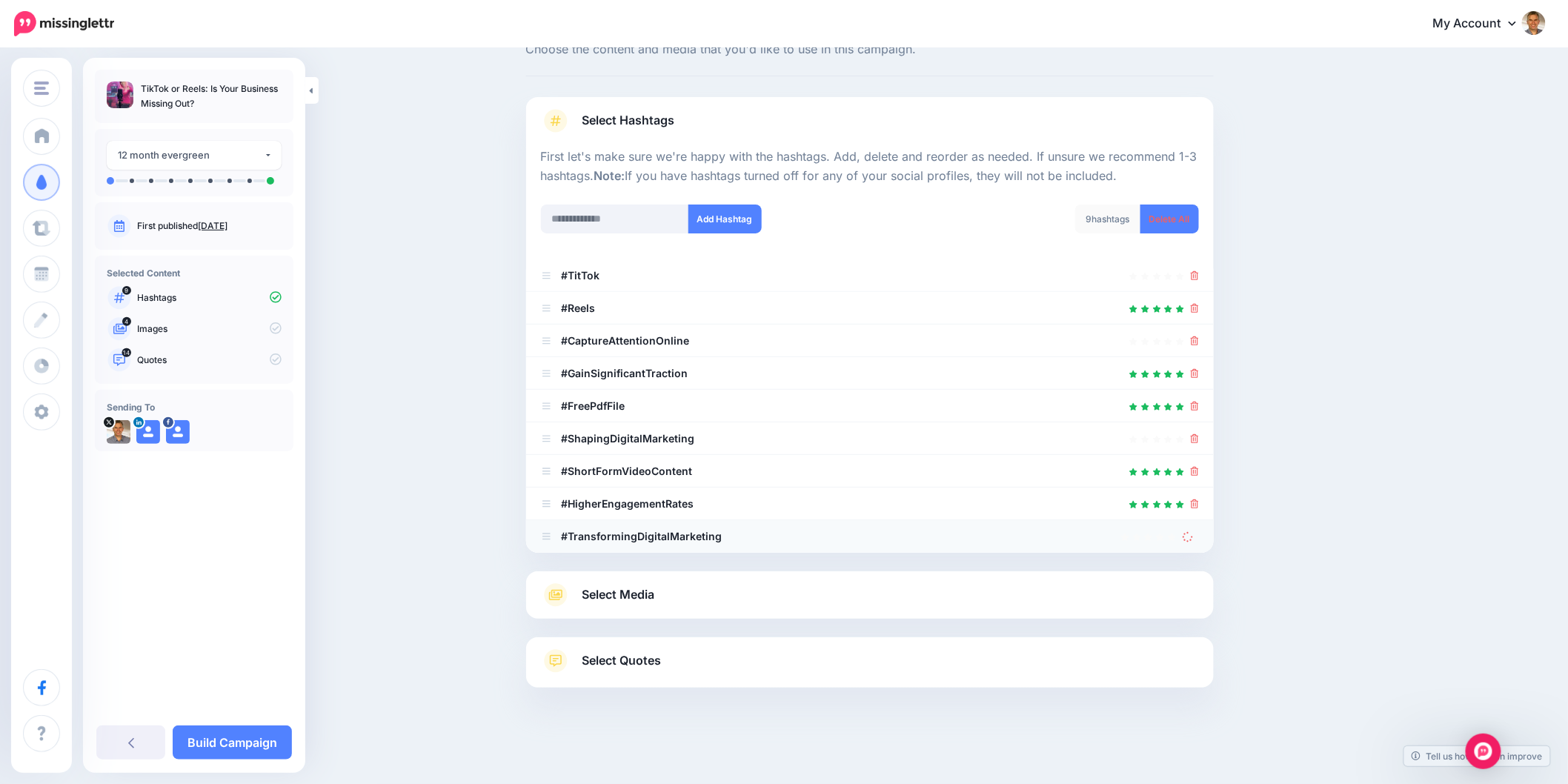
scroll to position [54, 0]
click at [1199, 436] on icon at bounding box center [1195, 439] width 8 height 9
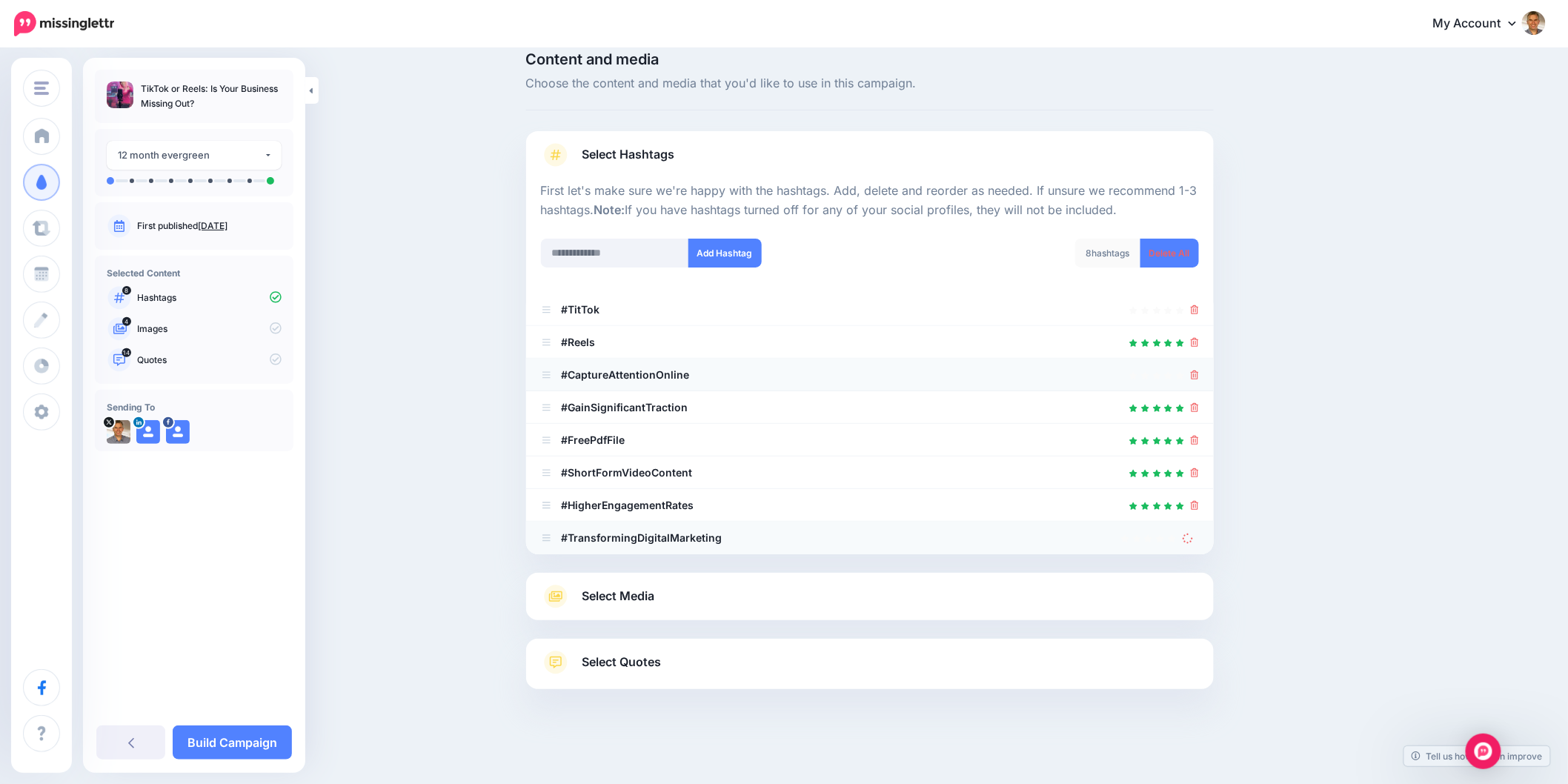
click at [1196, 374] on icon at bounding box center [1195, 374] width 8 height 9
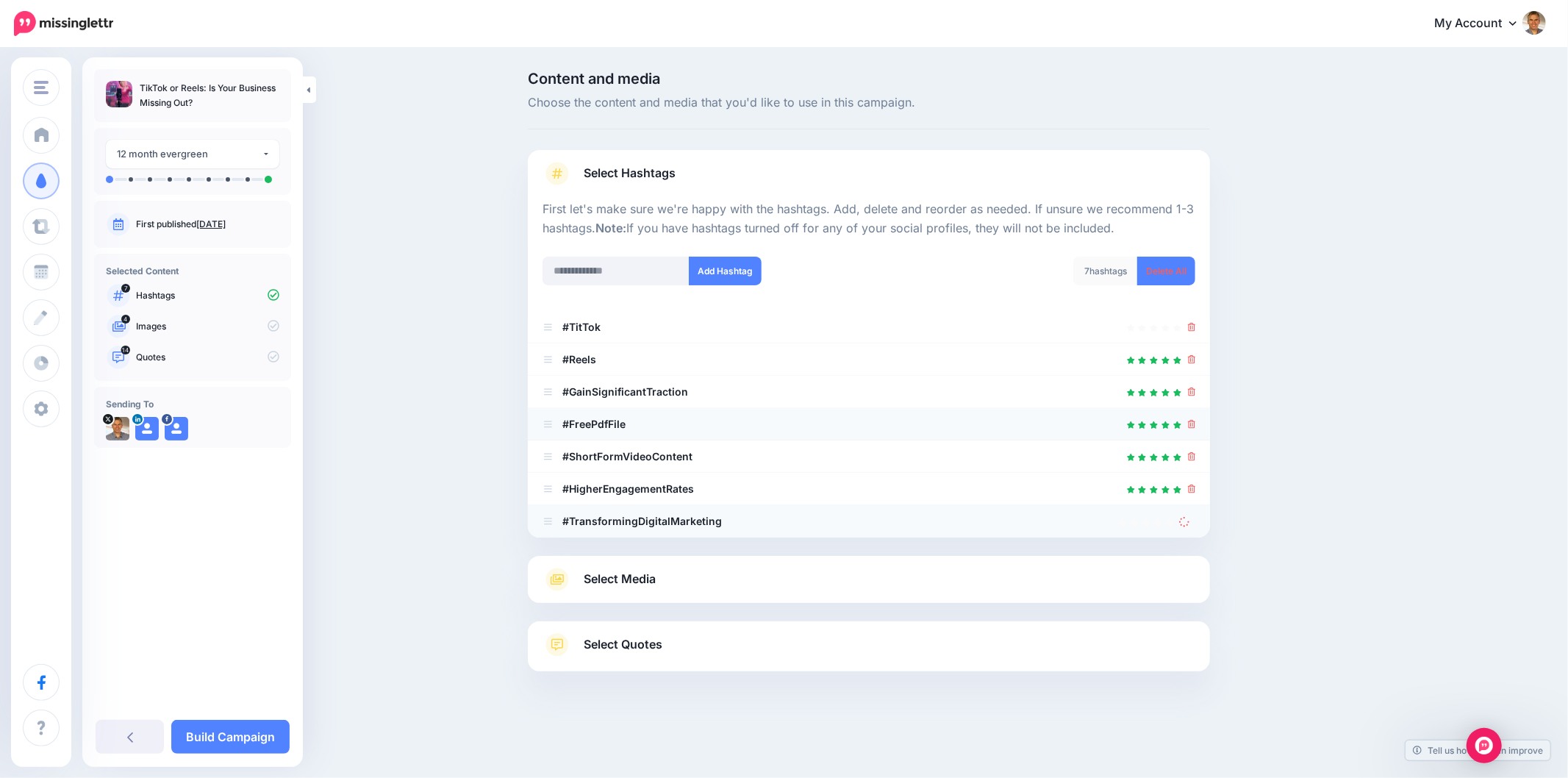
click at [1196, 424] on li "#FreePdfFile" at bounding box center [869, 424] width 682 height 32
click at [1193, 427] on icon at bounding box center [1192, 424] width 8 height 9
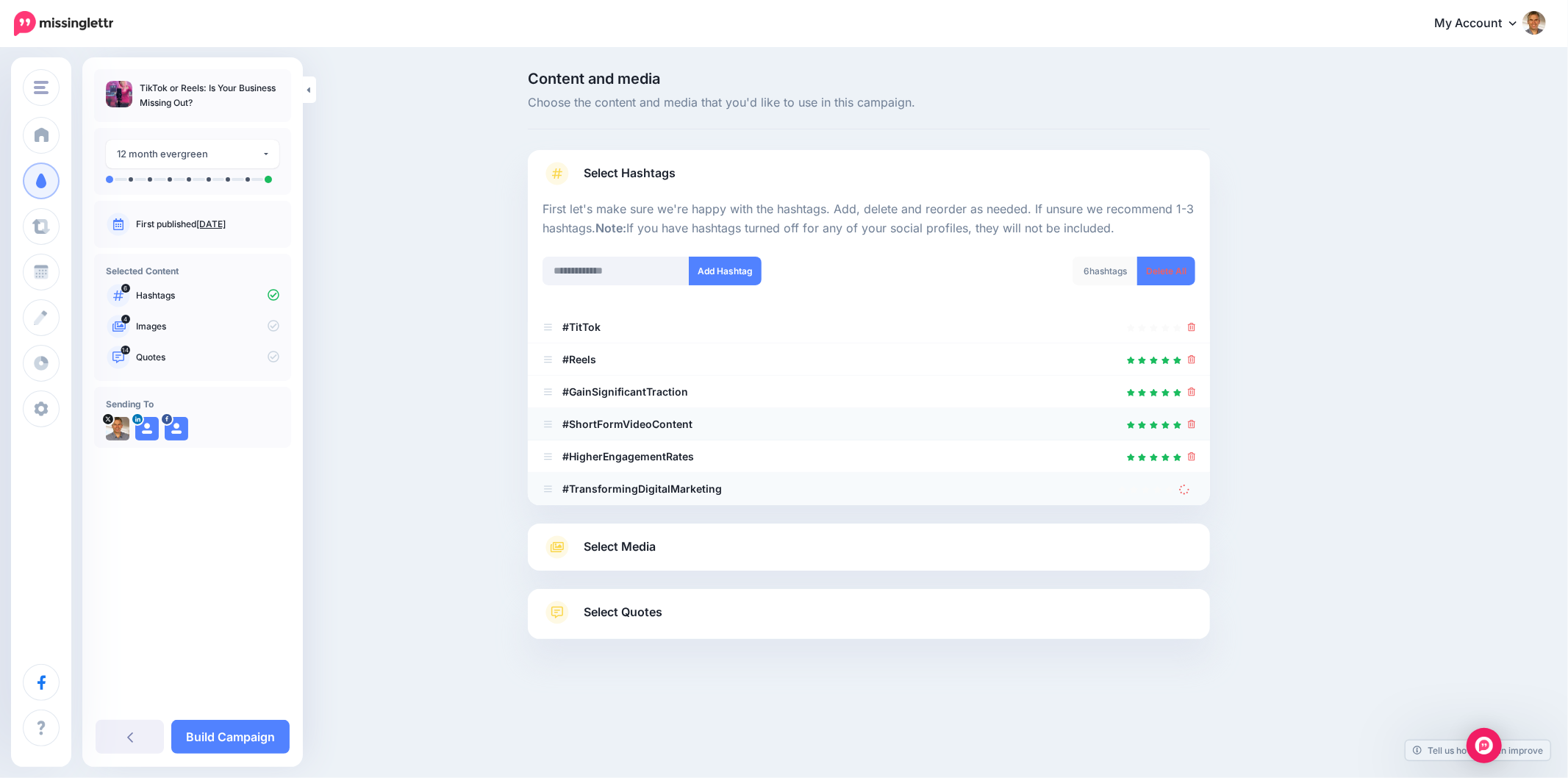
click at [1194, 424] on icon at bounding box center [1192, 424] width 8 height 9
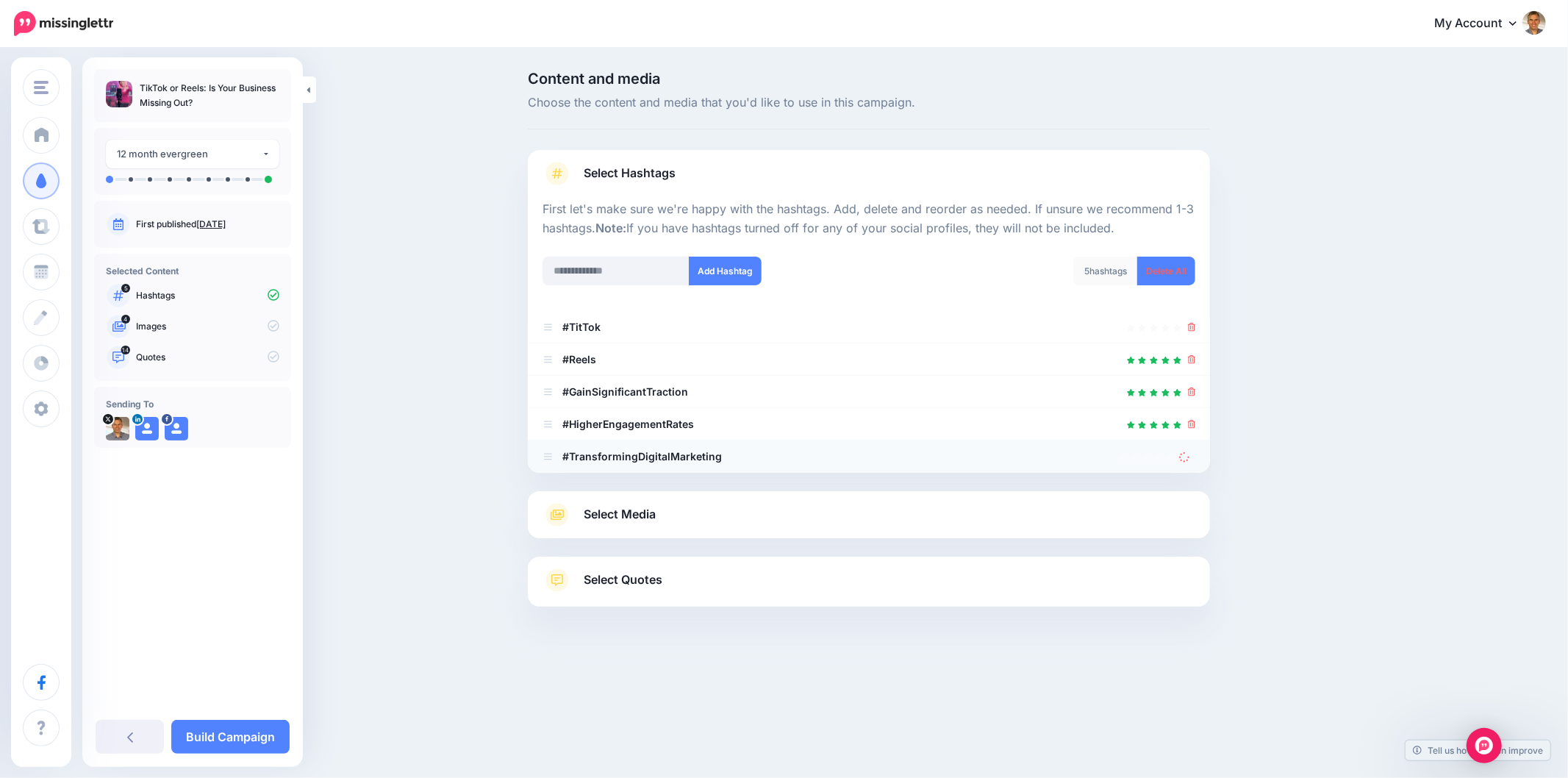
click at [610, 511] on span "Select Media" at bounding box center [619, 514] width 72 height 20
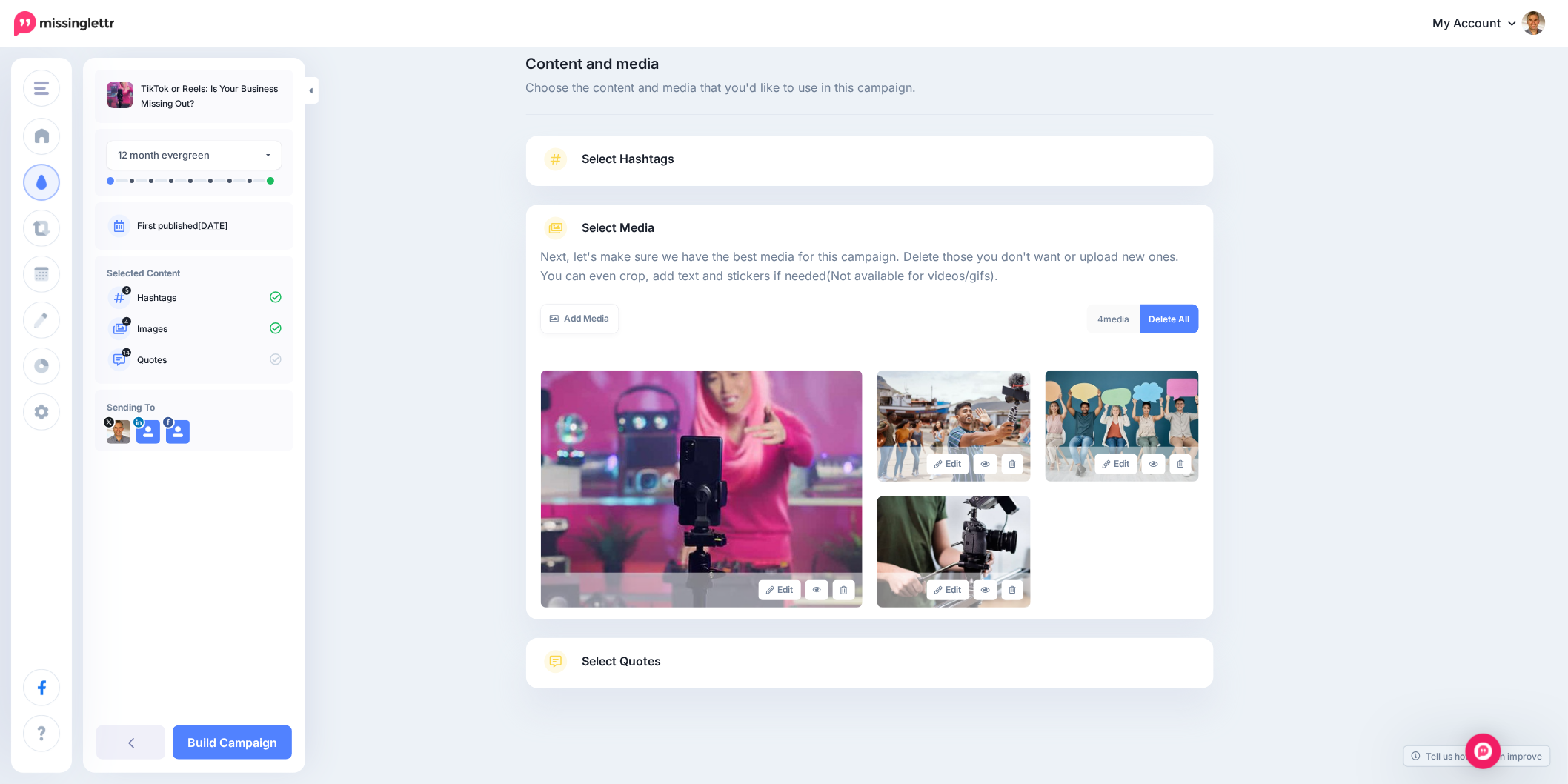
click at [705, 668] on link "Select Quotes" at bounding box center [869, 669] width 658 height 38
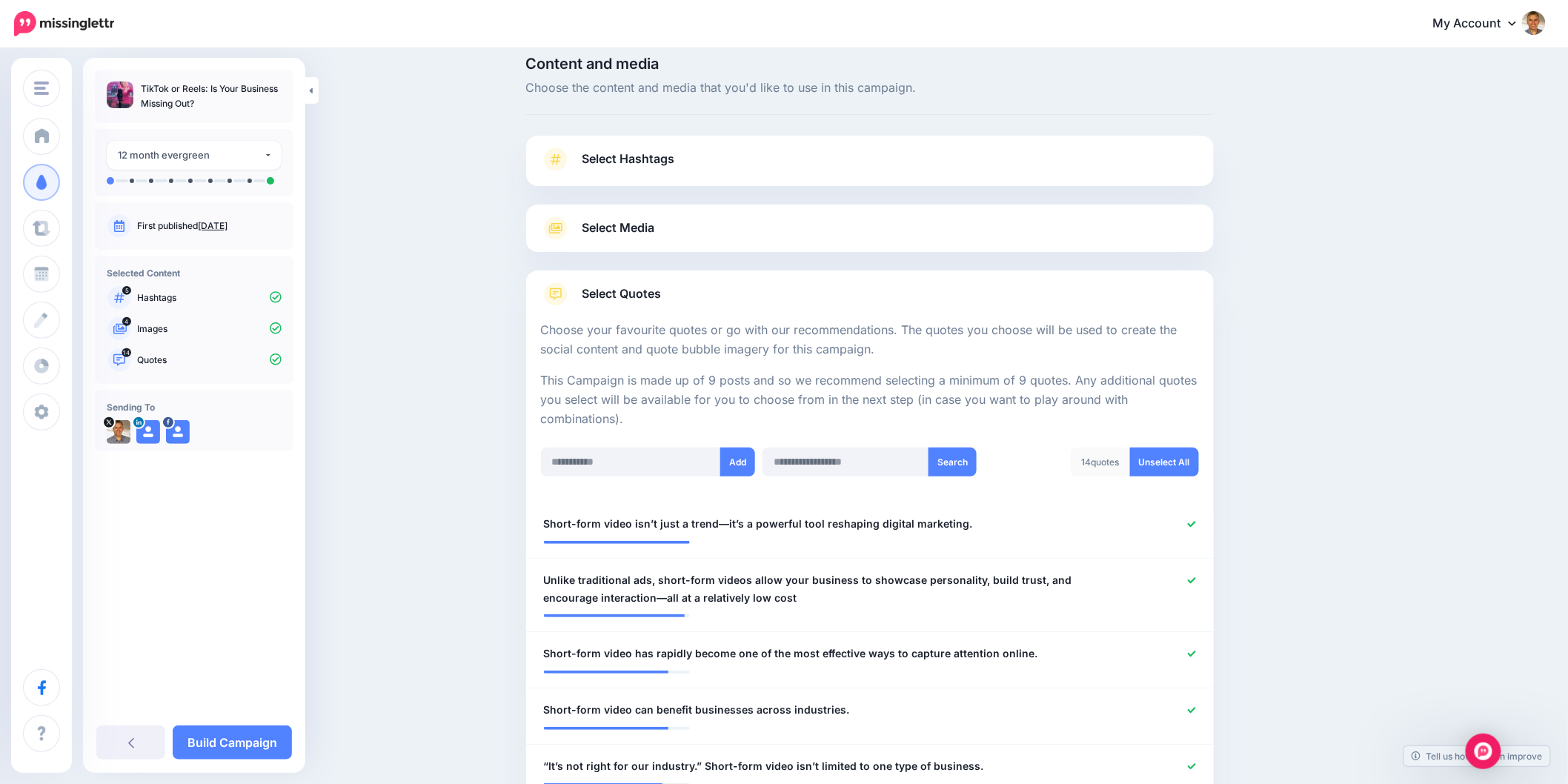
scroll to position [345, 0]
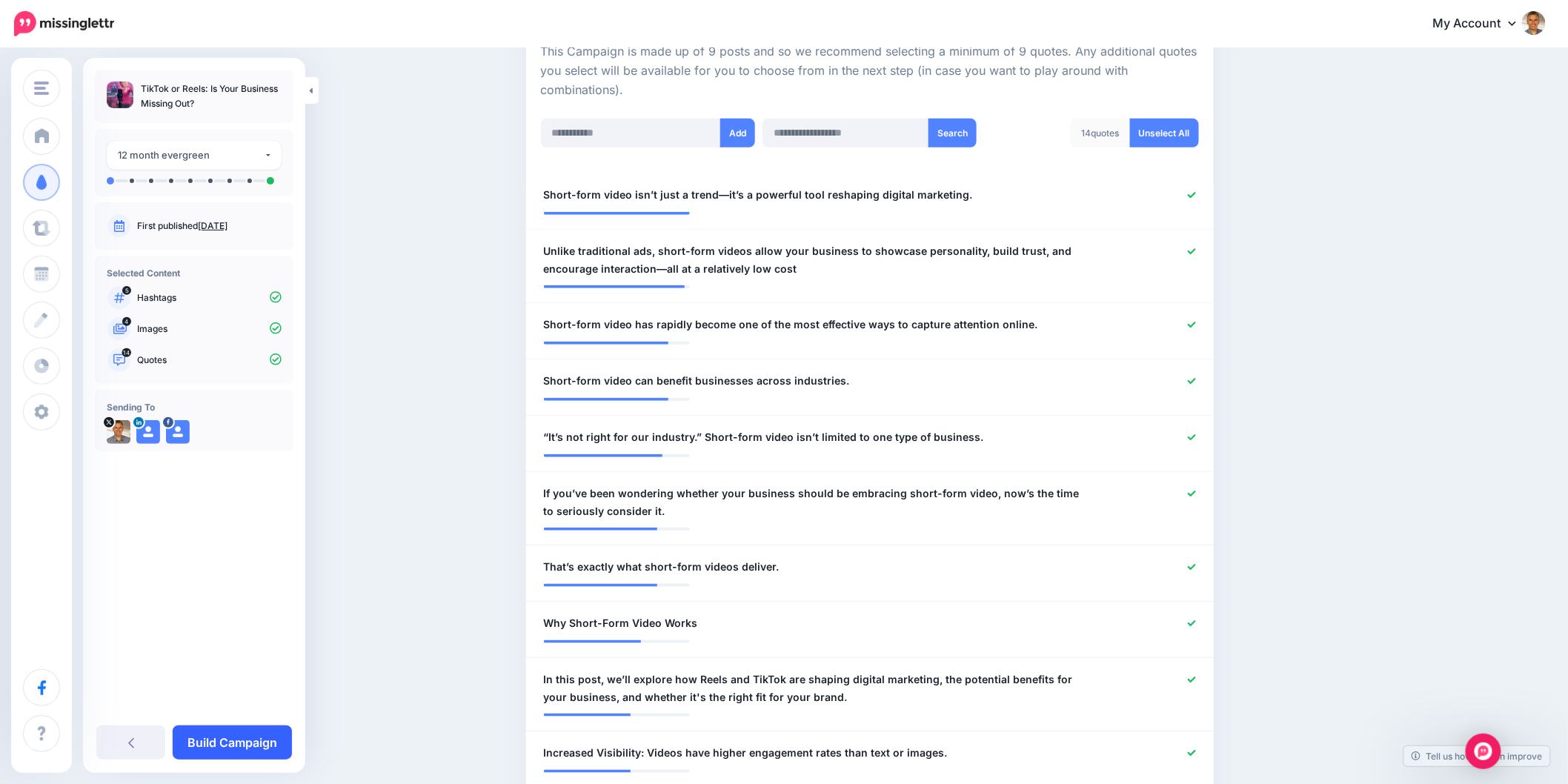
click at [255, 751] on link "Build Campaign" at bounding box center [232, 743] width 119 height 34
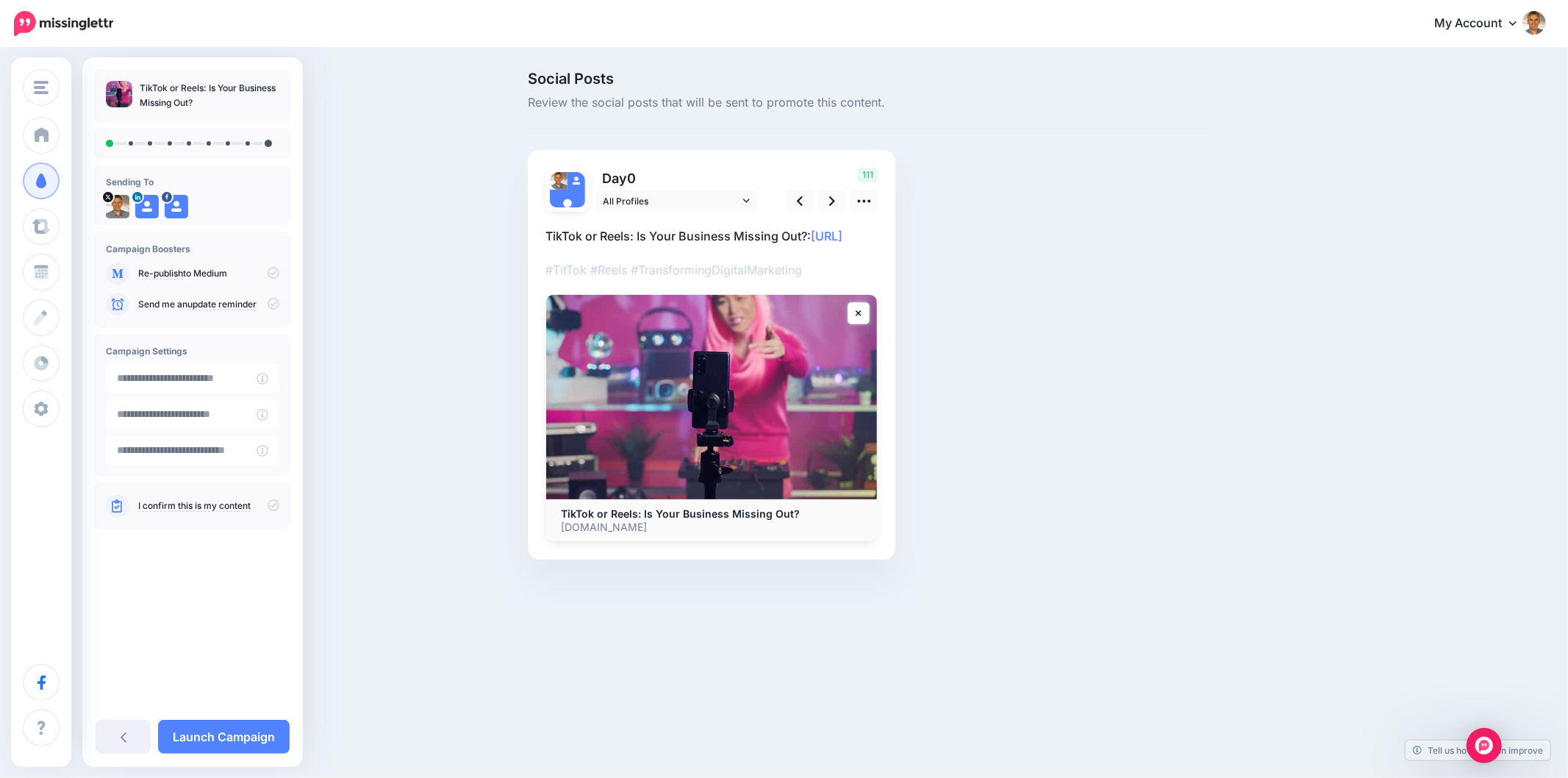
click at [827, 231] on p "TikTok or Reels: Is Your Business Missing Out?: [URL]" at bounding box center [711, 236] width 333 height 19
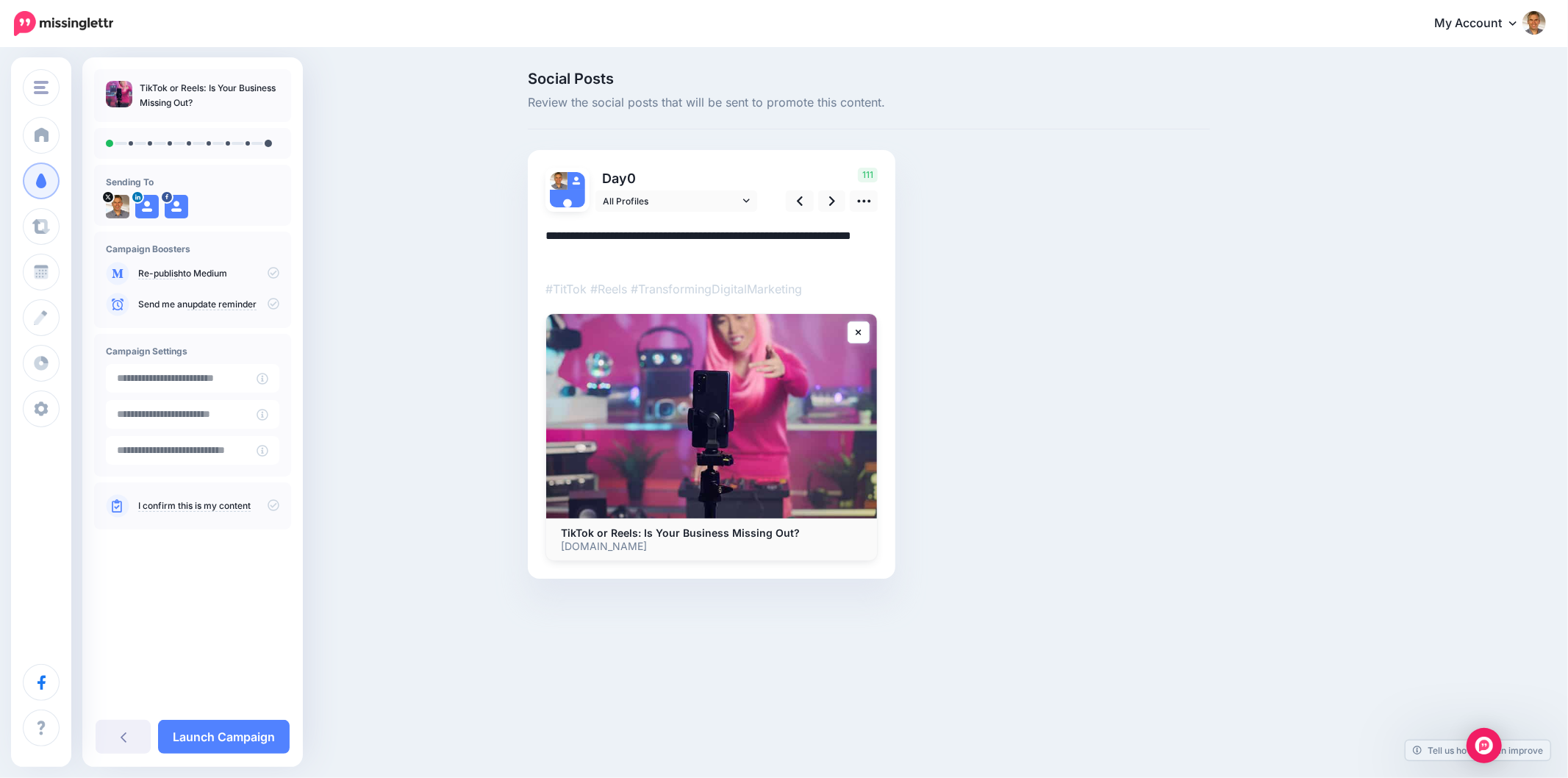
click at [825, 236] on textarea "**********" at bounding box center [711, 245] width 333 height 38
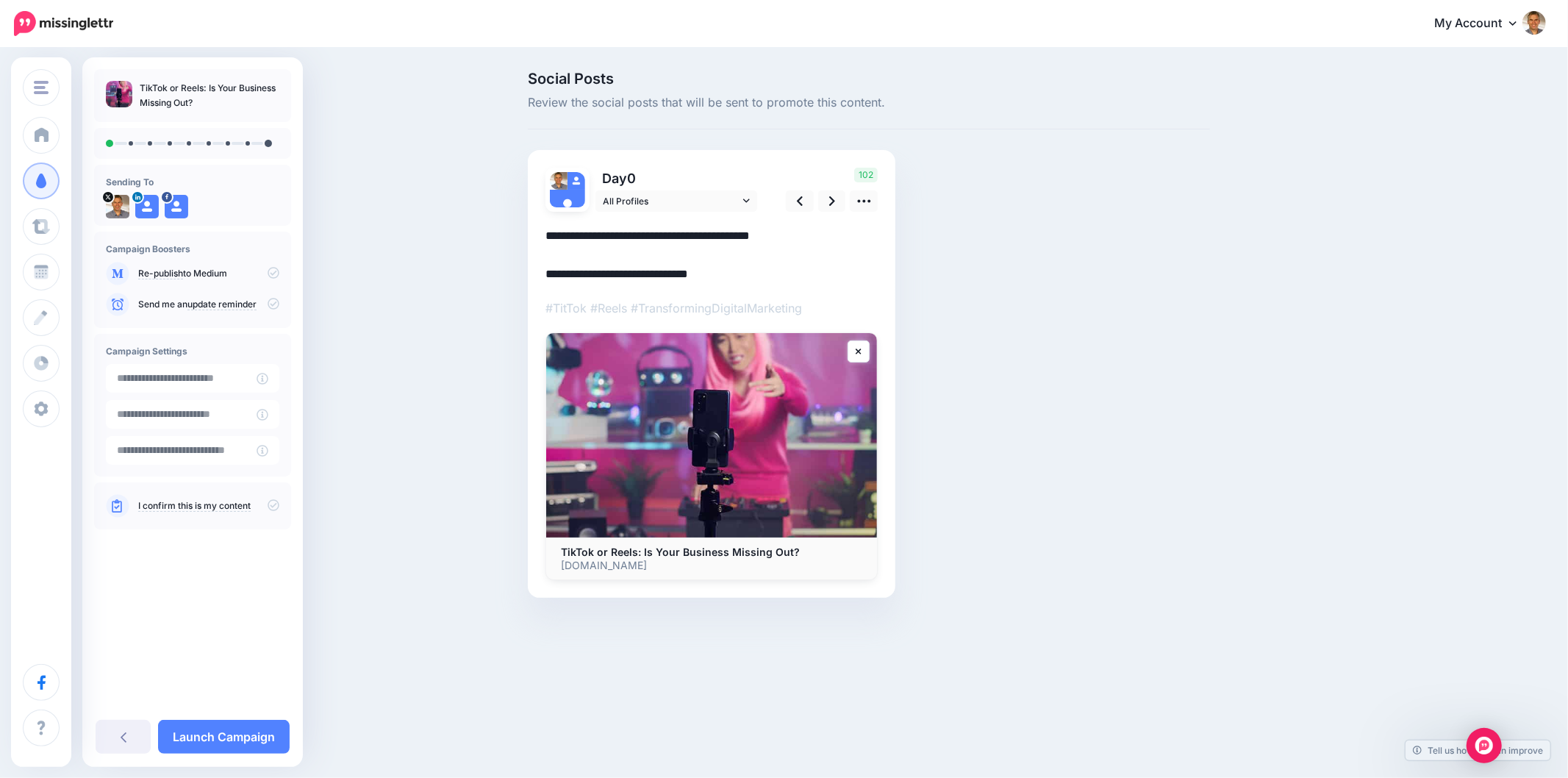
type textarea "**********"
click at [835, 199] on link at bounding box center [832, 201] width 28 height 21
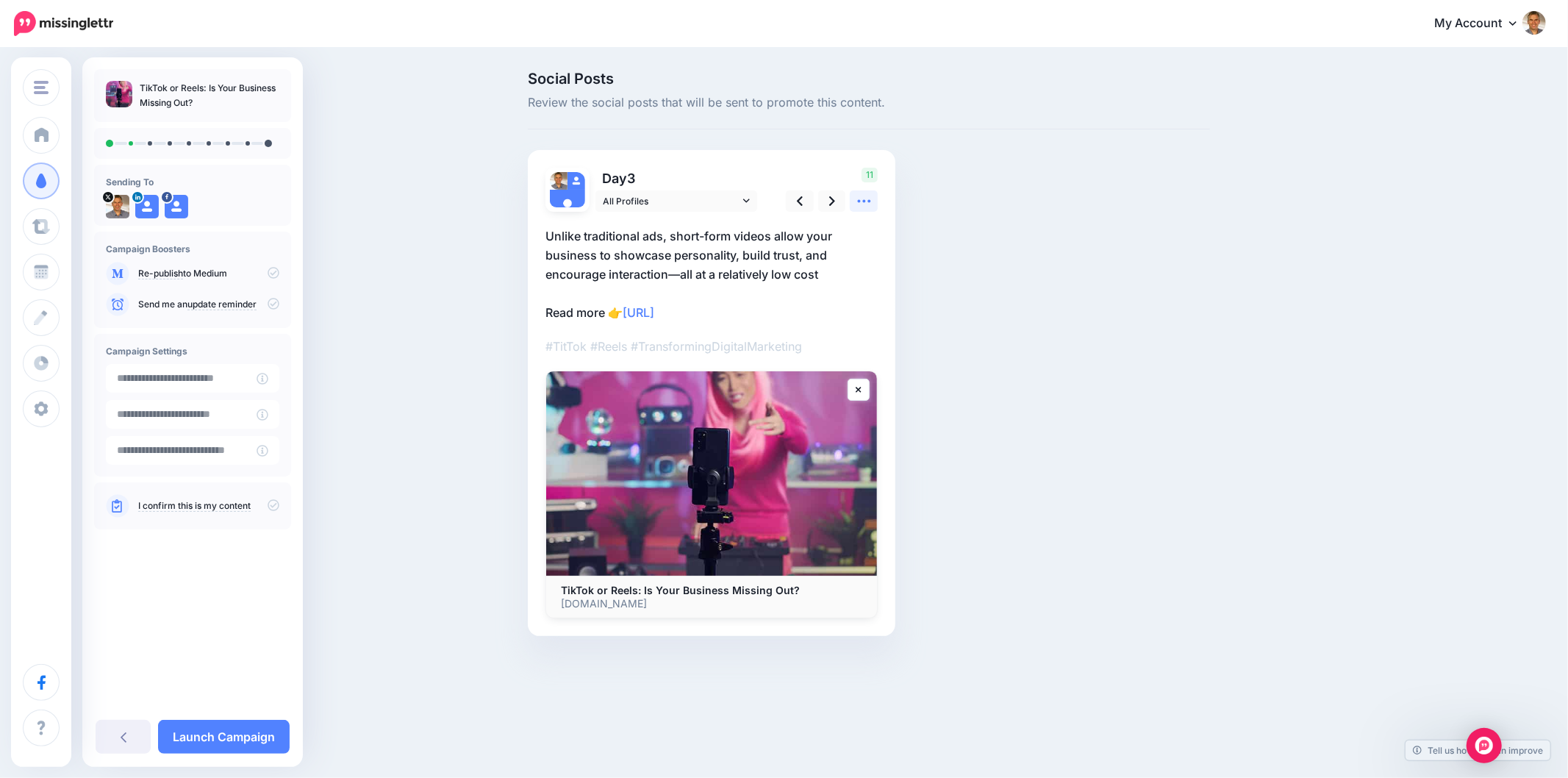
click at [870, 202] on icon at bounding box center [864, 201] width 15 height 15
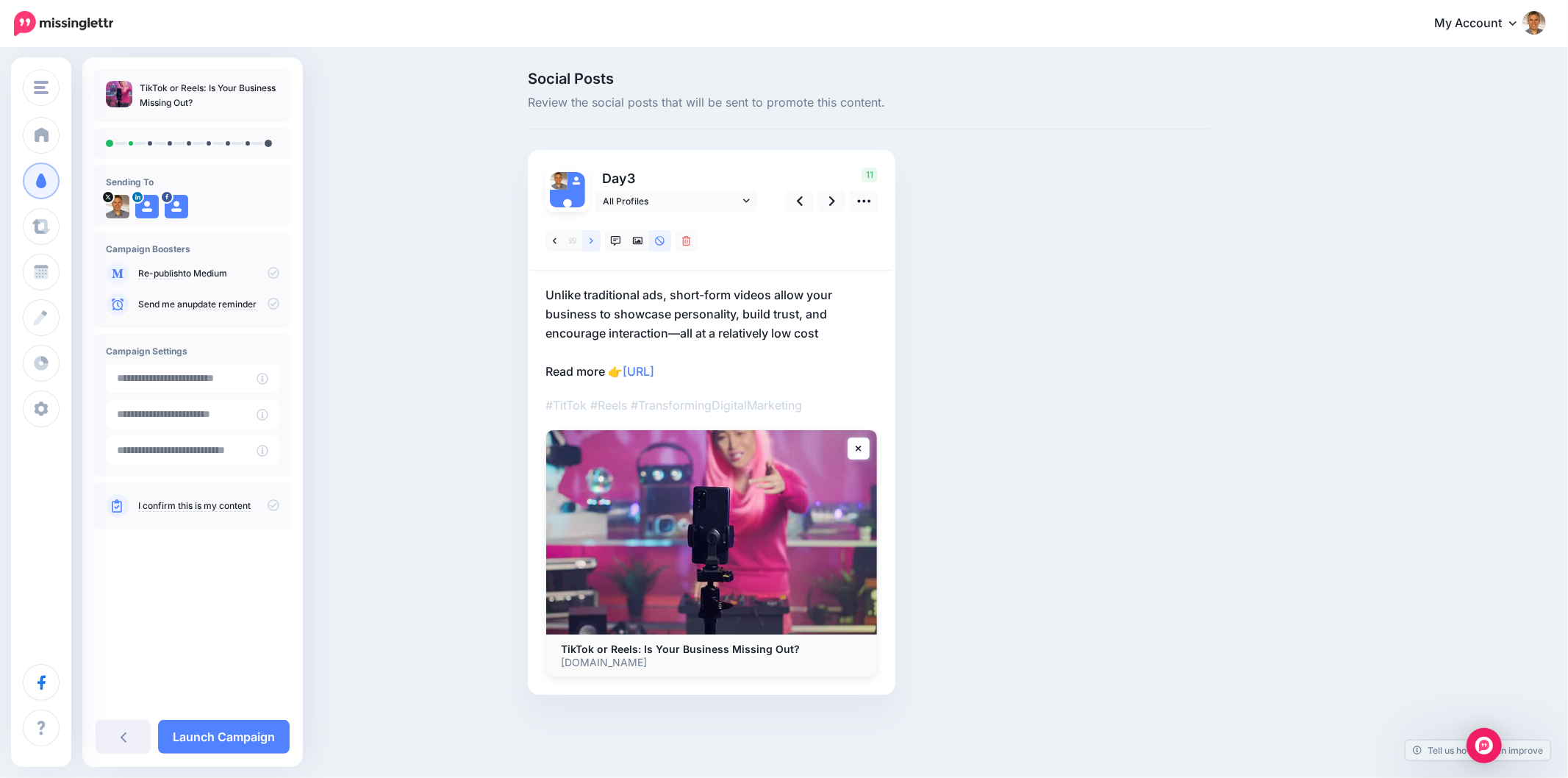
click at [585, 244] on link at bounding box center [591, 241] width 19 height 21
drag, startPoint x: 1265, startPoint y: 255, endPoint x: 1285, endPoint y: 284, distance: 35.2
click at [1265, 255] on div "Social Posts Review the social posts that will be sent to promote this content.…" at bounding box center [940, 405] width 846 height 668
